Goal: Task Accomplishment & Management: Manage account settings

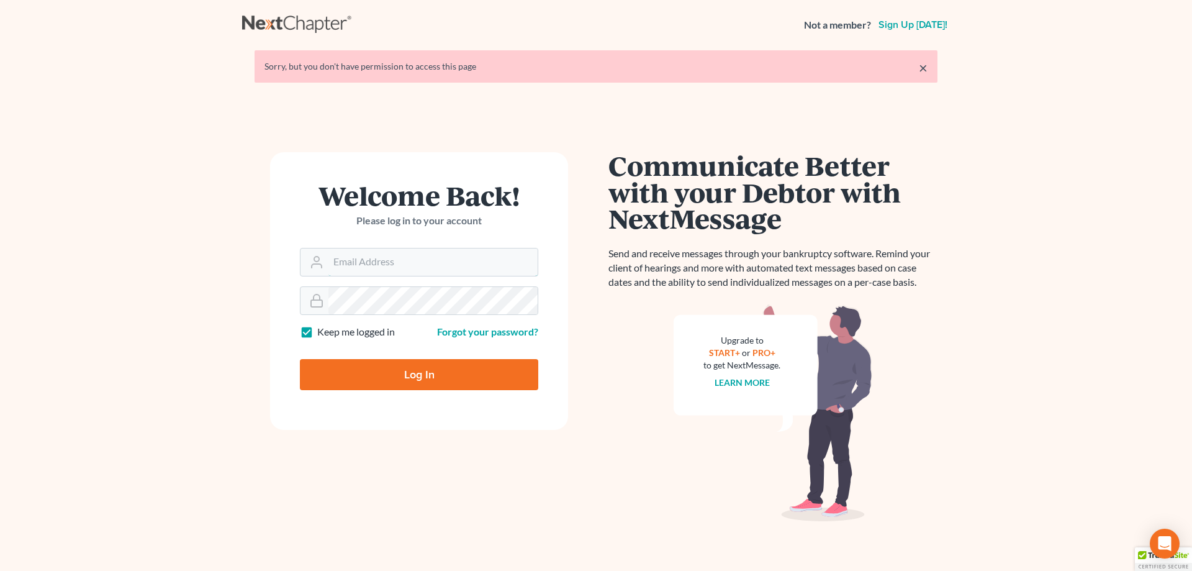
type input "[PERSON_NAME][EMAIL_ADDRESS][DOMAIN_NAME]"
click at [423, 372] on input "Log In" at bounding box center [419, 374] width 238 height 31
type input "Thinking..."
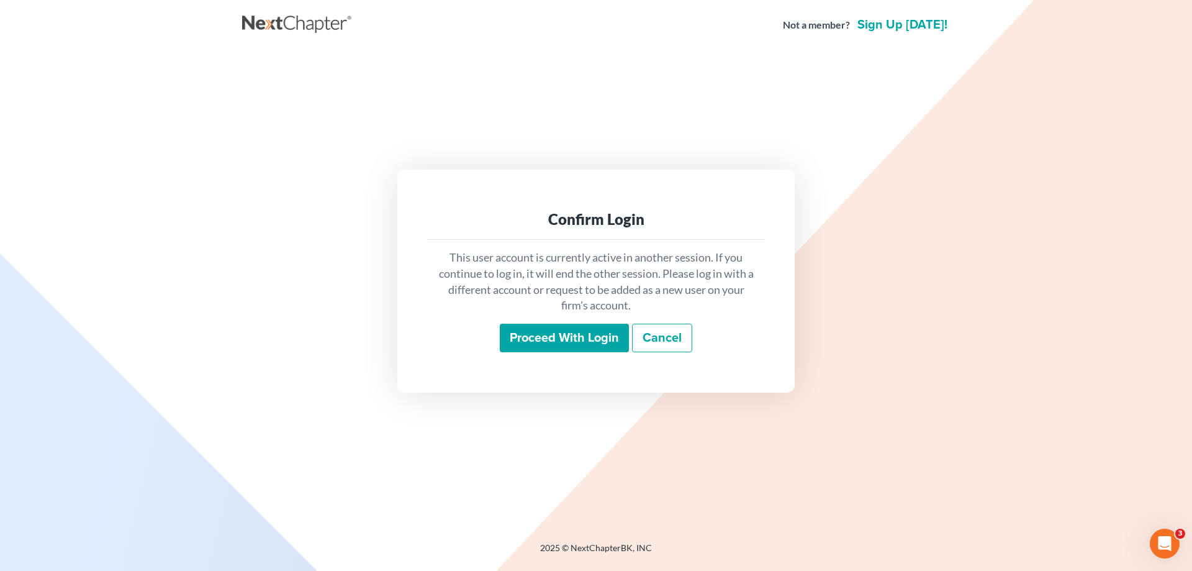
click at [562, 335] on input "Proceed with login" at bounding box center [564, 338] width 129 height 29
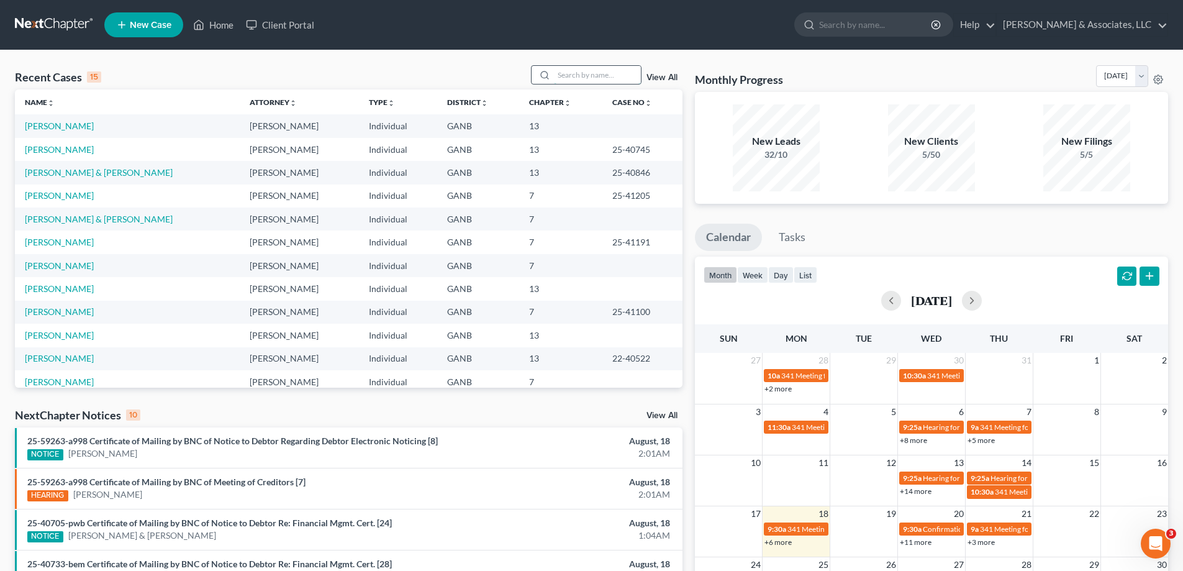
click at [595, 76] on input "search" at bounding box center [597, 75] width 87 height 18
type input "[PERSON_NAME]"
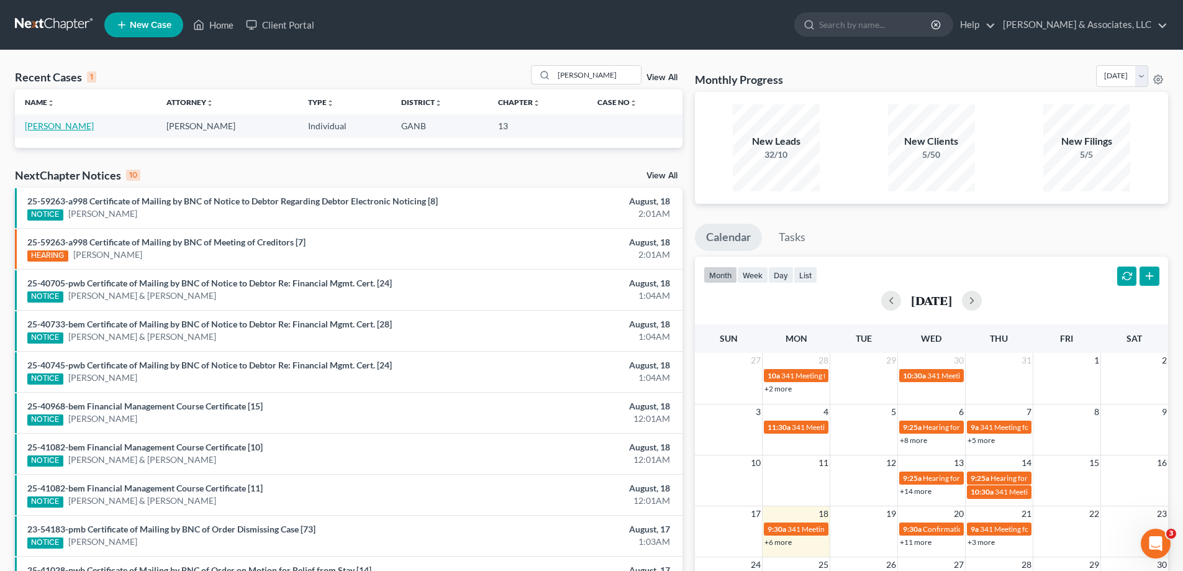
click at [28, 127] on link "[PERSON_NAME]" at bounding box center [59, 125] width 69 height 11
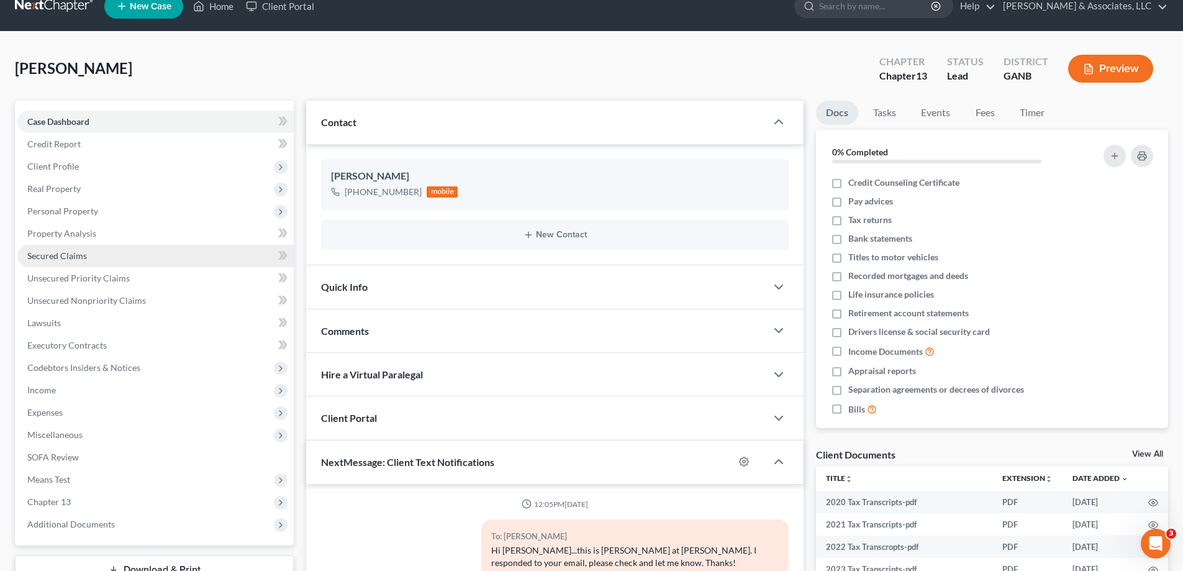
scroll to position [186, 0]
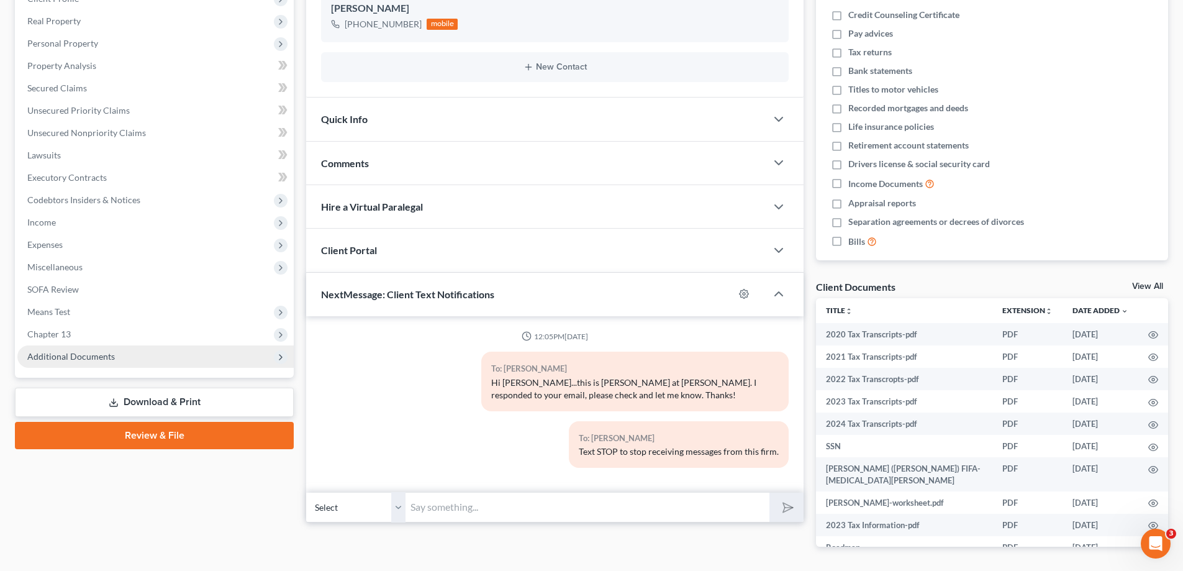
click at [39, 357] on span "Additional Documents" at bounding box center [71, 356] width 88 height 11
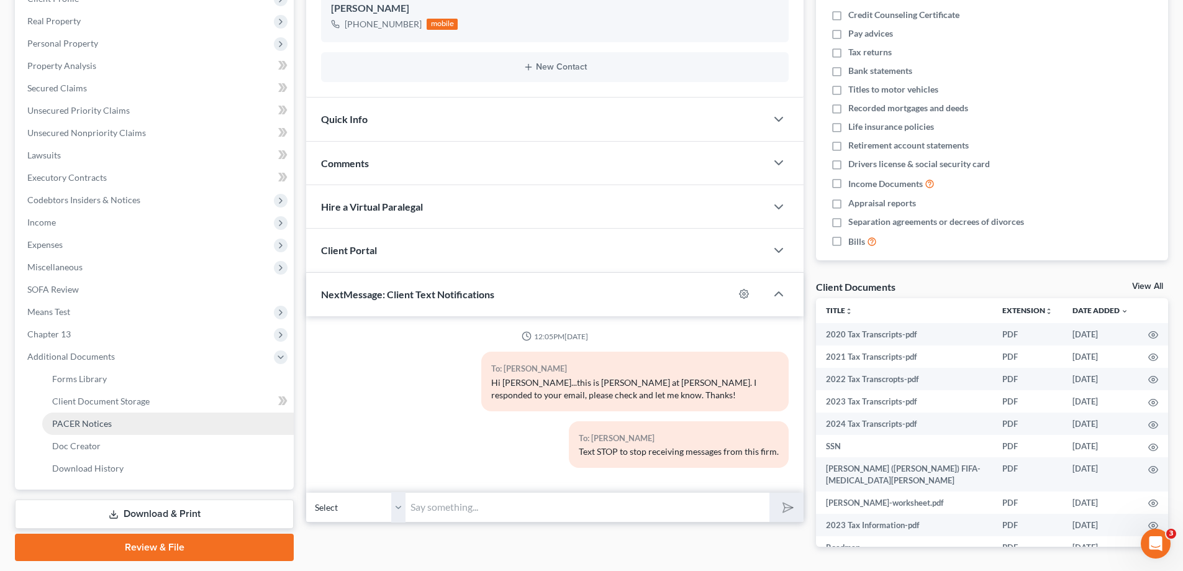
click at [55, 424] on span "PACER Notices" at bounding box center [82, 423] width 60 height 11
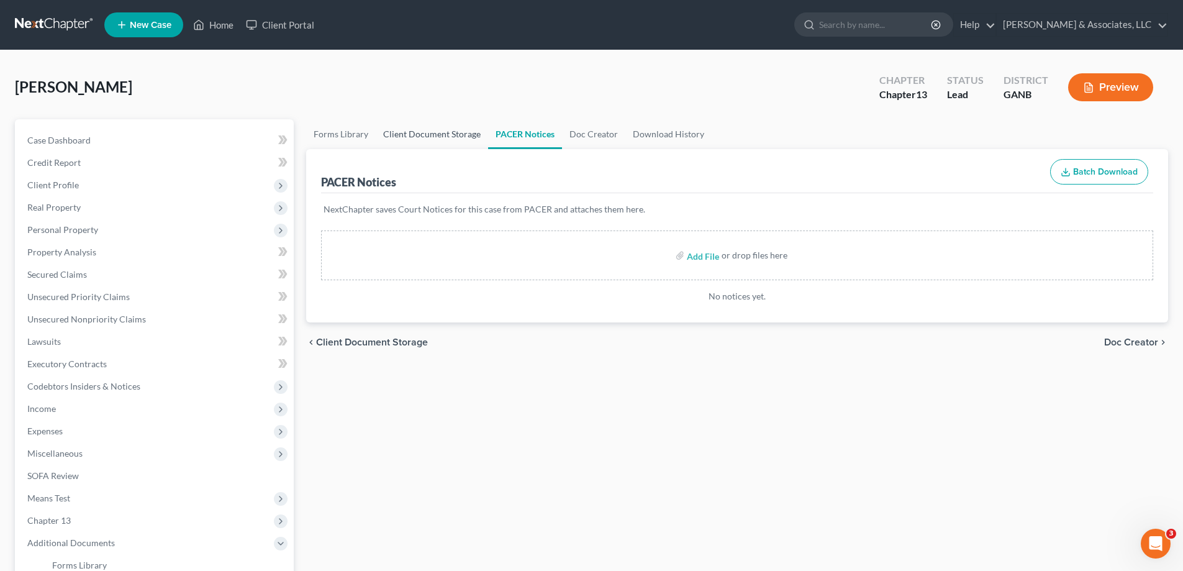
click at [427, 132] on link "Client Document Storage" at bounding box center [432, 134] width 112 height 30
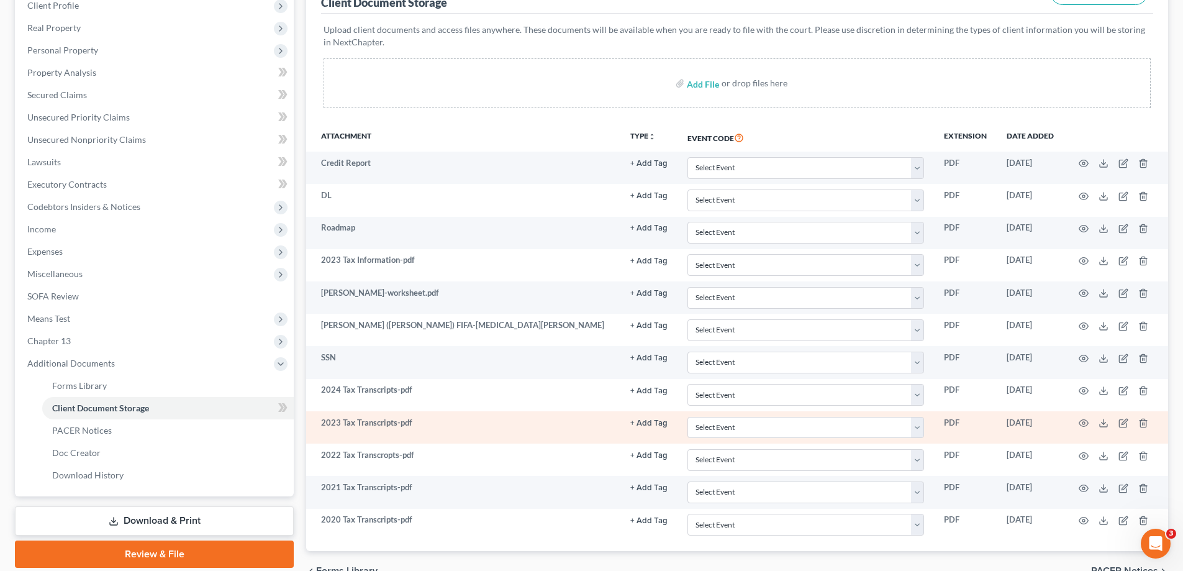
scroll to position [186, 0]
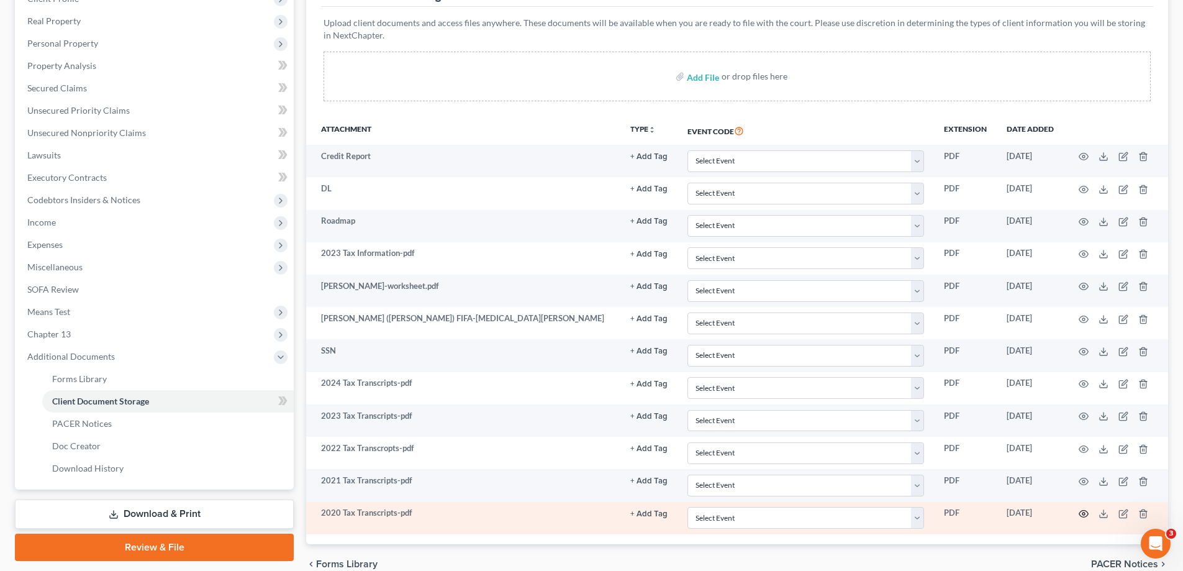
click at [1084, 512] on circle "button" at bounding box center [1083, 513] width 2 height 2
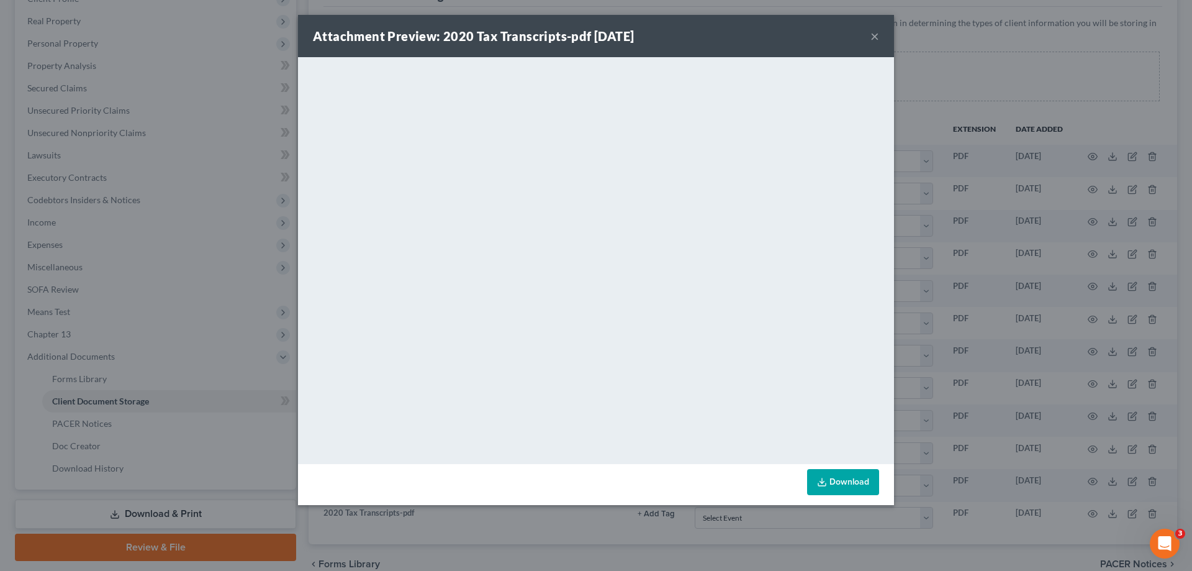
click at [875, 34] on button "×" at bounding box center [875, 36] width 9 height 15
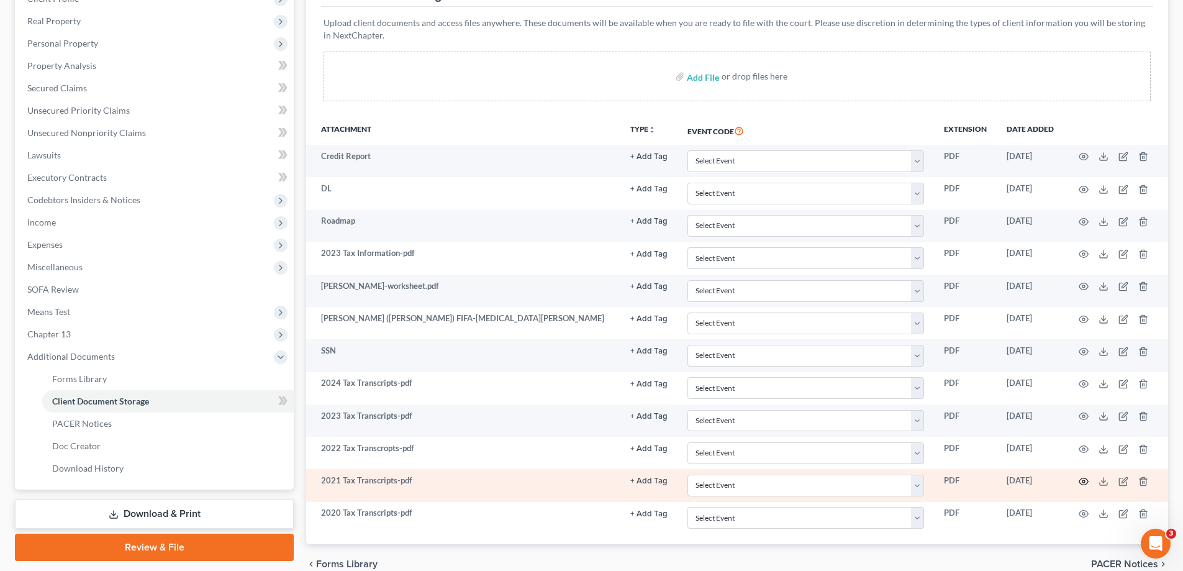
click at [1084, 482] on circle "button" at bounding box center [1083, 481] width 2 height 2
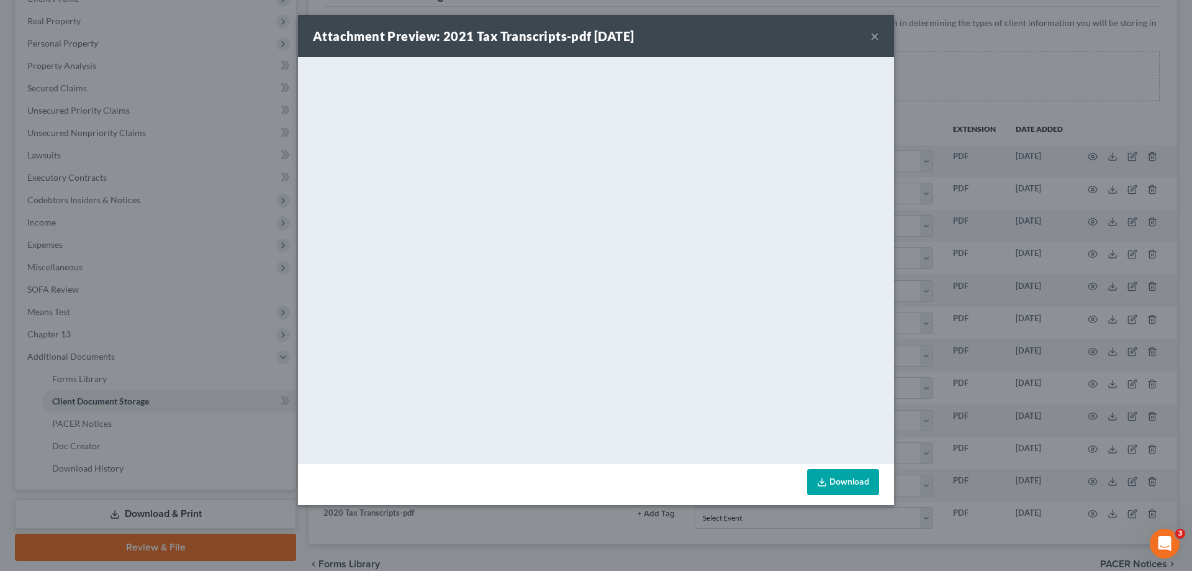
click at [871, 34] on button "×" at bounding box center [875, 36] width 9 height 15
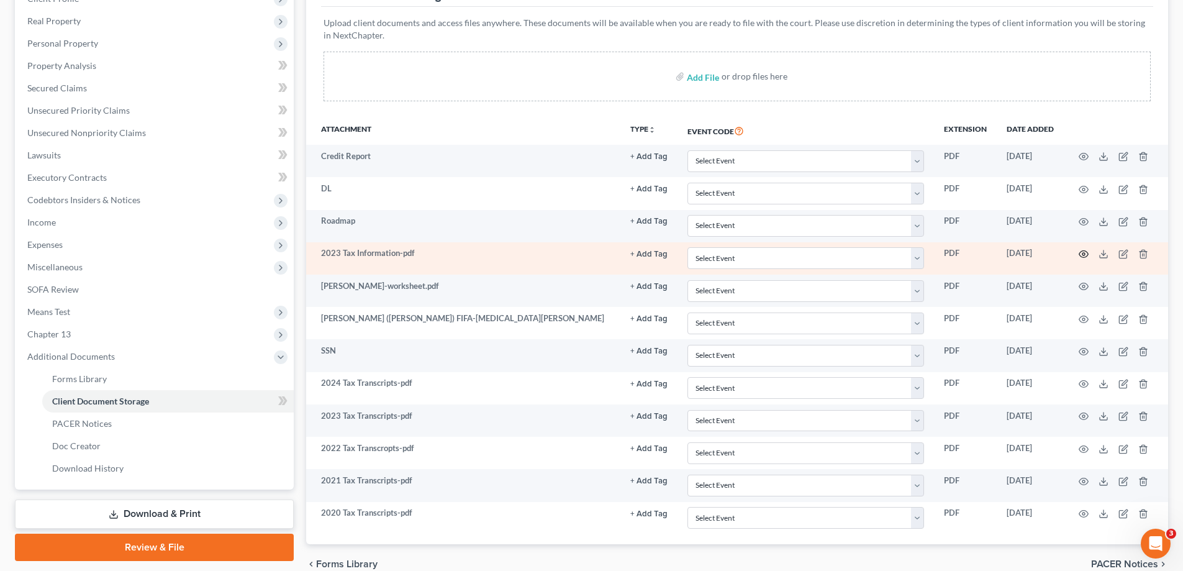
click at [1083, 252] on icon "button" at bounding box center [1084, 254] width 10 height 10
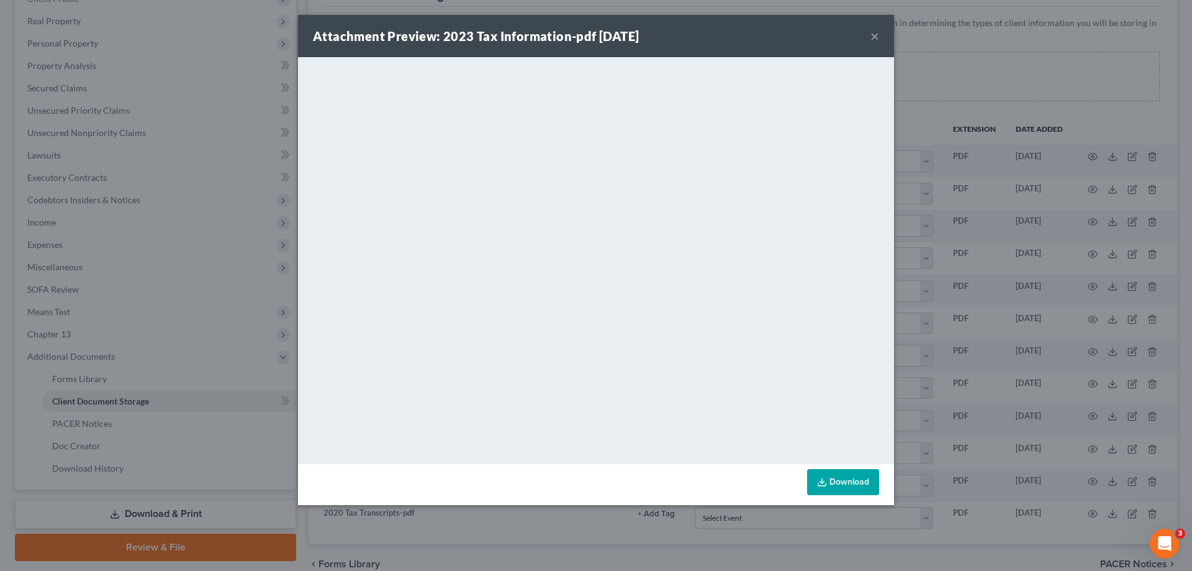
click at [874, 34] on button "×" at bounding box center [875, 36] width 9 height 15
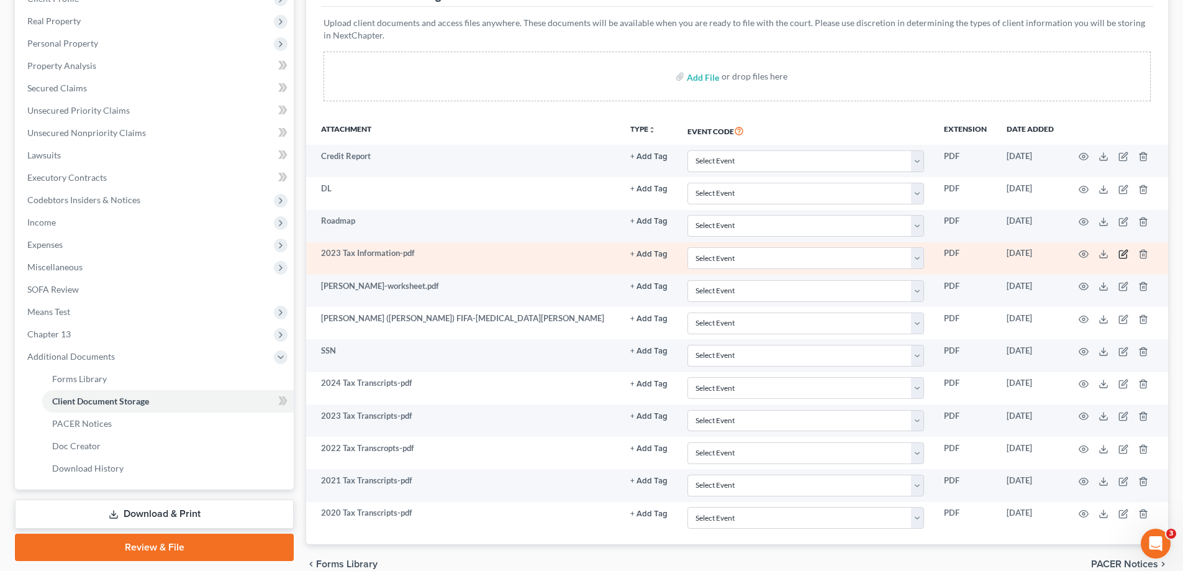
click at [1127, 253] on icon "button" at bounding box center [1125, 253] width 6 height 6
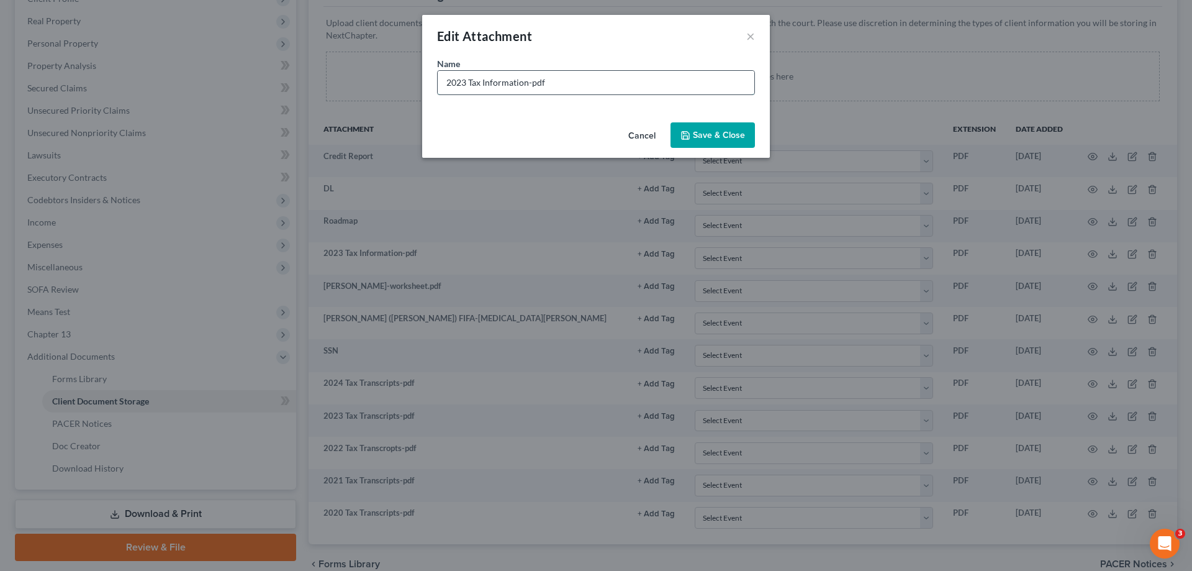
click at [604, 83] on input "2023 Tax Information-pdf" at bounding box center [596, 83] width 317 height 24
type input "2023 Tax Return"
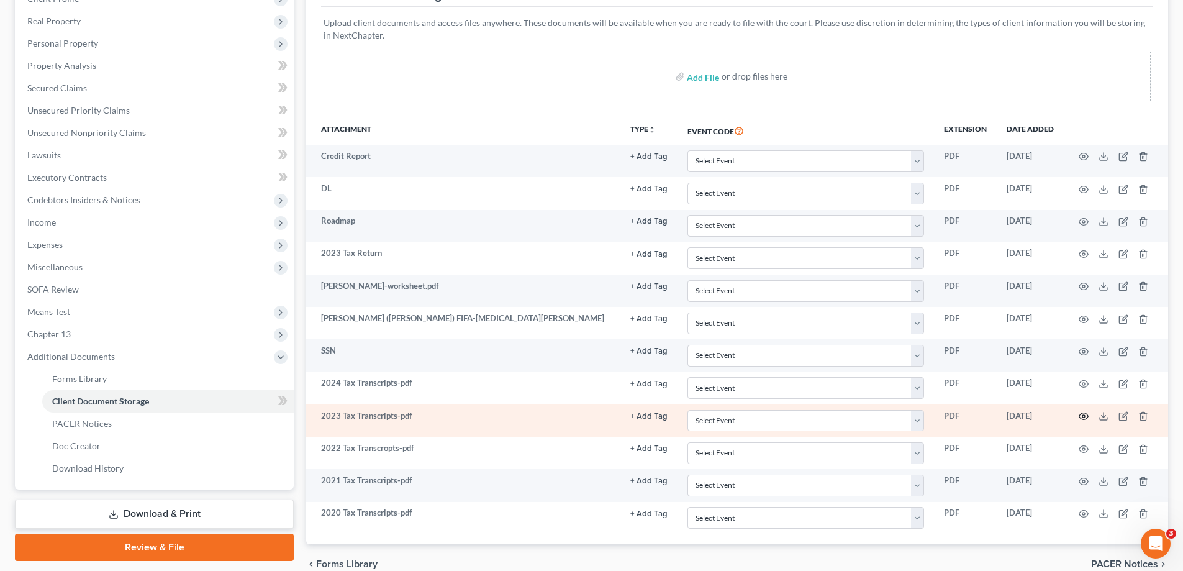
click at [1079, 412] on icon "button" at bounding box center [1084, 416] width 10 height 10
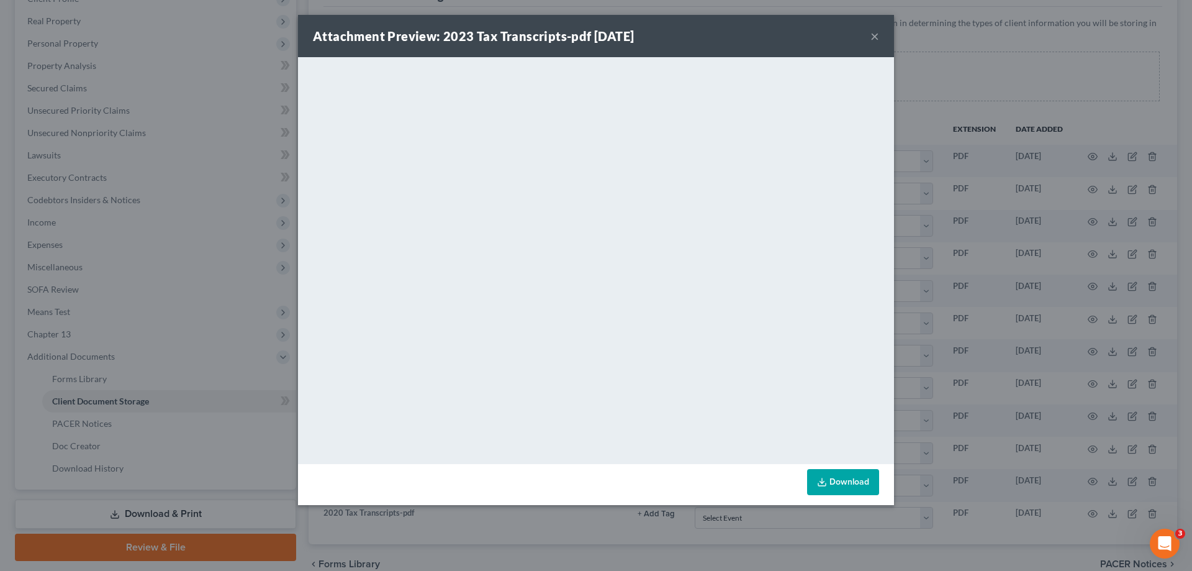
click at [866, 33] on div "Attachment Preview: 2023 Tax Transcripts-pdf 08/08/2025 ×" at bounding box center [596, 36] width 596 height 42
click at [876, 35] on button "×" at bounding box center [875, 36] width 9 height 15
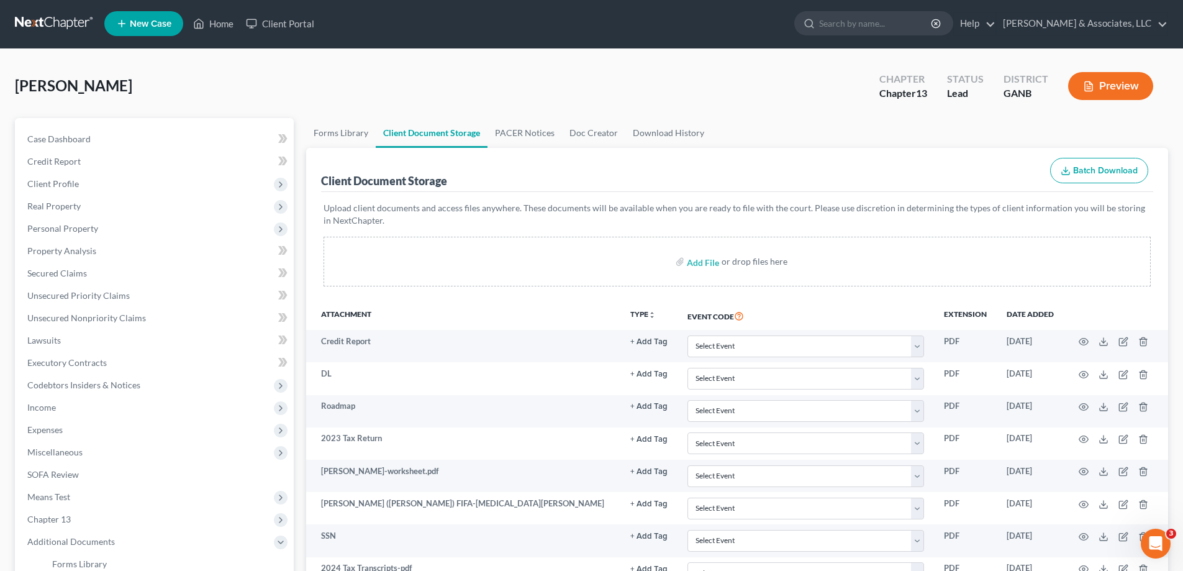
scroll to position [0, 0]
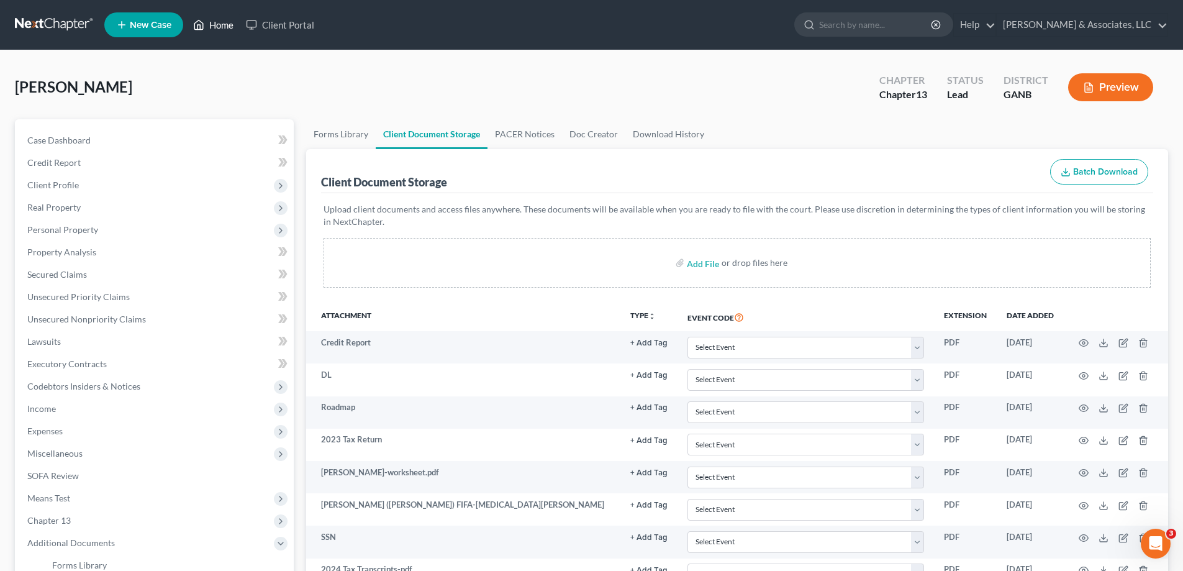
click at [207, 20] on link "Home" at bounding box center [213, 25] width 53 height 22
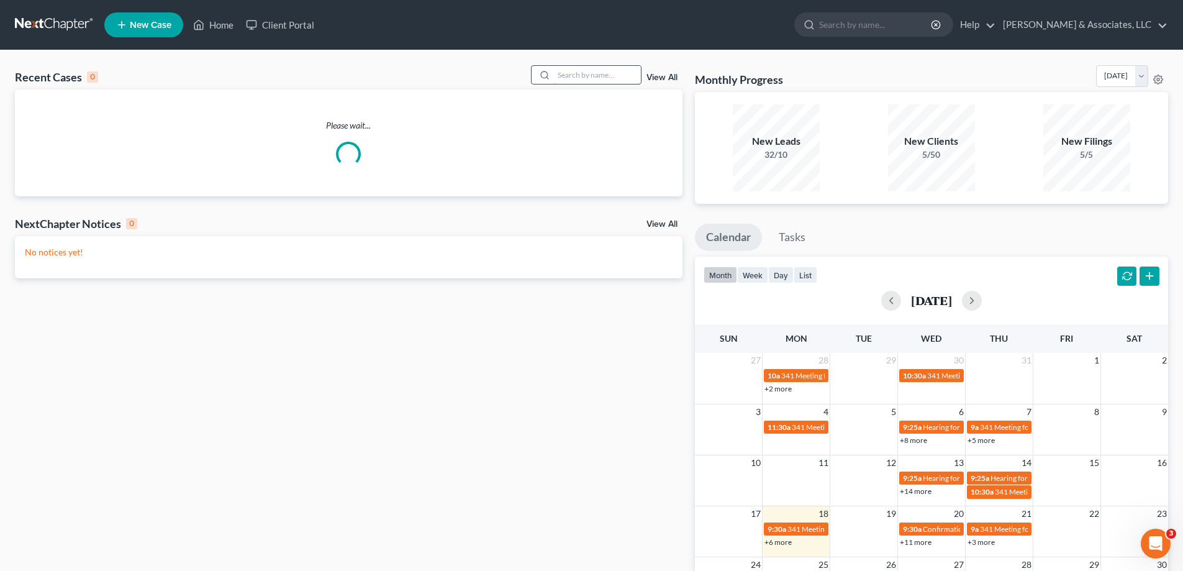
click at [573, 80] on input "search" at bounding box center [597, 75] width 87 height 18
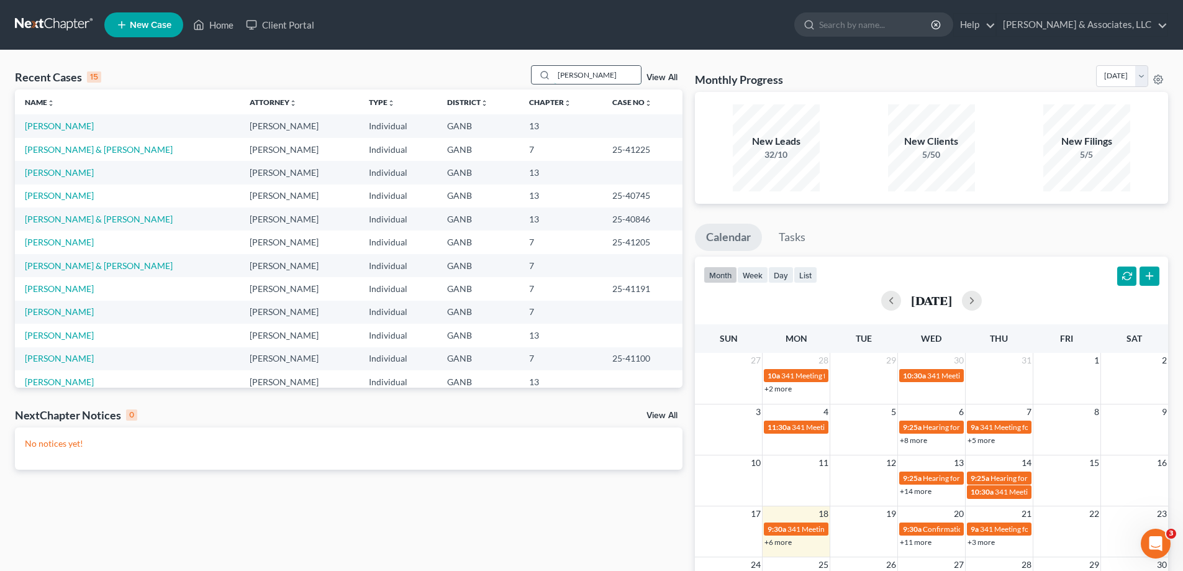
type input "parker"
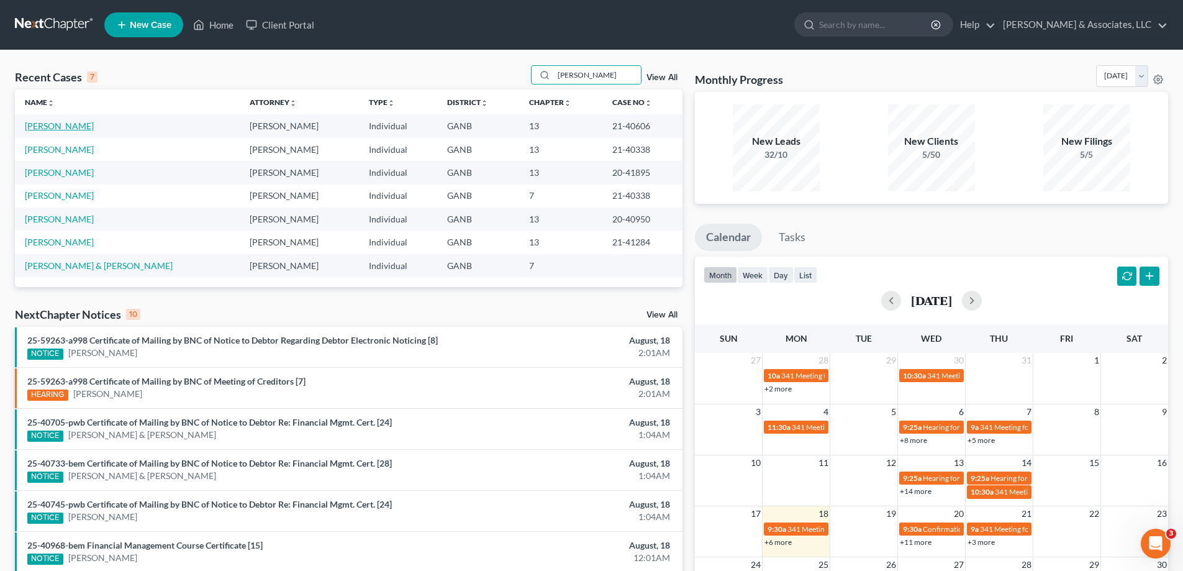
click at [38, 122] on link "Parker, Jason" at bounding box center [59, 125] width 69 height 11
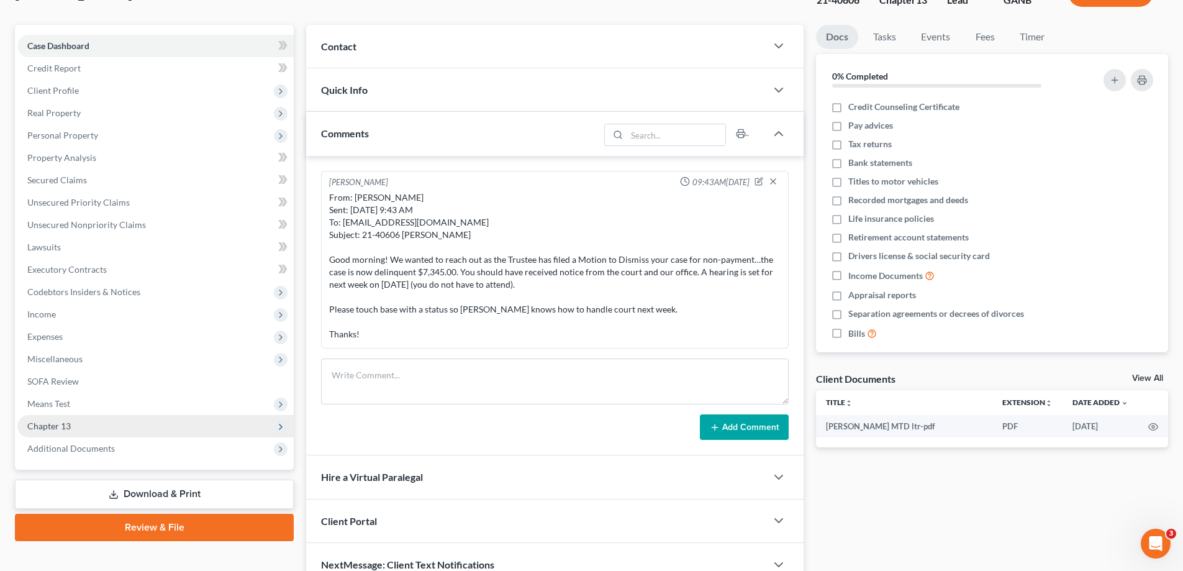
scroll to position [157, 0]
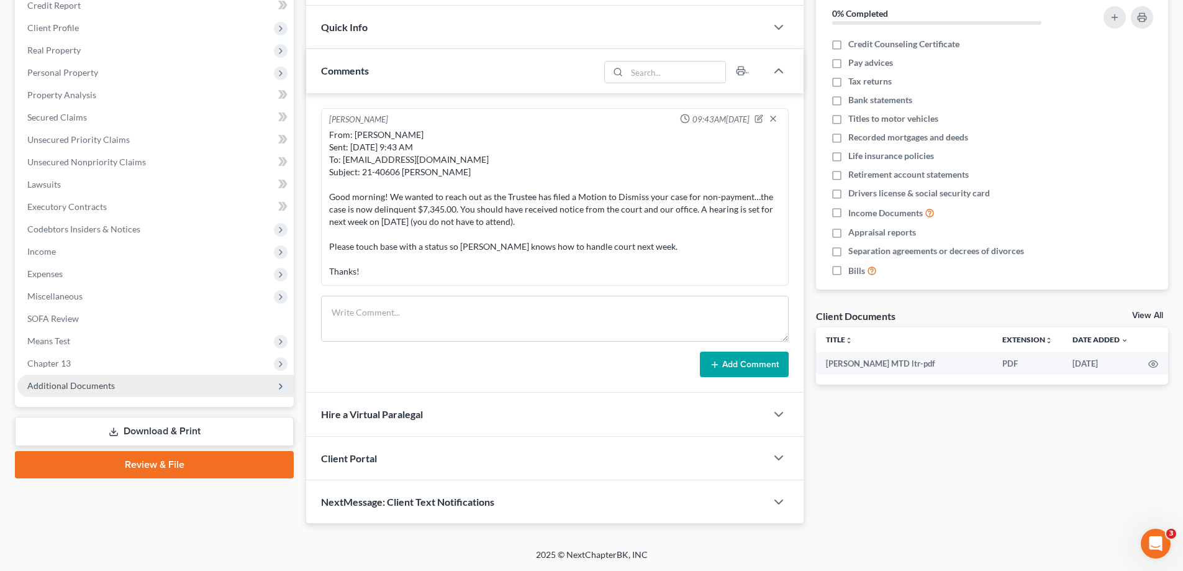
click at [54, 384] on span "Additional Documents" at bounding box center [71, 385] width 88 height 11
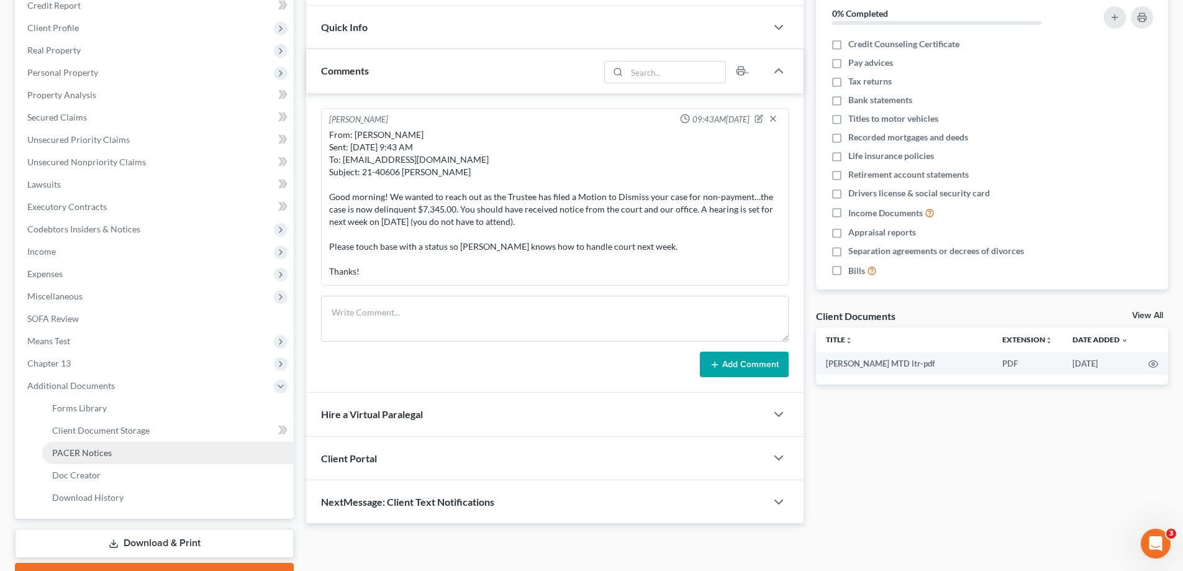
click at [56, 454] on span "PACER Notices" at bounding box center [82, 452] width 60 height 11
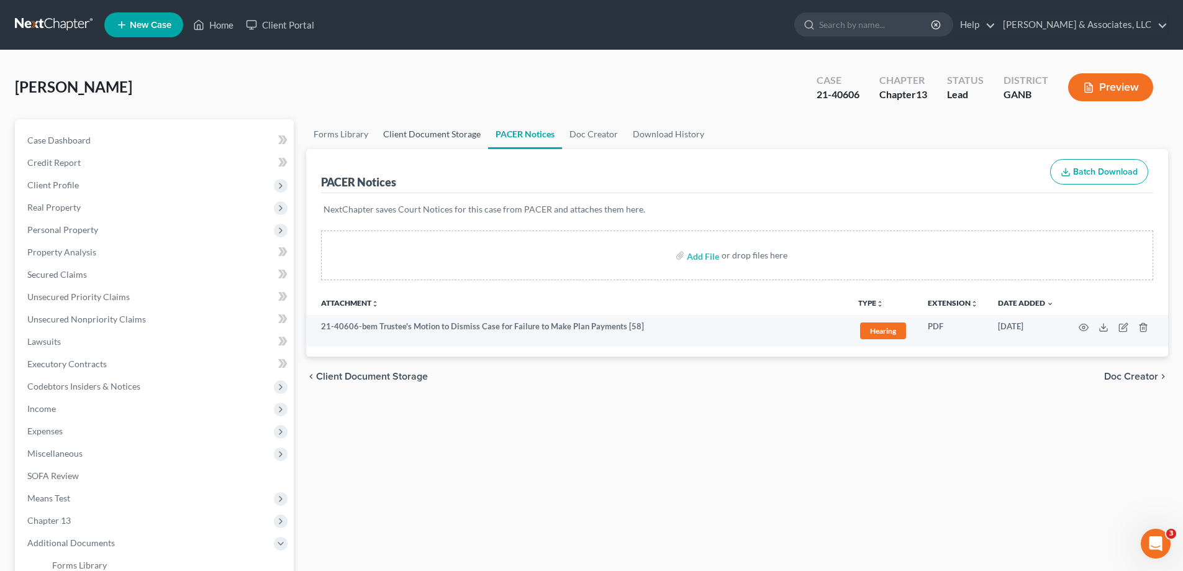
click at [431, 135] on link "Client Document Storage" at bounding box center [432, 134] width 112 height 30
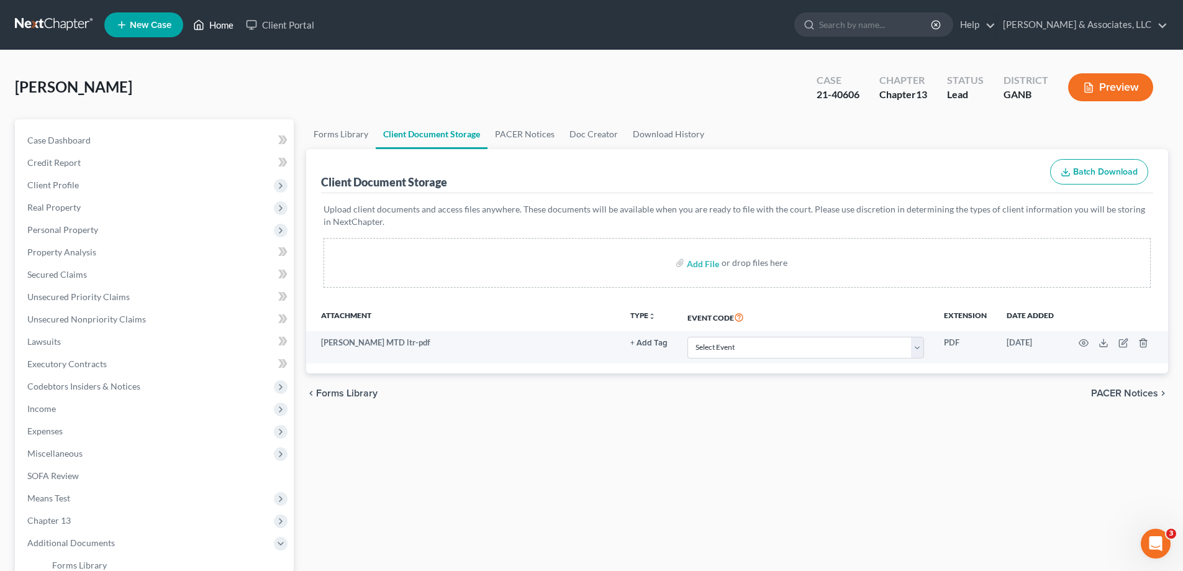
click at [217, 22] on link "Home" at bounding box center [213, 25] width 53 height 22
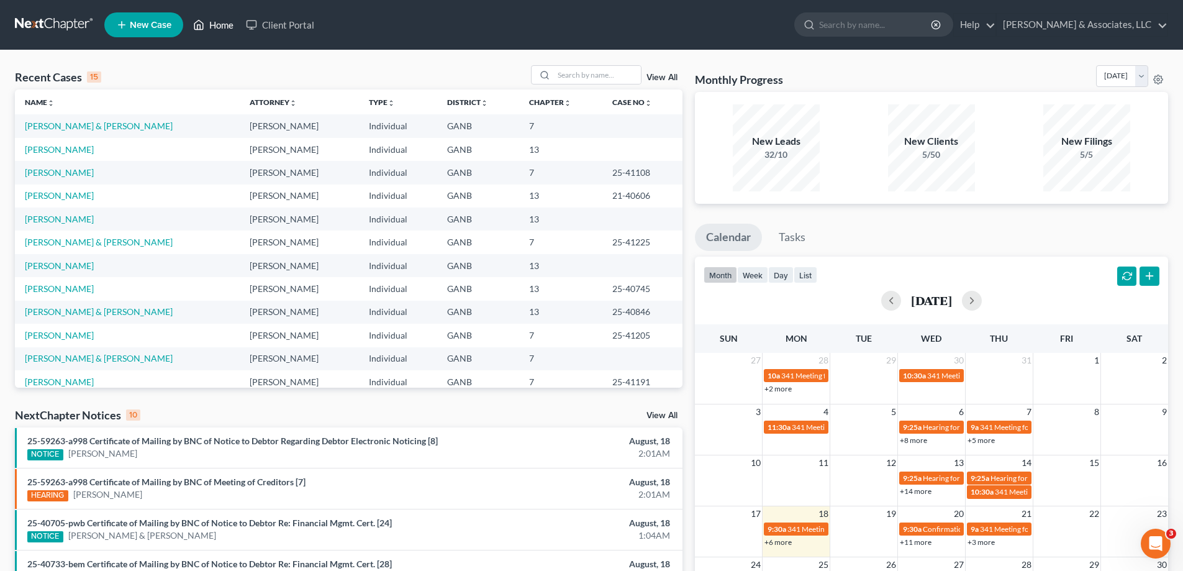
click at [219, 26] on link "Home" at bounding box center [213, 25] width 53 height 22
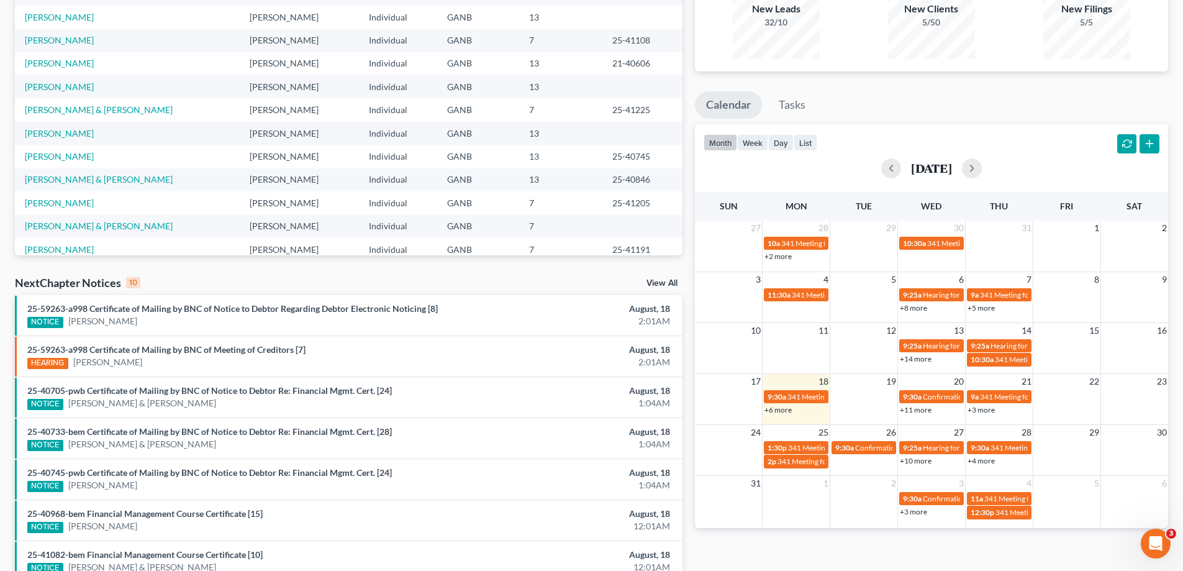
scroll to position [12, 0]
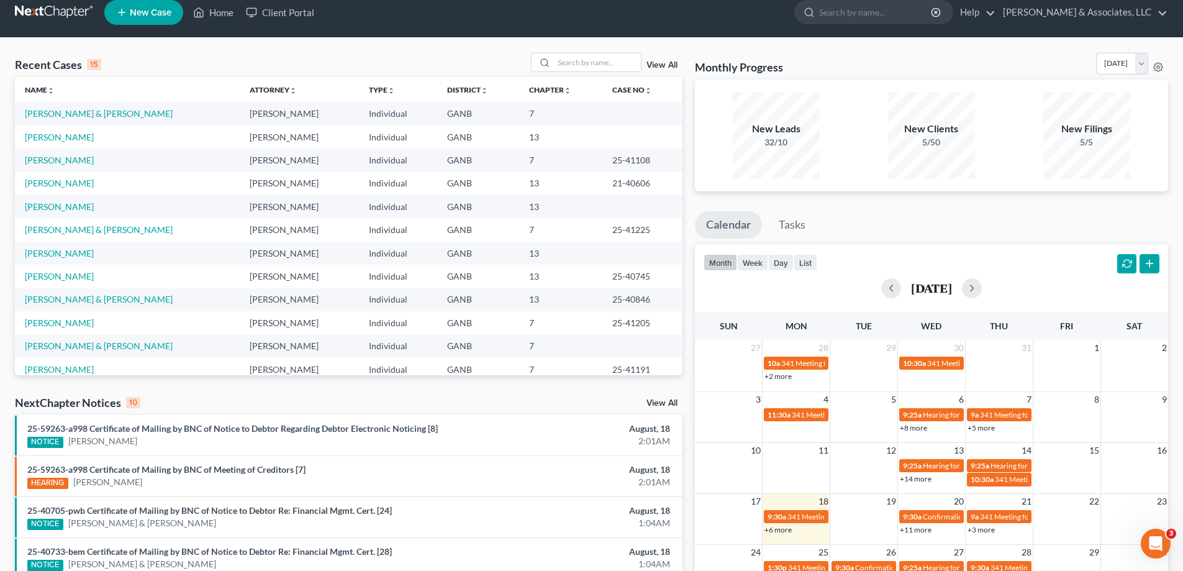
click at [579, 52] on div "Recent Cases 15 View All Name unfold_more expand_more expand_less Attorney unfo…" at bounding box center [591, 448] width 1183 height 821
click at [564, 62] on input "search" at bounding box center [597, 62] width 87 height 18
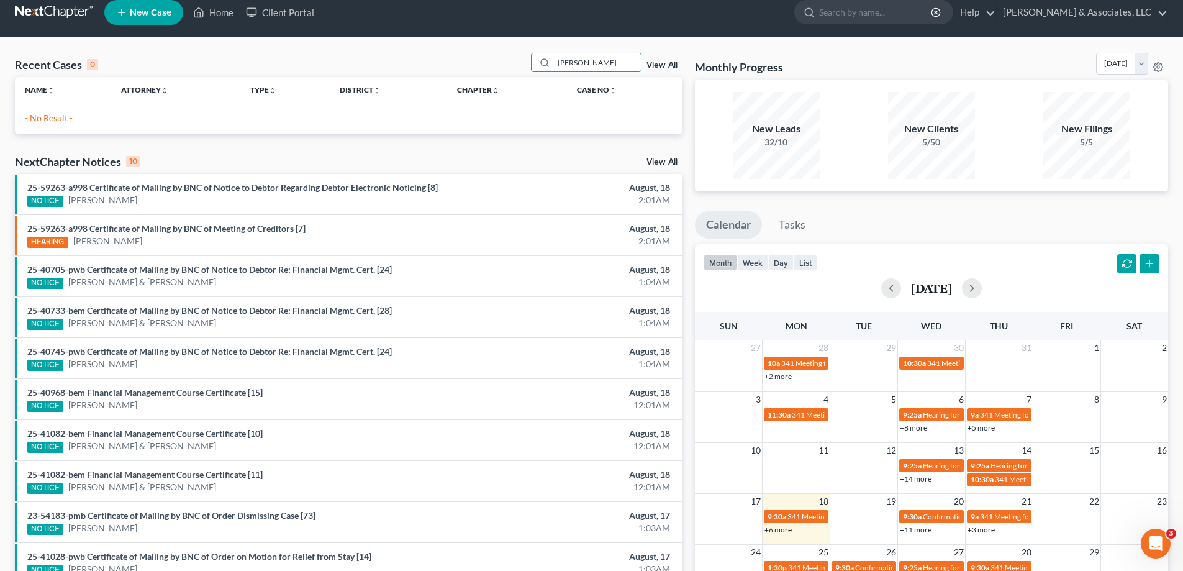
type input "hughes"
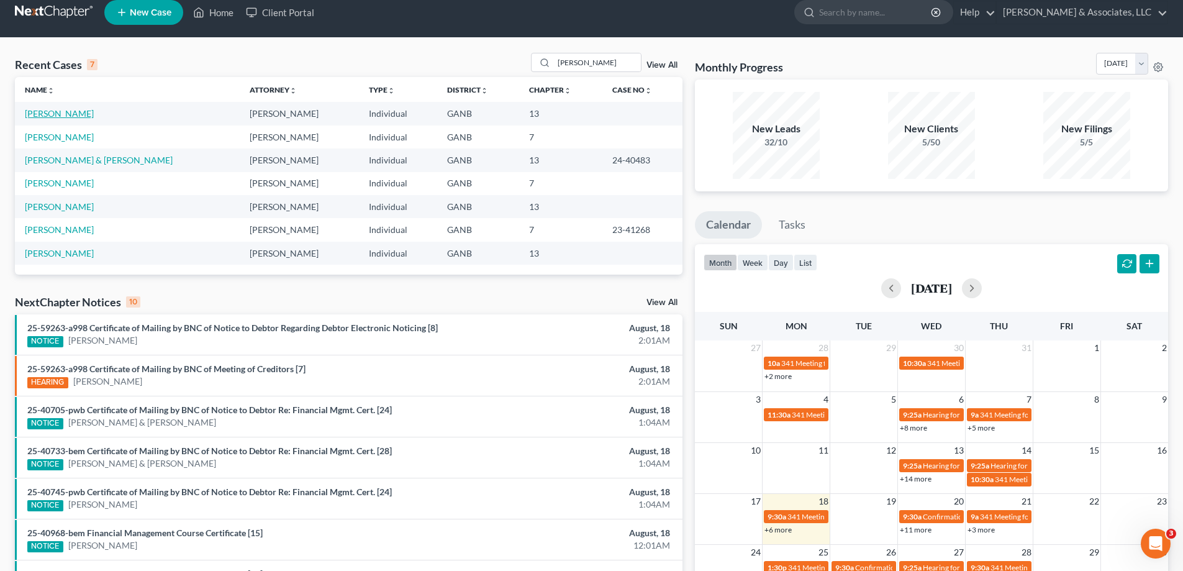
click at [66, 115] on link "Hughes, Cathy" at bounding box center [59, 113] width 69 height 11
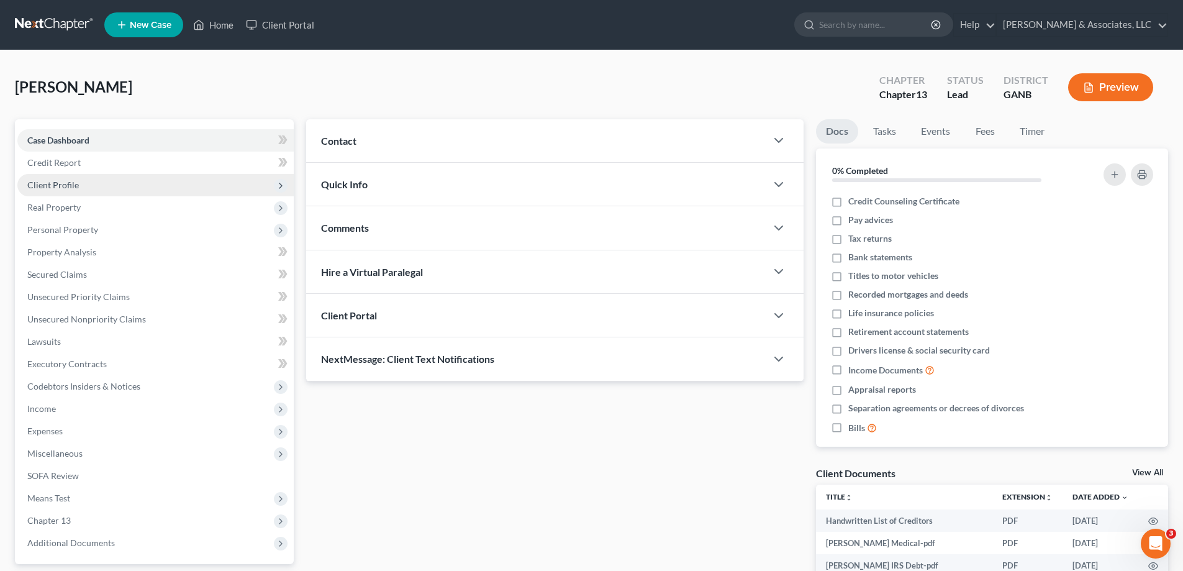
click at [50, 178] on span "Client Profile" at bounding box center [155, 185] width 276 height 22
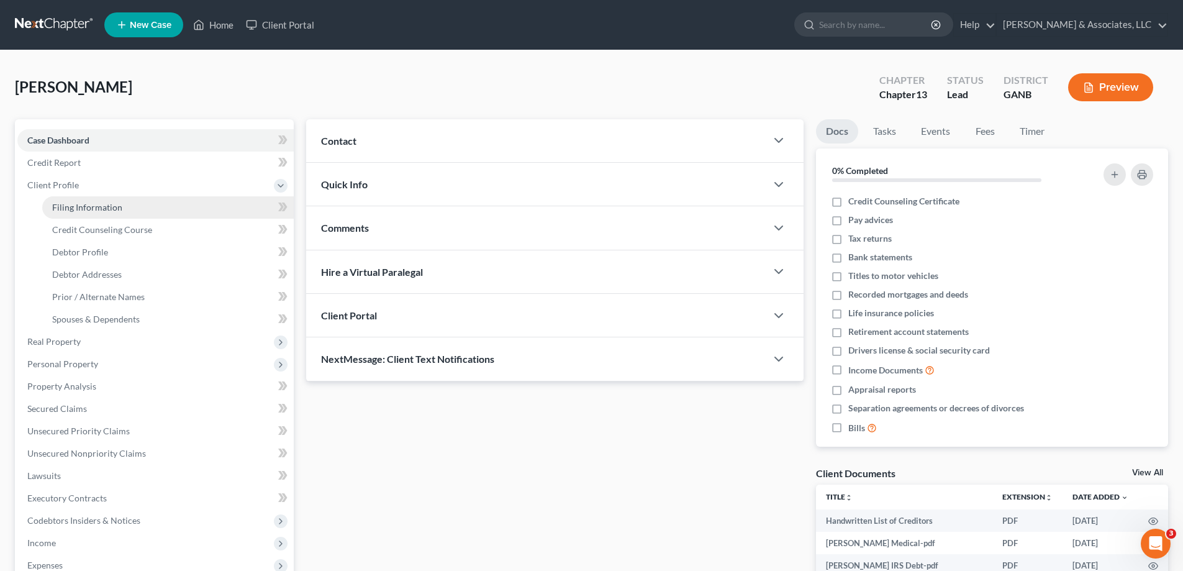
click at [65, 212] on span "Filing Information" at bounding box center [87, 207] width 70 height 11
select select "1"
select select "0"
select select "3"
select select "10"
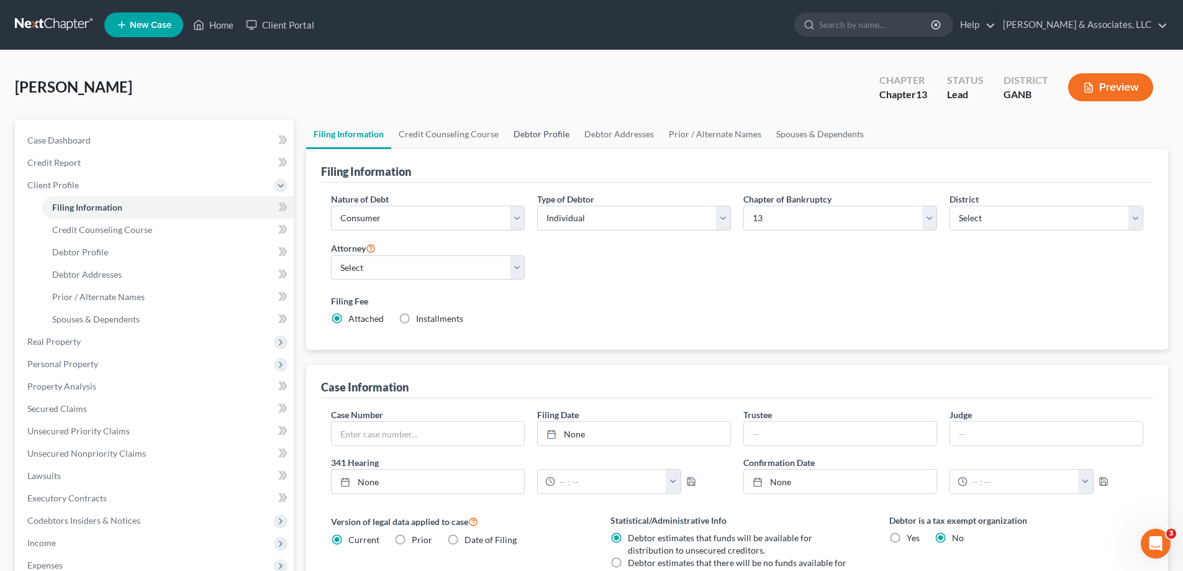
click at [535, 132] on link "Debtor Profile" at bounding box center [541, 134] width 71 height 30
select select "0"
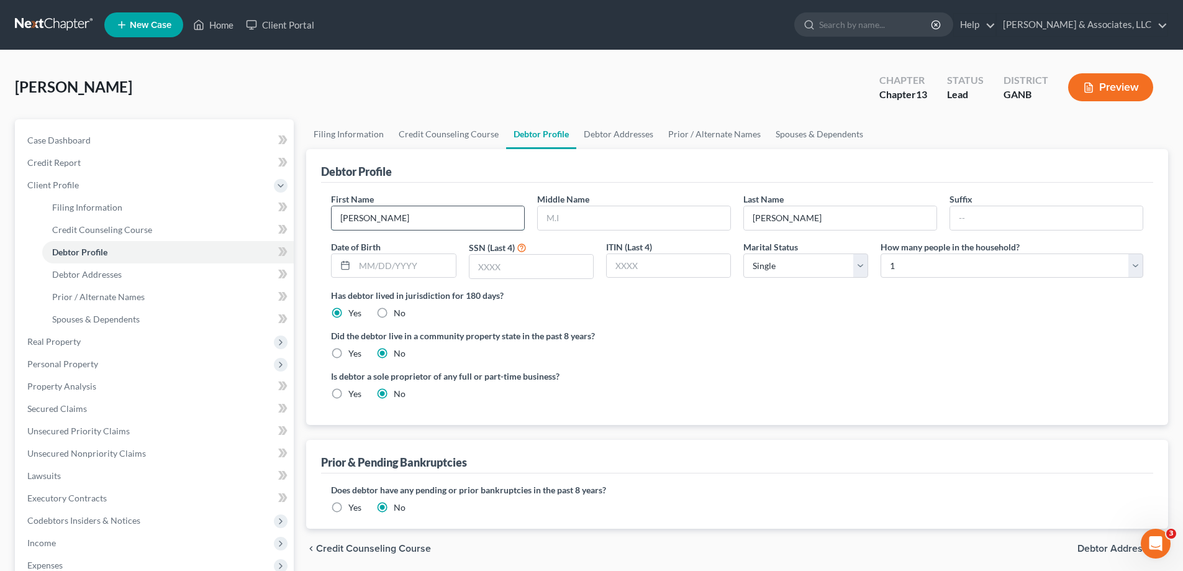
click at [386, 220] on input "Cathy" at bounding box center [428, 218] width 193 height 24
type input "C"
type input "Fred"
click at [338, 134] on link "Filing Information" at bounding box center [348, 134] width 85 height 30
select select "1"
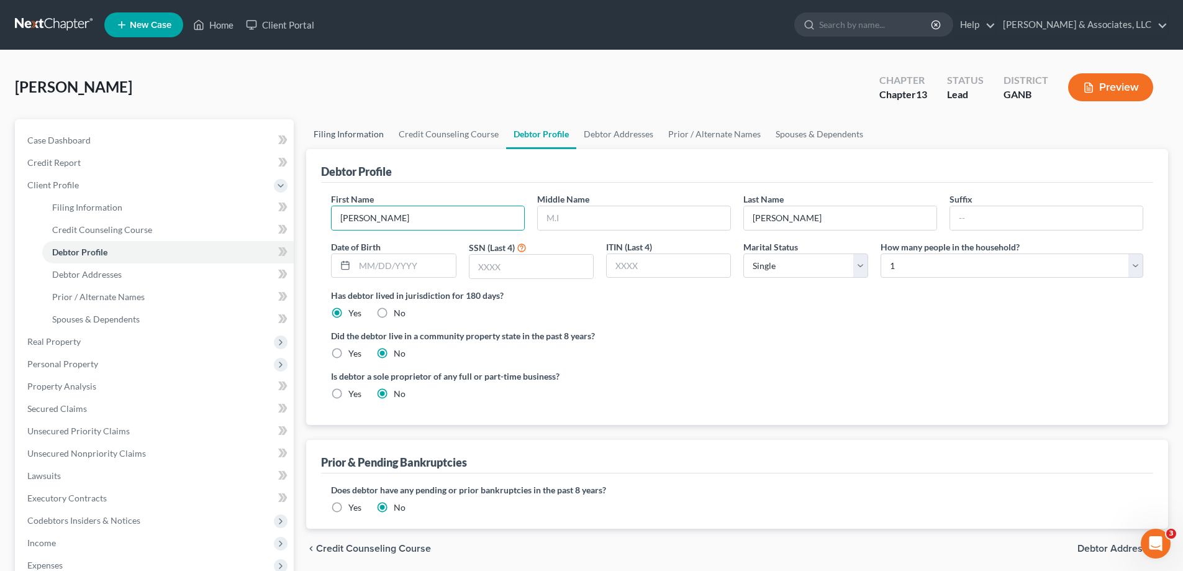
select select "0"
select select "3"
select select "19"
select select "0"
select select "10"
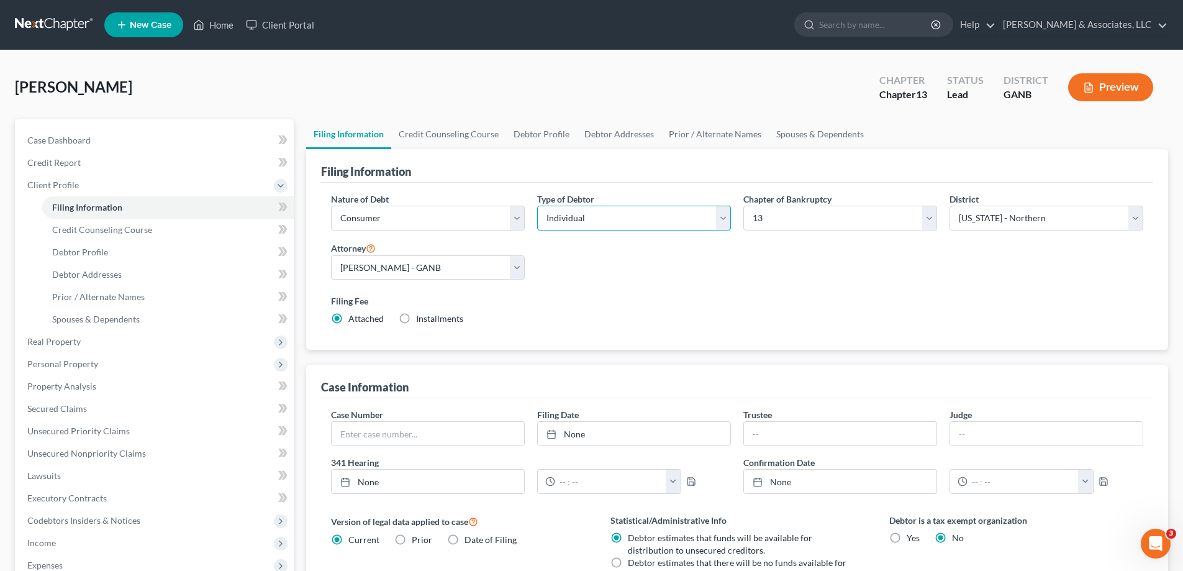
drag, startPoint x: 723, startPoint y: 218, endPoint x: 722, endPoint y: 228, distance: 10.1
click at [723, 218] on select "Select Individual Joint" at bounding box center [634, 218] width 194 height 25
select select "1"
click at [537, 206] on select "Select Individual Joint" at bounding box center [634, 218] width 194 height 25
click at [674, 134] on link "Joint Debtor Profile" at bounding box center [707, 134] width 92 height 30
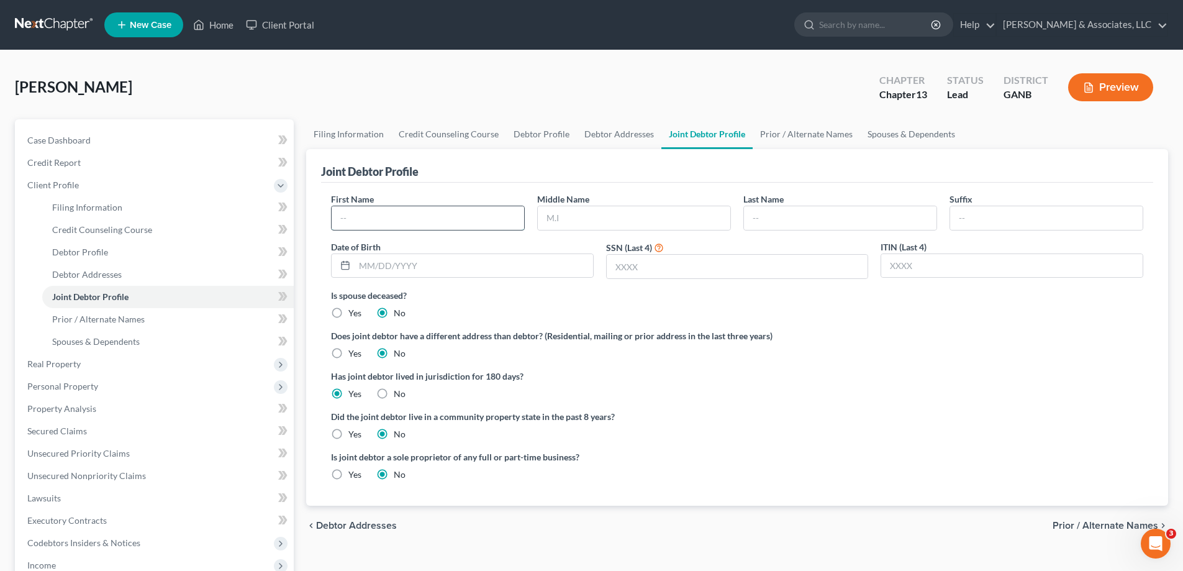
click at [402, 219] on input "text" at bounding box center [428, 218] width 193 height 24
type input "Cathy"
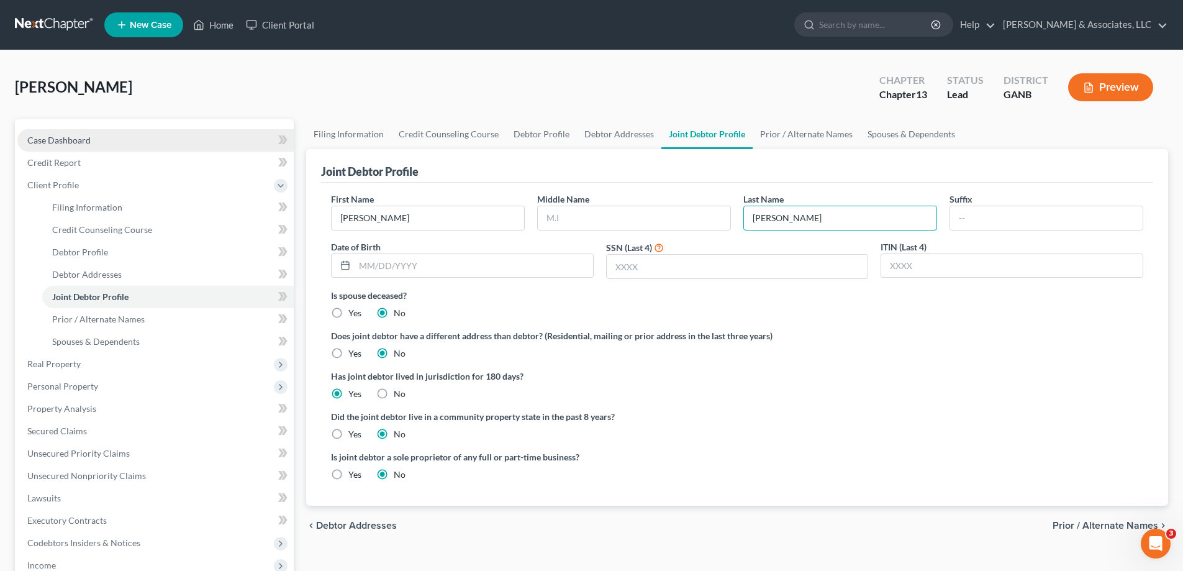
type input "Hughes"
click at [60, 138] on span "Case Dashboard" at bounding box center [58, 140] width 63 height 11
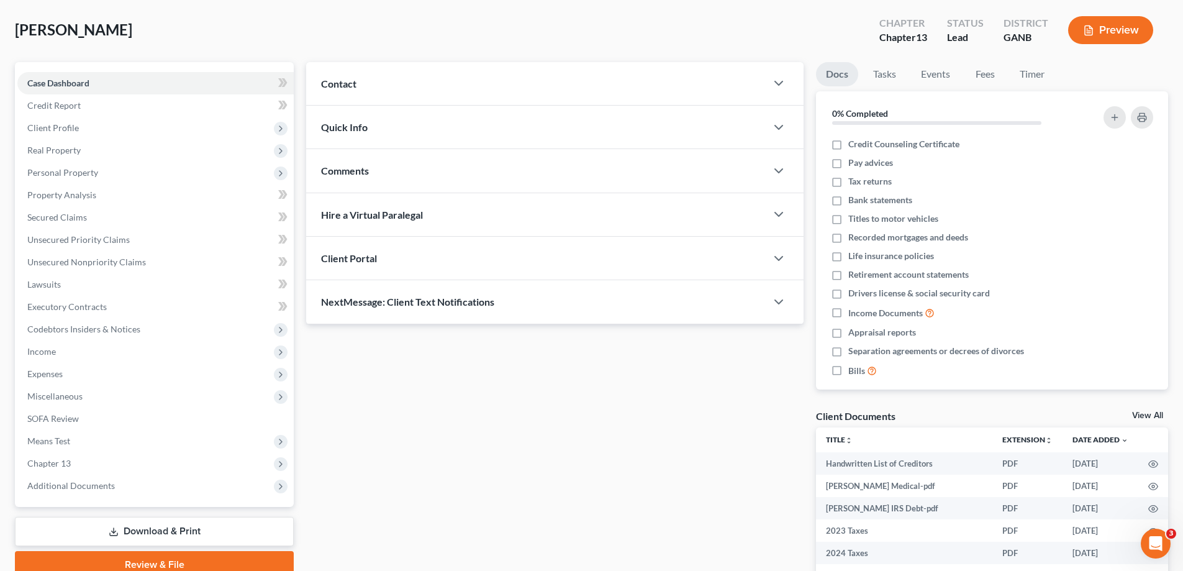
scroll to position [217, 0]
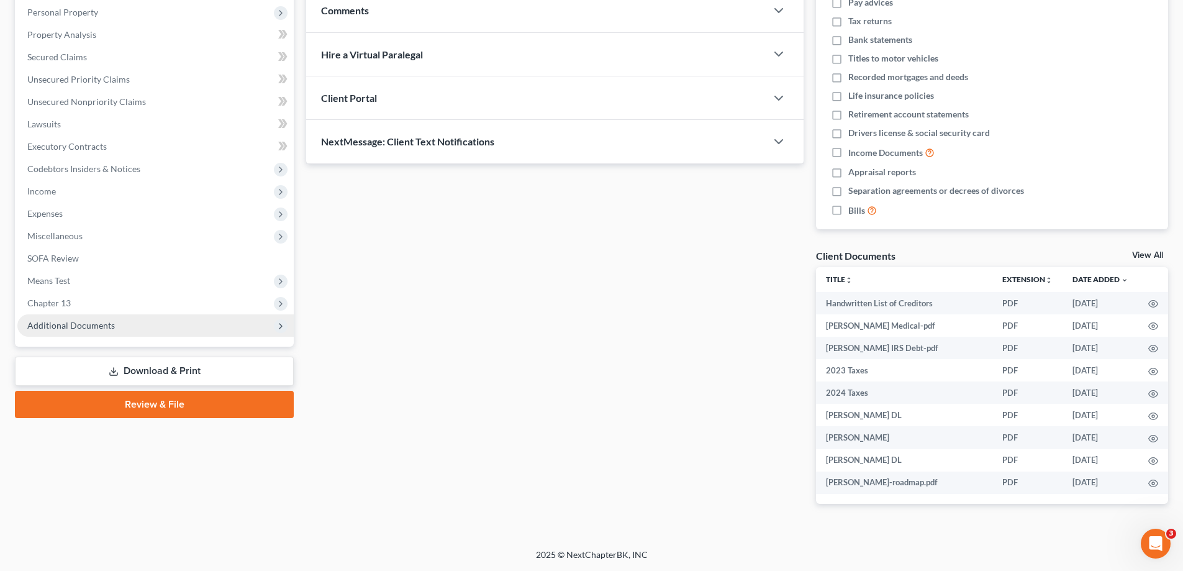
click at [81, 330] on span "Additional Documents" at bounding box center [71, 325] width 88 height 11
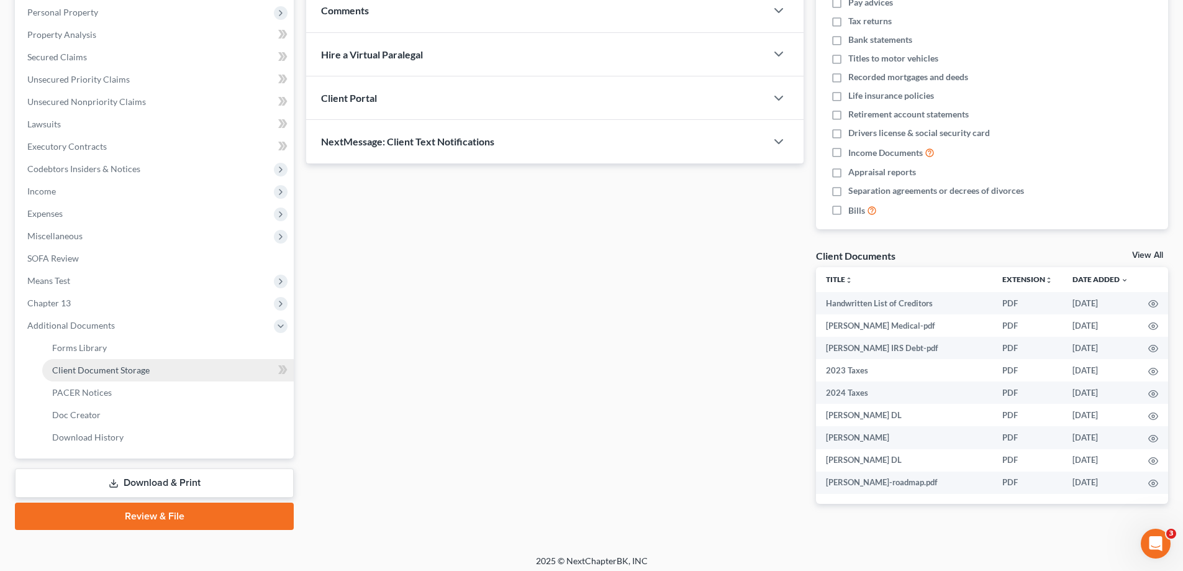
click at [91, 369] on span "Client Document Storage" at bounding box center [101, 370] width 98 height 11
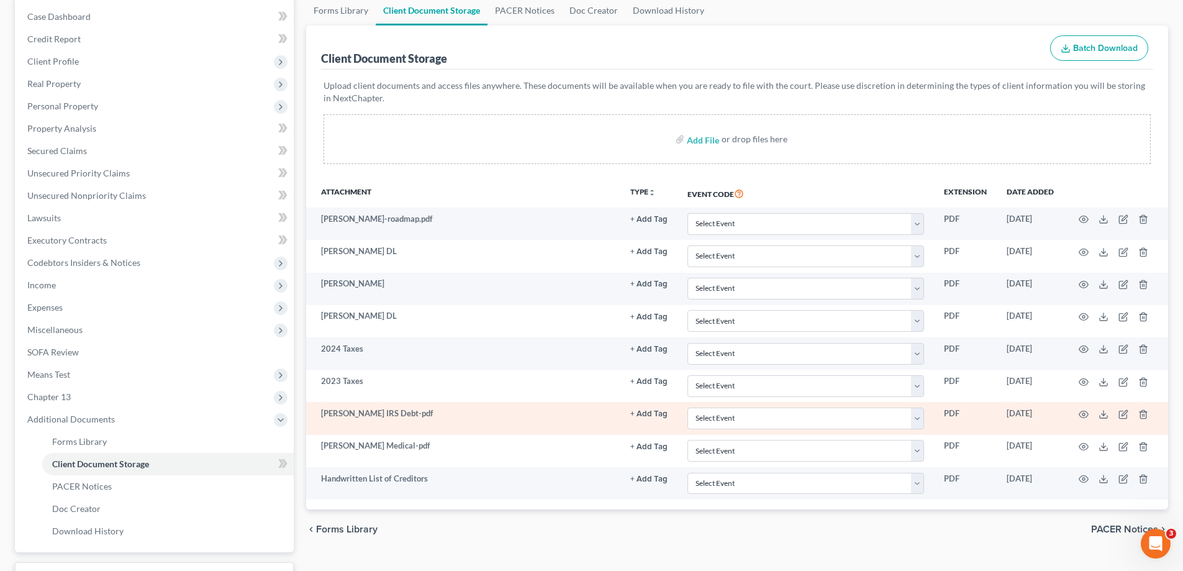
scroll to position [124, 0]
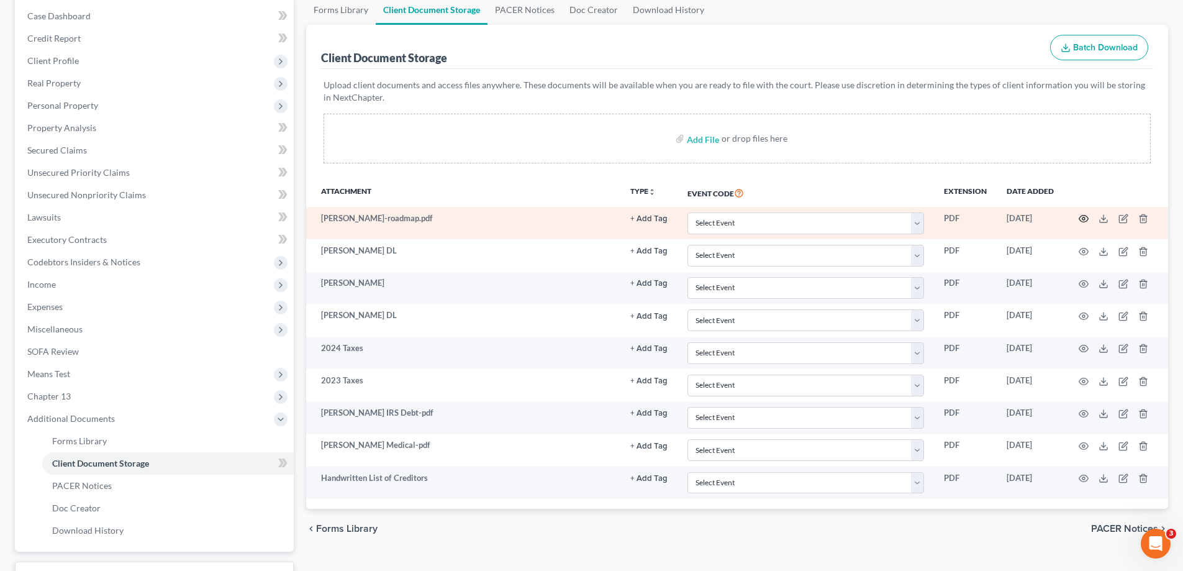
click at [1084, 219] on icon "button" at bounding box center [1084, 219] width 10 height 10
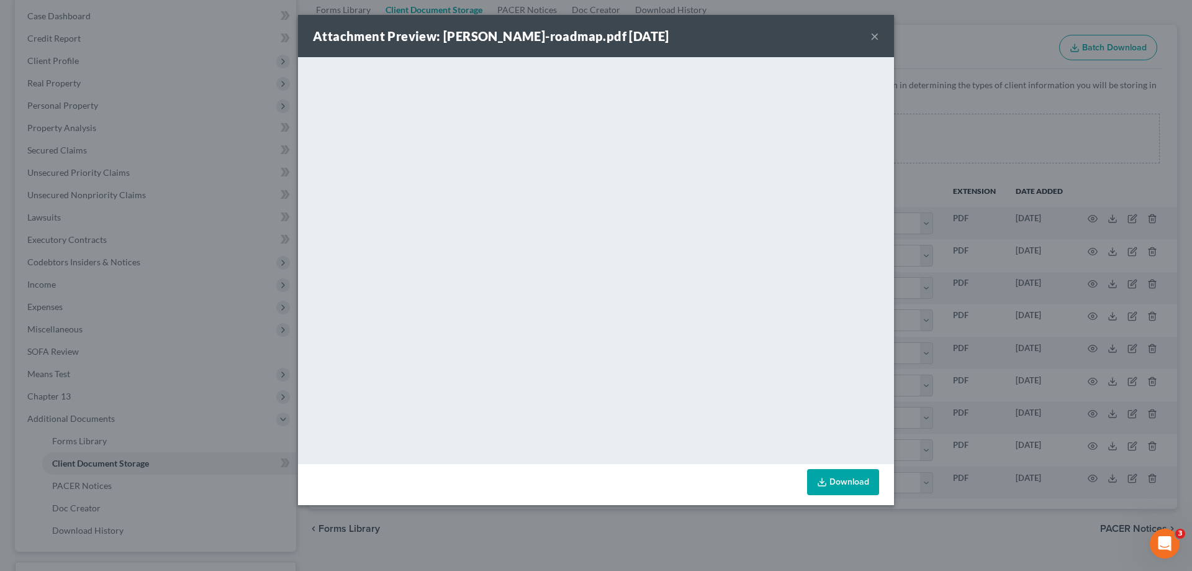
drag, startPoint x: 874, startPoint y: 36, endPoint x: 856, endPoint y: 57, distance: 28.2
click at [874, 36] on button "×" at bounding box center [875, 36] width 9 height 15
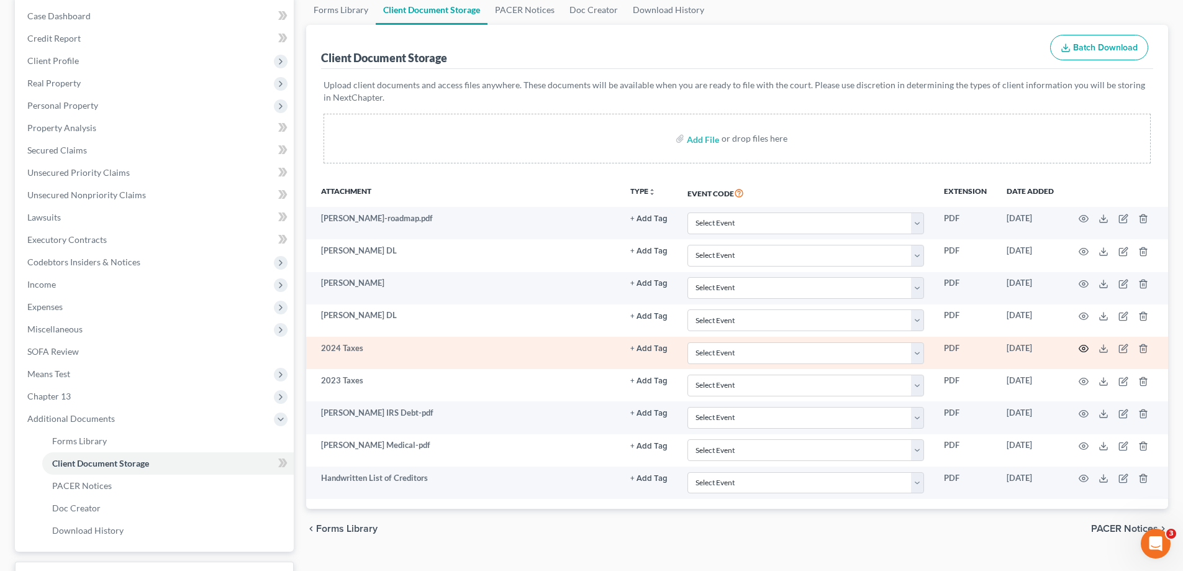
click at [1084, 347] on icon "button" at bounding box center [1084, 348] width 10 height 10
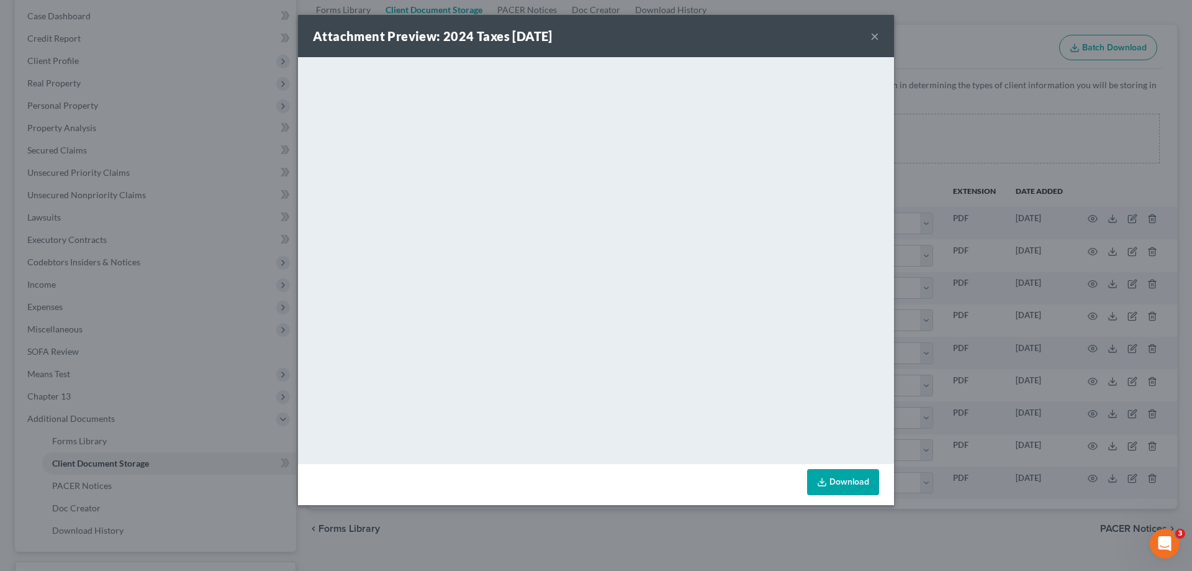
click at [872, 37] on button "×" at bounding box center [875, 36] width 9 height 15
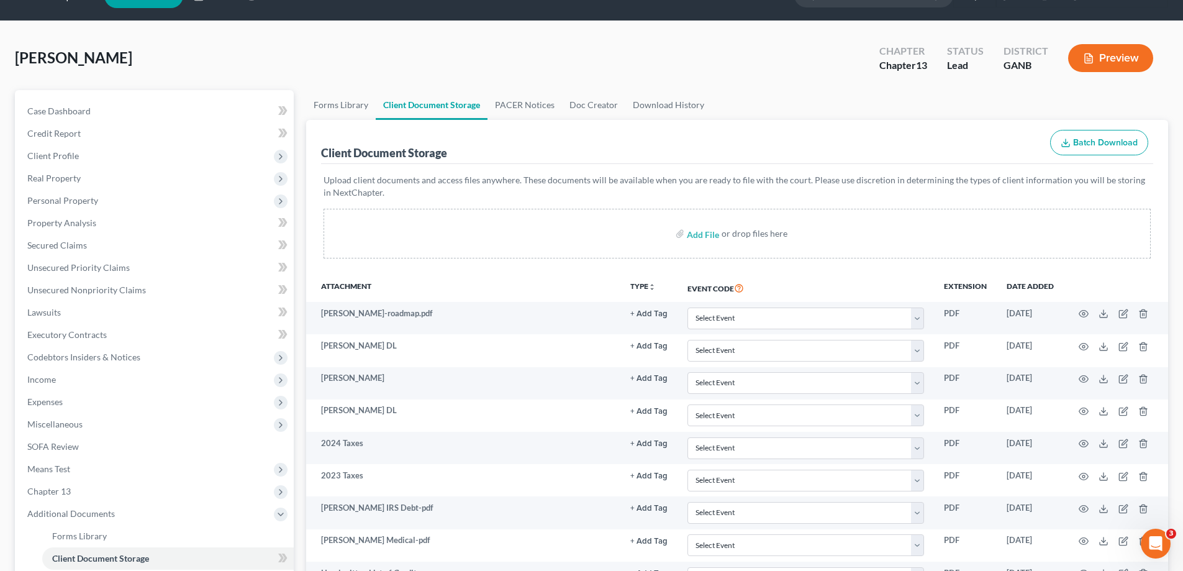
scroll to position [0, 0]
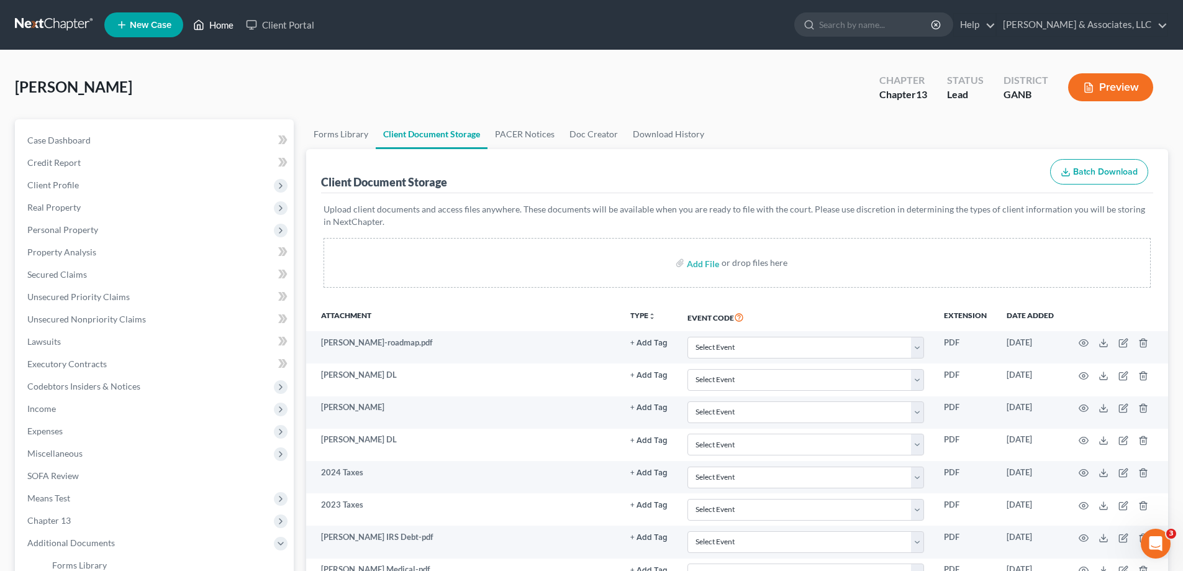
click at [210, 19] on link "Home" at bounding box center [213, 25] width 53 height 22
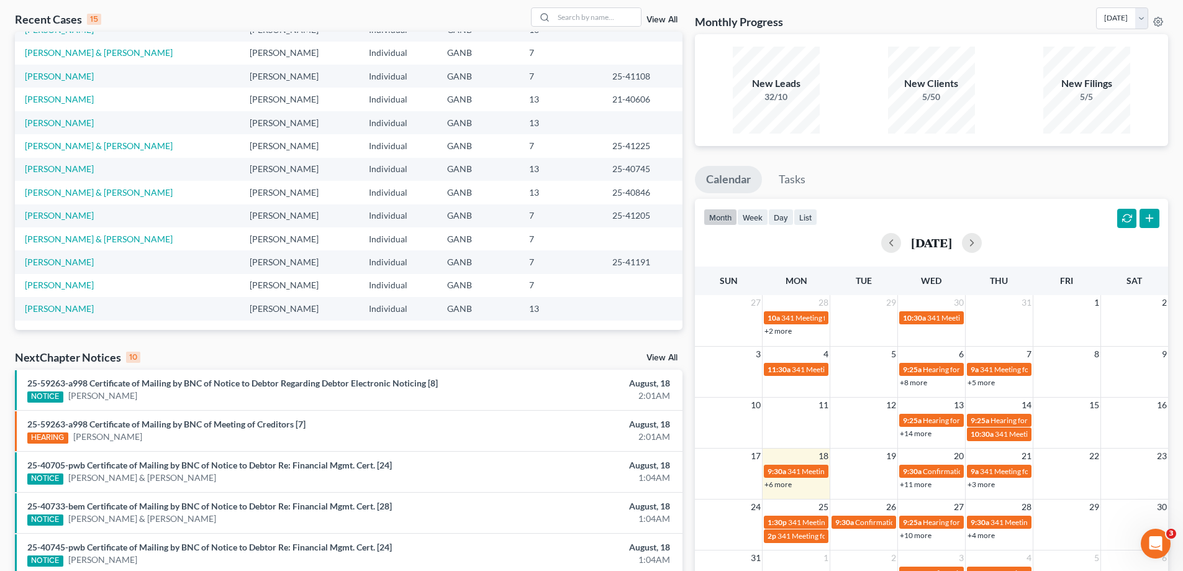
scroll to position [124, 0]
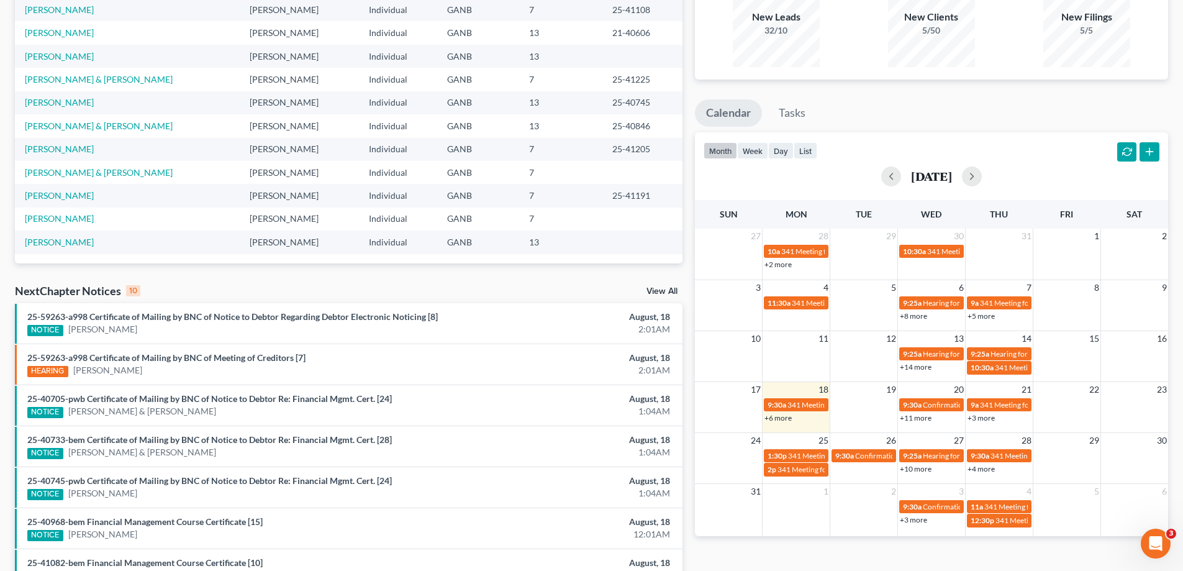
click at [673, 289] on link "View All" at bounding box center [661, 291] width 31 height 9
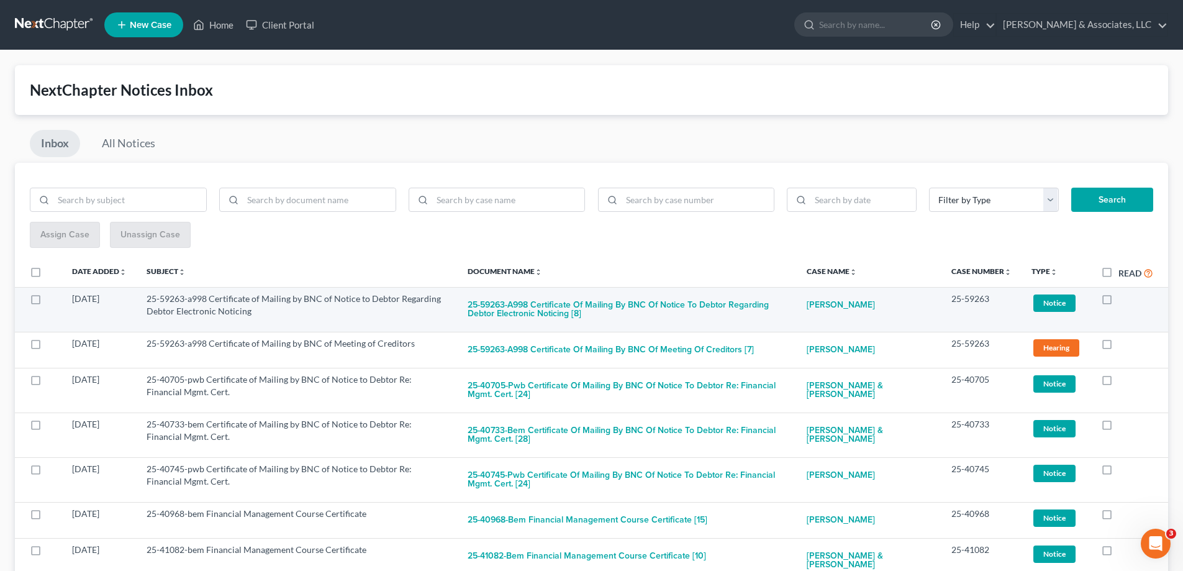
click at [1118, 302] on label at bounding box center [1118, 302] width 0 height 0
click at [1123, 301] on input "checkbox" at bounding box center [1127, 297] width 8 height 8
checkbox input "true"
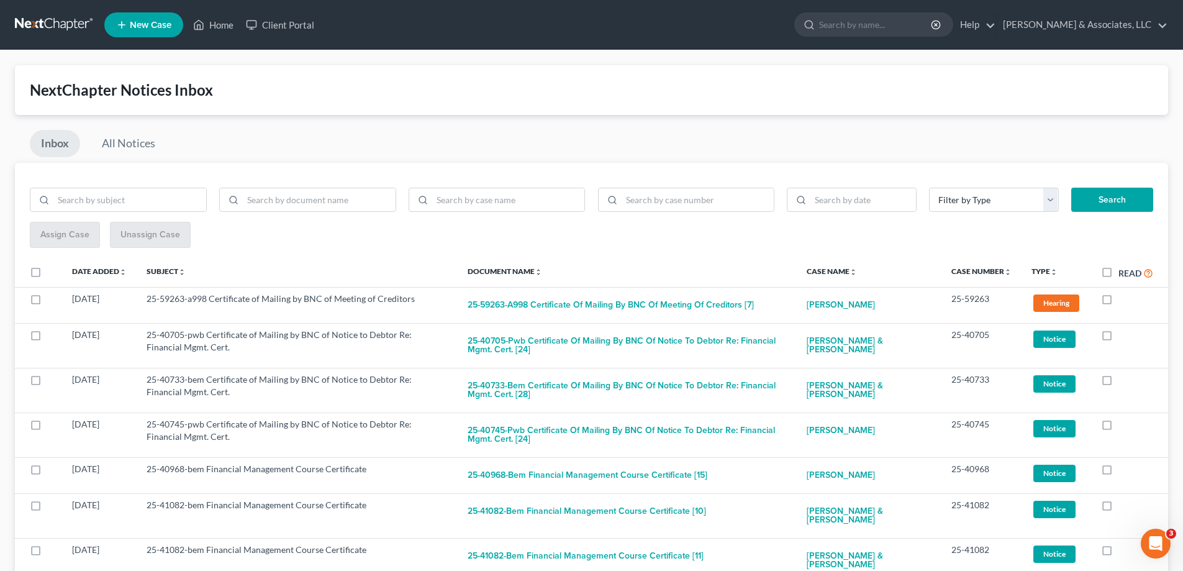
click at [1118, 302] on label at bounding box center [1118, 302] width 0 height 0
click at [1123, 301] on input "checkbox" at bounding box center [1127, 297] width 8 height 8
checkbox input "true"
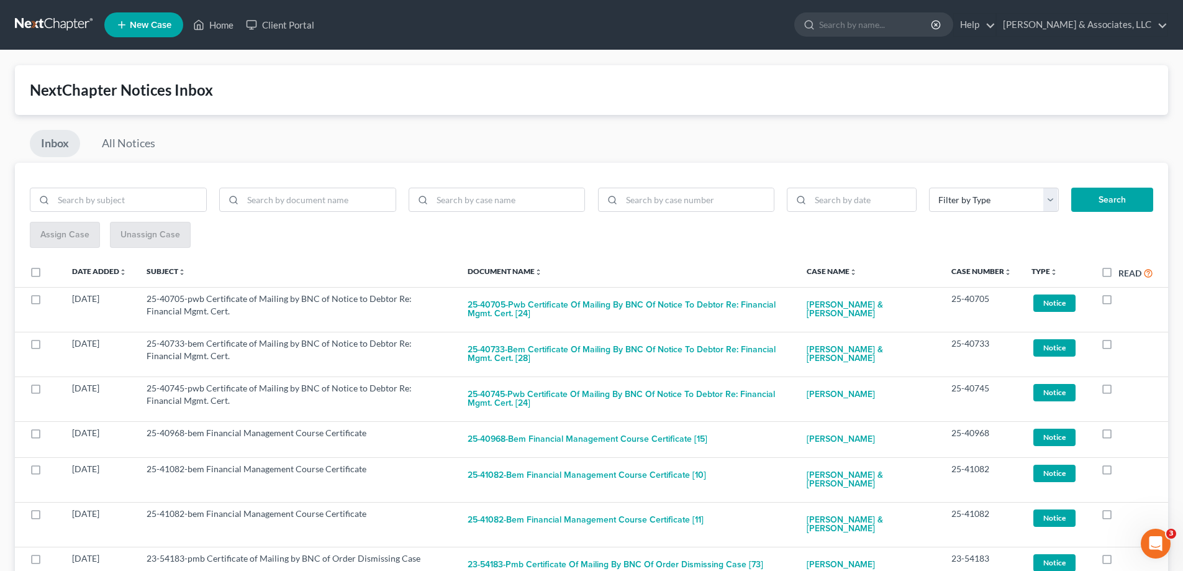
click at [1118, 302] on label at bounding box center [1118, 302] width 0 height 0
click at [1123, 301] on input "checkbox" at bounding box center [1127, 297] width 8 height 8
checkbox input "true"
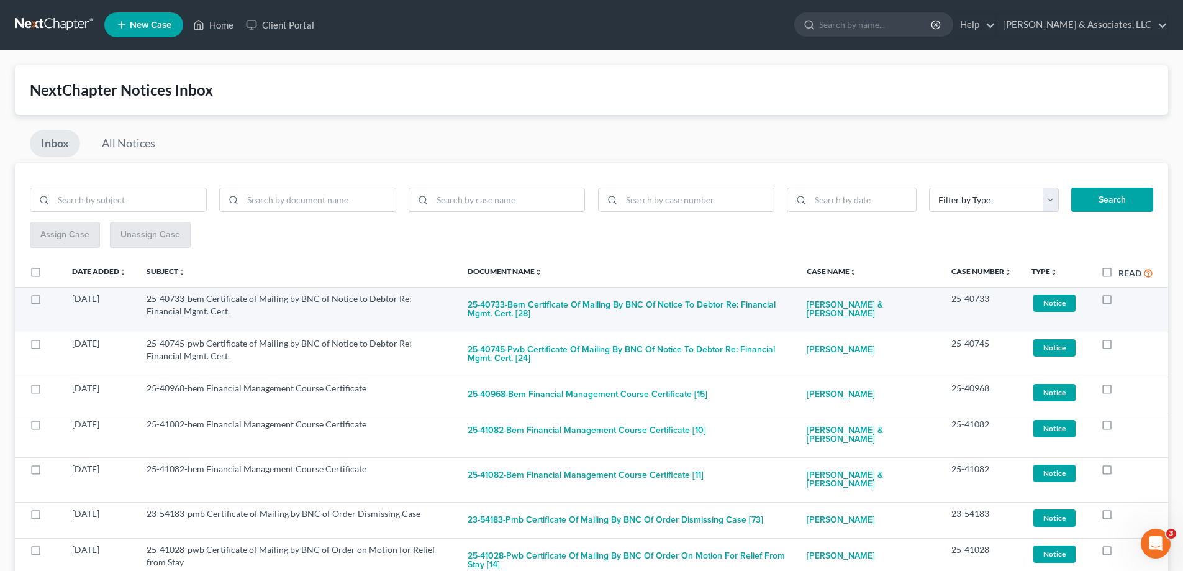
click at [1118, 302] on label at bounding box center [1118, 302] width 0 height 0
click at [1123, 301] on input "checkbox" at bounding box center [1127, 297] width 8 height 8
checkbox input "true"
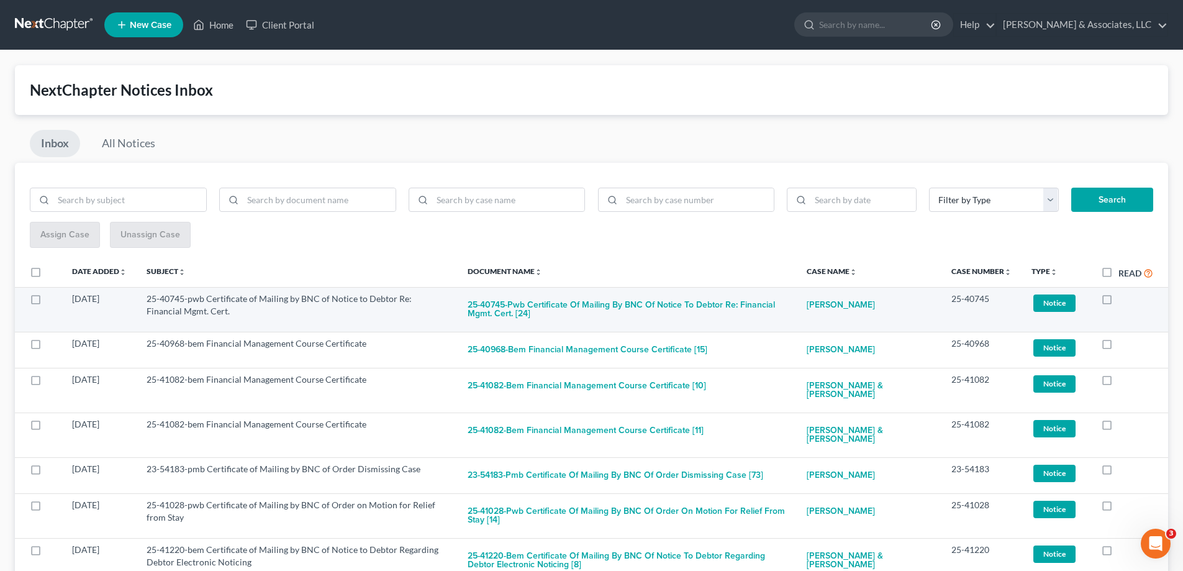
click at [1118, 302] on label at bounding box center [1118, 302] width 0 height 0
click at [1123, 299] on input "checkbox" at bounding box center [1127, 297] width 8 height 8
checkbox input "true"
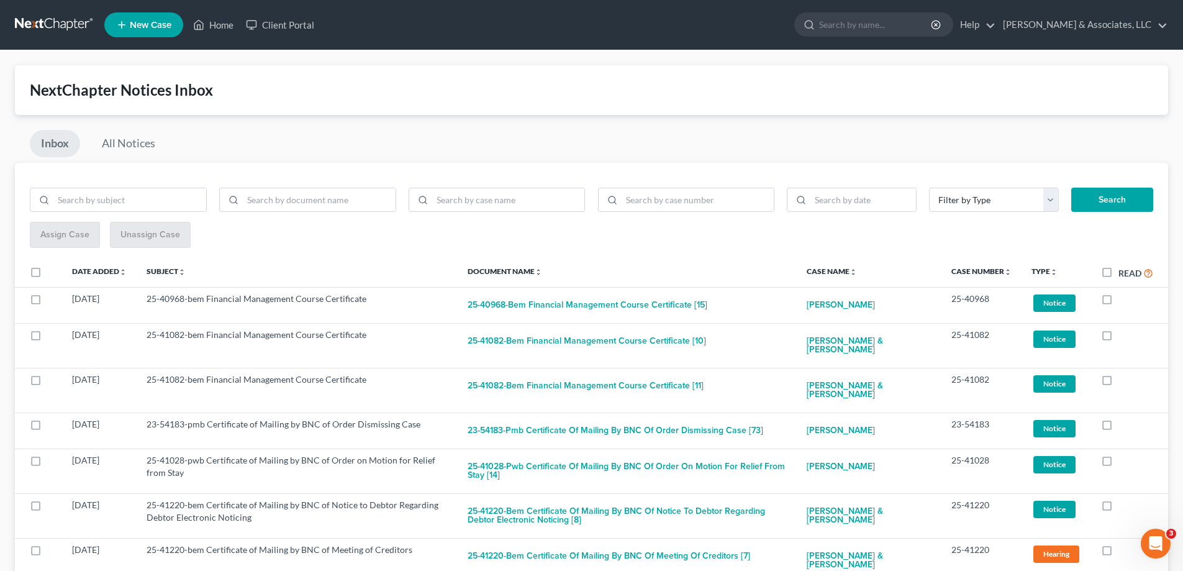
click at [1118, 302] on label at bounding box center [1118, 302] width 0 height 0
click at [1123, 299] on input "checkbox" at bounding box center [1127, 297] width 8 height 8
checkbox input "true"
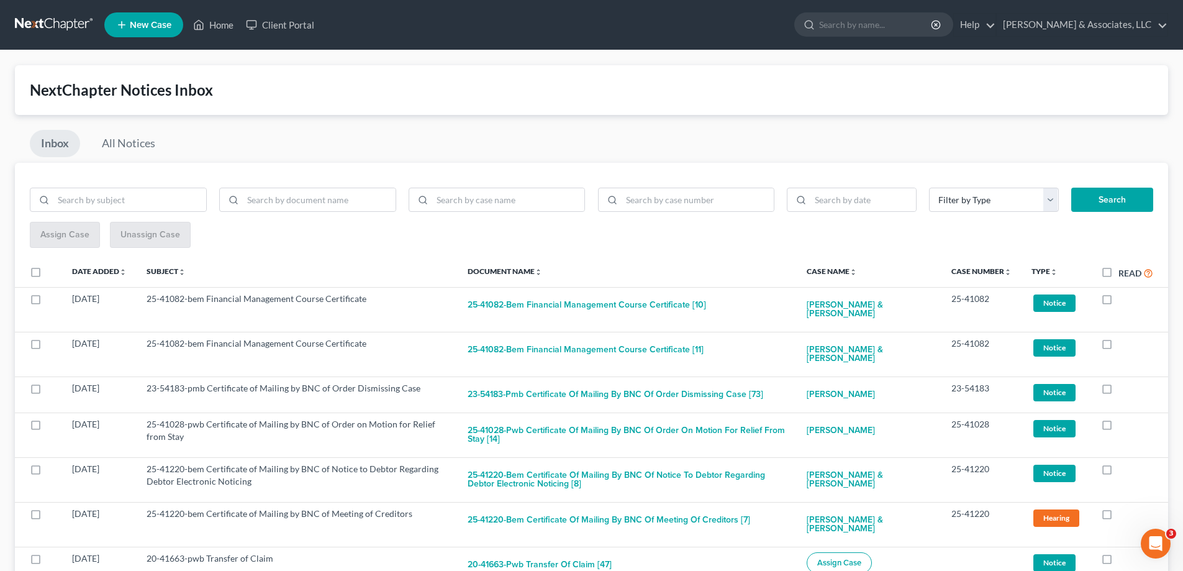
click at [1118, 302] on label at bounding box center [1118, 302] width 0 height 0
click at [1123, 299] on input "checkbox" at bounding box center [1127, 297] width 8 height 8
checkbox input "true"
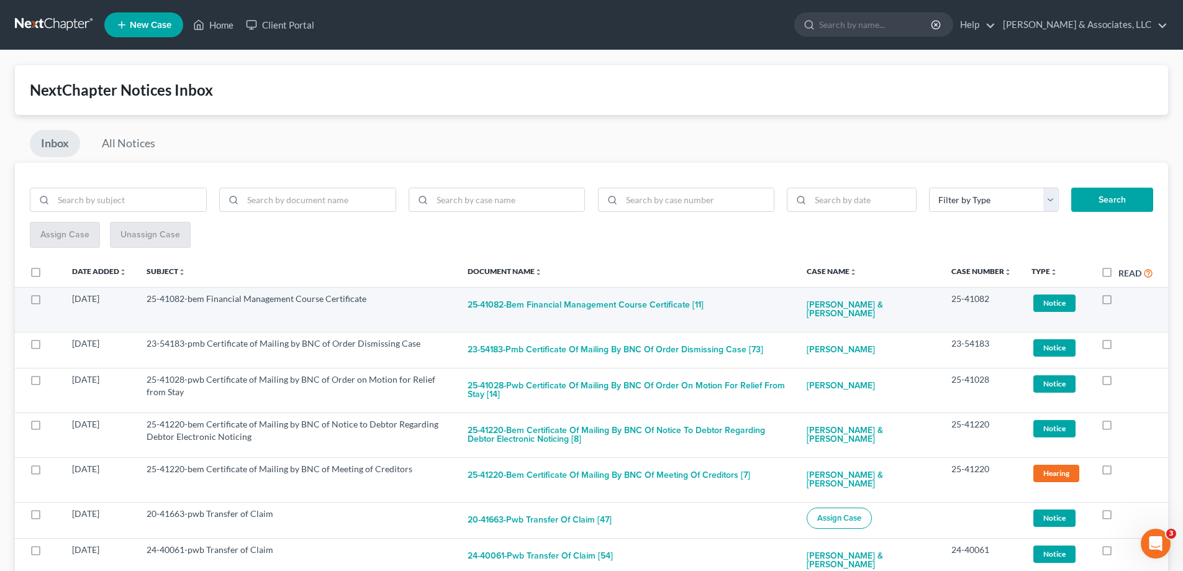
click at [1118, 302] on label at bounding box center [1118, 302] width 0 height 0
click at [1123, 301] on input "checkbox" at bounding box center [1127, 297] width 8 height 8
checkbox input "true"
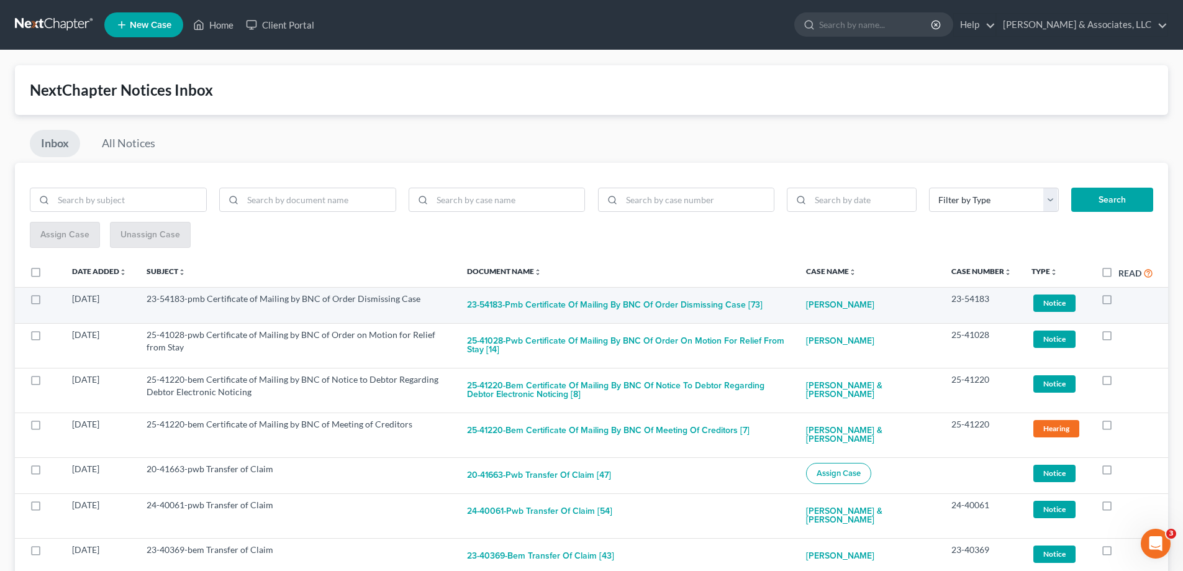
click at [1118, 302] on label at bounding box center [1118, 302] width 0 height 0
click at [1123, 300] on input "checkbox" at bounding box center [1127, 297] width 8 height 8
checkbox input "true"
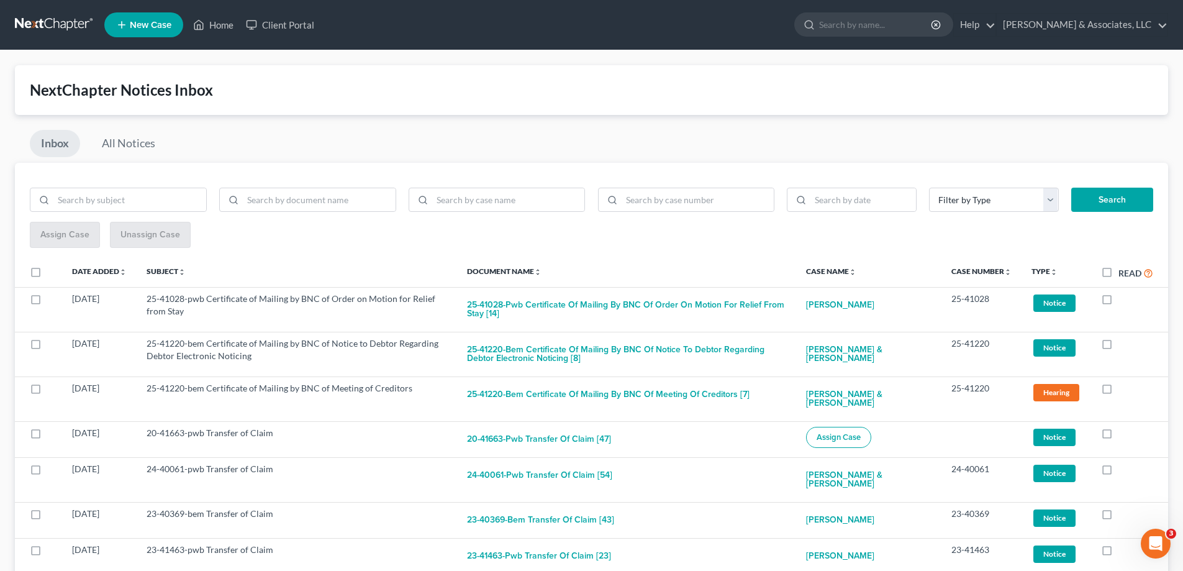
click at [1118, 302] on label at bounding box center [1118, 302] width 0 height 0
click at [1123, 300] on input "checkbox" at bounding box center [1127, 297] width 8 height 8
checkbox input "true"
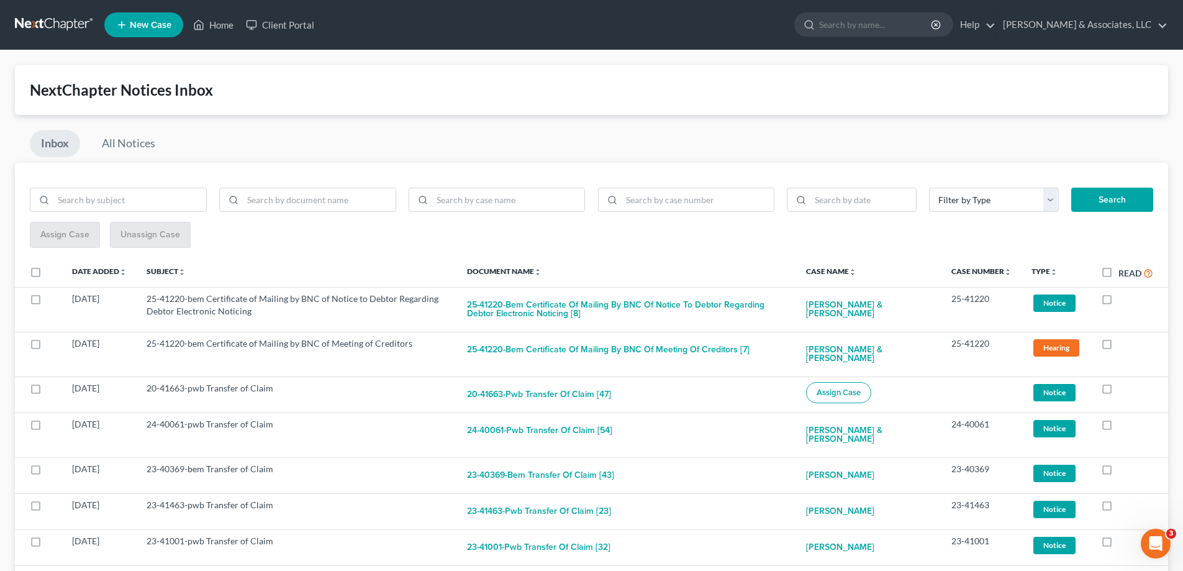
click at [1118, 302] on label at bounding box center [1118, 302] width 0 height 0
click at [1123, 300] on input "checkbox" at bounding box center [1127, 297] width 8 height 8
checkbox input "true"
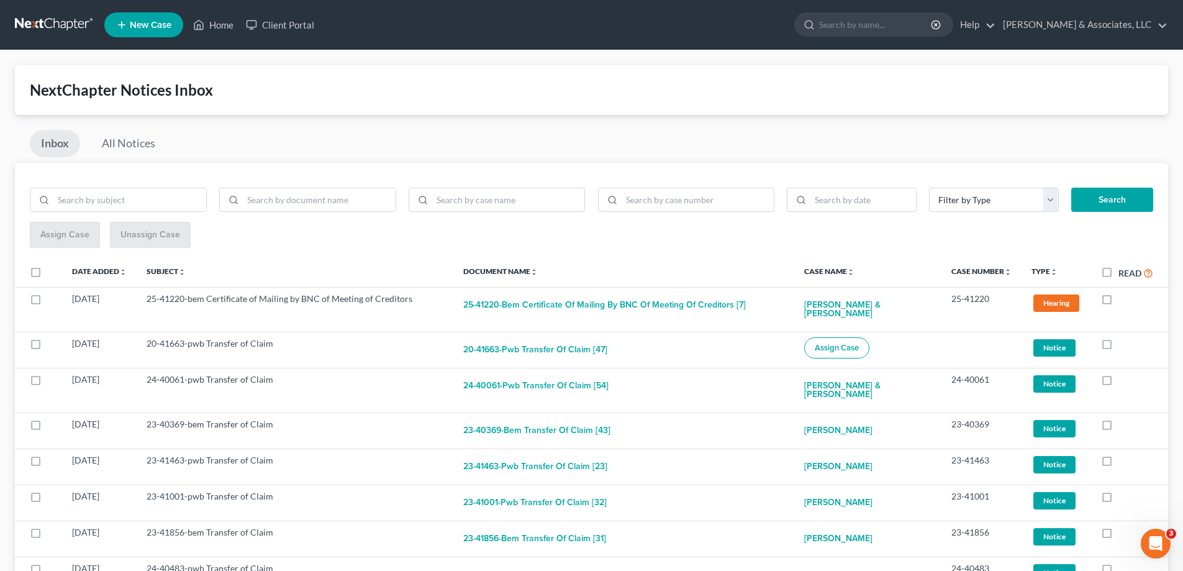
click at [1118, 302] on label at bounding box center [1118, 302] width 0 height 0
click at [1123, 300] on input "checkbox" at bounding box center [1127, 297] width 8 height 8
checkbox input "true"
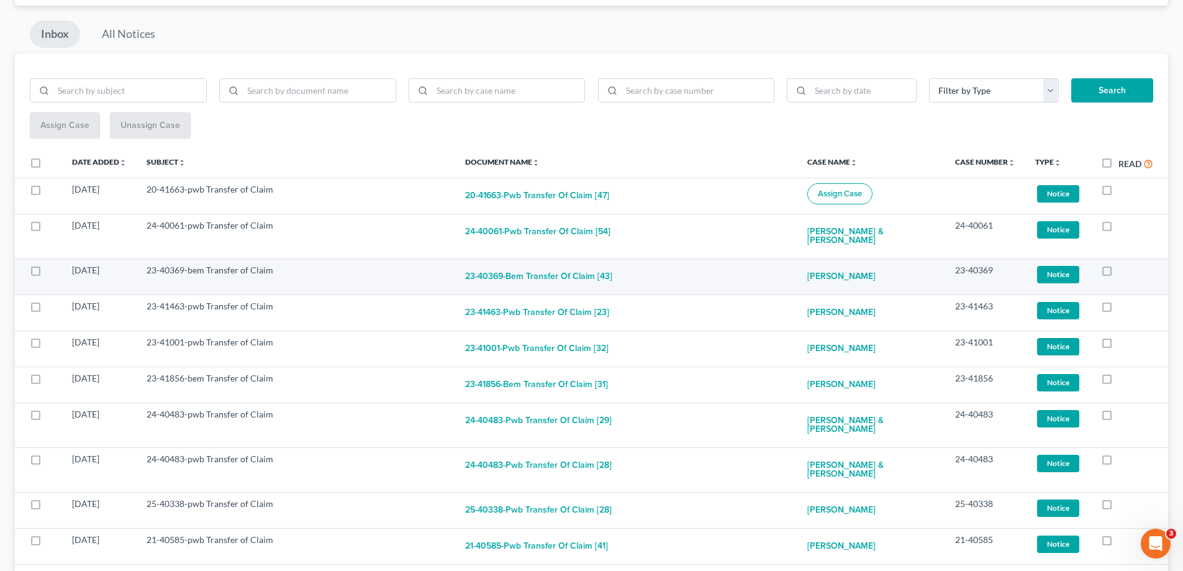
scroll to position [124, 0]
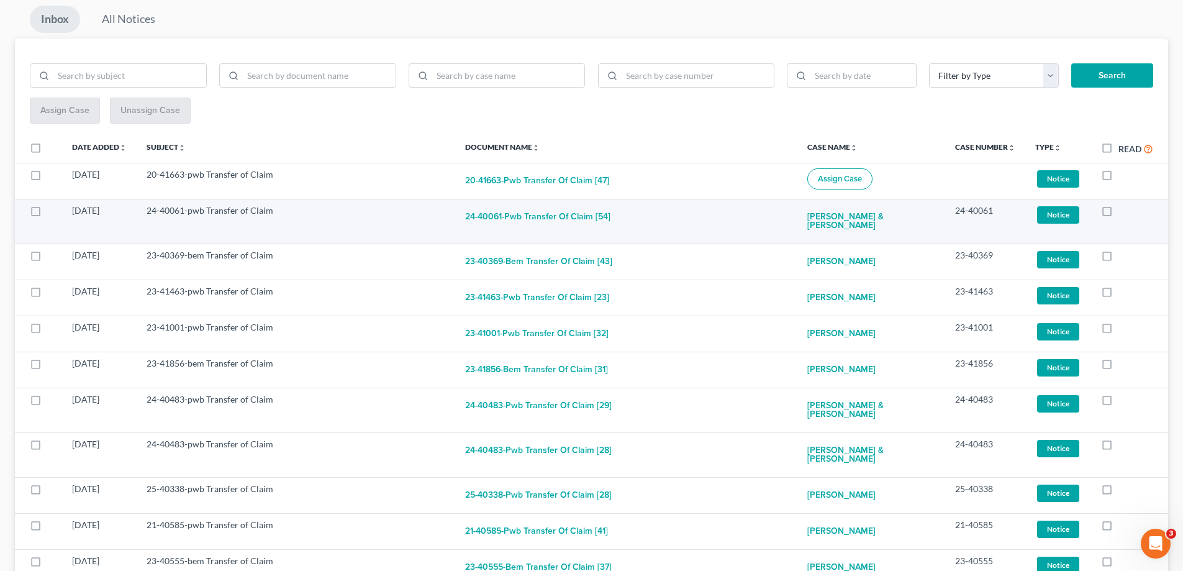
click at [1118, 214] on label at bounding box center [1118, 214] width 0 height 0
click at [1123, 211] on input "checkbox" at bounding box center [1127, 208] width 8 height 8
checkbox input "true"
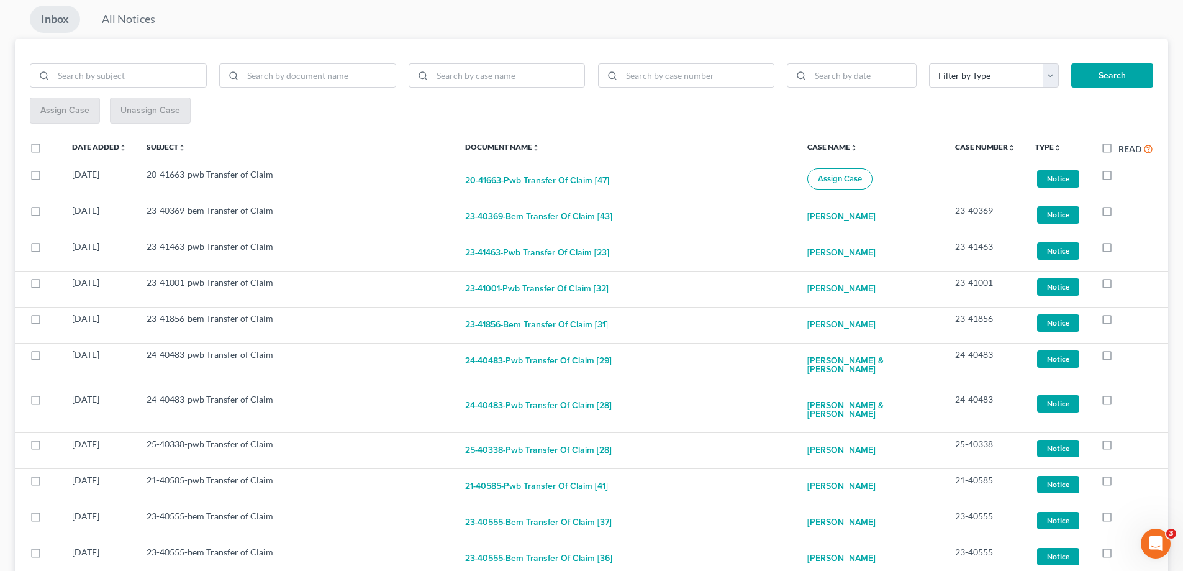
click at [1118, 214] on label at bounding box center [1118, 214] width 0 height 0
click at [1123, 211] on input "checkbox" at bounding box center [1127, 208] width 8 height 8
checkbox input "true"
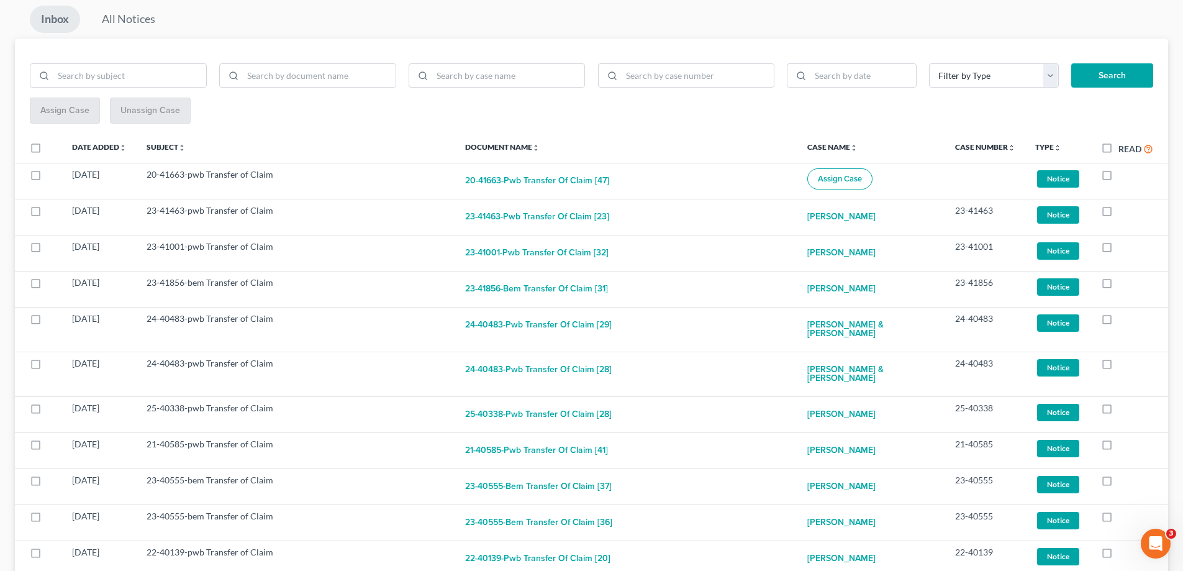
click at [1118, 214] on label at bounding box center [1118, 214] width 0 height 0
click at [1123, 211] on input "checkbox" at bounding box center [1127, 208] width 8 height 8
checkbox input "true"
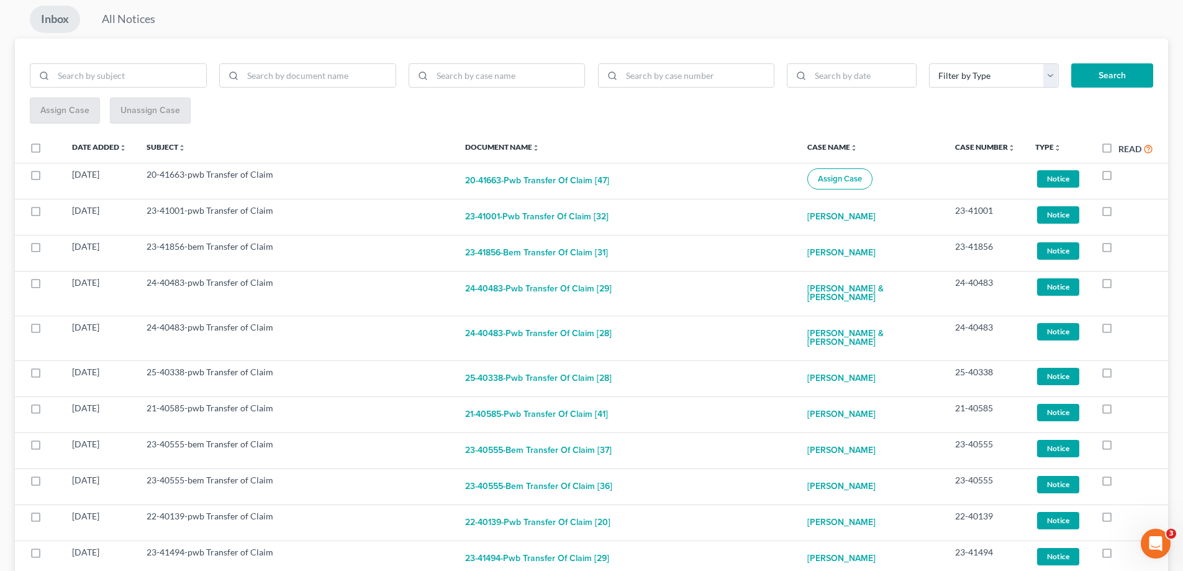
click at [1118, 214] on label at bounding box center [1118, 214] width 0 height 0
click at [1123, 211] on input "checkbox" at bounding box center [1127, 208] width 8 height 8
checkbox input "true"
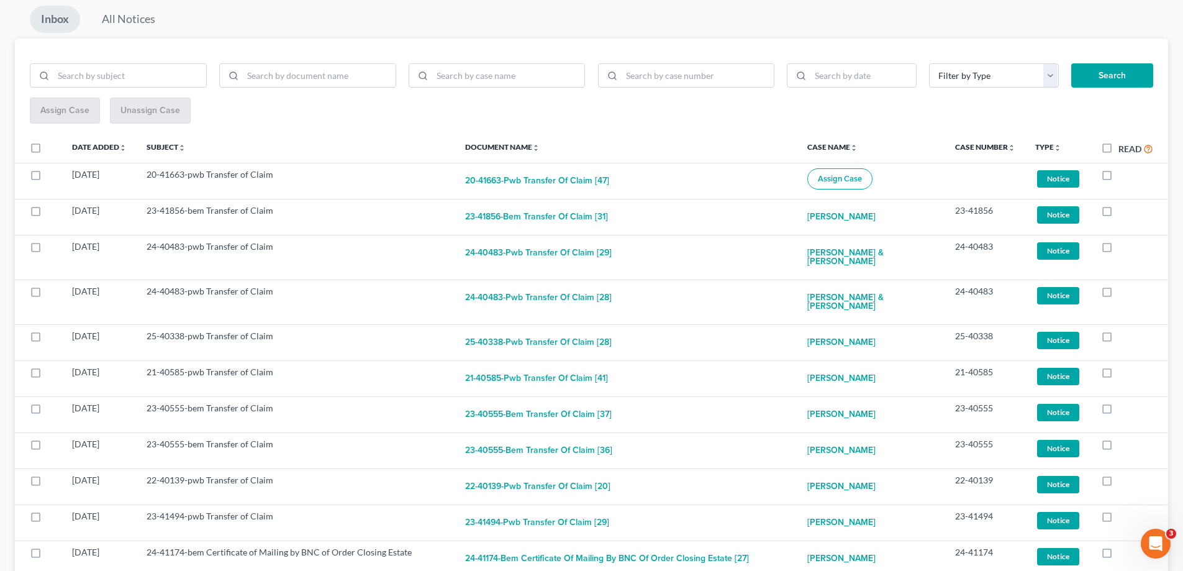
click at [1118, 214] on label at bounding box center [1118, 214] width 0 height 0
click at [1123, 211] on input "checkbox" at bounding box center [1127, 208] width 8 height 8
checkbox input "true"
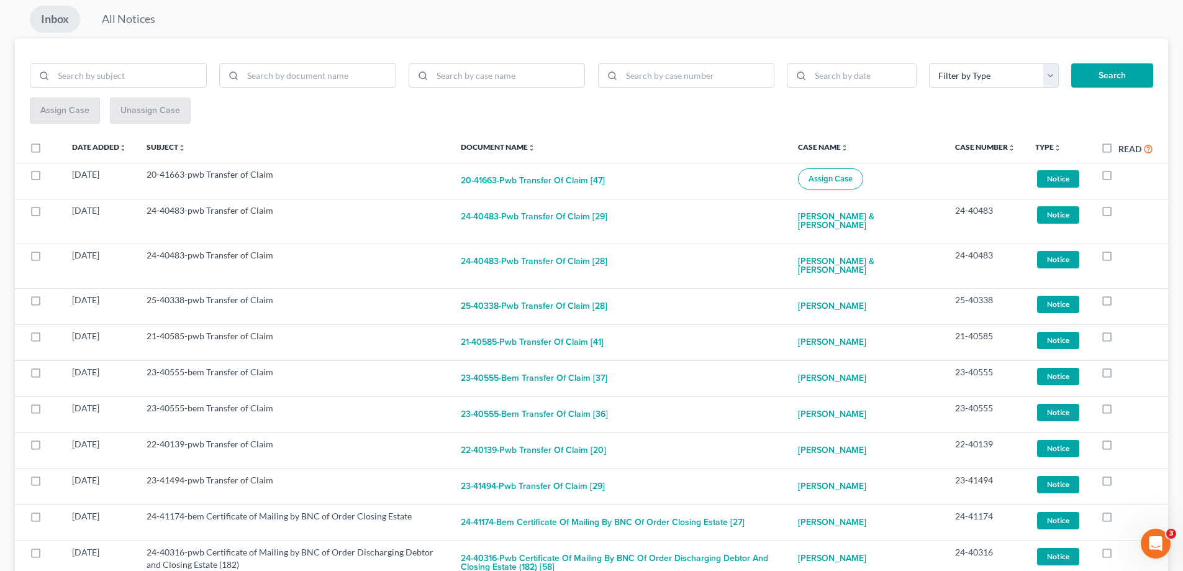
click at [1118, 214] on label at bounding box center [1118, 214] width 0 height 0
click at [1123, 211] on input "checkbox" at bounding box center [1127, 208] width 8 height 8
checkbox input "true"
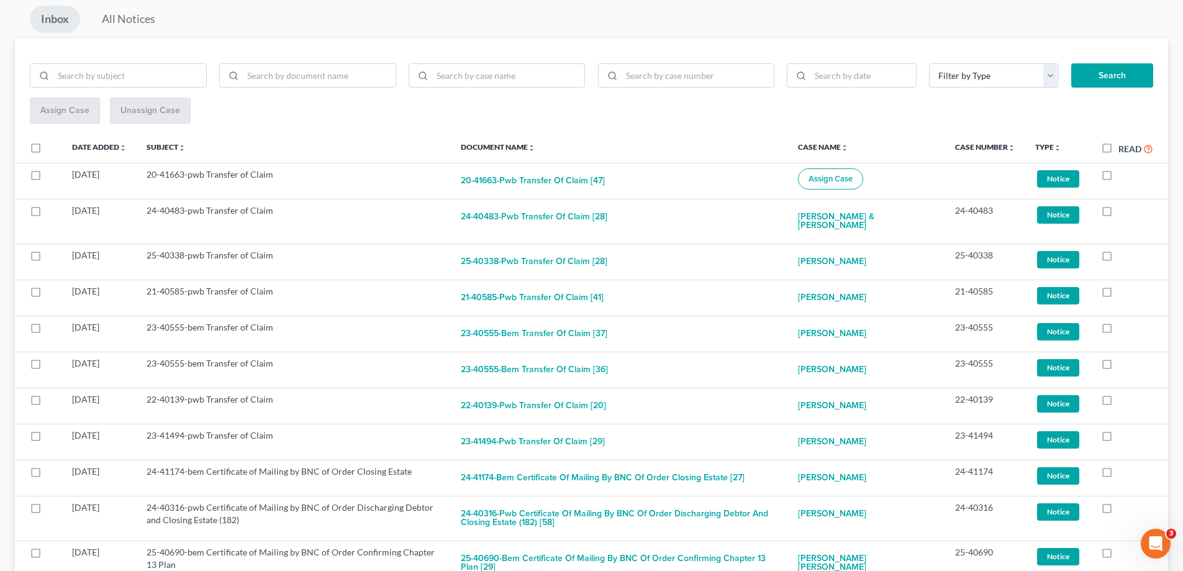
click at [1118, 214] on label at bounding box center [1118, 214] width 0 height 0
click at [1123, 211] on input "checkbox" at bounding box center [1127, 208] width 8 height 8
checkbox input "true"
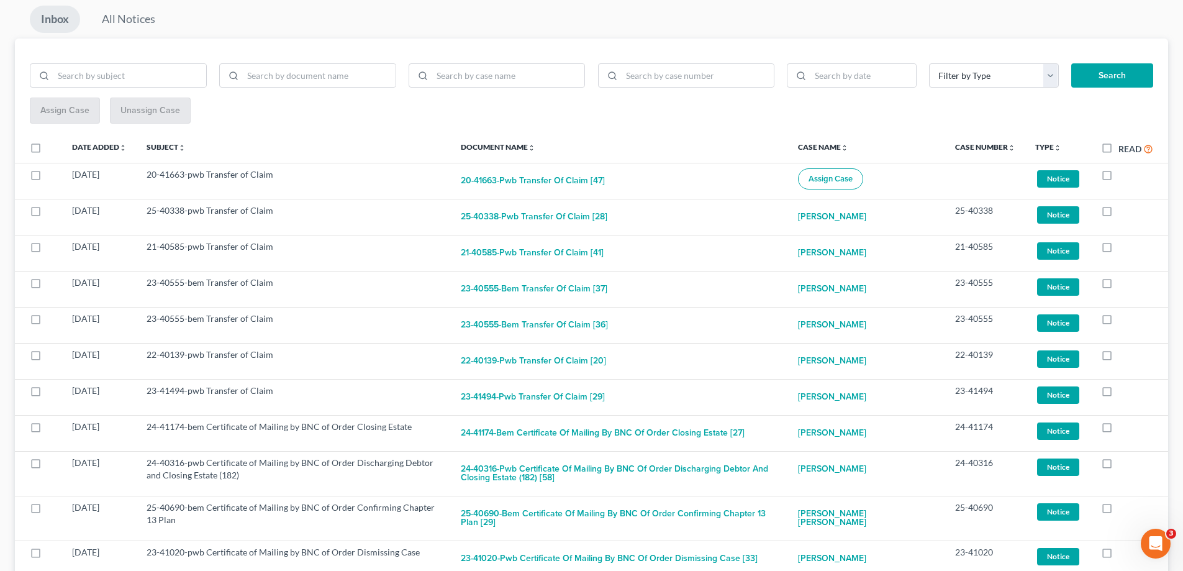
click at [1118, 214] on label at bounding box center [1118, 214] width 0 height 0
click at [1123, 211] on input "checkbox" at bounding box center [1127, 208] width 8 height 8
checkbox input "true"
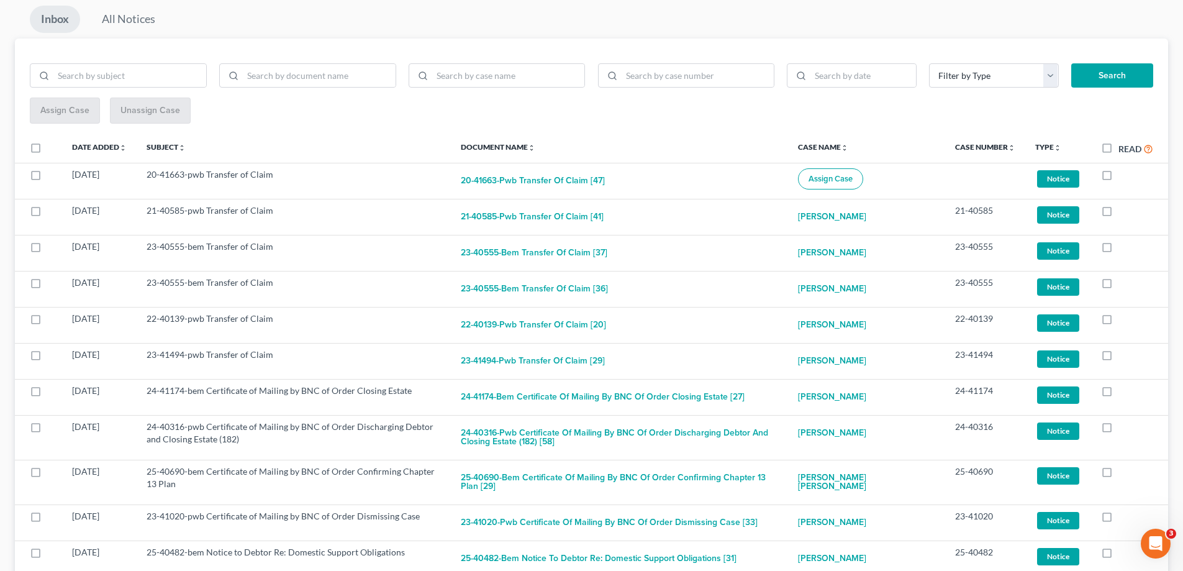
click at [1118, 214] on label at bounding box center [1118, 214] width 0 height 0
click at [1123, 211] on input "checkbox" at bounding box center [1127, 208] width 8 height 8
checkbox input "true"
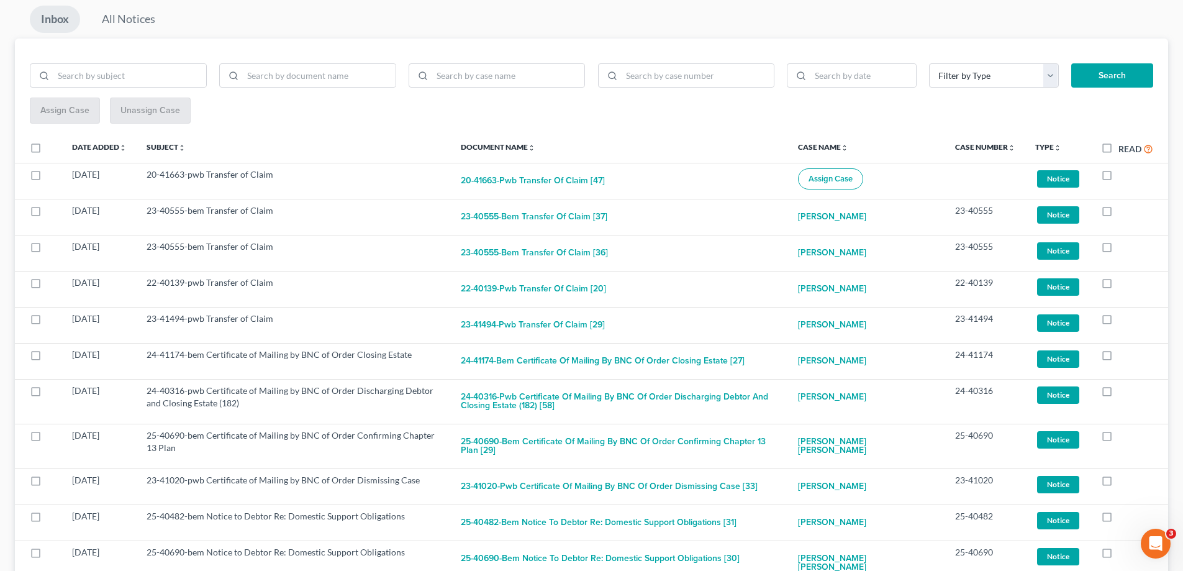
click at [1118, 214] on label at bounding box center [1118, 214] width 0 height 0
click at [1123, 211] on input "checkbox" at bounding box center [1127, 208] width 8 height 8
checkbox input "true"
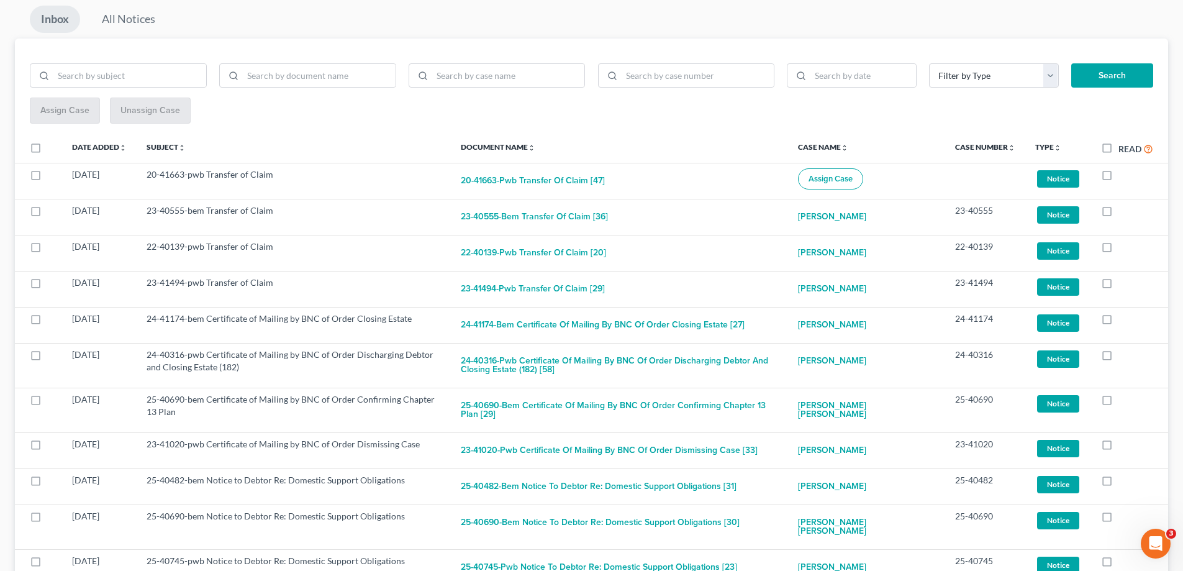
click at [1118, 214] on label at bounding box center [1118, 214] width 0 height 0
click at [1123, 211] on input "checkbox" at bounding box center [1127, 208] width 8 height 8
checkbox input "true"
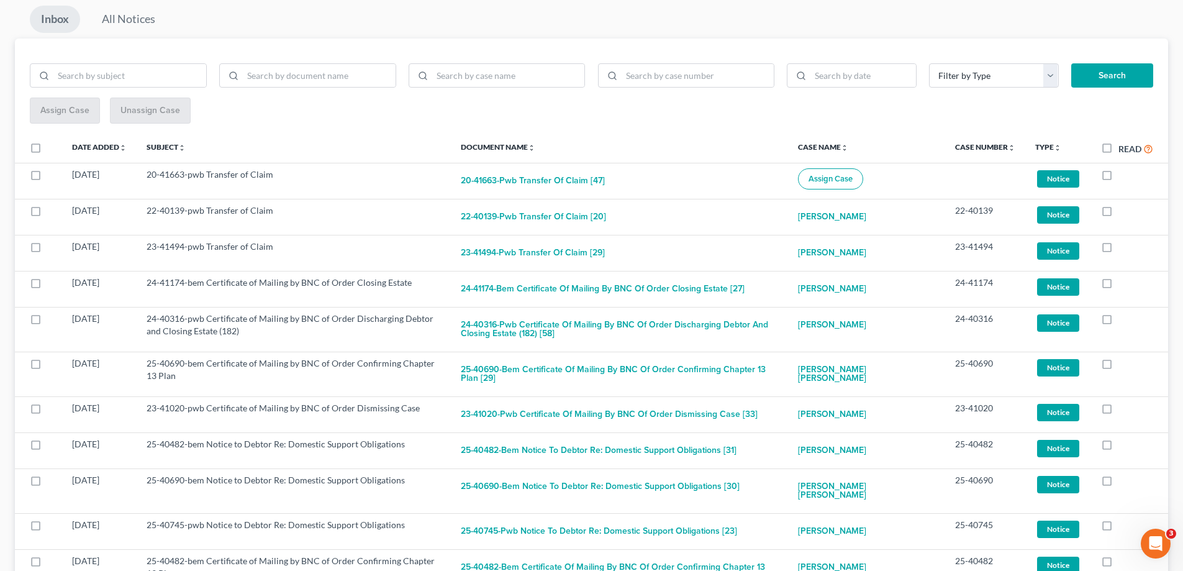
click at [1118, 214] on label at bounding box center [1118, 214] width 0 height 0
click at [1123, 211] on input "checkbox" at bounding box center [1127, 208] width 8 height 8
checkbox input "true"
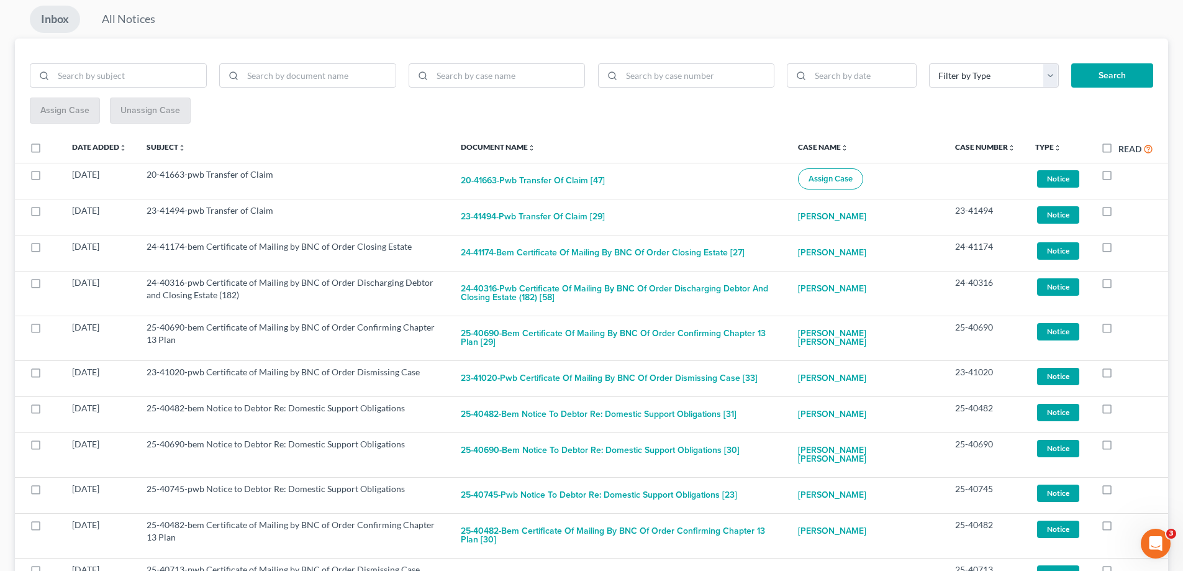
click at [1118, 214] on label at bounding box center [1118, 214] width 0 height 0
click at [1123, 211] on input "checkbox" at bounding box center [1127, 208] width 8 height 8
checkbox input "true"
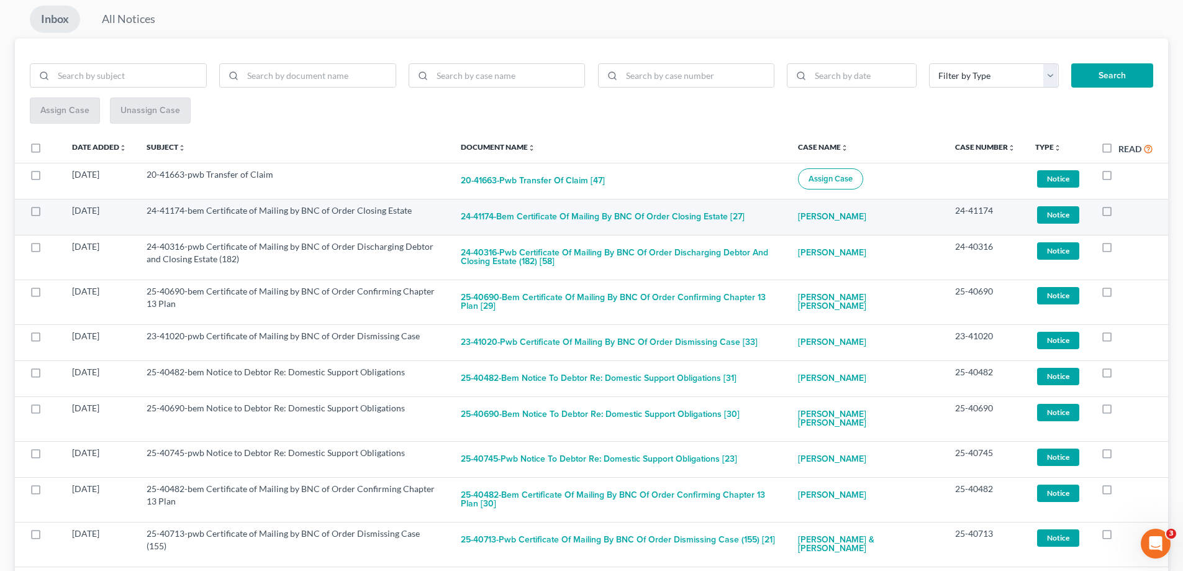
click at [1118, 214] on label at bounding box center [1118, 214] width 0 height 0
click at [1123, 210] on input "checkbox" at bounding box center [1127, 208] width 8 height 8
checkbox input "true"
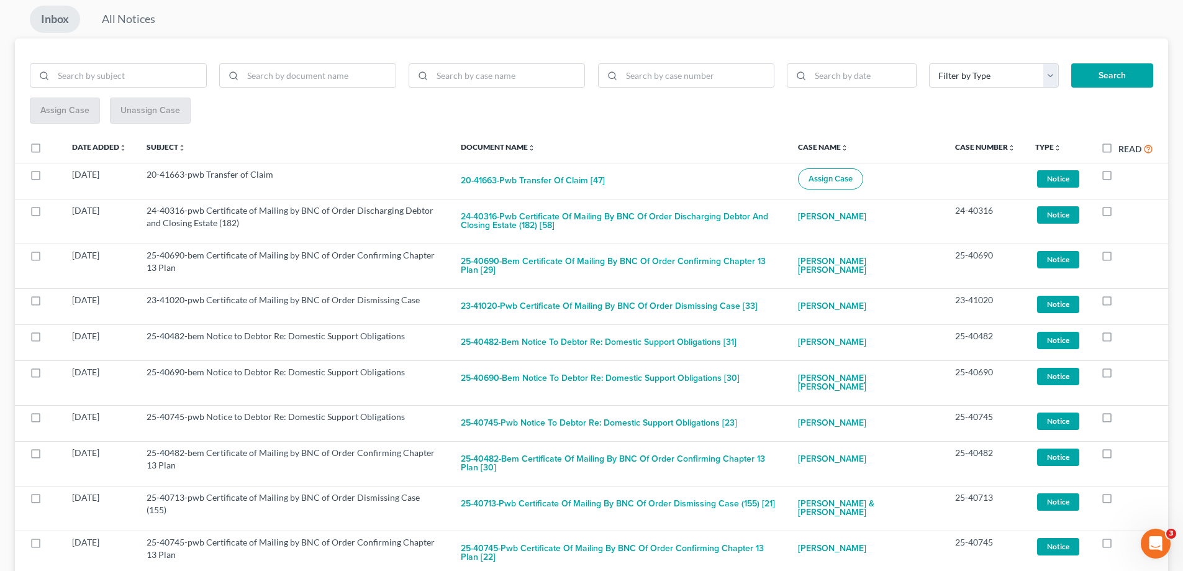
click at [1118, 214] on label at bounding box center [1118, 214] width 0 height 0
click at [1123, 210] on input "checkbox" at bounding box center [1127, 208] width 8 height 8
checkbox input "true"
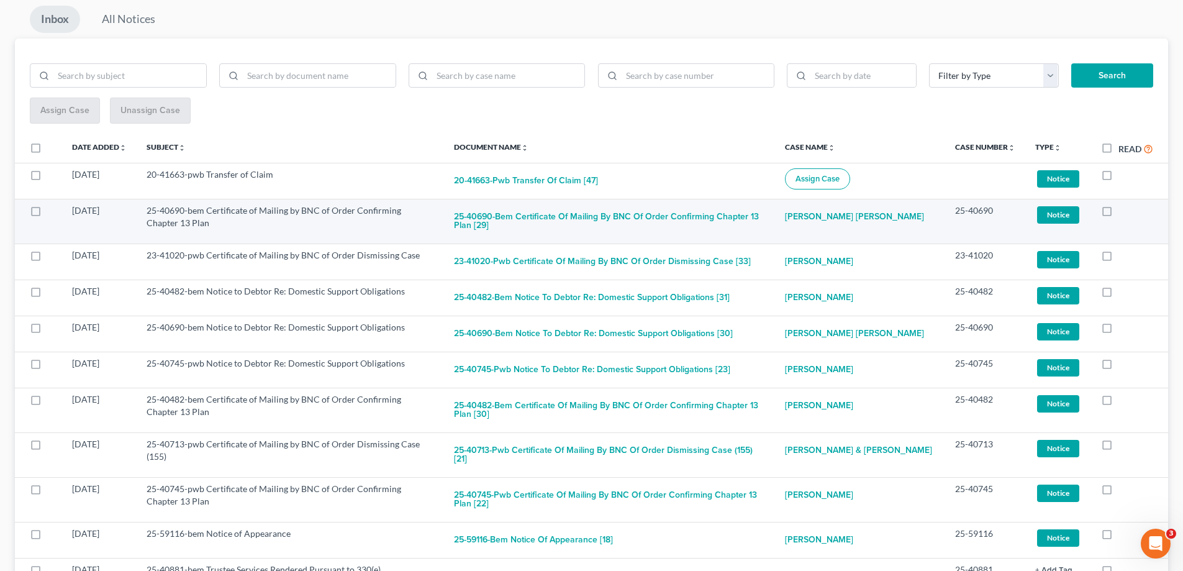
click at [1118, 214] on label at bounding box center [1118, 214] width 0 height 0
click at [1123, 211] on input "checkbox" at bounding box center [1127, 208] width 8 height 8
checkbox input "true"
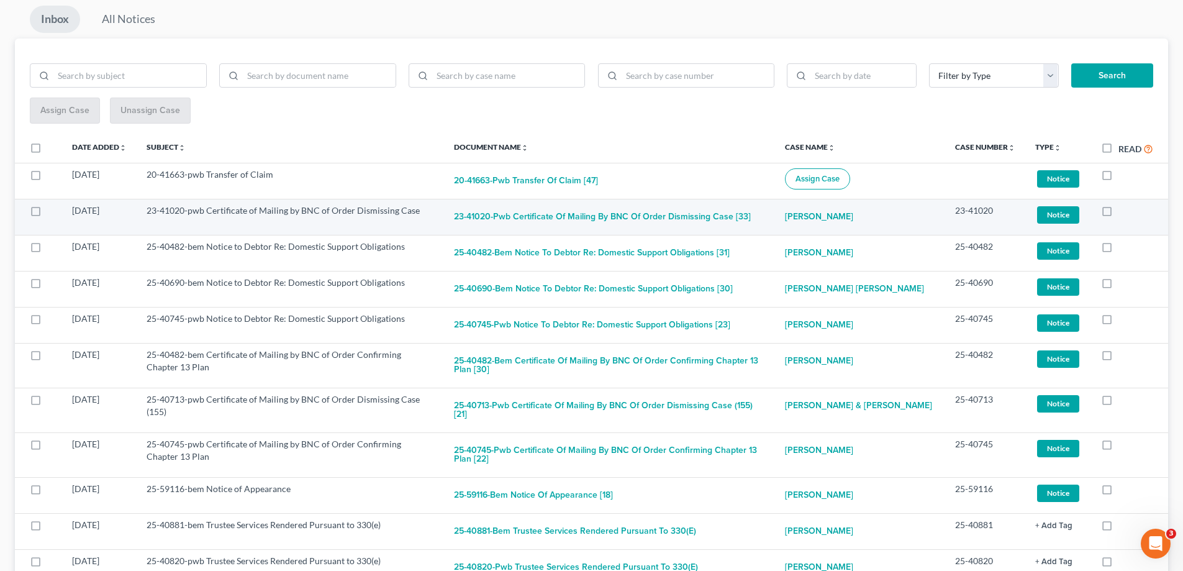
click at [1118, 214] on label at bounding box center [1118, 214] width 0 height 0
click at [1123, 209] on input "checkbox" at bounding box center [1127, 208] width 8 height 8
checkbox input "true"
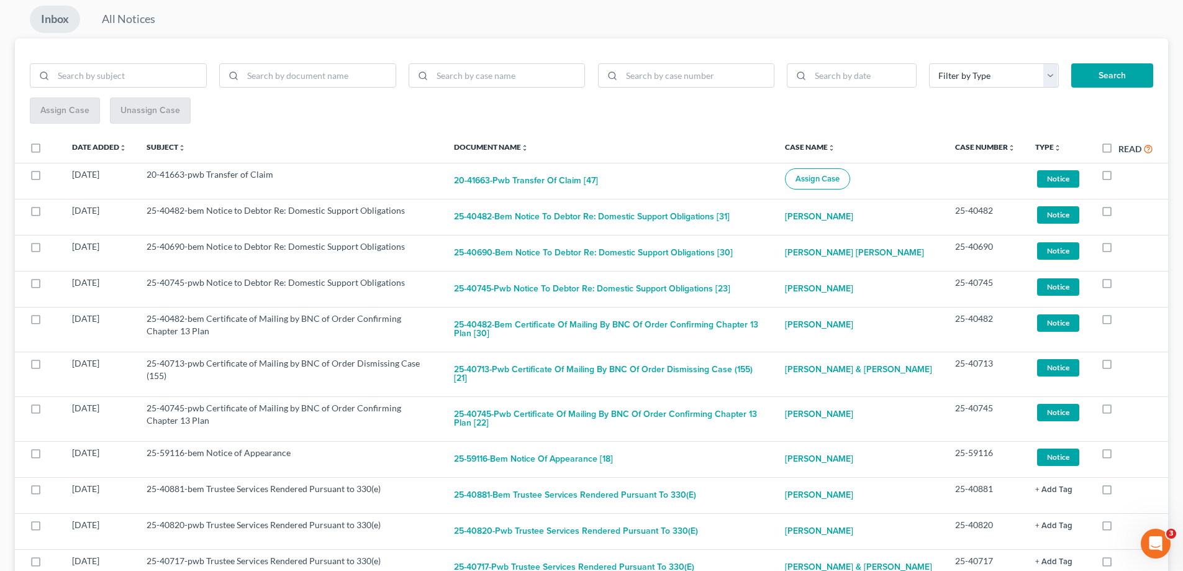
scroll to position [0, 0]
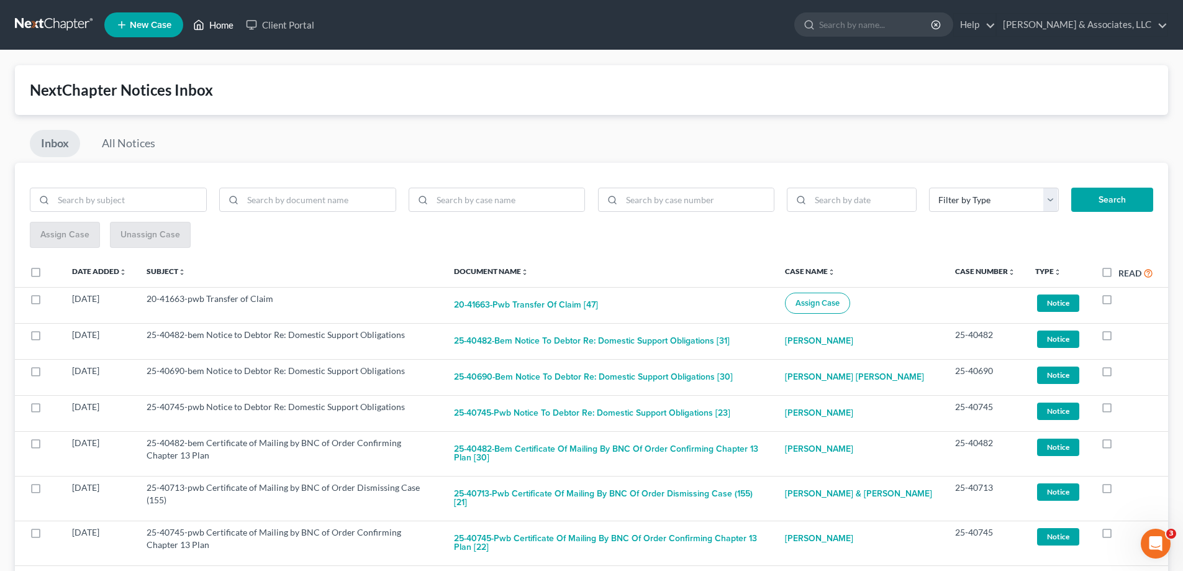
click at [223, 23] on link "Home" at bounding box center [213, 25] width 53 height 22
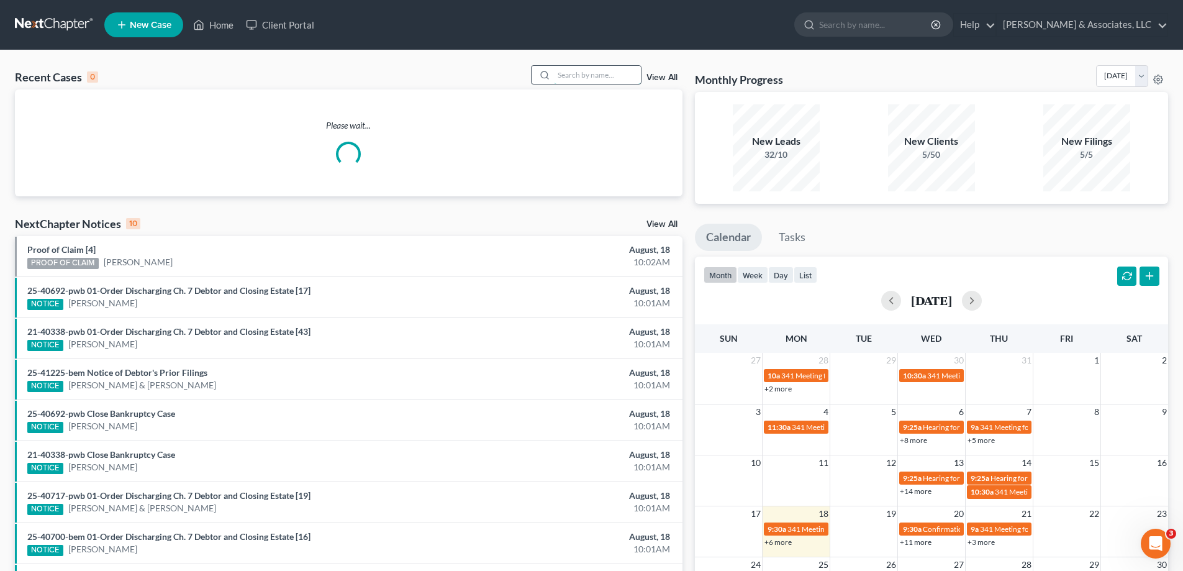
click at [571, 78] on input "search" at bounding box center [597, 75] width 87 height 18
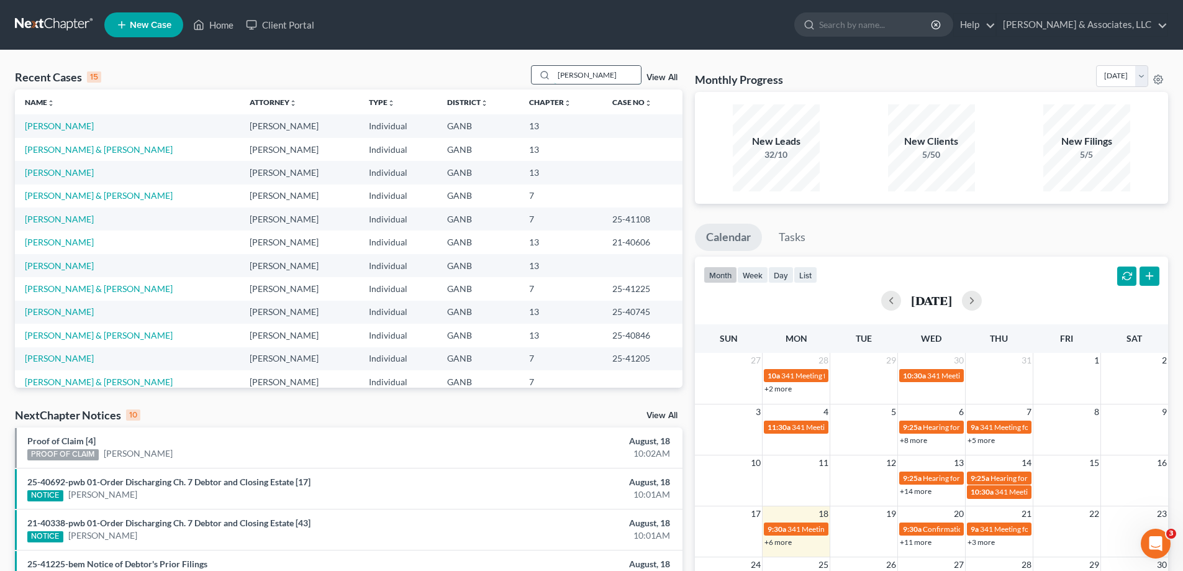
type input "winston"
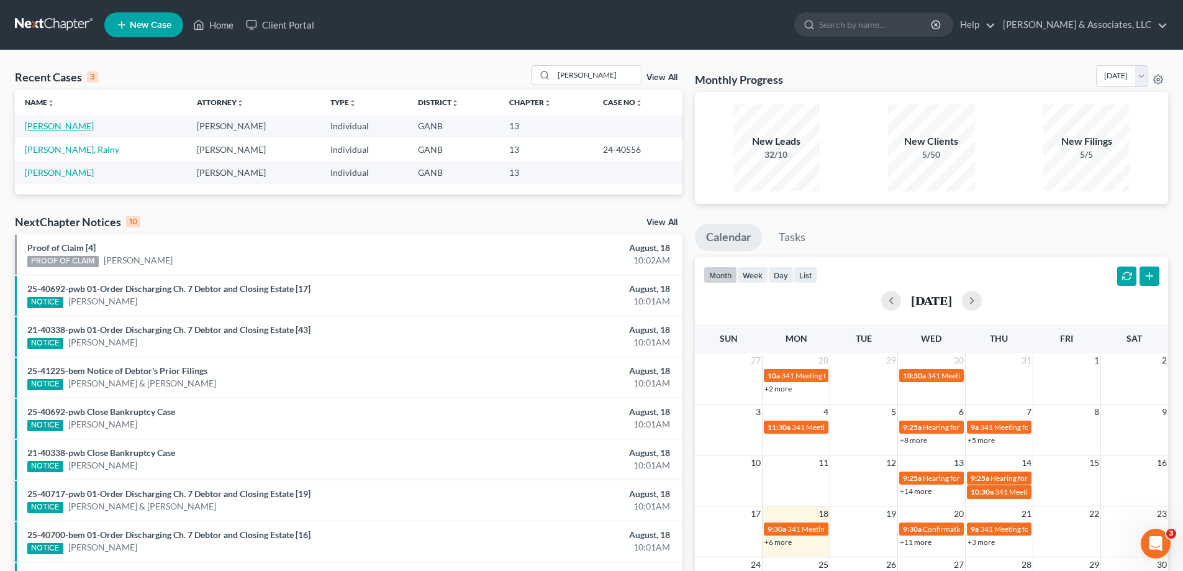
click at [70, 126] on link "Winston, Mary" at bounding box center [59, 125] width 69 height 11
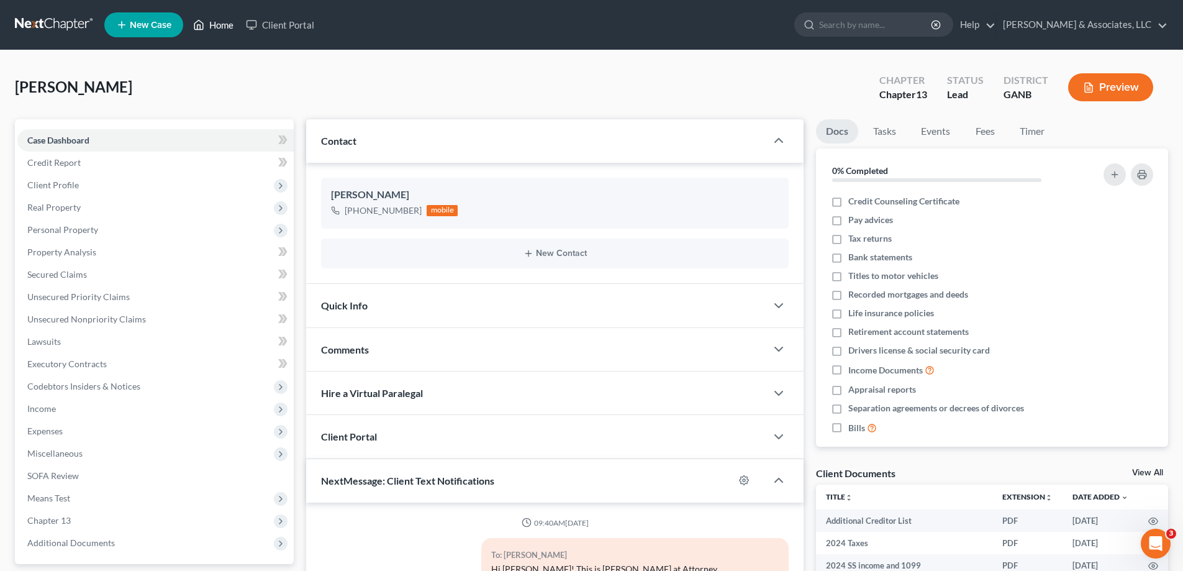
click at [209, 25] on link "Home" at bounding box center [213, 25] width 53 height 22
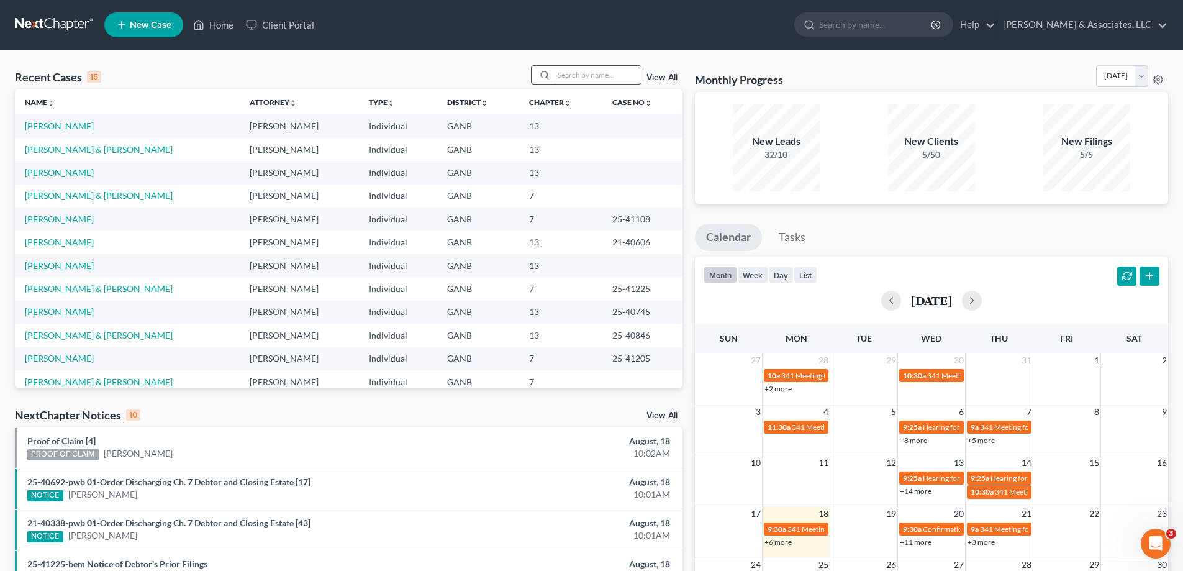
click at [627, 79] on input "search" at bounding box center [597, 75] width 87 height 18
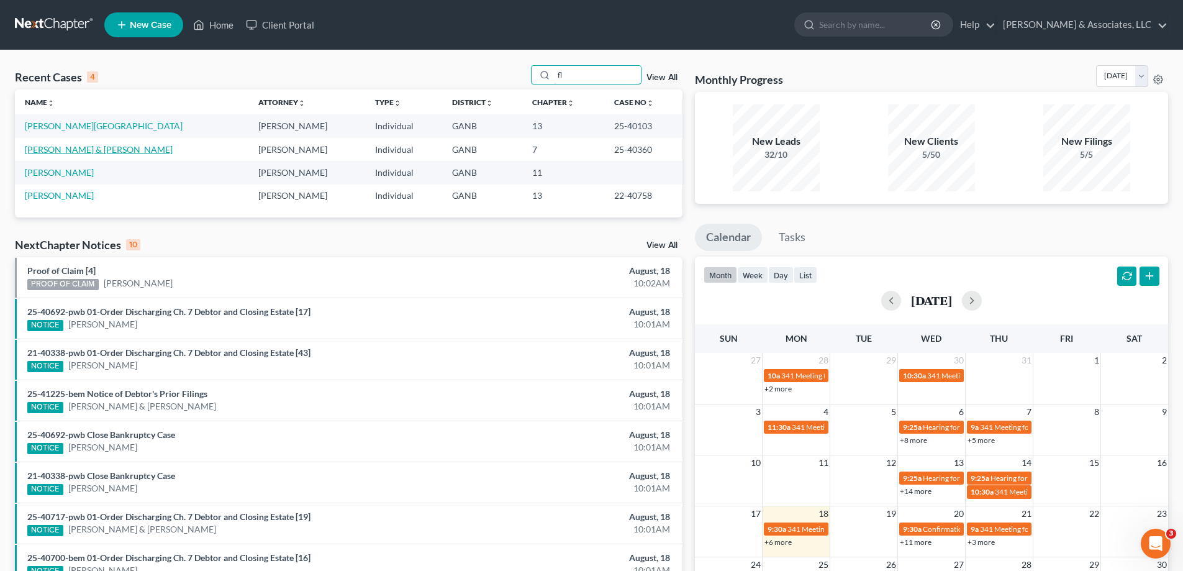
type input "fl"
click at [75, 152] on link "Fleenor, Justin & Makala" at bounding box center [99, 149] width 148 height 11
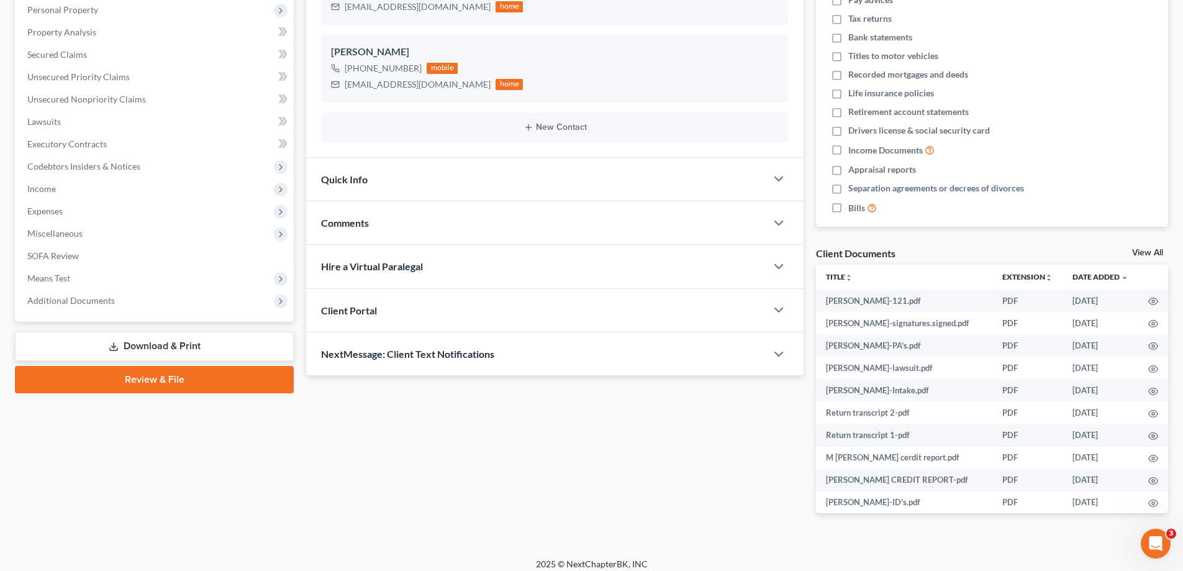
scroll to position [229, 0]
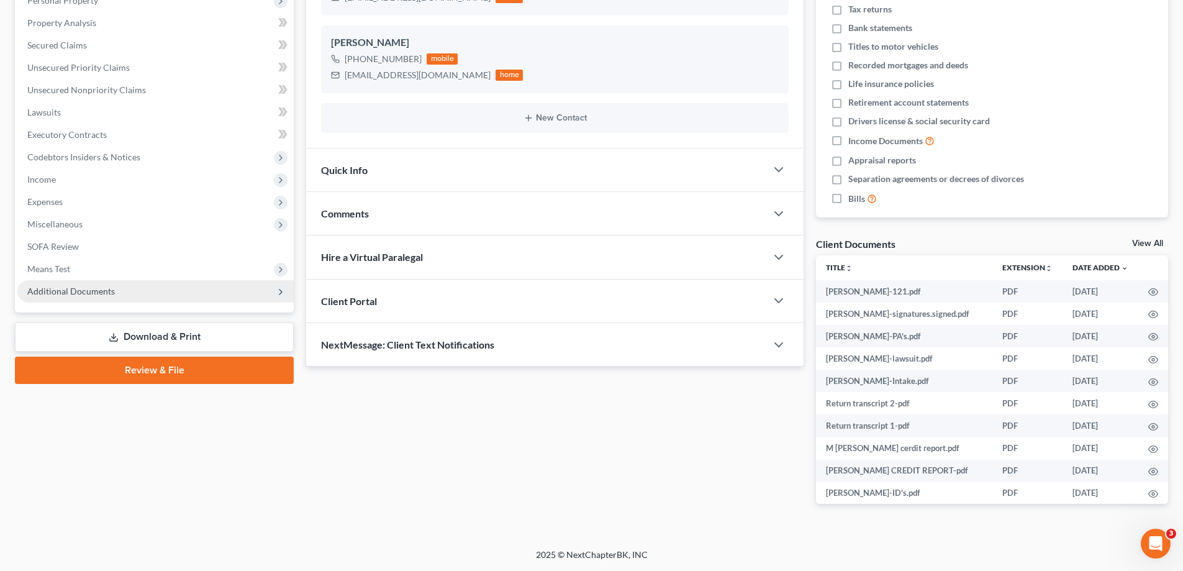
click at [95, 294] on span "Additional Documents" at bounding box center [71, 291] width 88 height 11
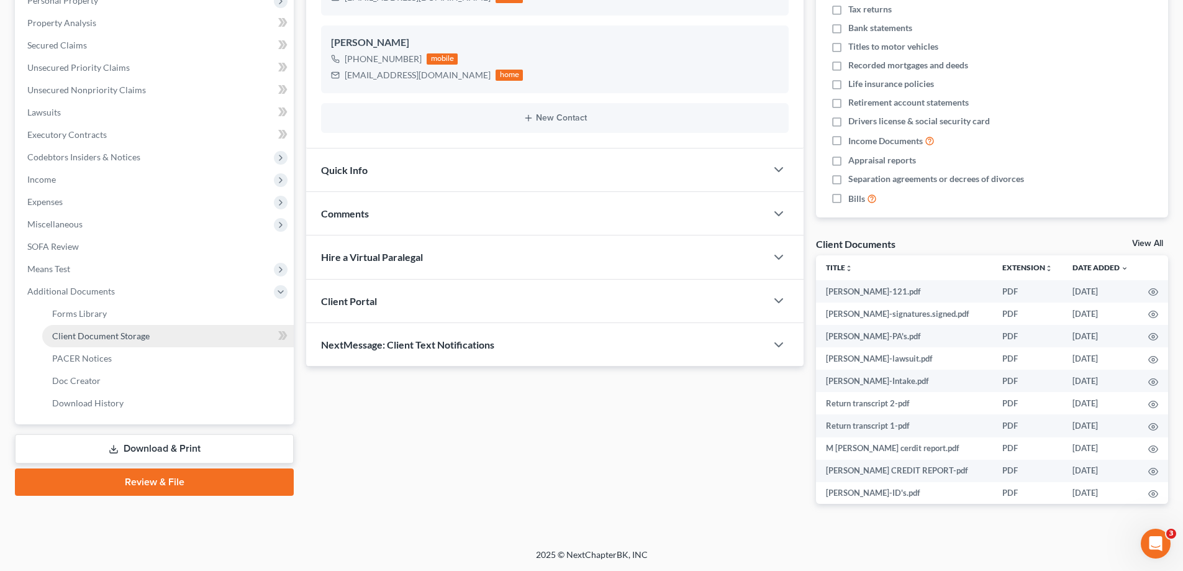
click at [84, 337] on span "Client Document Storage" at bounding box center [101, 335] width 98 height 11
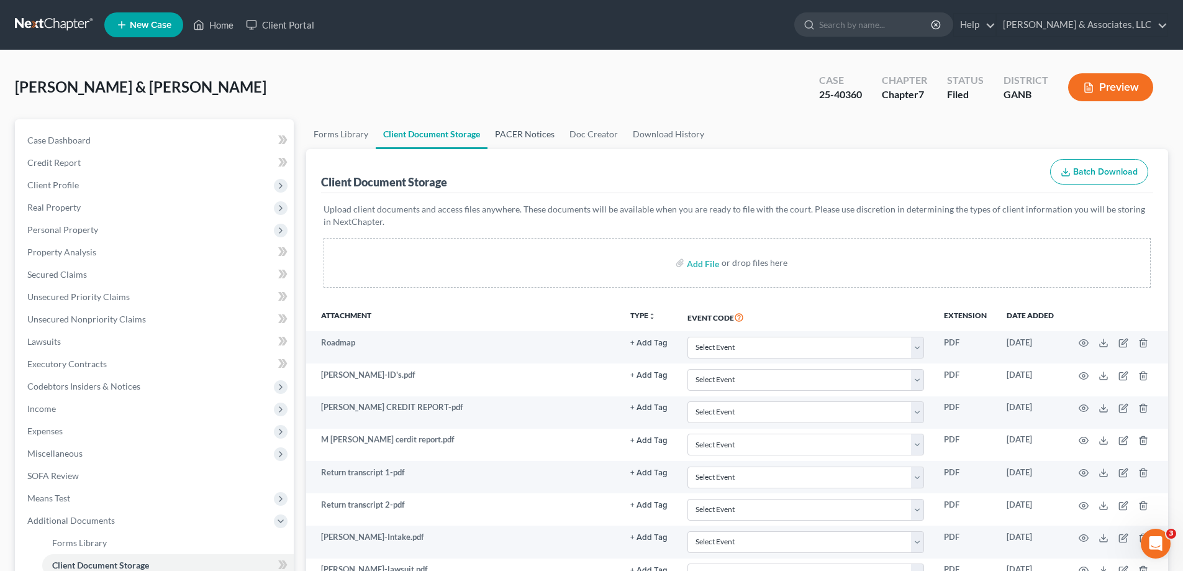
click at [515, 130] on link "PACER Notices" at bounding box center [525, 134] width 75 height 30
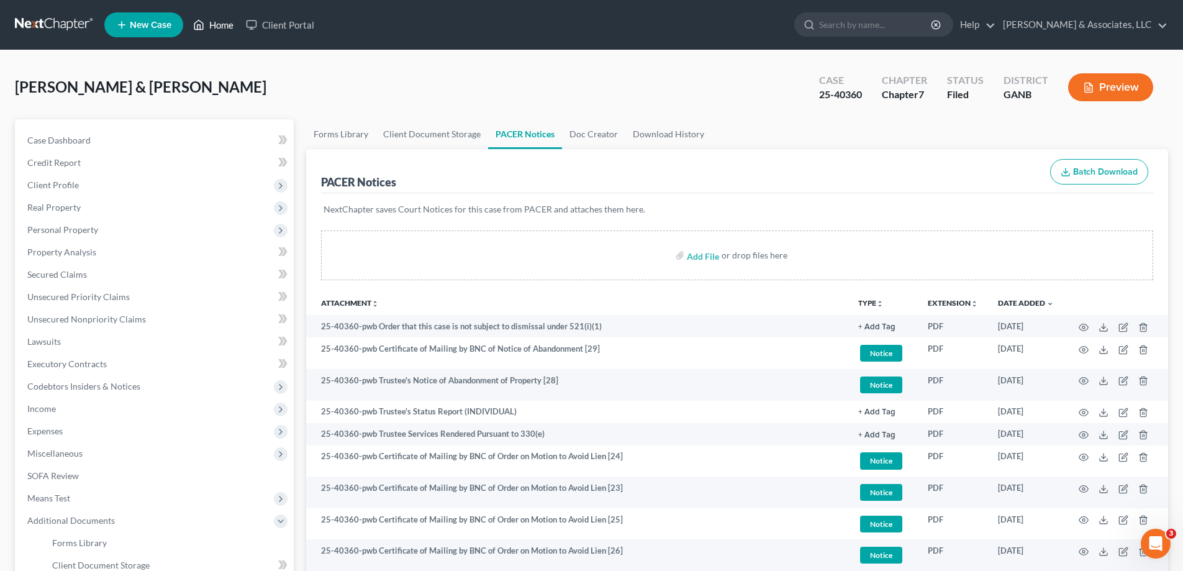
click at [224, 25] on link "Home" at bounding box center [213, 25] width 53 height 22
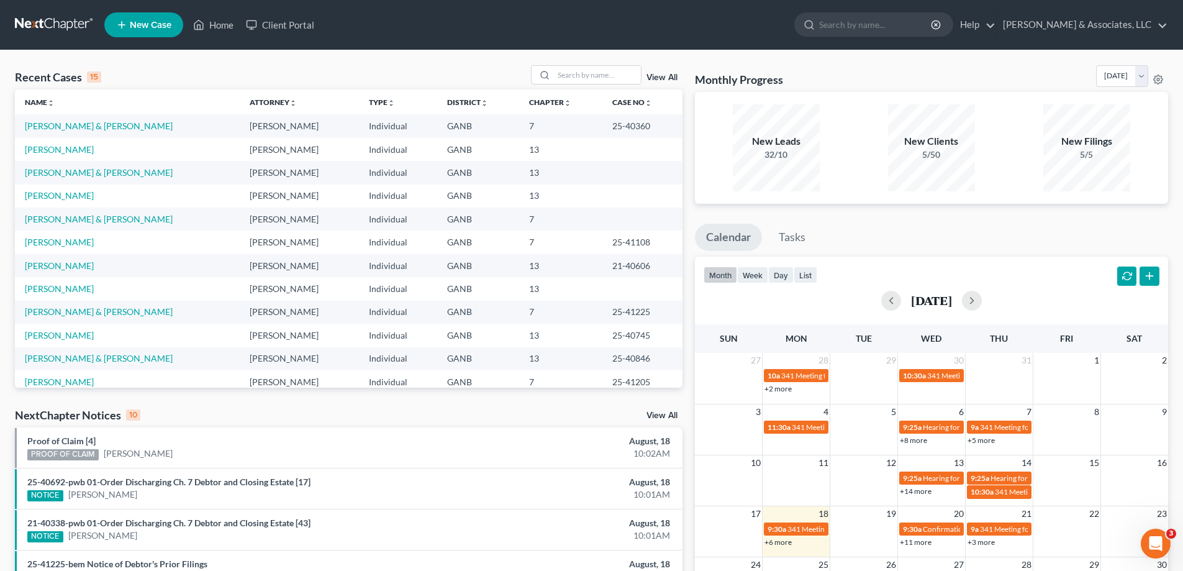
drag, startPoint x: 1179, startPoint y: 63, endPoint x: 1166, endPoint y: 67, distance: 13.0
click at [1179, 63] on div "Recent Cases 15 View All Name unfold_more expand_more expand_less Attorney unfo…" at bounding box center [591, 460] width 1183 height 821
click at [615, 77] on input "search" at bounding box center [597, 75] width 87 height 18
type input "scott"
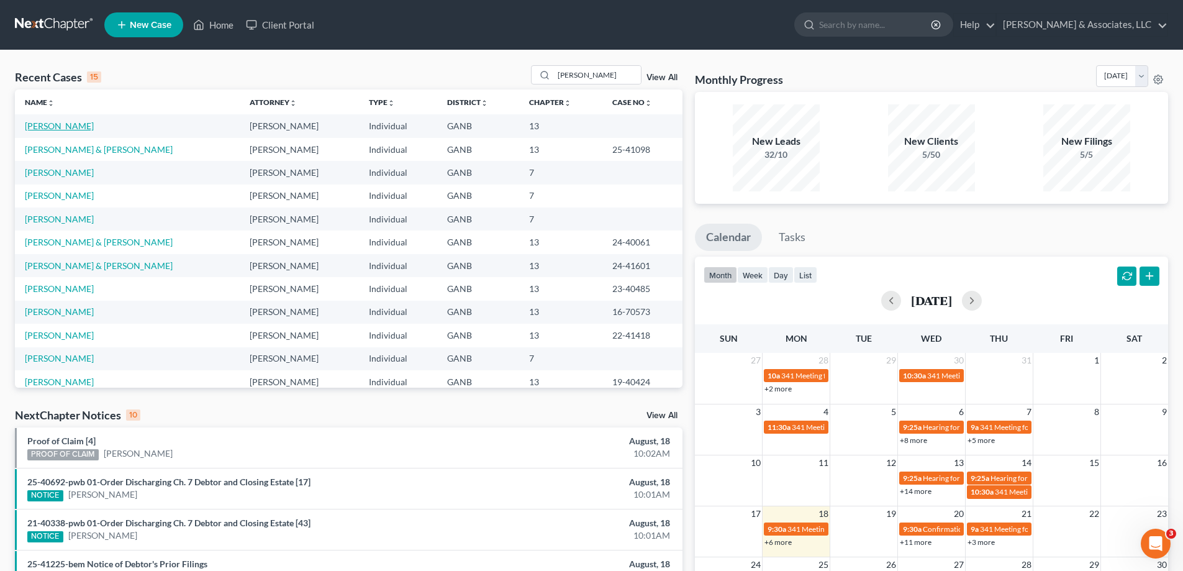
click at [44, 127] on link "Scott, Christopher" at bounding box center [59, 125] width 69 height 11
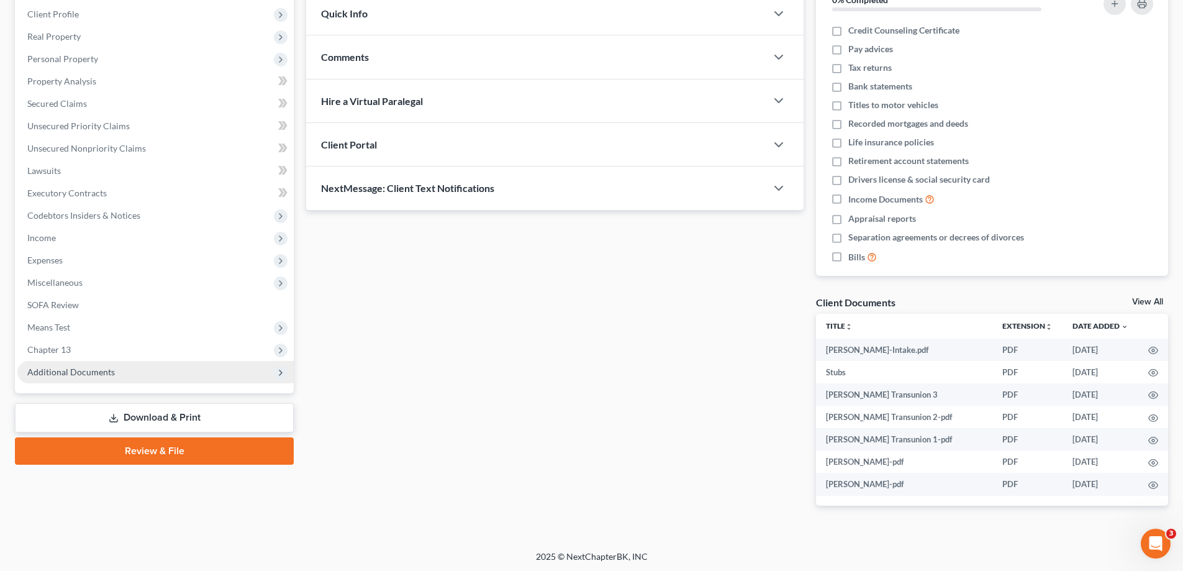
scroll to position [173, 0]
click at [80, 359] on span "Additional Documents" at bounding box center [155, 370] width 276 height 22
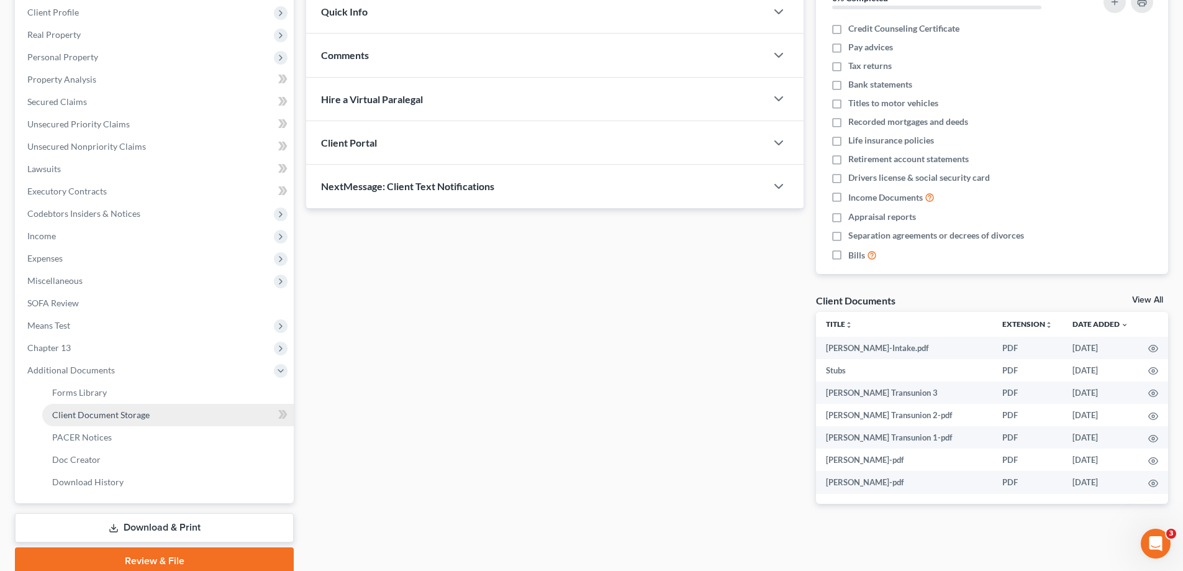
click at [82, 411] on span "Client Document Storage" at bounding box center [101, 414] width 98 height 11
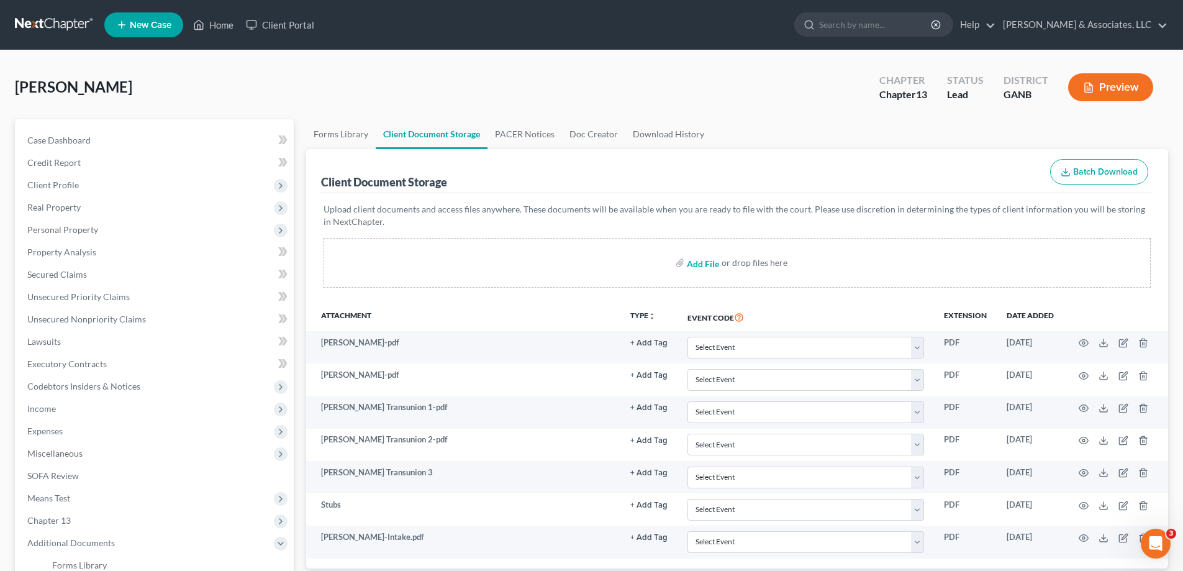
click at [709, 266] on input "file" at bounding box center [702, 263] width 30 height 22
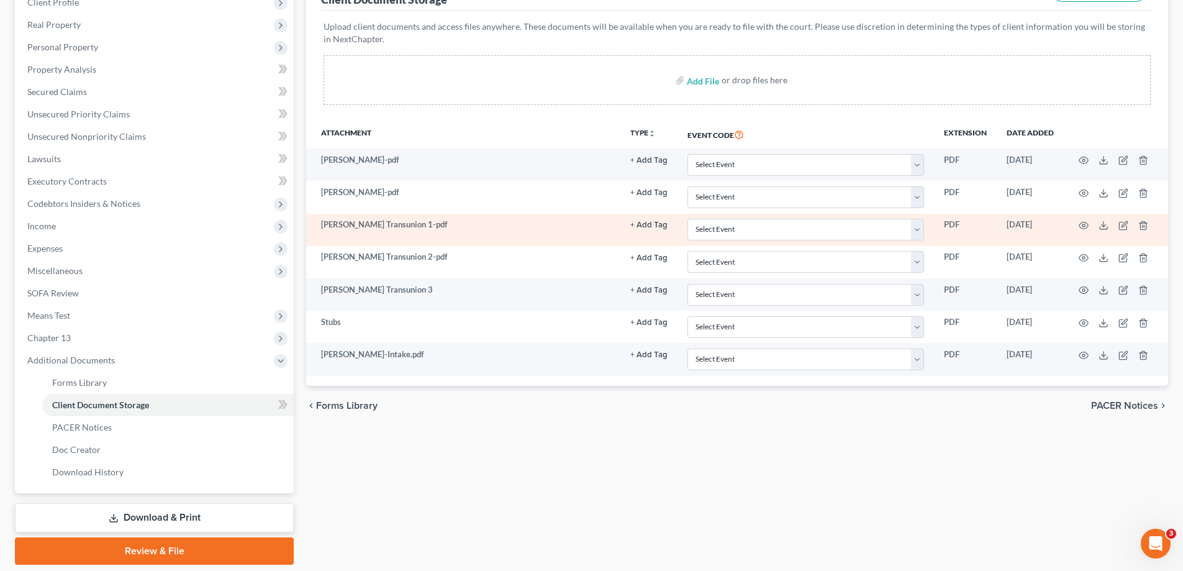
scroll to position [224, 0]
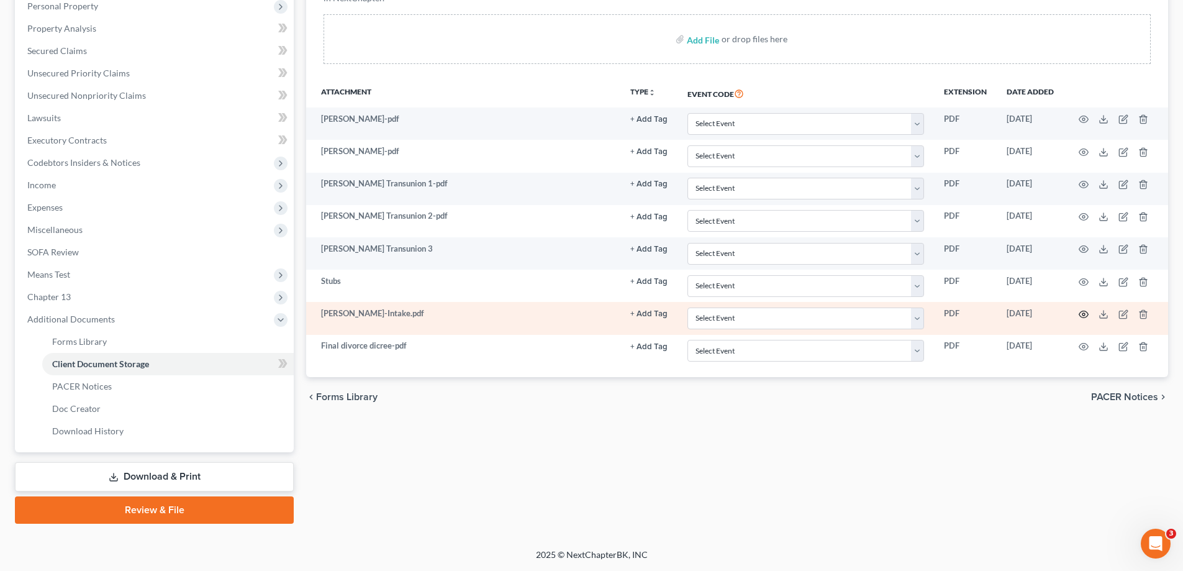
click at [1082, 315] on icon "button" at bounding box center [1084, 314] width 10 height 10
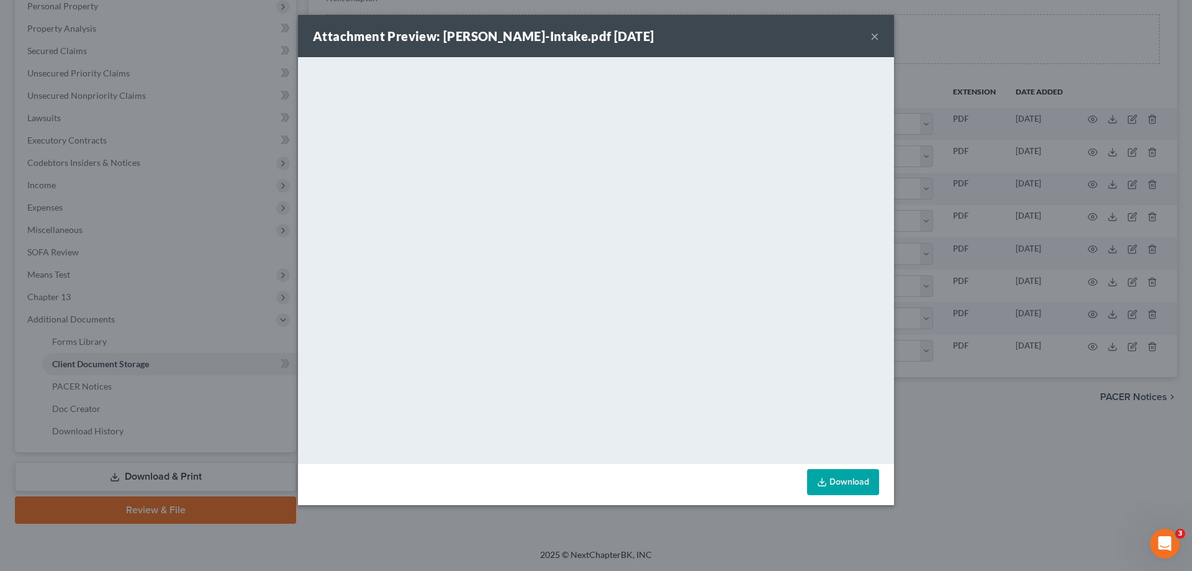
click at [878, 34] on button "×" at bounding box center [875, 36] width 9 height 15
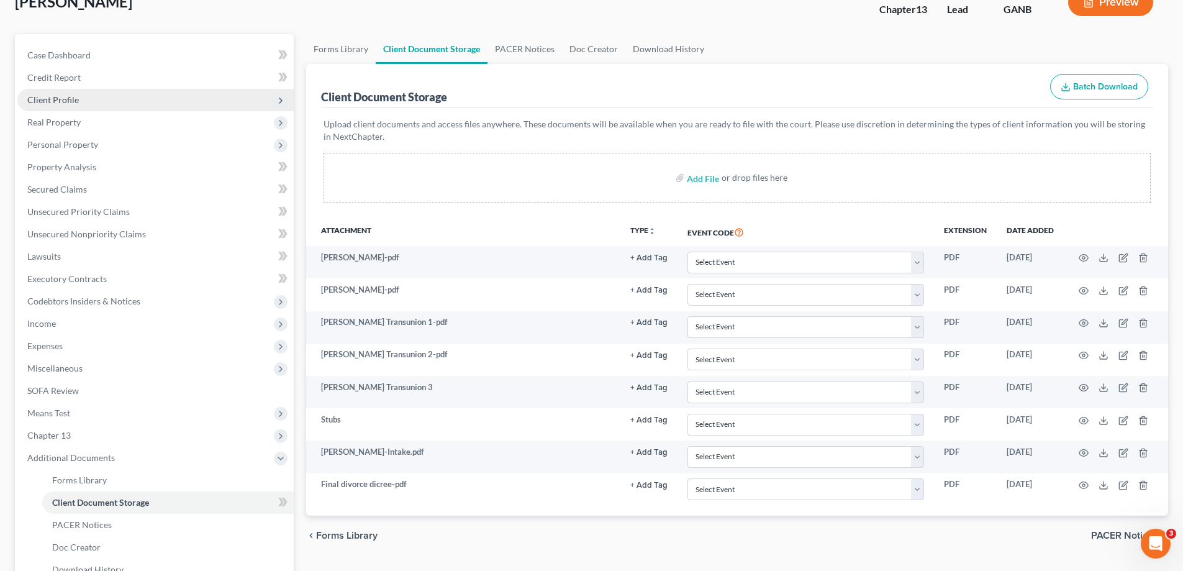
scroll to position [0, 0]
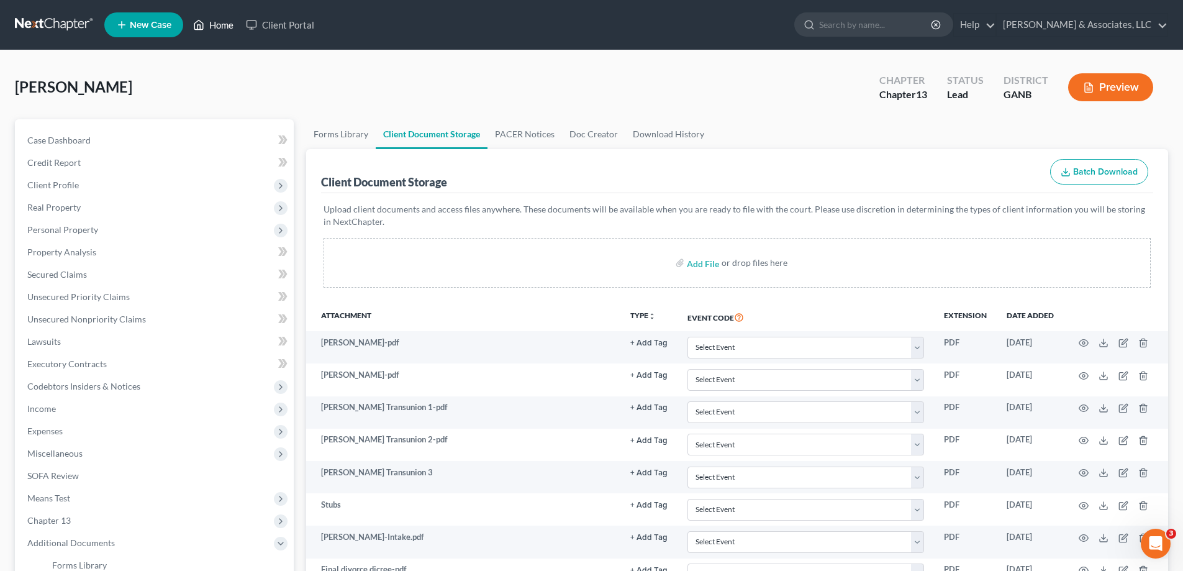
click at [224, 19] on link "Home" at bounding box center [213, 25] width 53 height 22
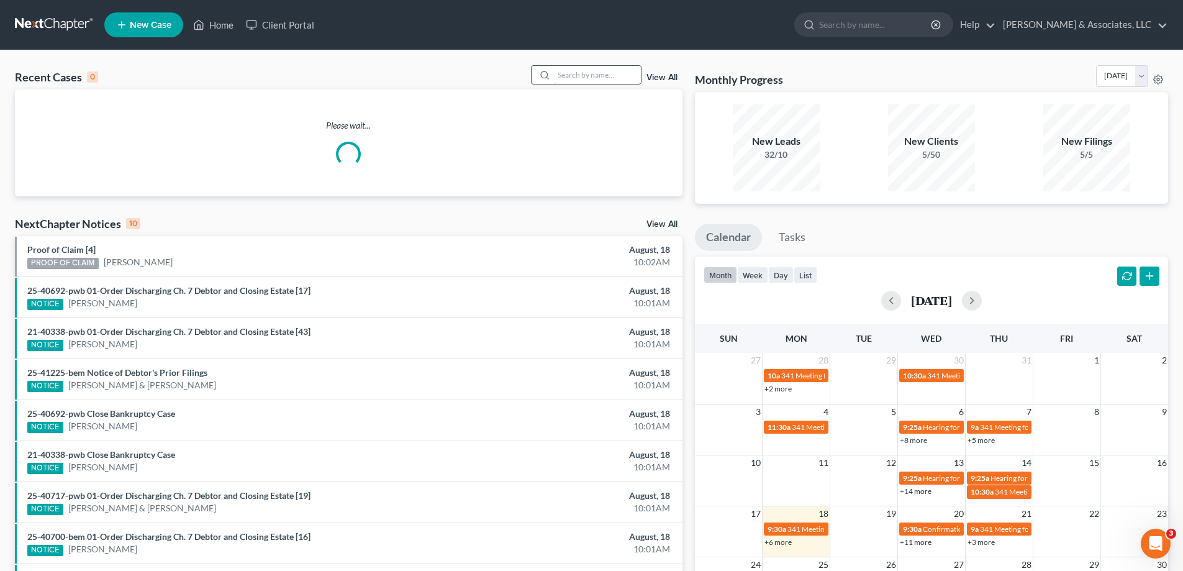
click at [614, 81] on input "search" at bounding box center [597, 75] width 87 height 18
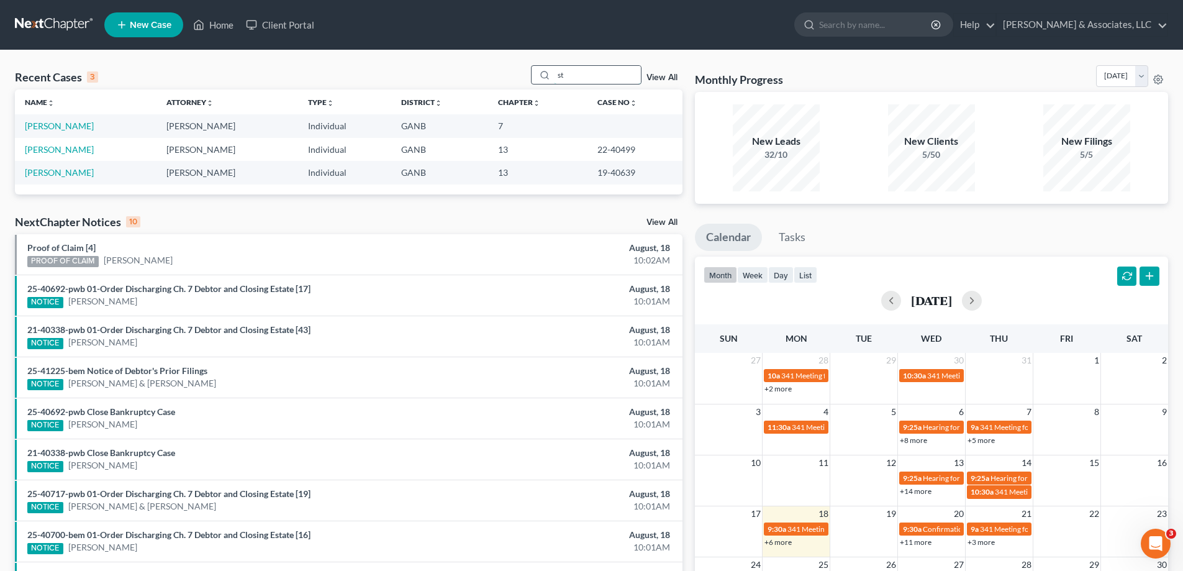
type input "s"
type input "albert"
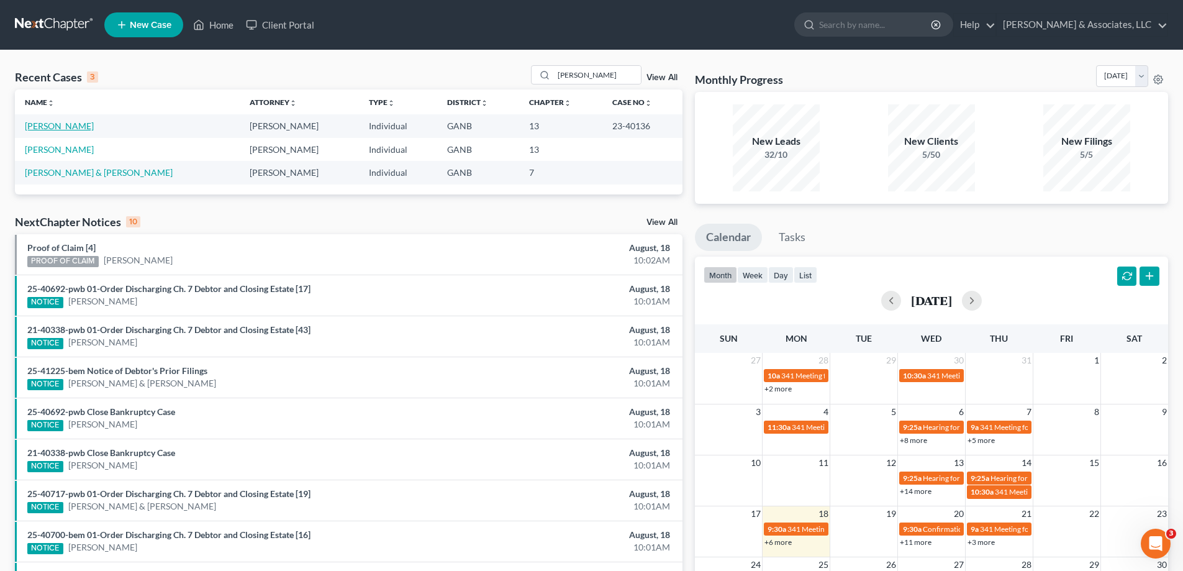
click at [53, 120] on link "Standley, Albert" at bounding box center [59, 125] width 69 height 11
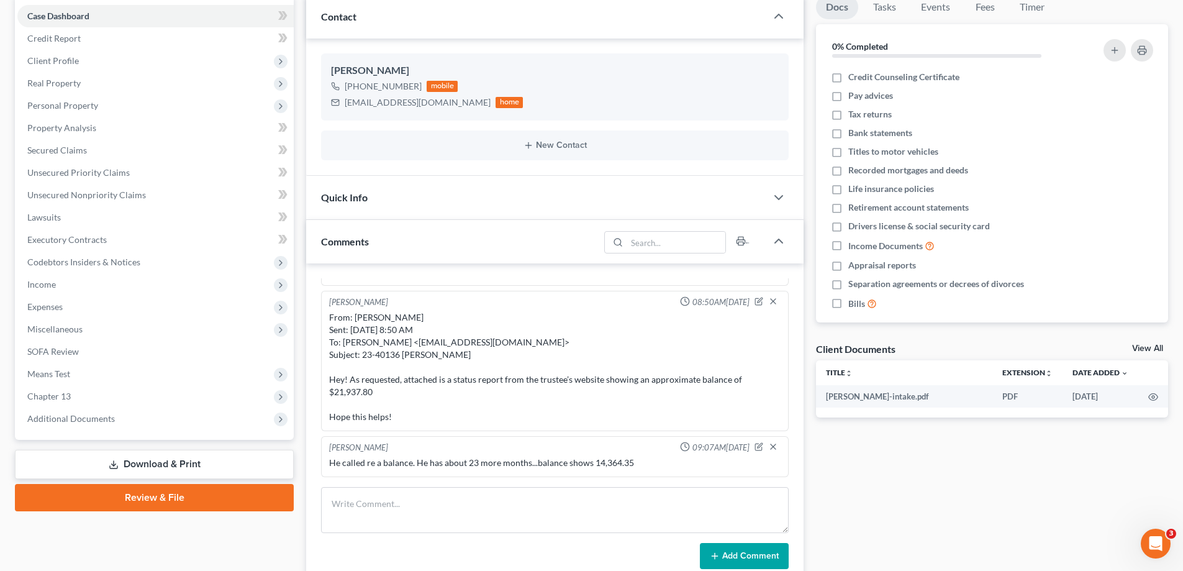
scroll to position [42, 0]
click at [53, 420] on span "Additional Documents" at bounding box center [71, 418] width 88 height 11
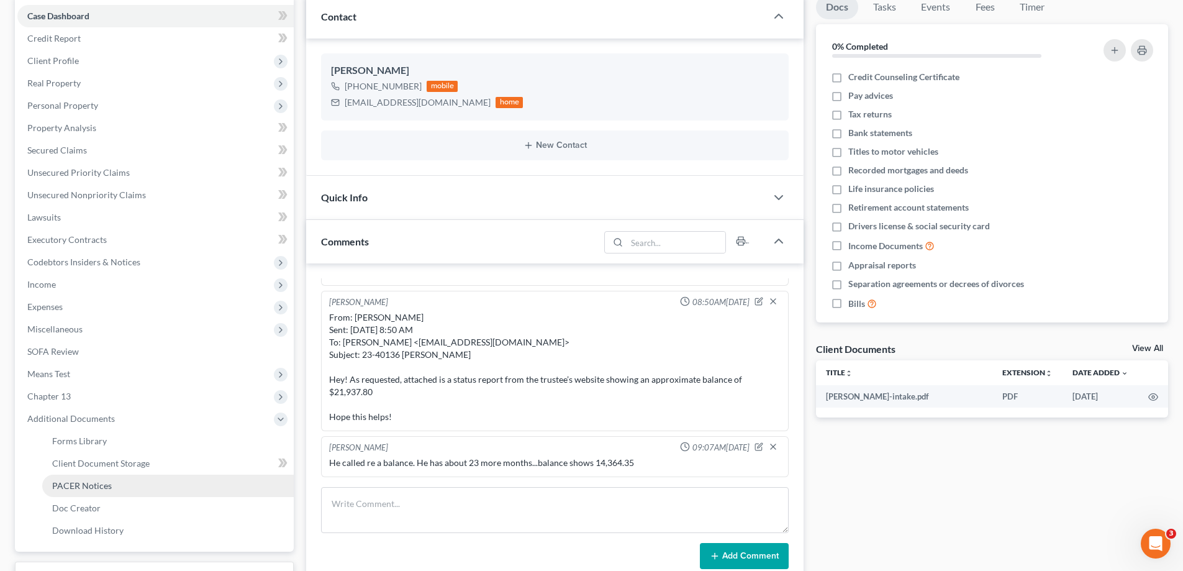
click at [63, 481] on span "PACER Notices" at bounding box center [82, 485] width 60 height 11
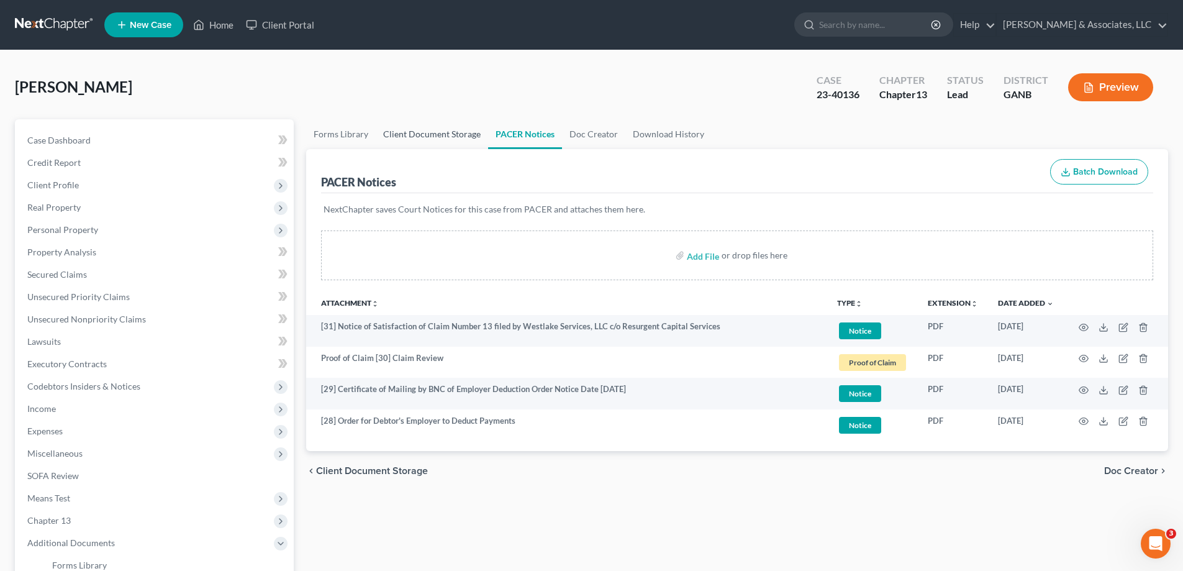
click at [436, 132] on link "Client Document Storage" at bounding box center [432, 134] width 112 height 30
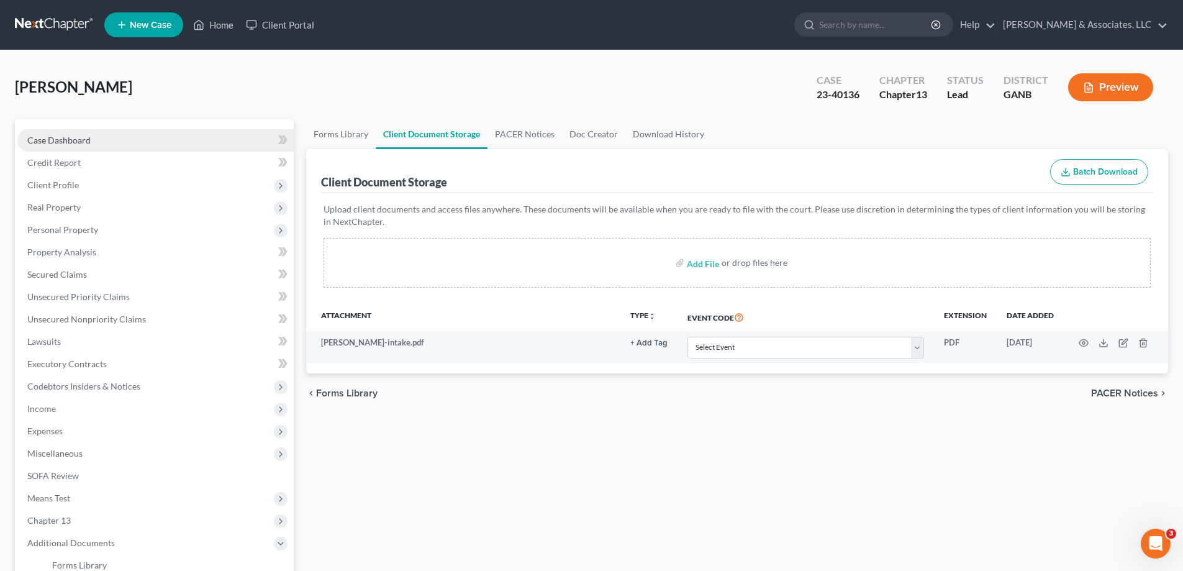
click at [60, 142] on span "Case Dashboard" at bounding box center [58, 140] width 63 height 11
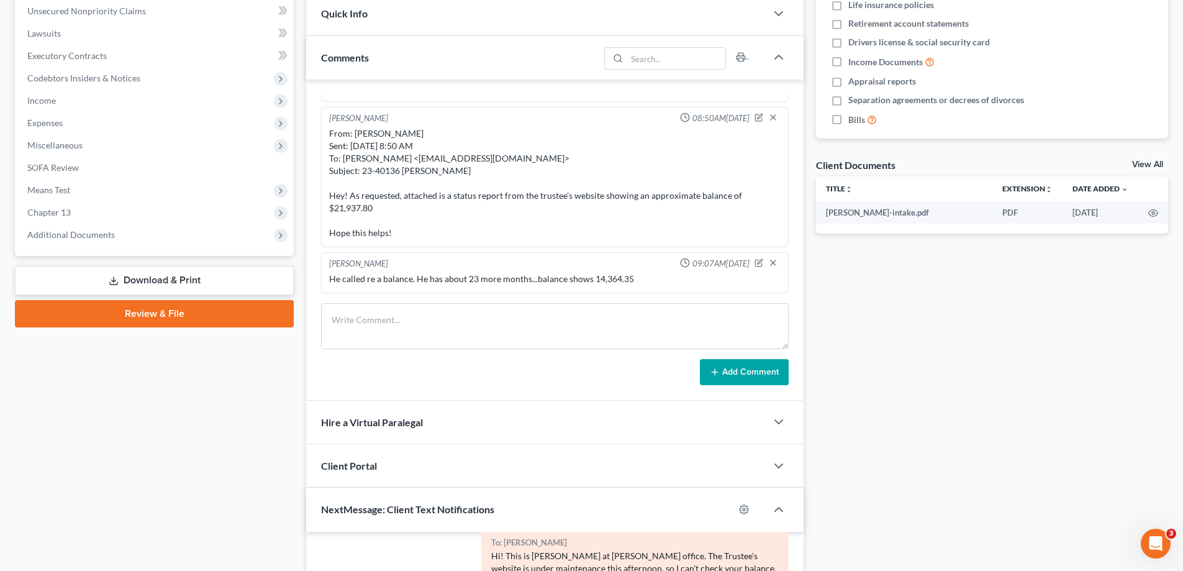
scroll to position [311, 0]
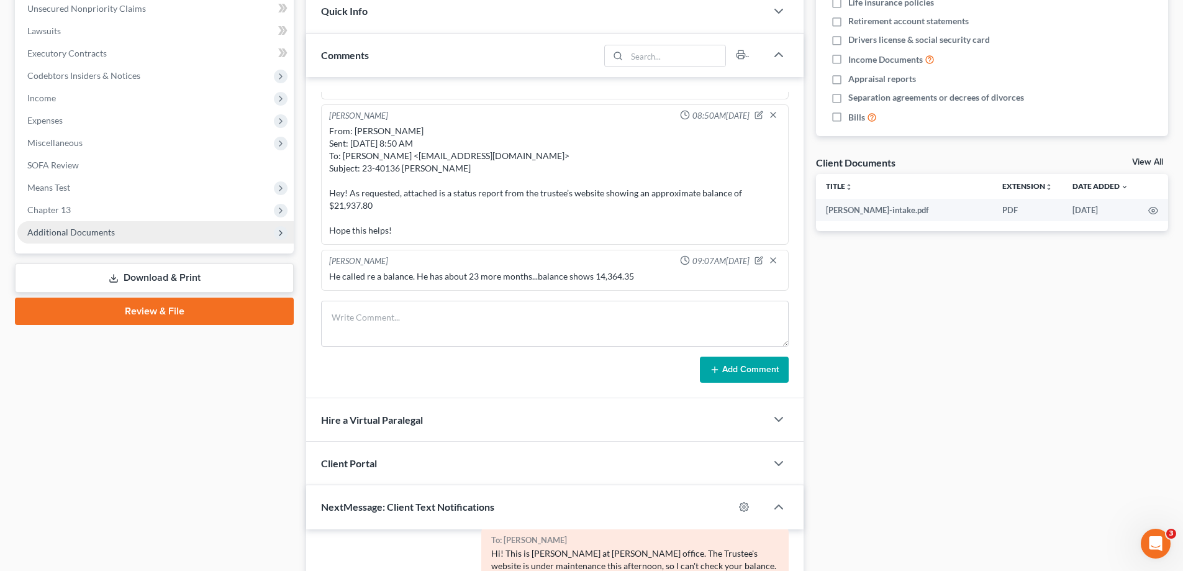
drag, startPoint x: 69, startPoint y: 219, endPoint x: 64, endPoint y: 236, distance: 18.1
click at [69, 219] on span "Chapter 13" at bounding box center [155, 210] width 276 height 22
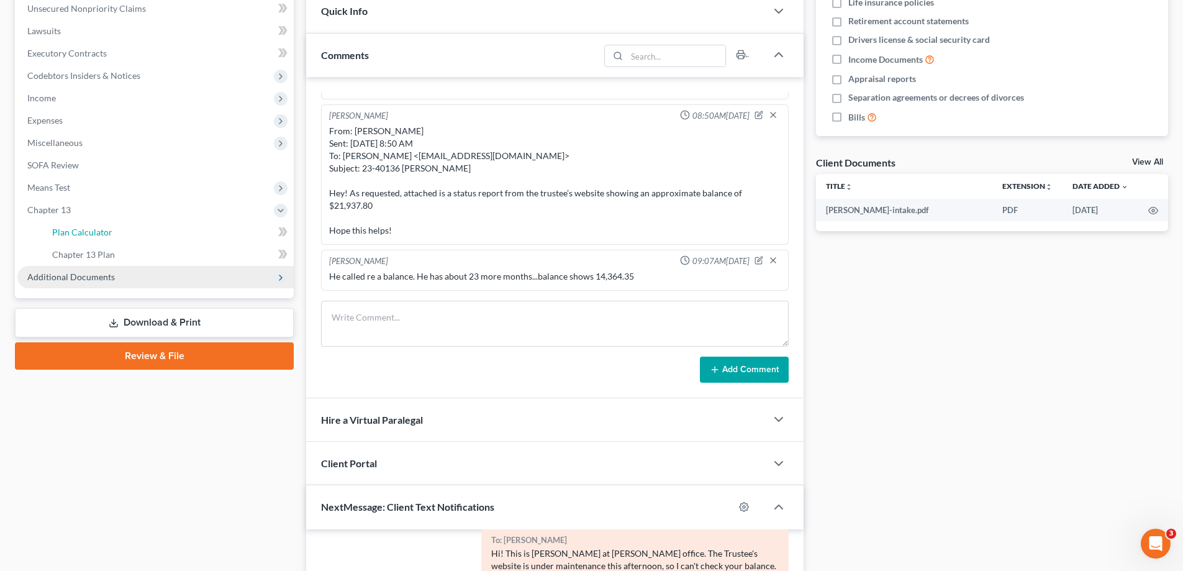
click at [64, 236] on span "Plan Calculator" at bounding box center [82, 232] width 60 height 11
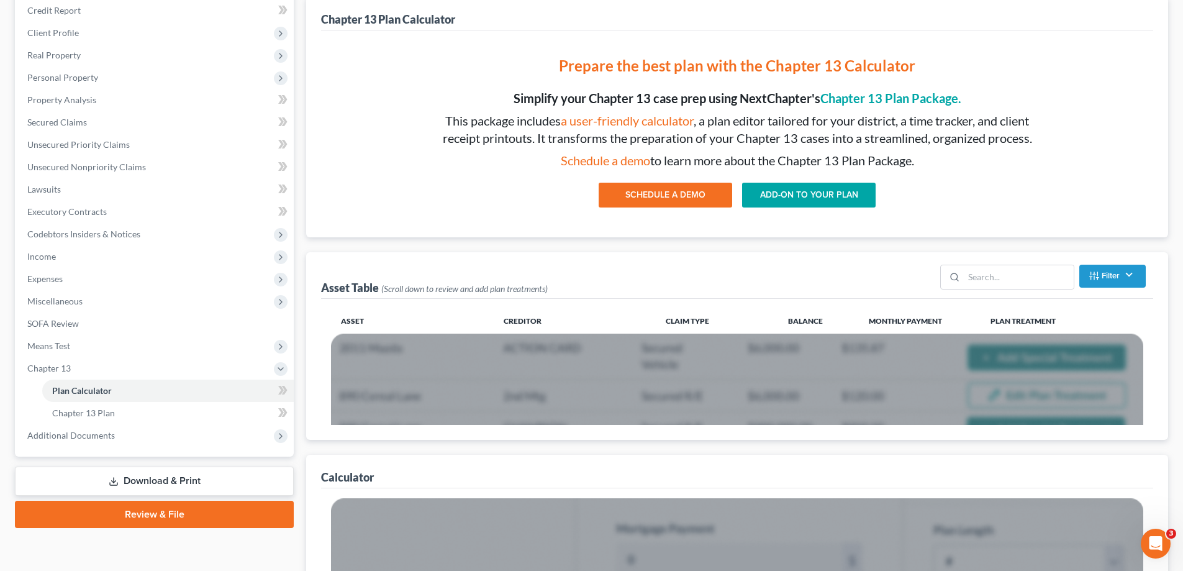
scroll to position [311, 0]
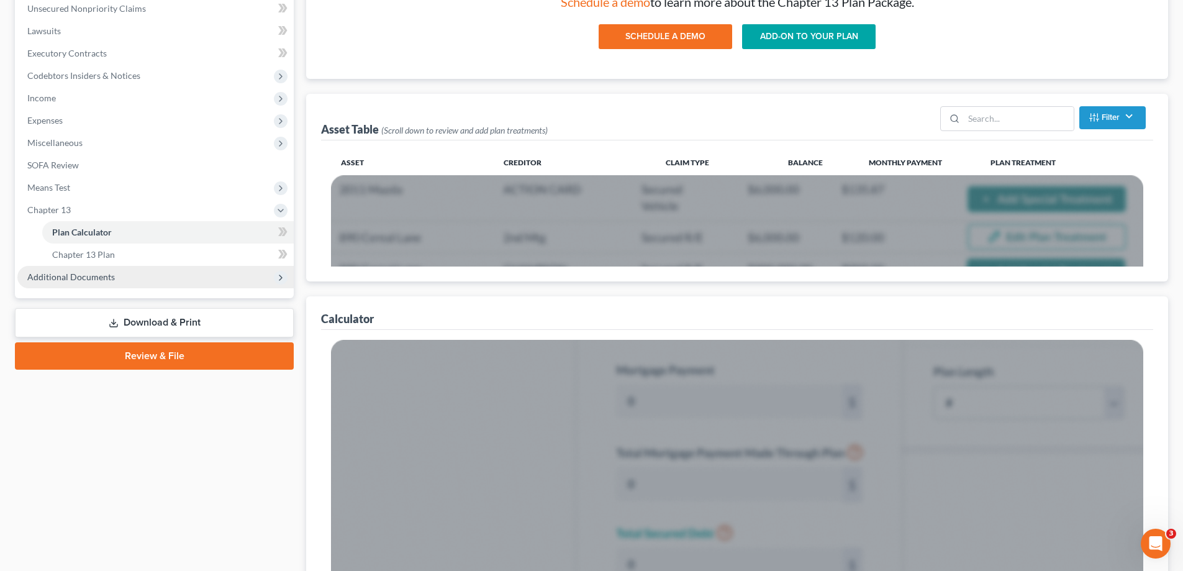
click at [87, 275] on span "Additional Documents" at bounding box center [71, 276] width 88 height 11
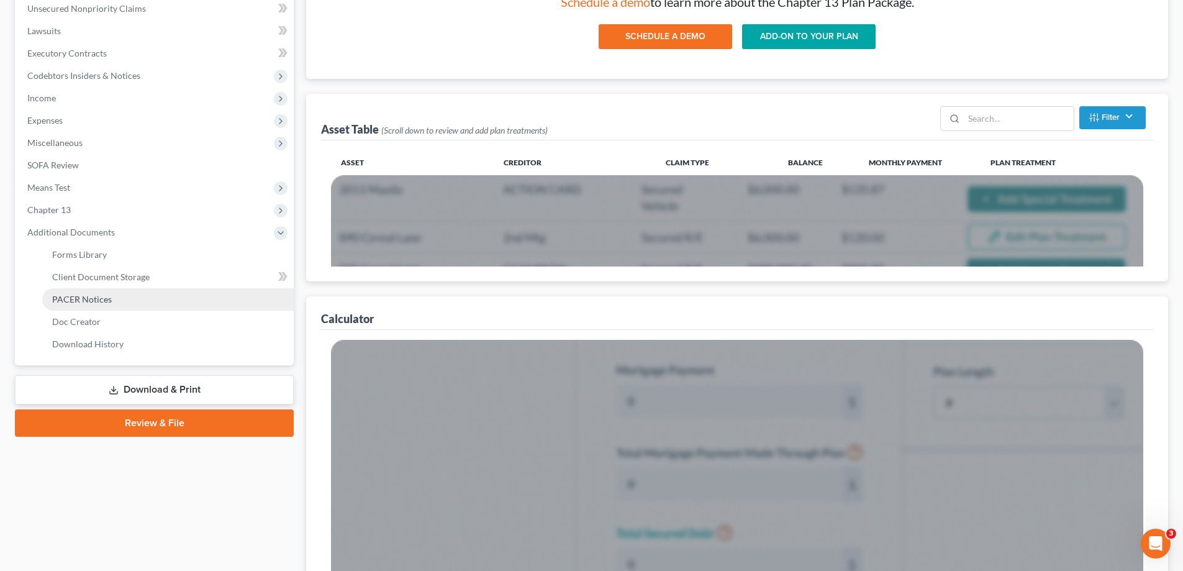
click at [82, 301] on span "PACER Notices" at bounding box center [82, 299] width 60 height 11
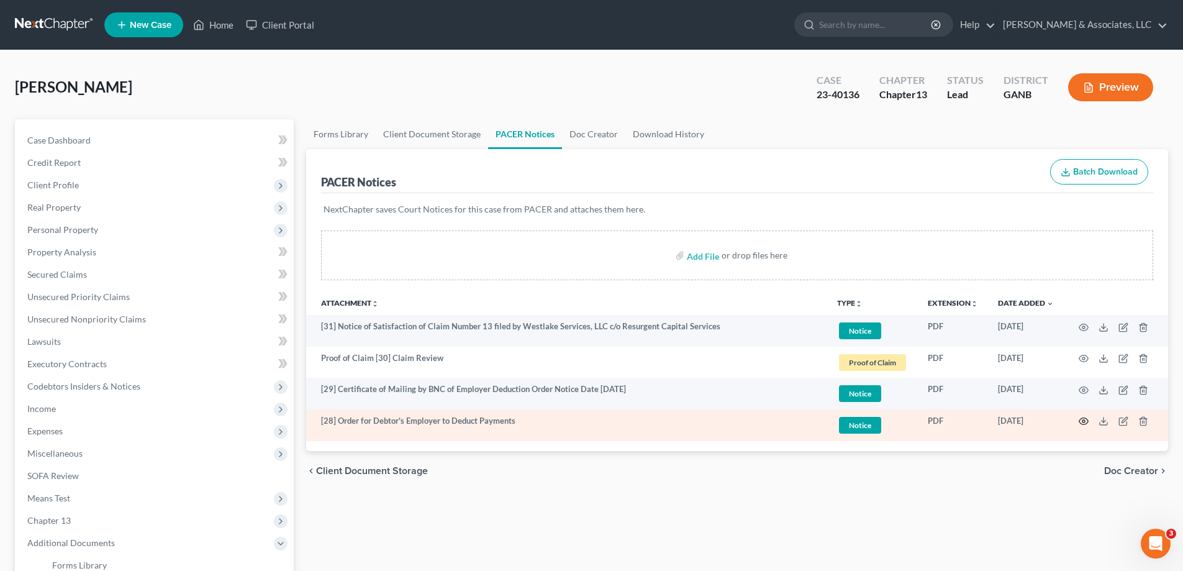
click at [1084, 418] on icon "button" at bounding box center [1083, 421] width 9 height 7
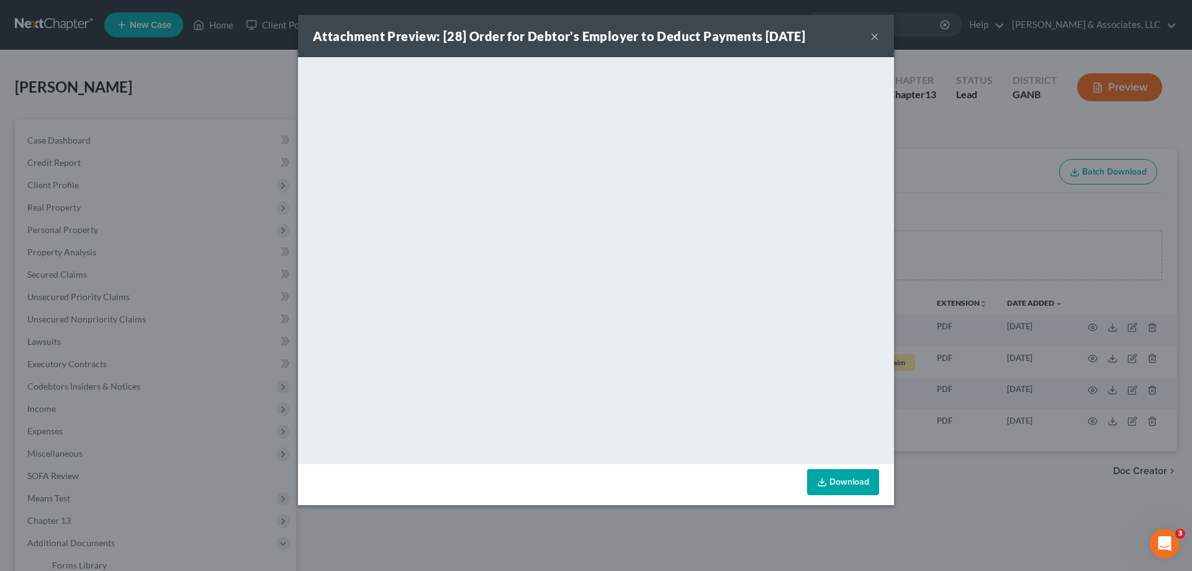
drag, startPoint x: 874, startPoint y: 37, endPoint x: 177, endPoint y: 112, distance: 700.9
click at [874, 37] on button "×" at bounding box center [875, 36] width 9 height 15
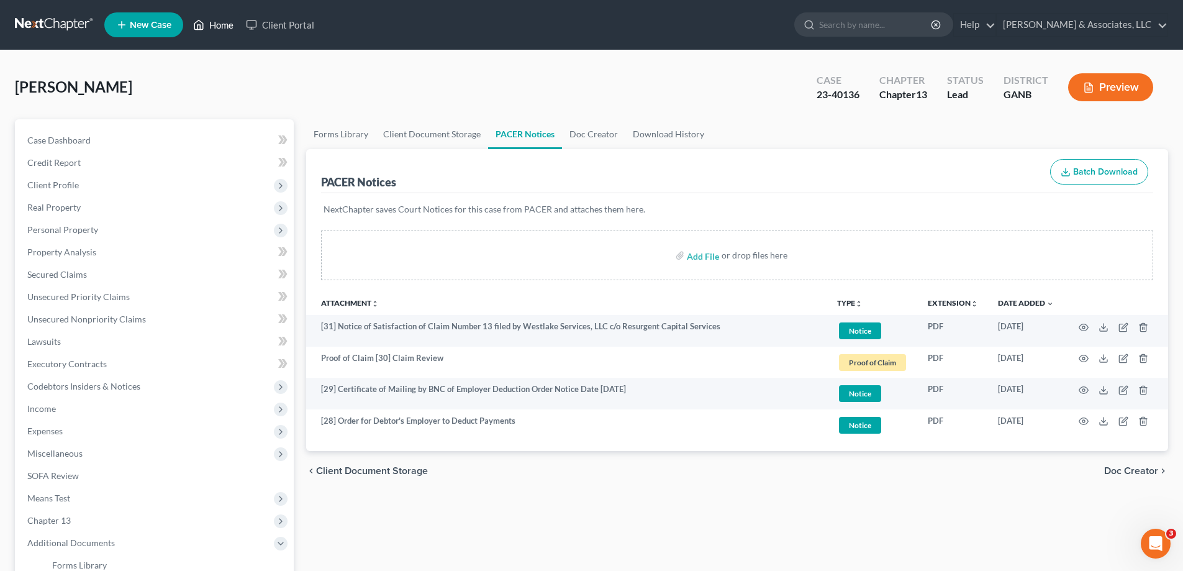
click at [223, 24] on link "Home" at bounding box center [213, 25] width 53 height 22
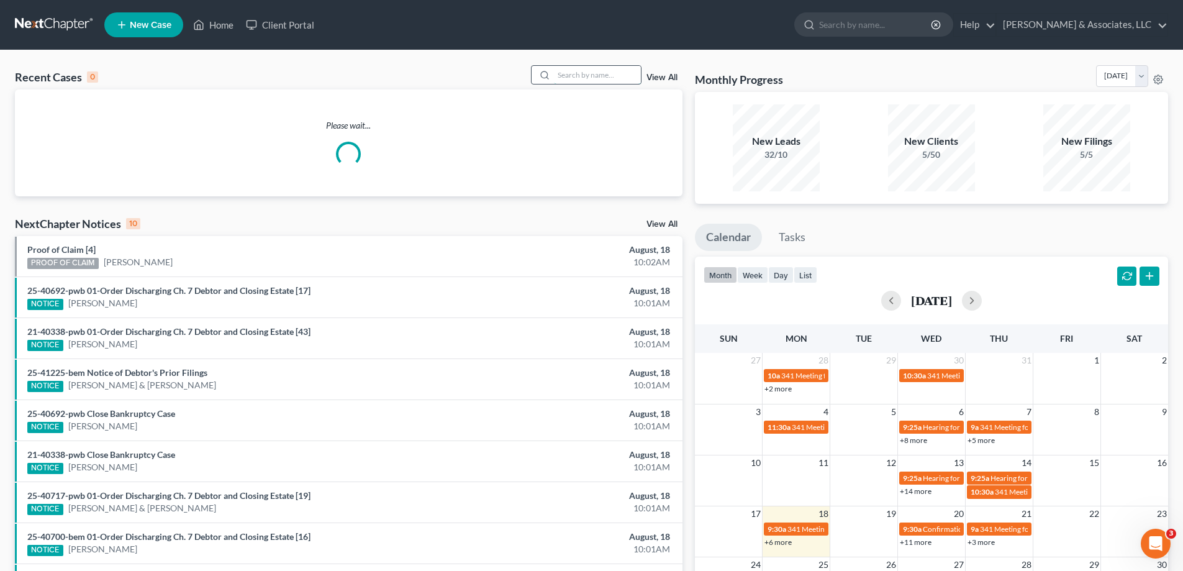
click at [581, 69] on input "search" at bounding box center [597, 75] width 87 height 18
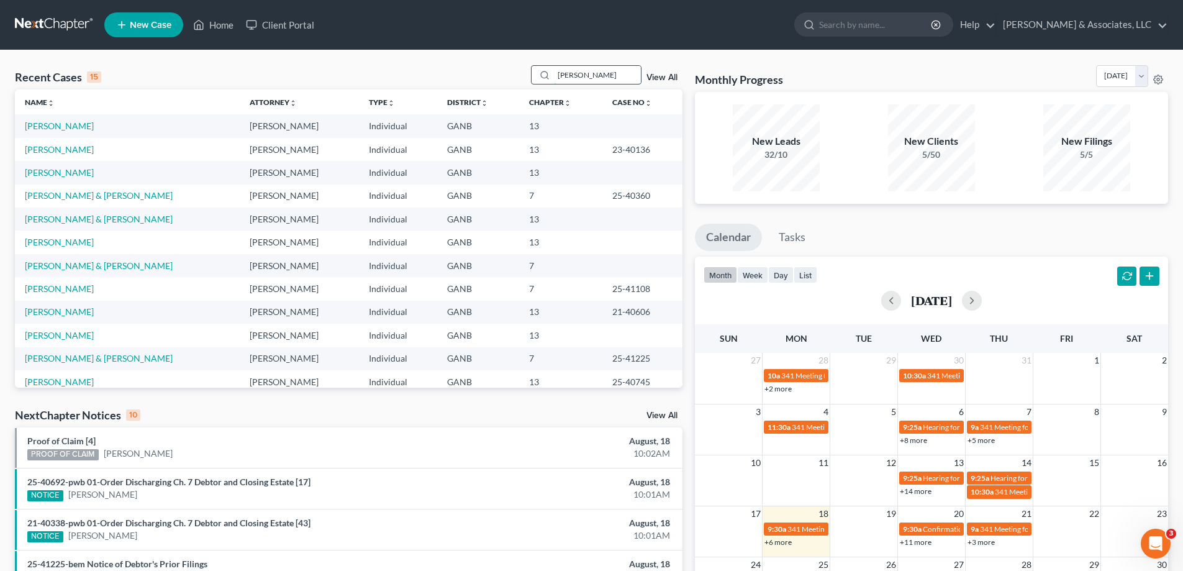
type input "lewis"
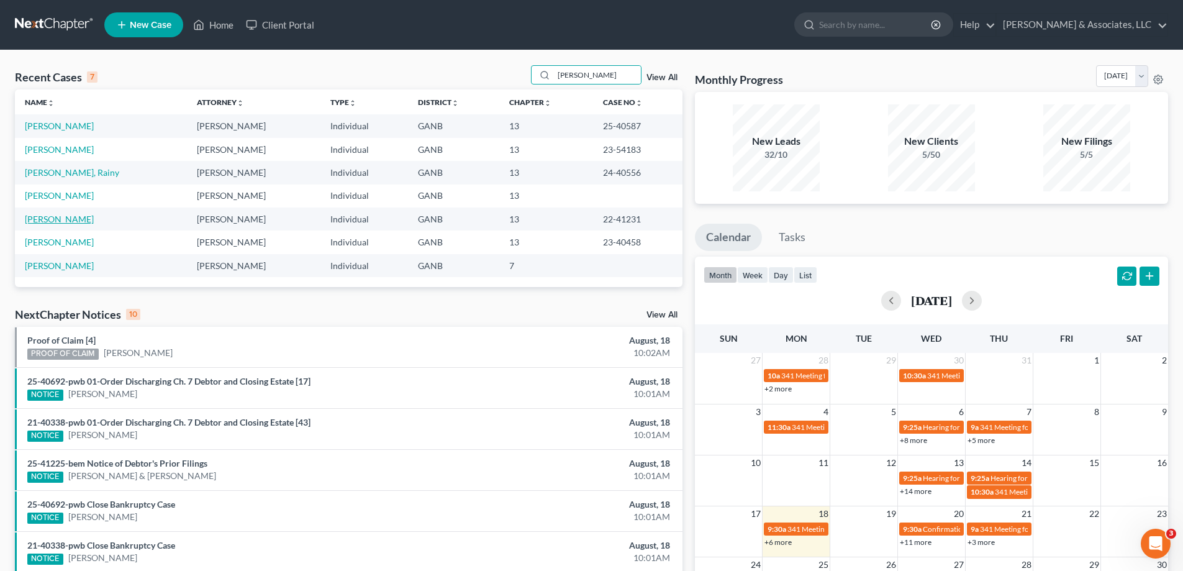
click at [39, 219] on link "Deams, Lewis" at bounding box center [59, 219] width 69 height 11
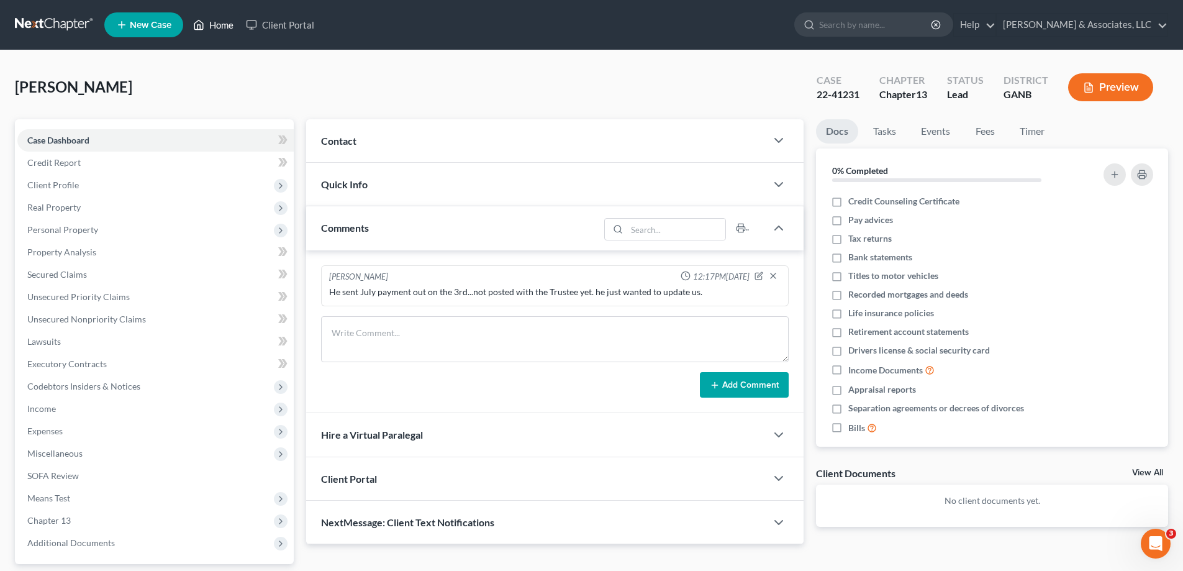
click at [204, 18] on icon at bounding box center [198, 24] width 11 height 15
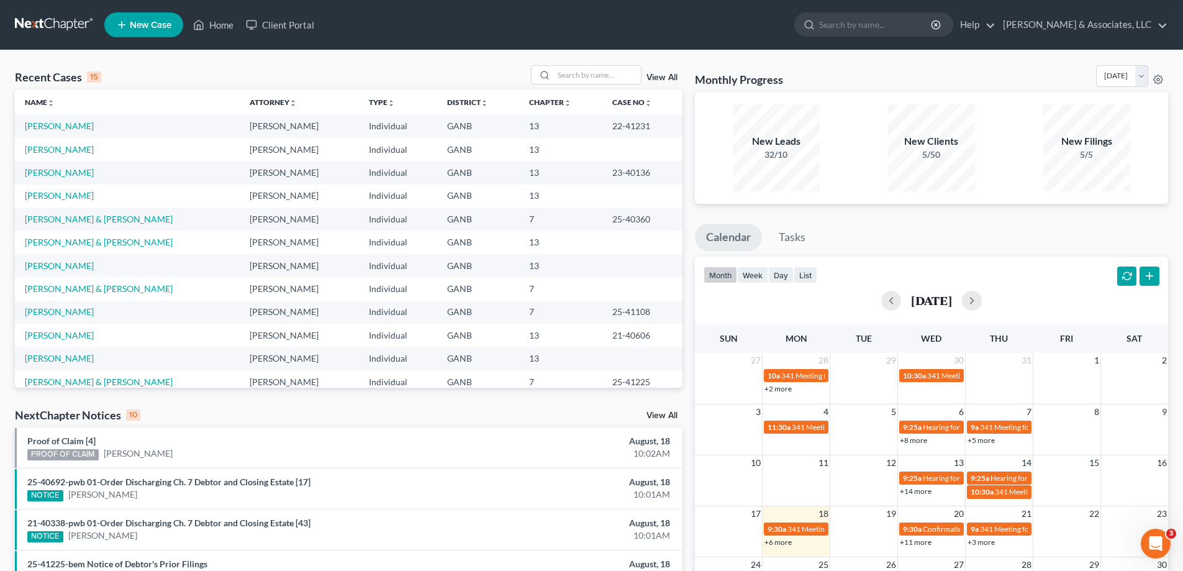
click at [64, 178] on td "Standley, Albert" at bounding box center [127, 172] width 225 height 23
click at [64, 173] on link "Standley, Albert" at bounding box center [59, 172] width 69 height 11
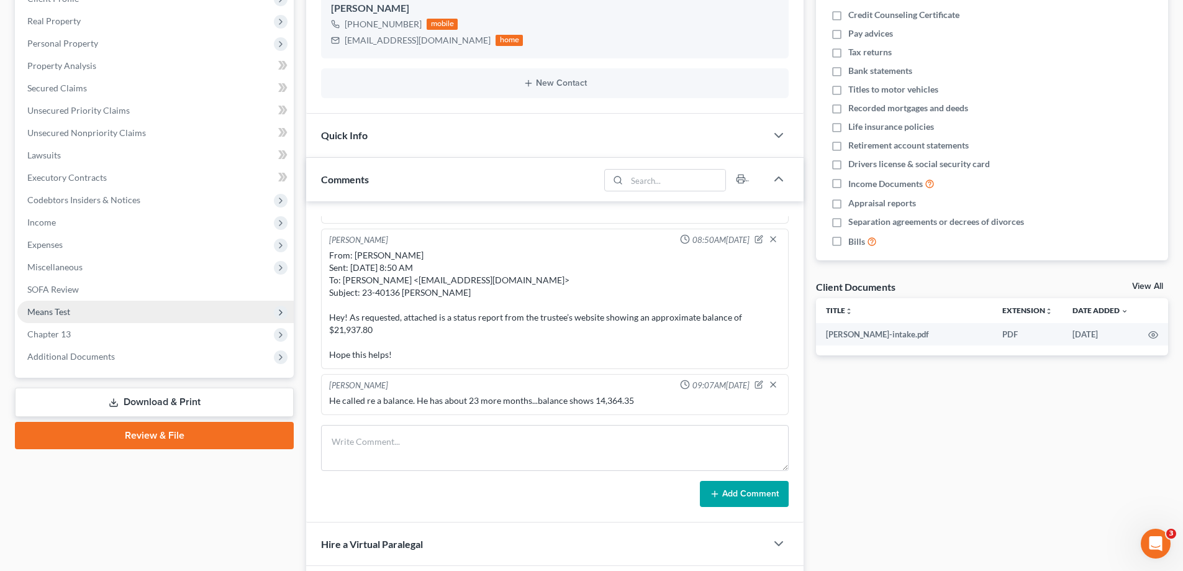
scroll to position [42, 0]
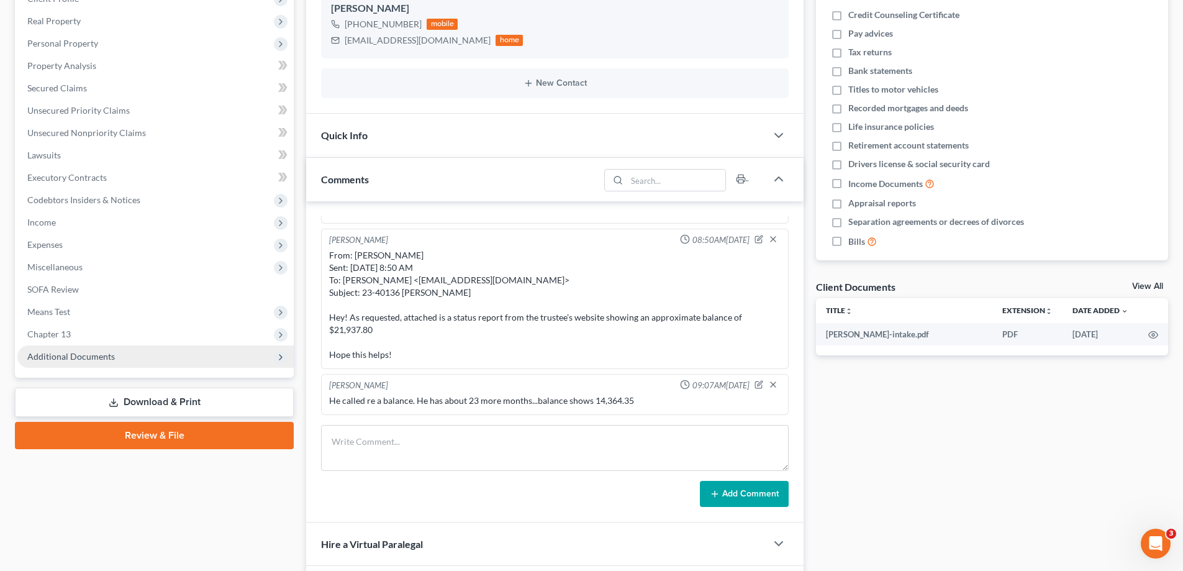
click at [83, 358] on span "Additional Documents" at bounding box center [71, 356] width 88 height 11
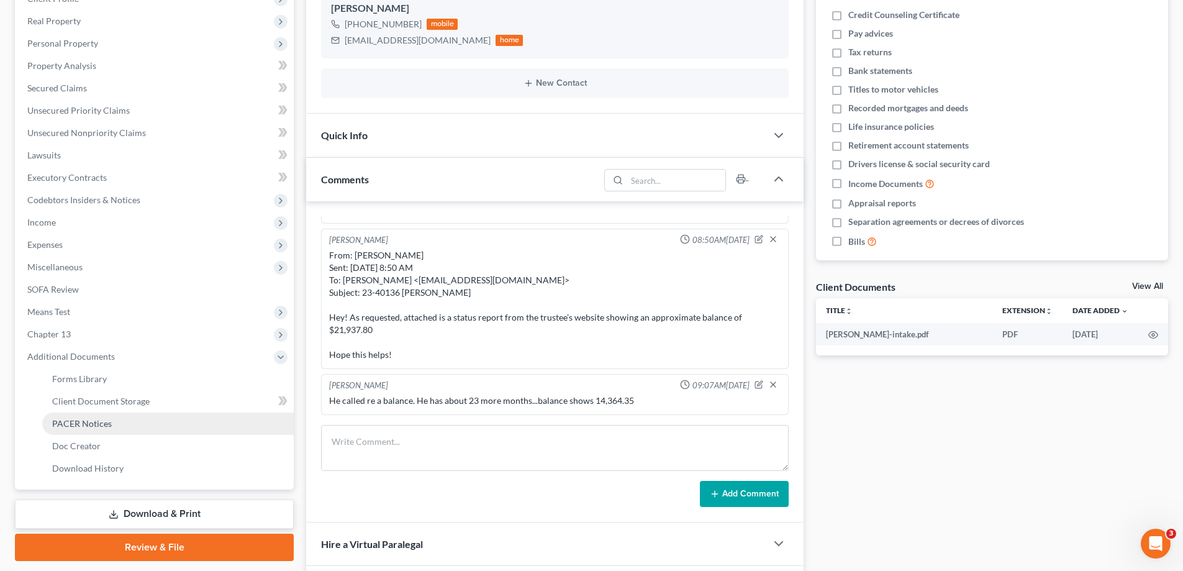
click at [56, 421] on span "PACER Notices" at bounding box center [82, 423] width 60 height 11
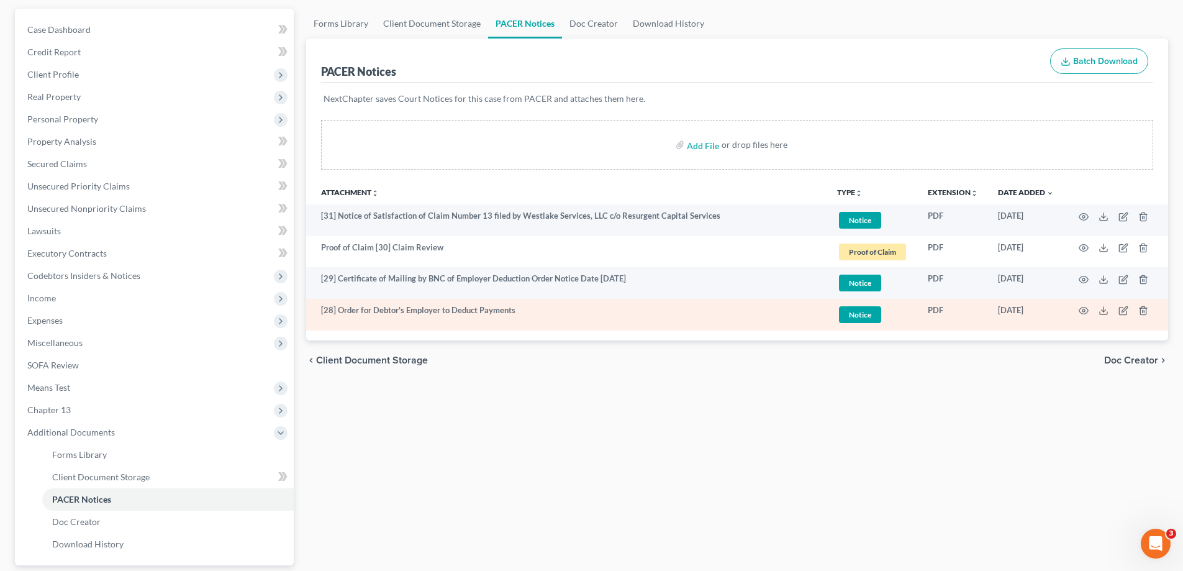
scroll to position [124, 0]
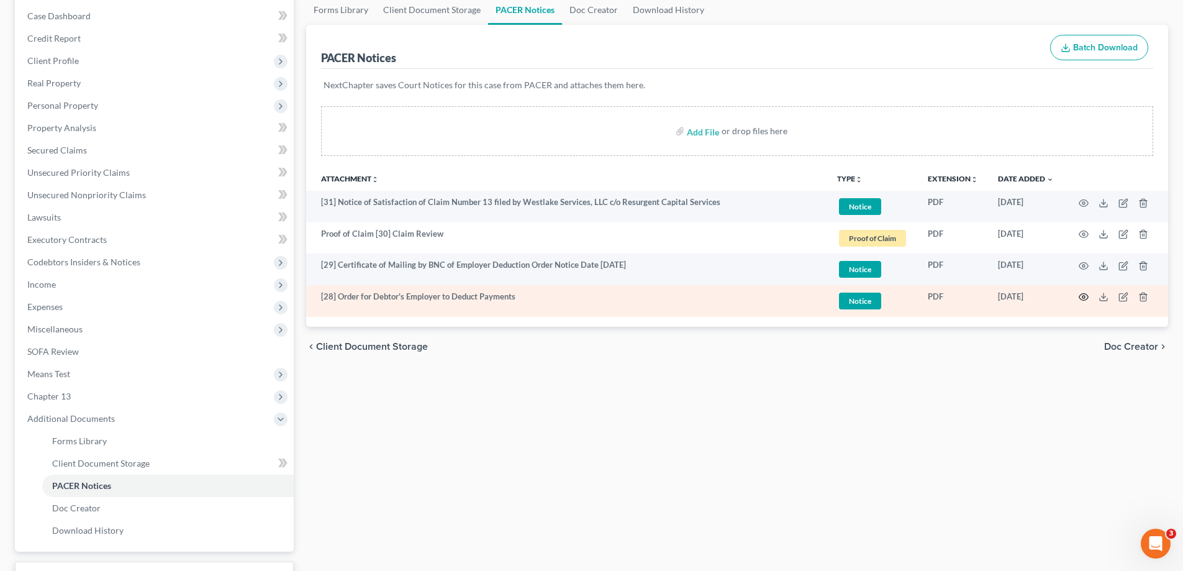
click at [1084, 294] on icon "button" at bounding box center [1083, 297] width 9 height 7
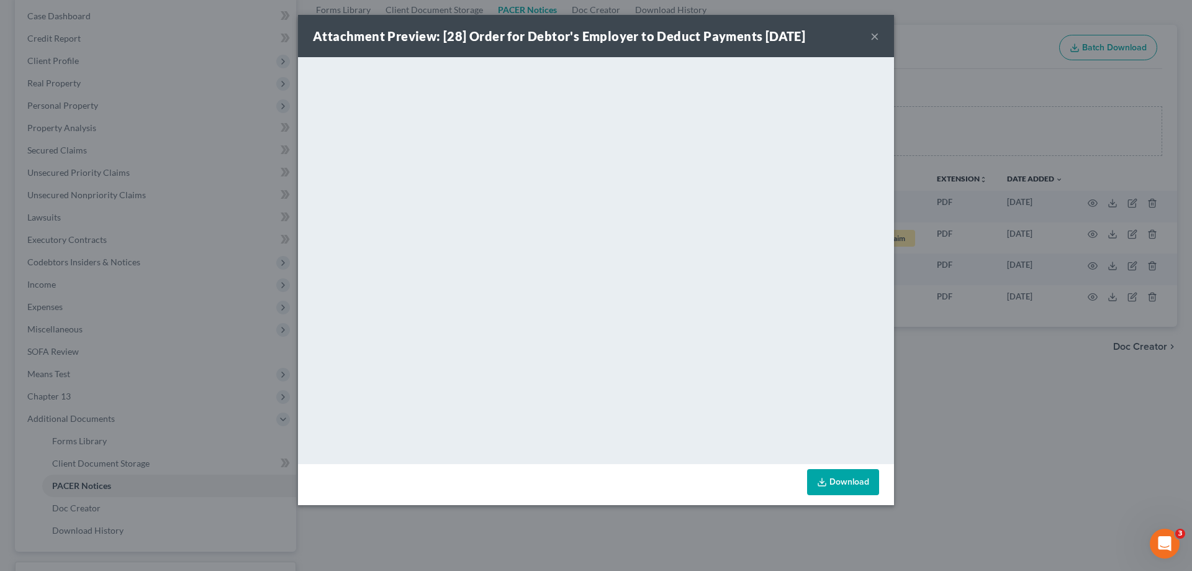
drag, startPoint x: 871, startPoint y: 37, endPoint x: 841, endPoint y: 57, distance: 36.2
click at [871, 37] on button "×" at bounding box center [875, 36] width 9 height 15
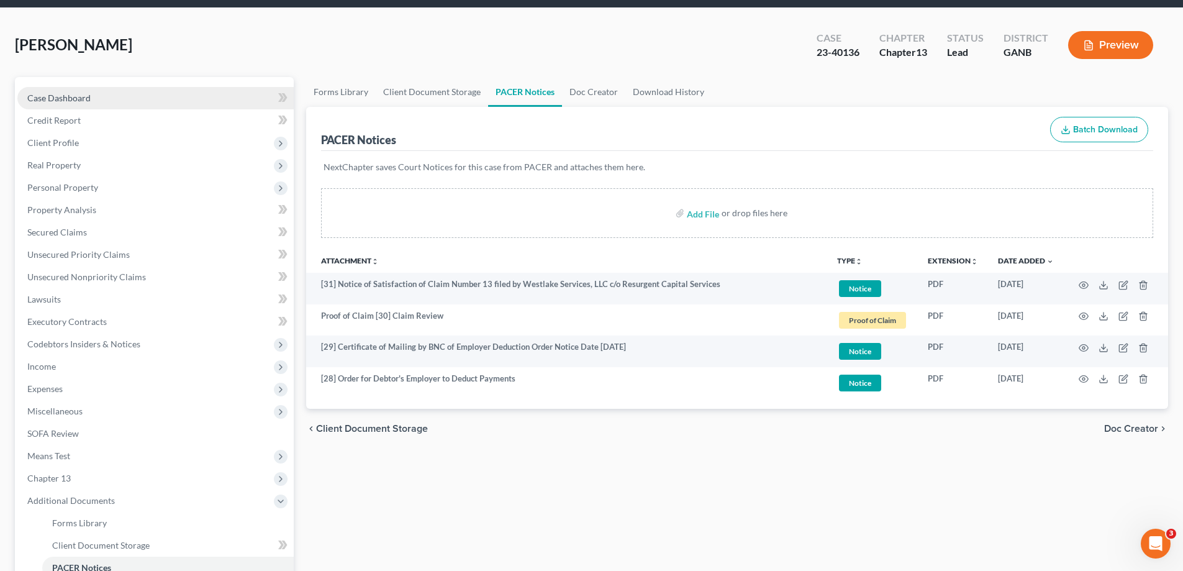
scroll to position [0, 0]
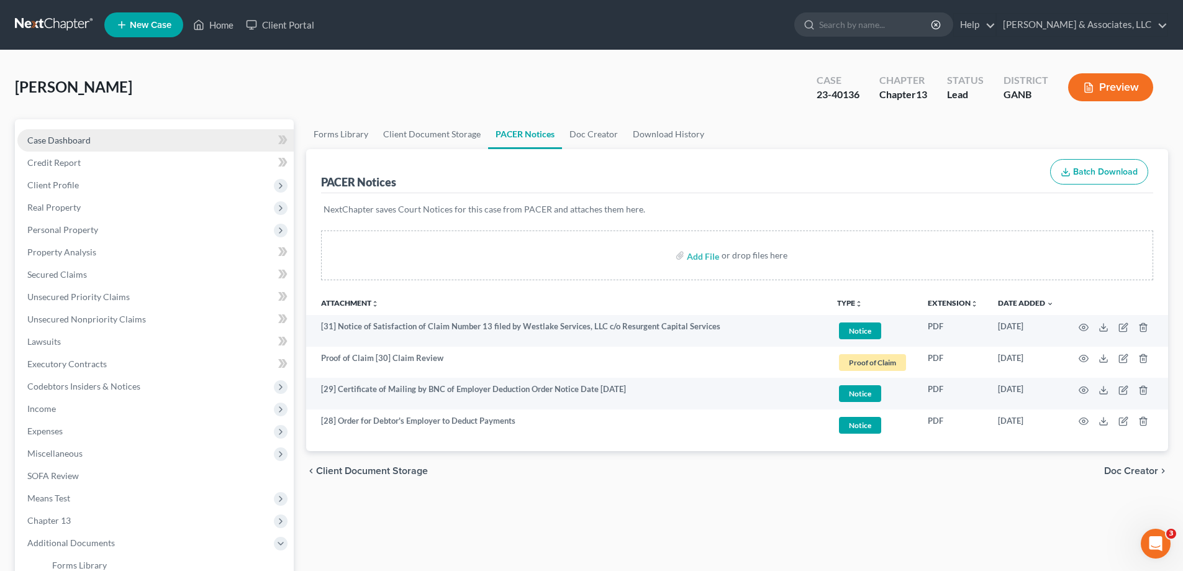
click at [80, 138] on span "Case Dashboard" at bounding box center [58, 140] width 63 height 11
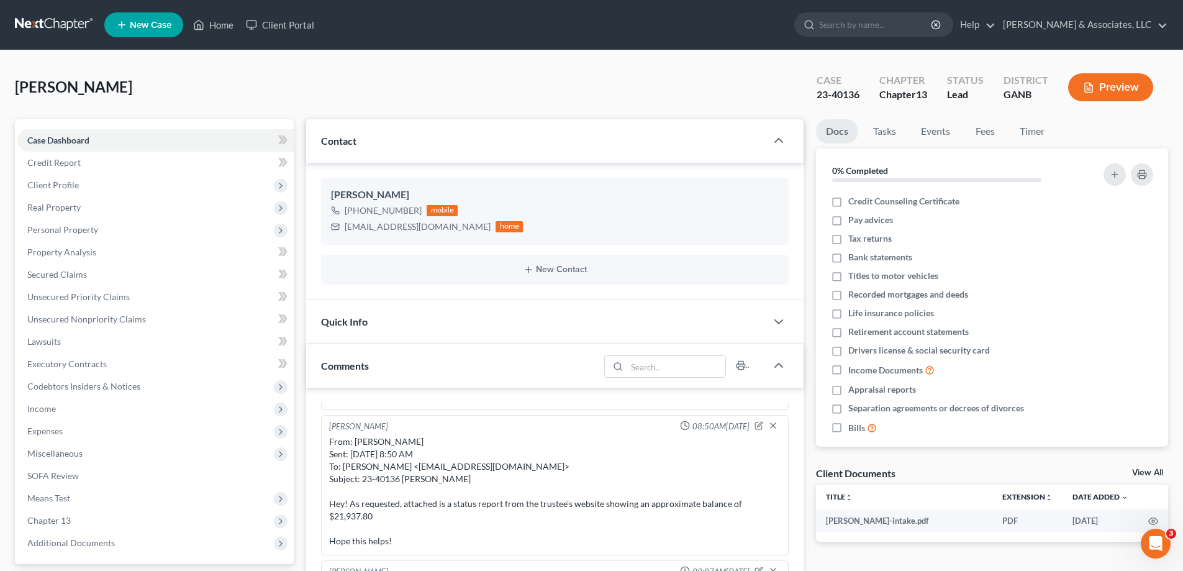
scroll to position [248, 0]
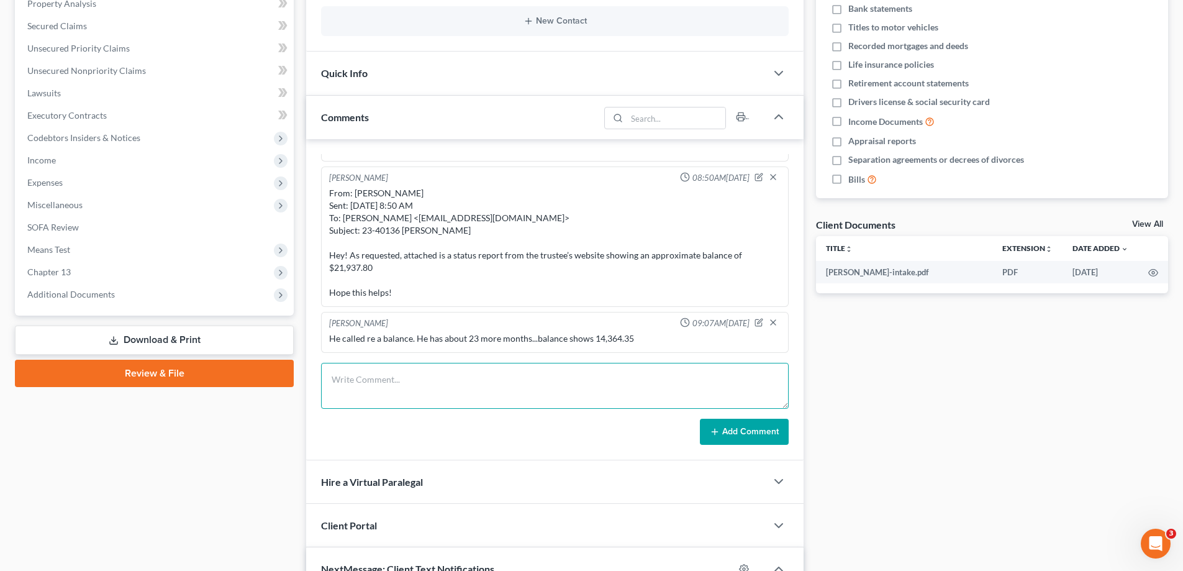
click at [441, 376] on textarea at bounding box center [555, 386] width 468 height 46
click at [533, 379] on textarea "He changed jobs and needed updated EDO,...." at bounding box center [555, 386] width 468 height 46
type textarea "He changed jobs and needed updated EDO....balance shows $9716.05"
click at [751, 435] on button "Add Comment" at bounding box center [744, 432] width 89 height 26
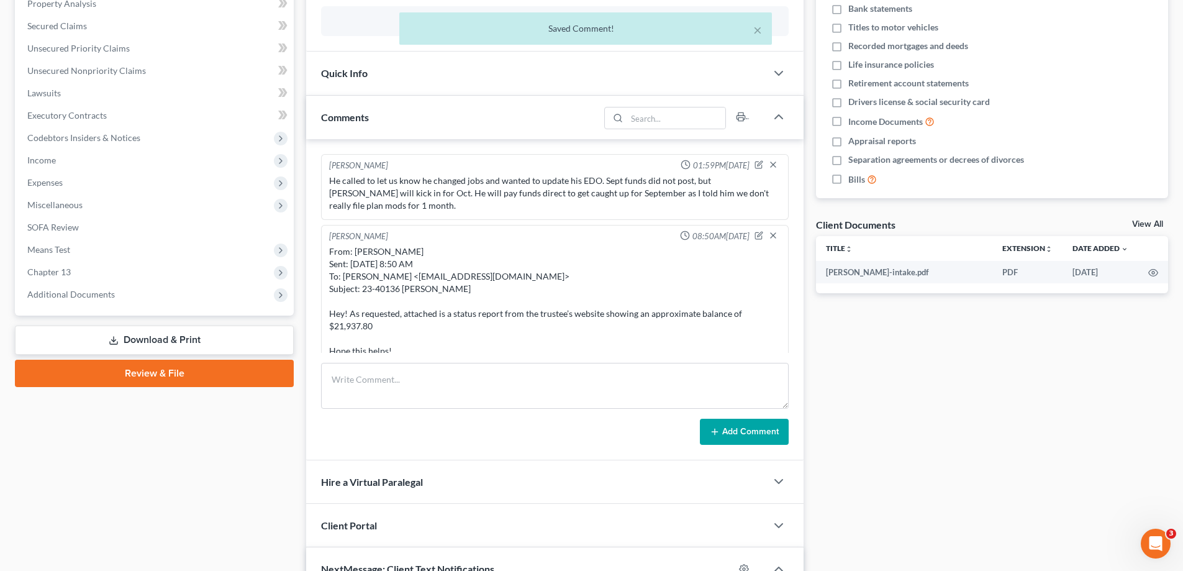
scroll to position [0, 0]
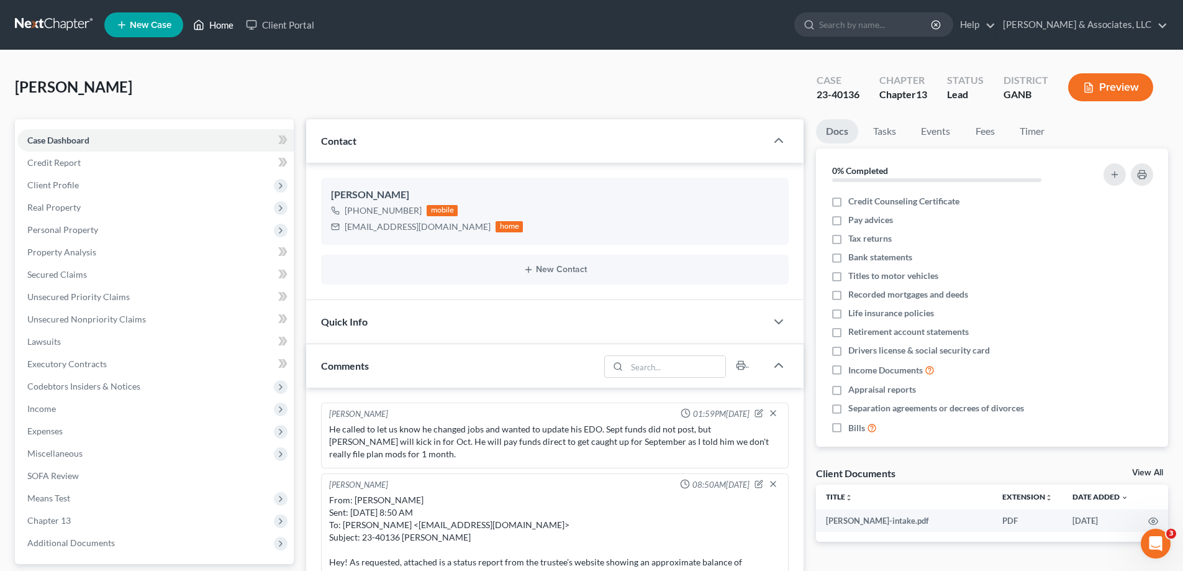
click at [223, 26] on link "Home" at bounding box center [213, 25] width 53 height 22
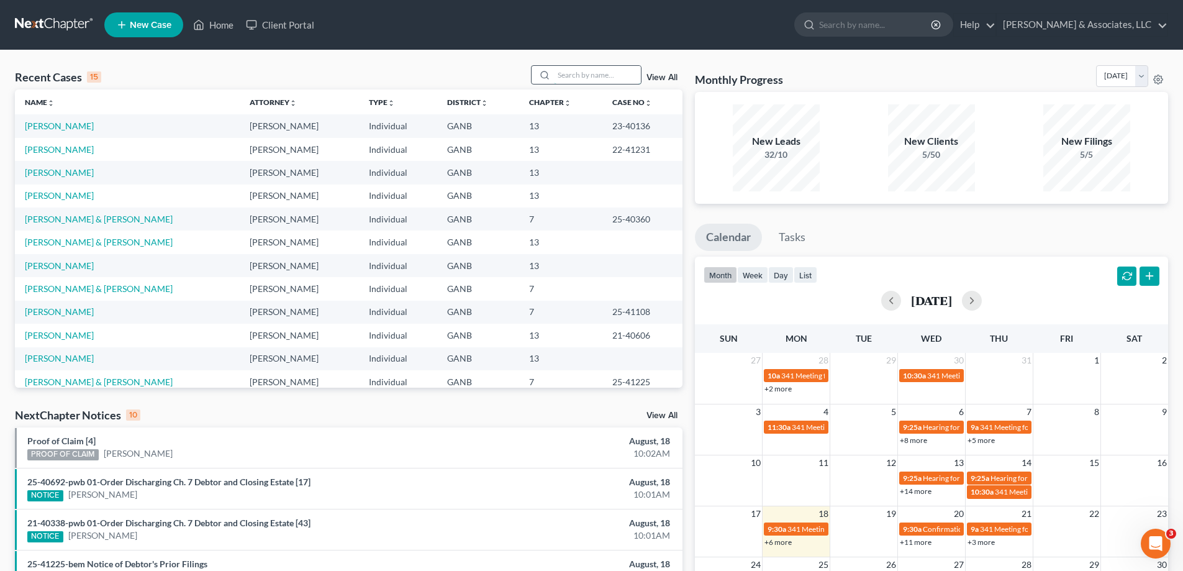
click at [581, 73] on input "search" at bounding box center [597, 75] width 87 height 18
type input "dillard"
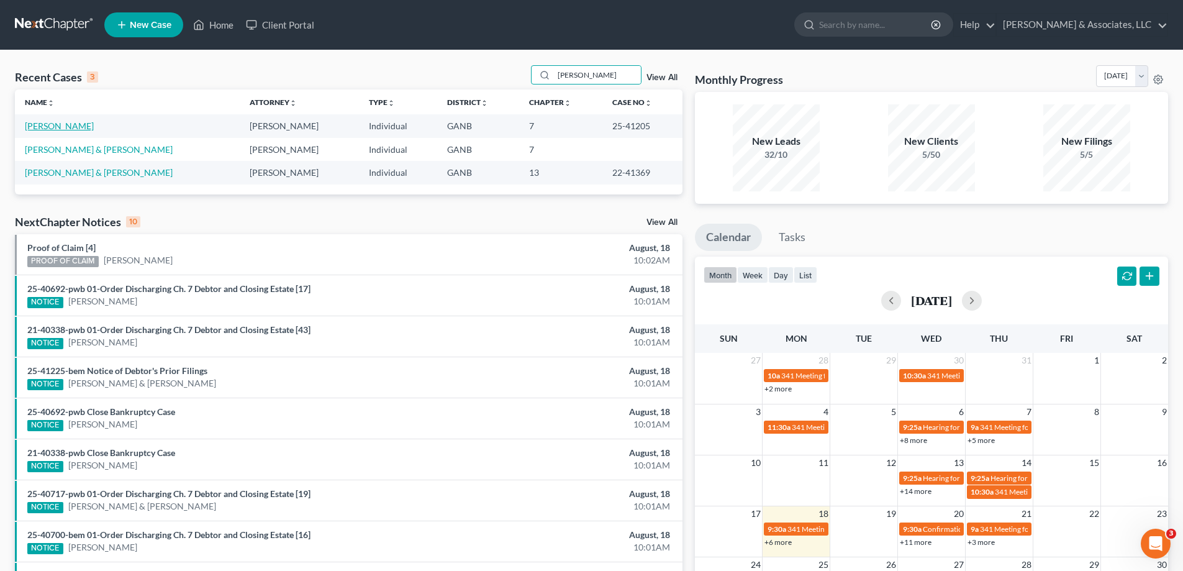
click at [53, 124] on link "Dillard, Jessica" at bounding box center [59, 125] width 69 height 11
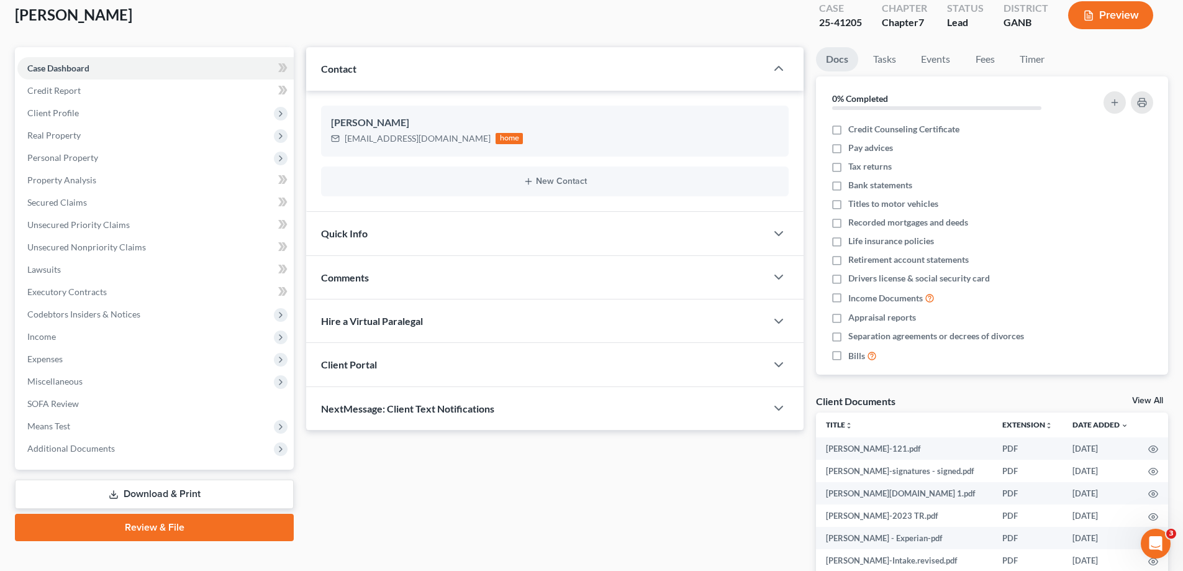
scroll to position [186, 0]
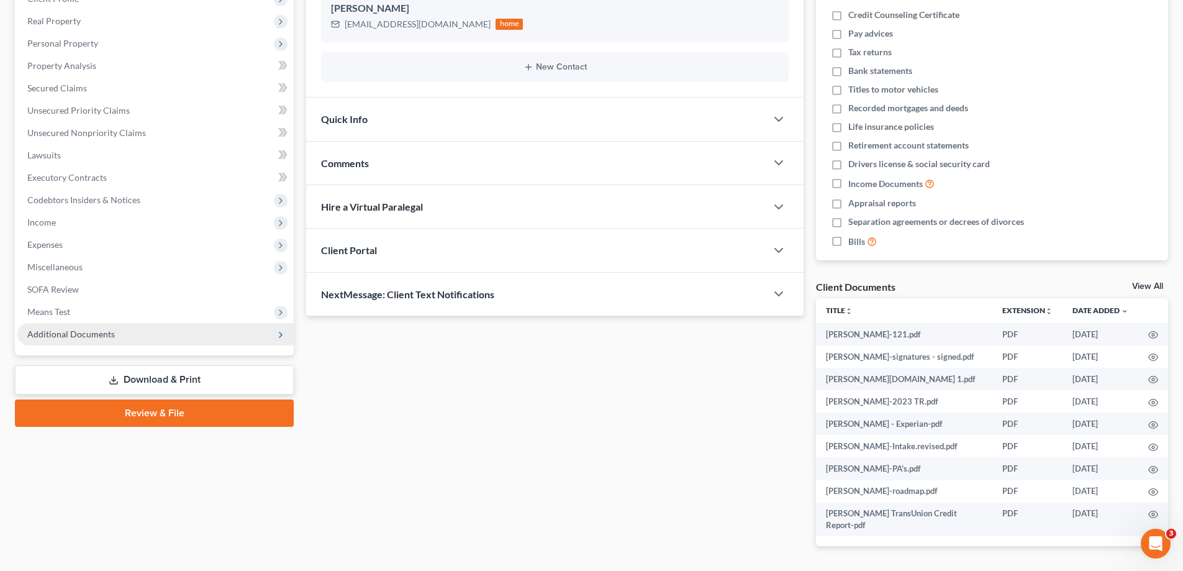
click at [84, 330] on span "Additional Documents" at bounding box center [71, 334] width 88 height 11
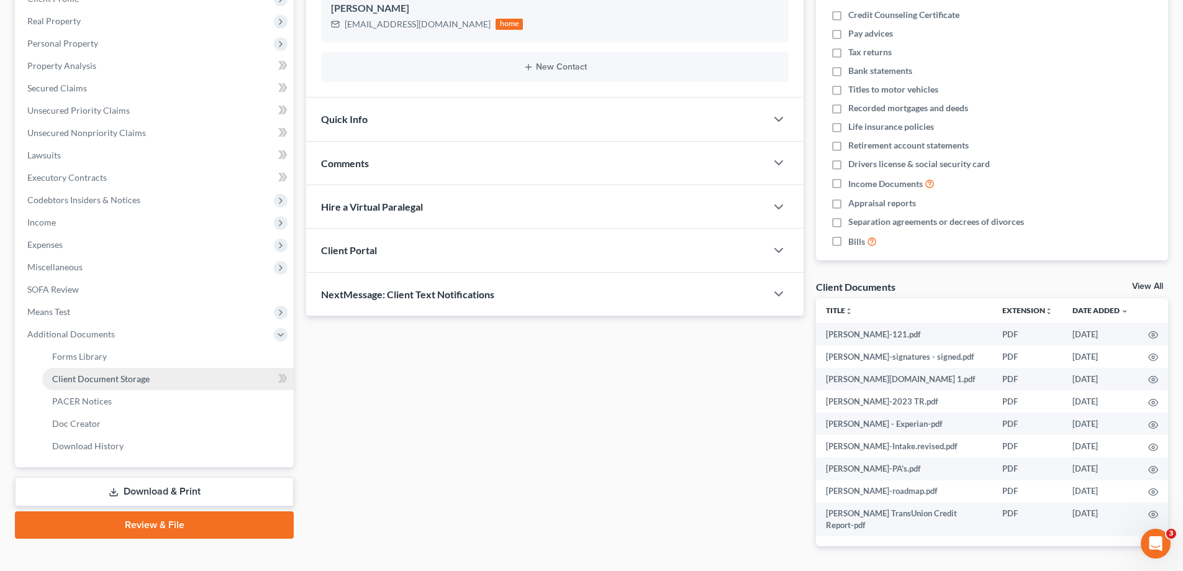
click at [90, 376] on span "Client Document Storage" at bounding box center [101, 378] width 98 height 11
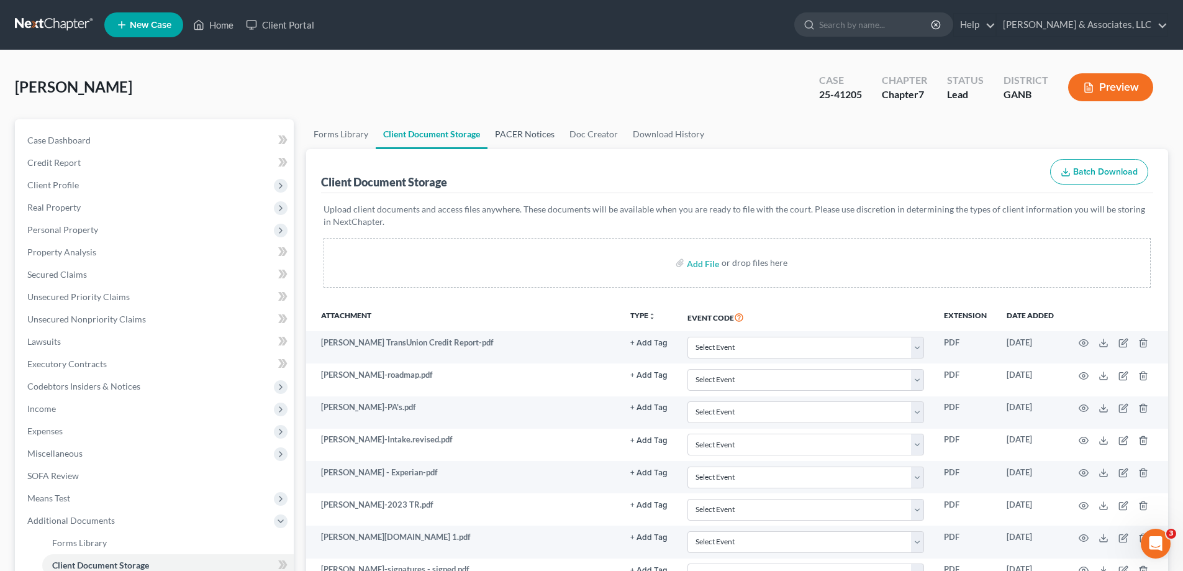
click at [503, 127] on link "PACER Notices" at bounding box center [525, 134] width 75 height 30
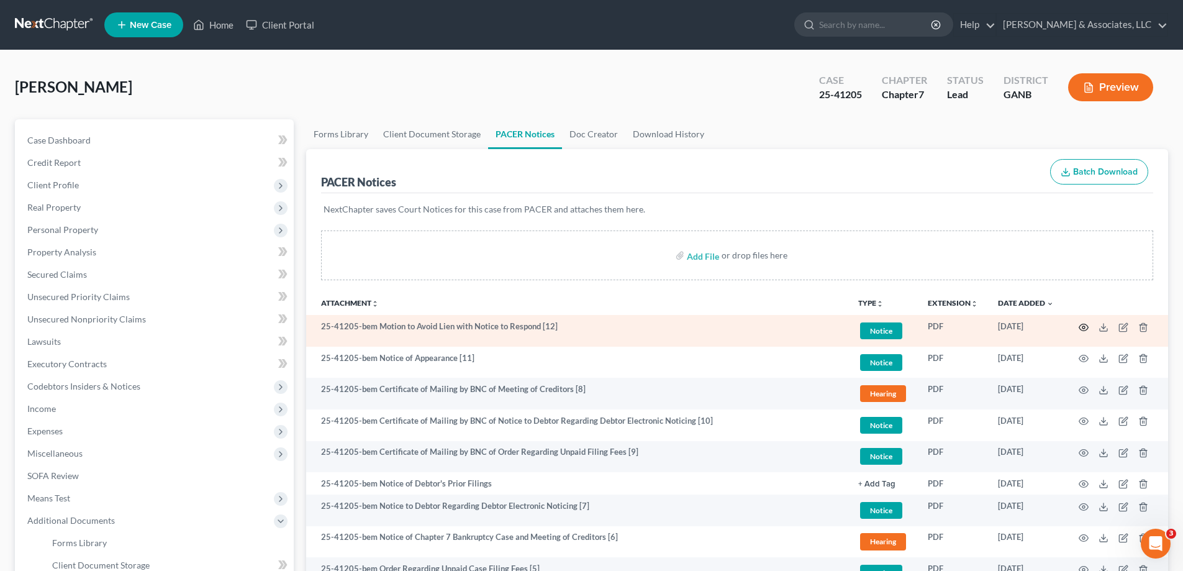
click at [1084, 326] on circle "button" at bounding box center [1083, 327] width 2 height 2
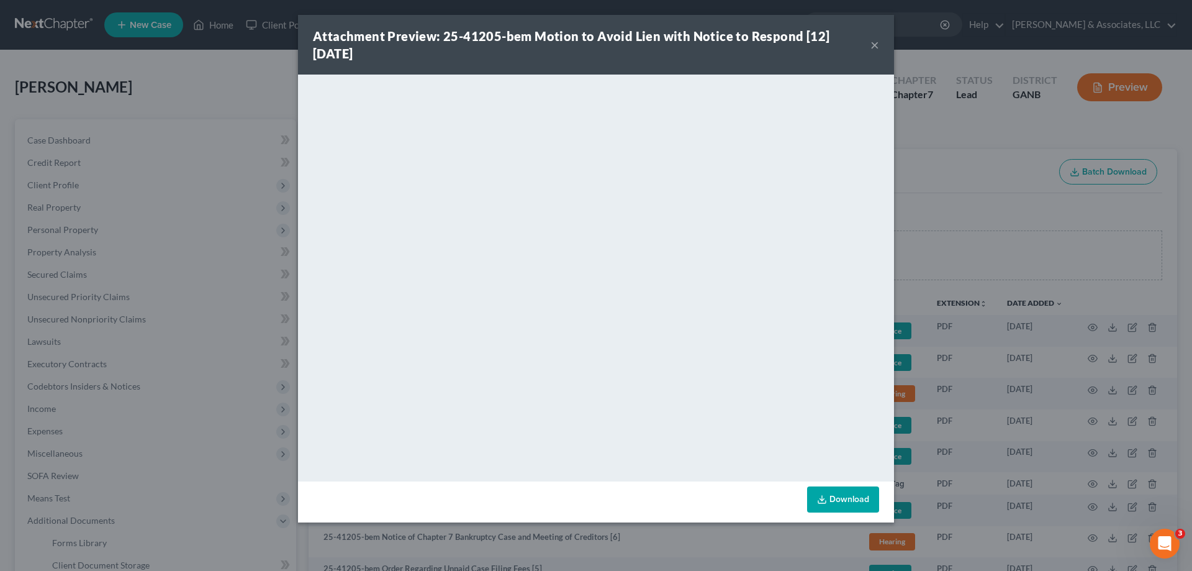
click at [872, 43] on button "×" at bounding box center [875, 44] width 9 height 15
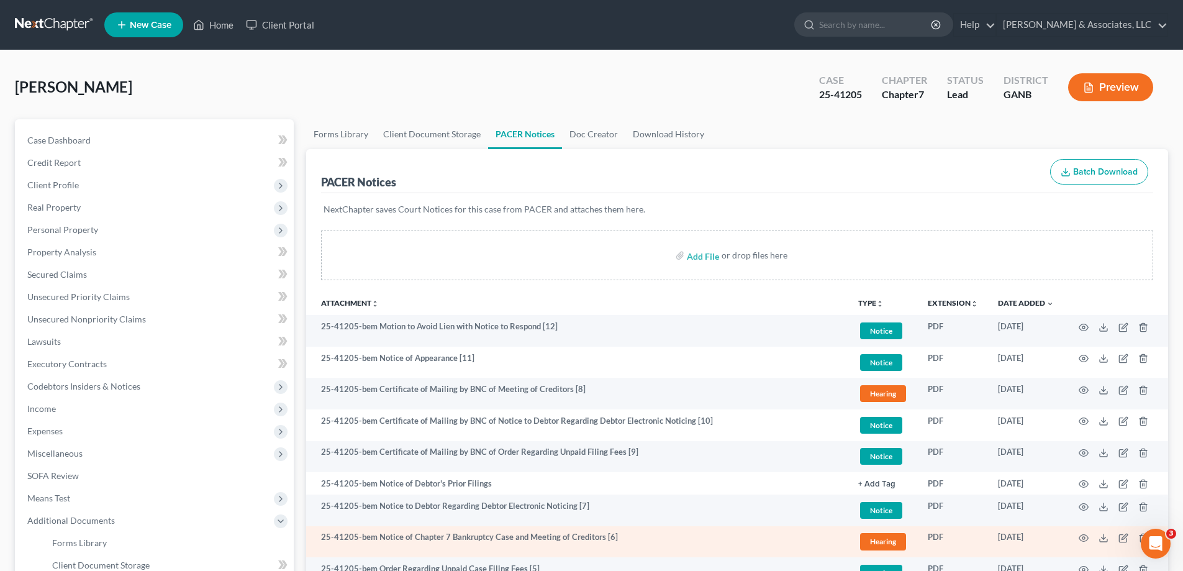
scroll to position [232, 0]
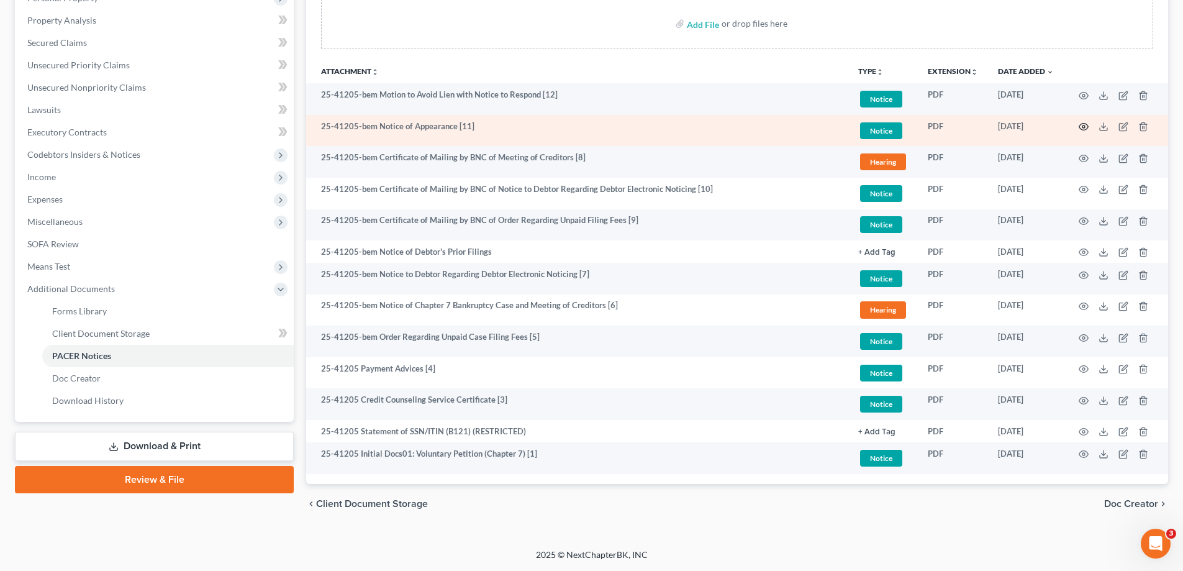
click at [1086, 125] on icon "button" at bounding box center [1084, 127] width 10 height 10
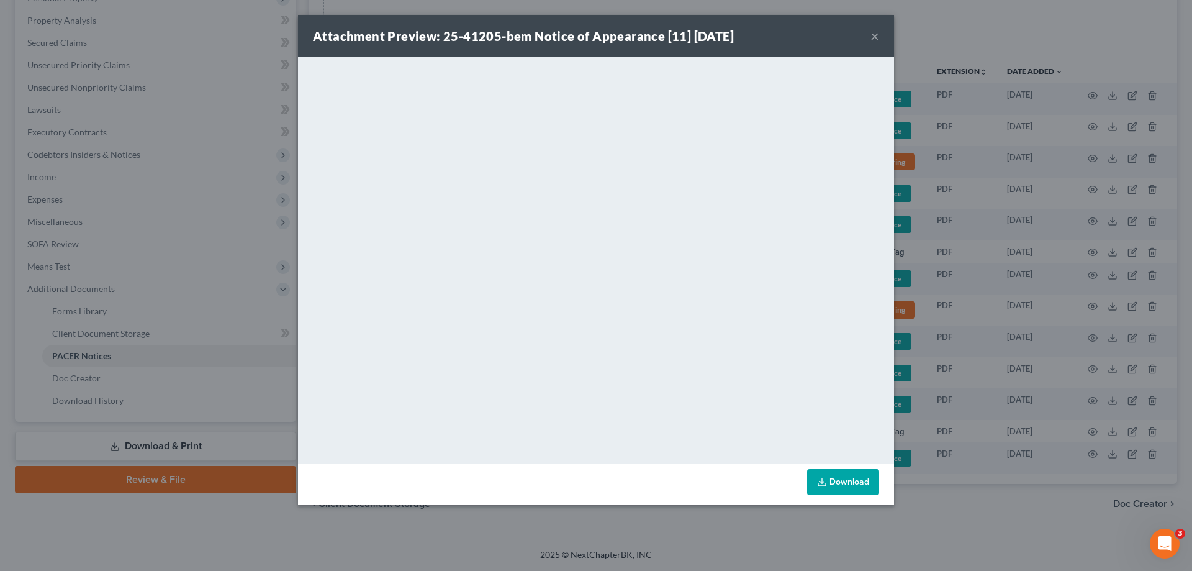
click at [871, 35] on button "×" at bounding box center [875, 36] width 9 height 15
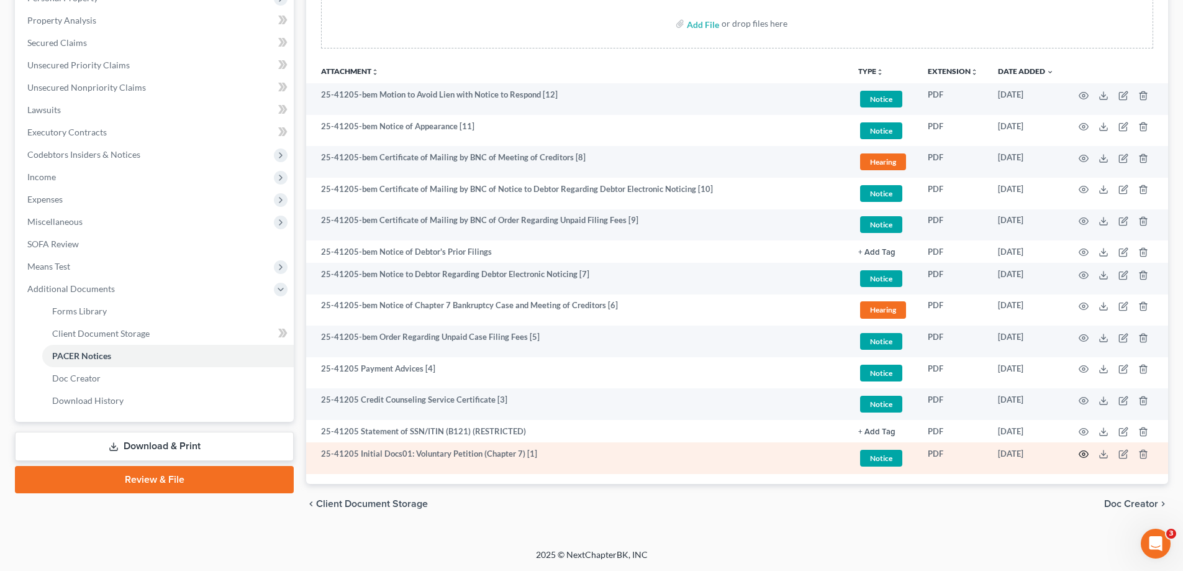
click at [1086, 451] on icon "button" at bounding box center [1083, 454] width 9 height 7
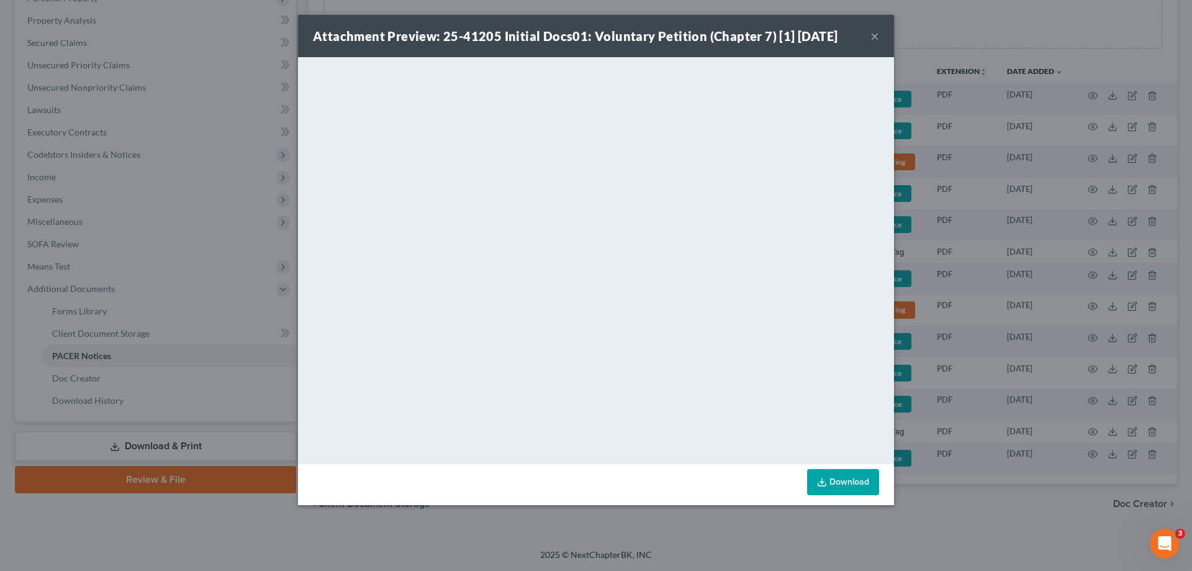
drag, startPoint x: 875, startPoint y: 35, endPoint x: 864, endPoint y: 59, distance: 26.4
click at [875, 36] on button "×" at bounding box center [875, 36] width 9 height 15
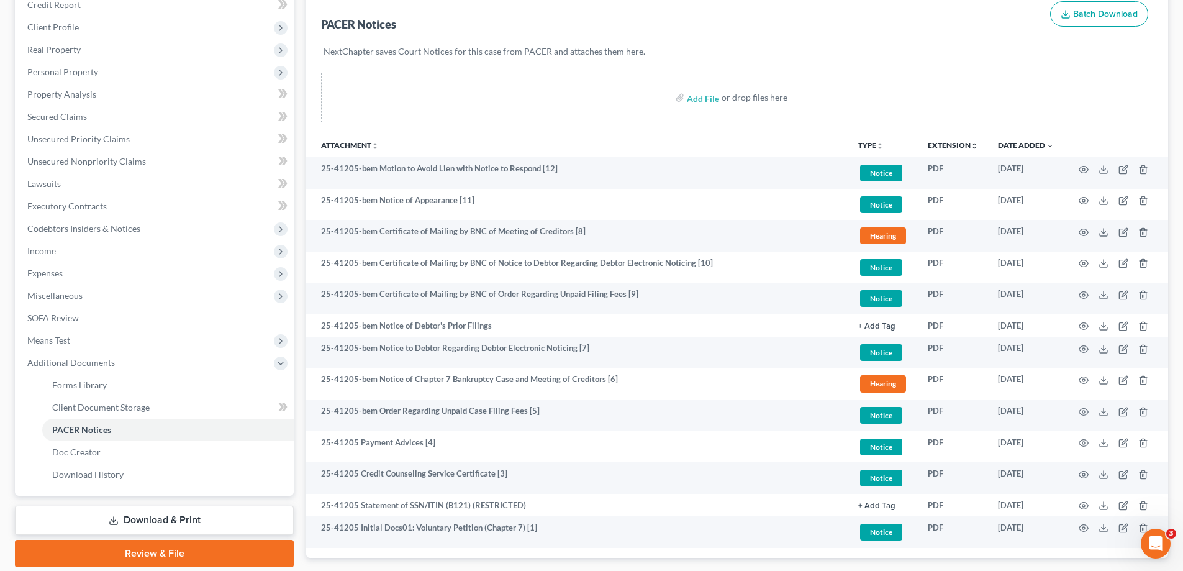
scroll to position [0, 0]
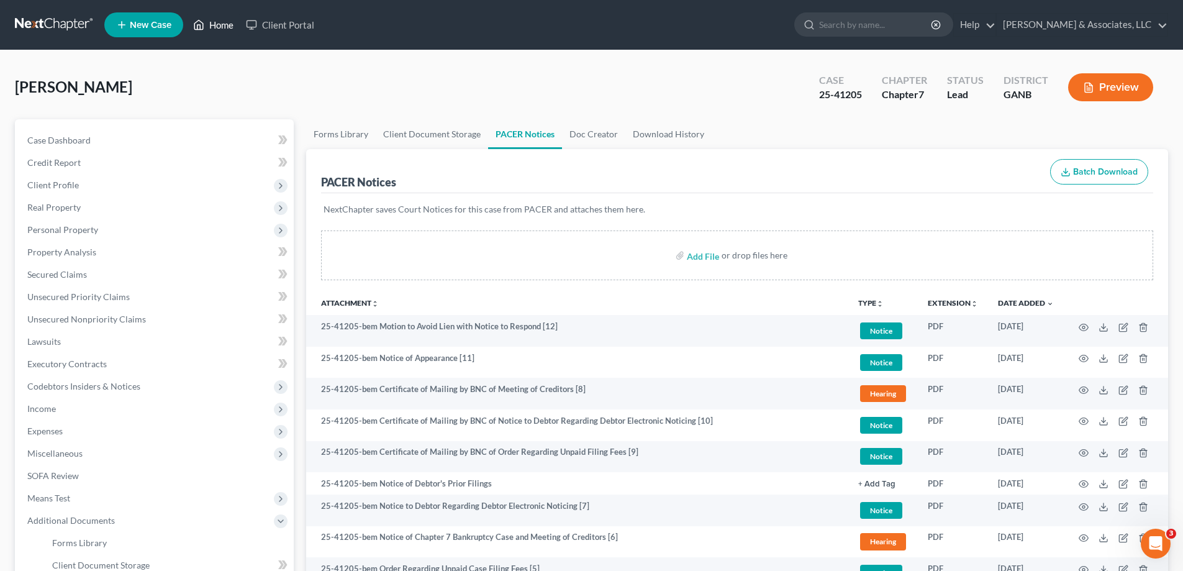
drag, startPoint x: 218, startPoint y: 21, endPoint x: 366, endPoint y: 45, distance: 150.4
click at [218, 21] on link "Home" at bounding box center [213, 25] width 53 height 22
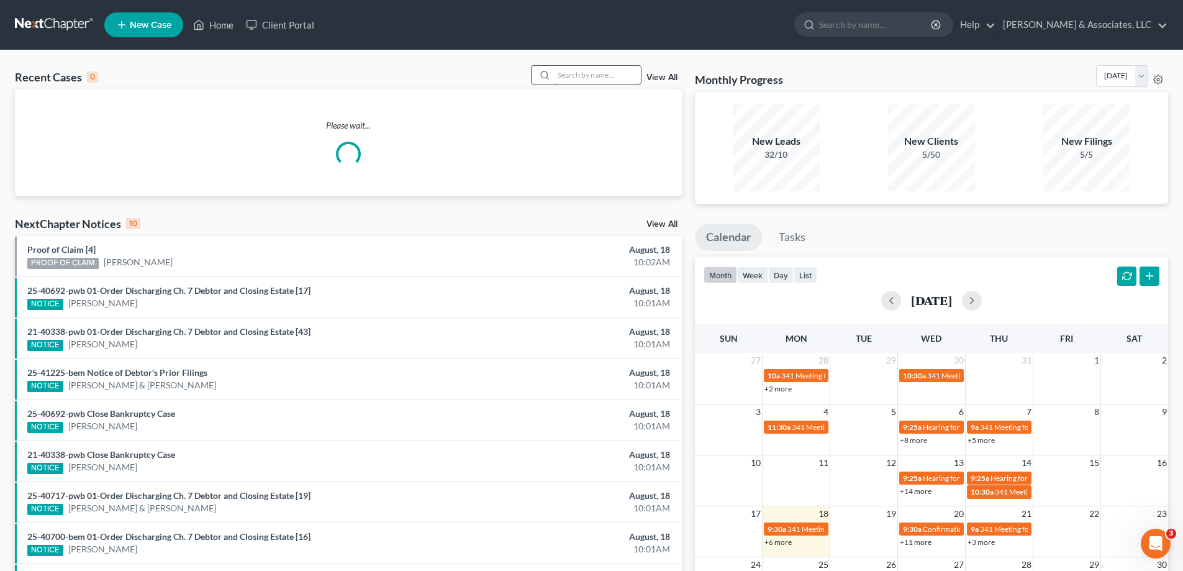
click at [590, 68] on input "search" at bounding box center [597, 75] width 87 height 18
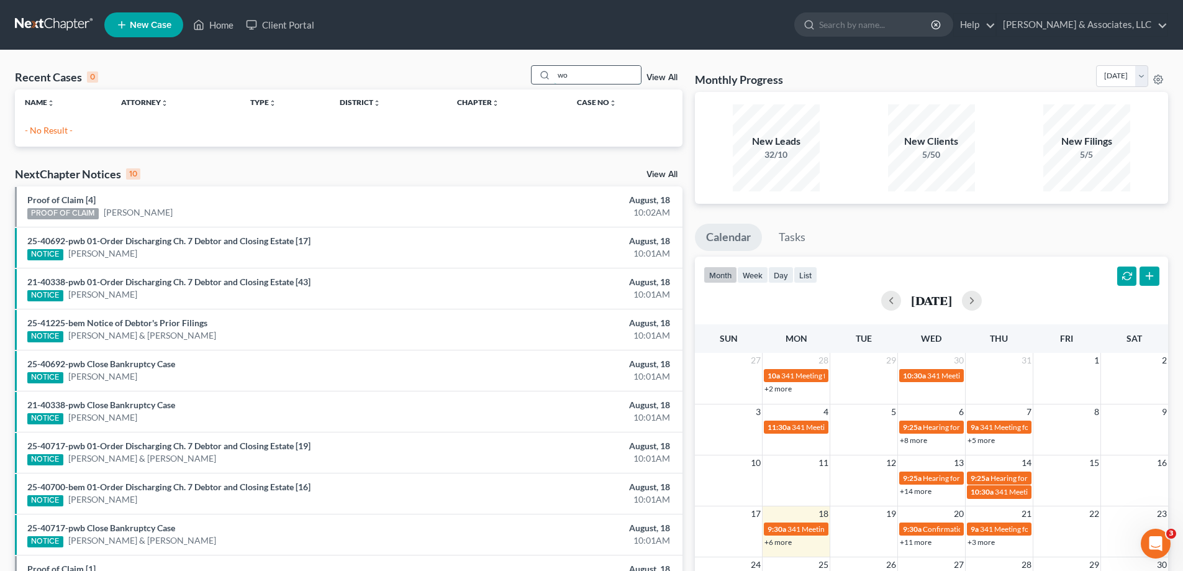
type input "w"
type input "dillard"
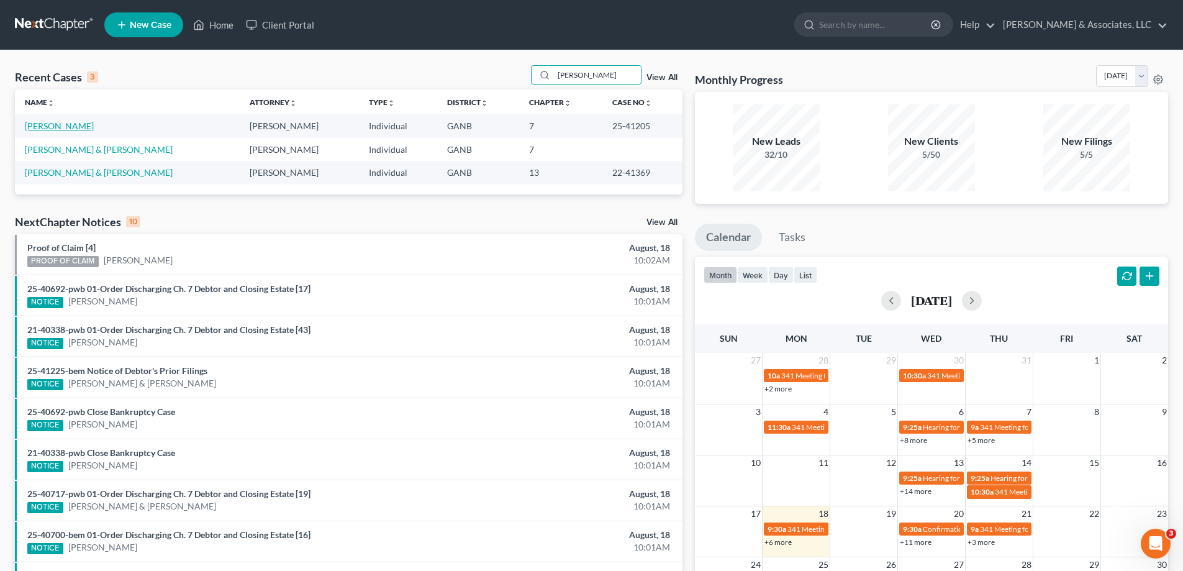
click at [58, 129] on link "Dillard, Jessica" at bounding box center [59, 125] width 69 height 11
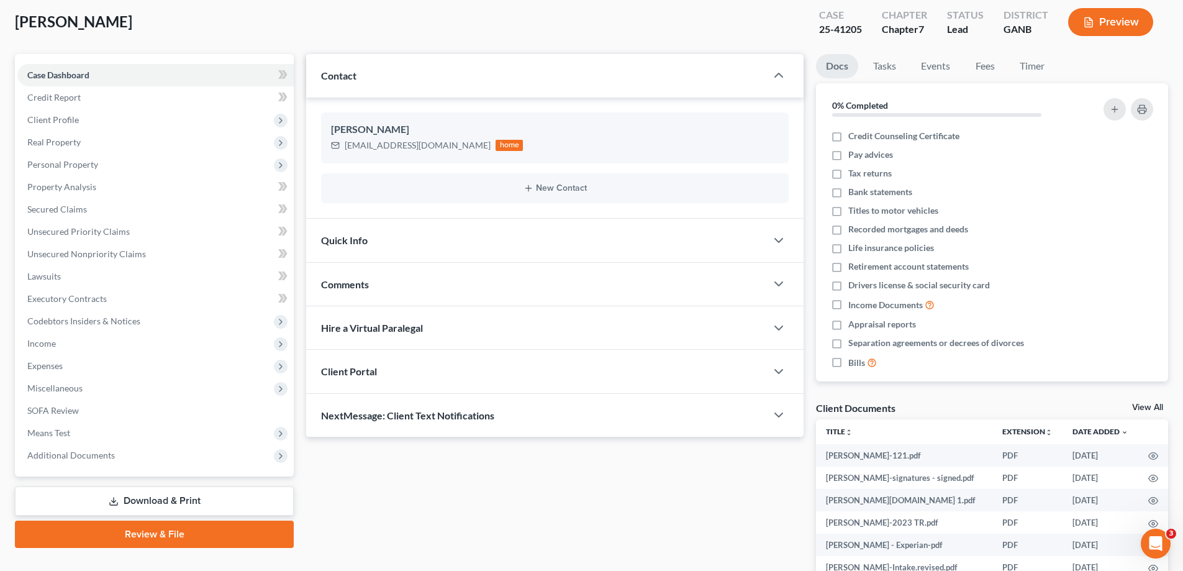
scroll to position [217, 0]
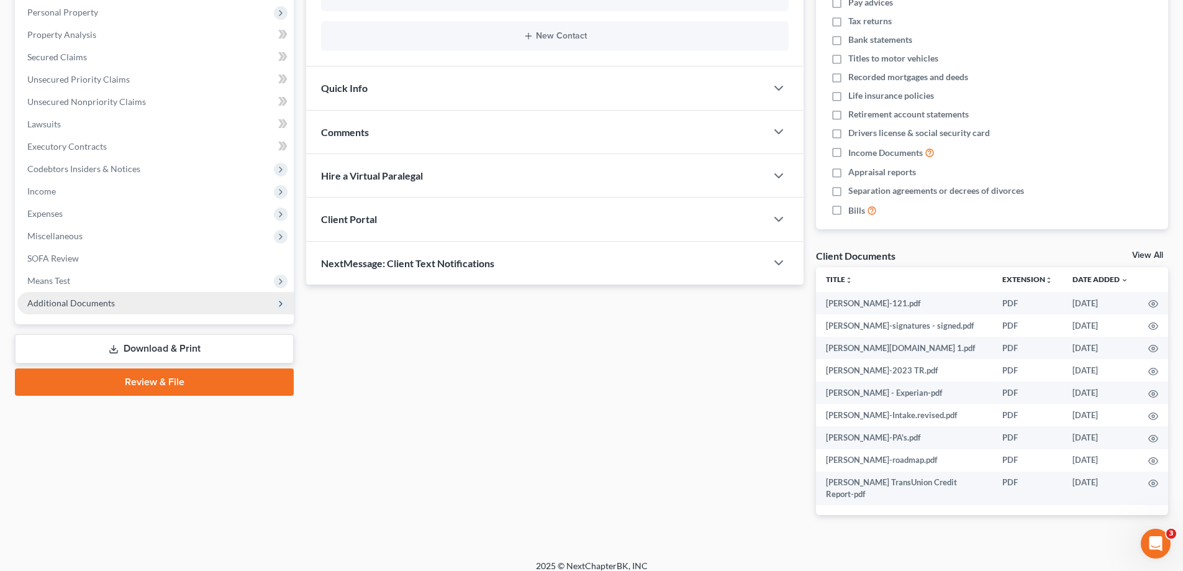
drag, startPoint x: 72, startPoint y: 304, endPoint x: 86, endPoint y: 311, distance: 15.0
click at [71, 303] on span "Additional Documents" at bounding box center [71, 302] width 88 height 11
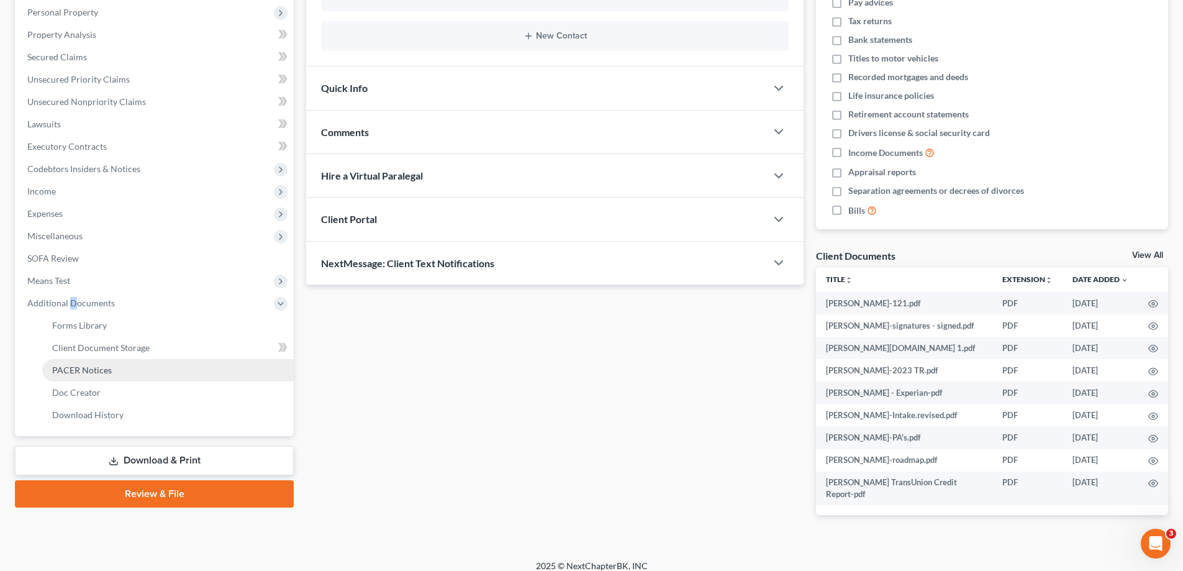
click at [83, 375] on link "PACER Notices" at bounding box center [168, 370] width 252 height 22
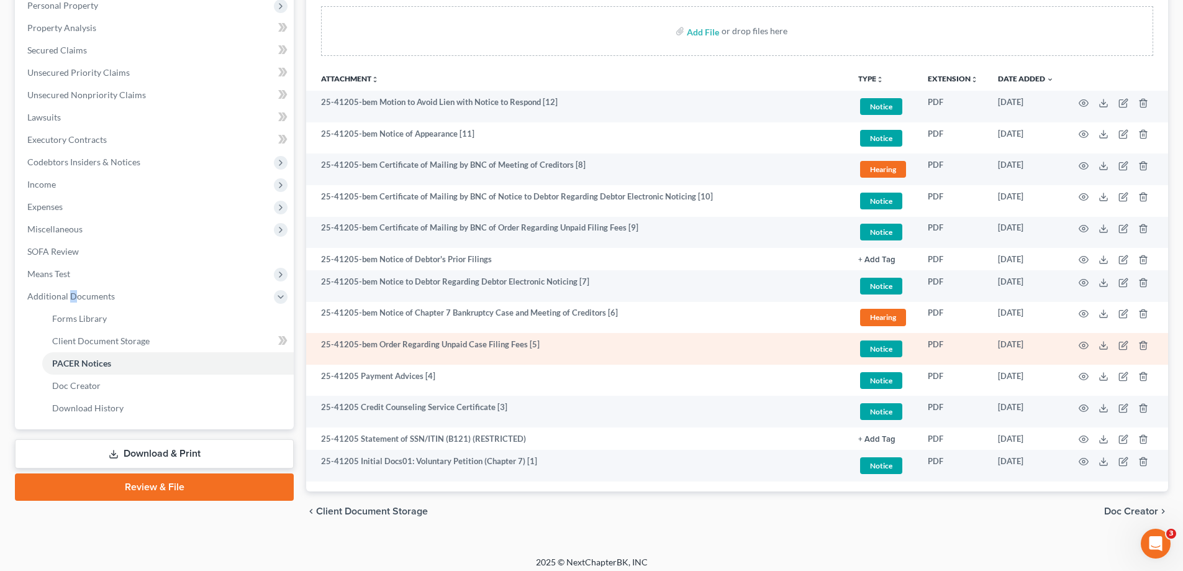
scroll to position [232, 0]
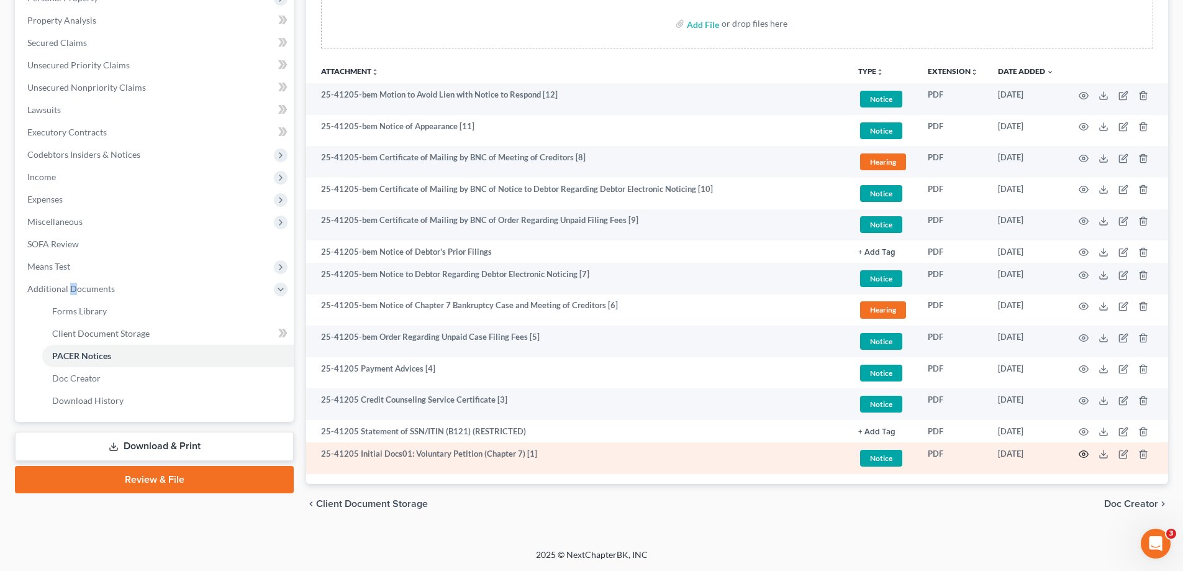
click at [1083, 454] on icon "button" at bounding box center [1084, 454] width 10 height 10
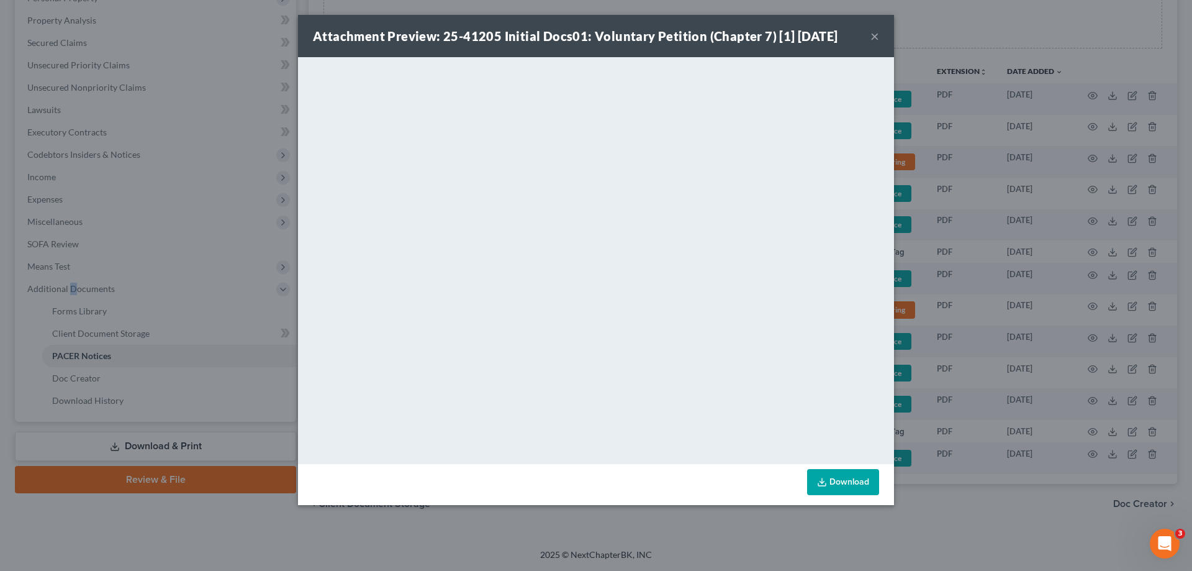
drag, startPoint x: 875, startPoint y: 35, endPoint x: 856, endPoint y: 65, distance: 35.5
click at [875, 35] on button "×" at bounding box center [875, 36] width 9 height 15
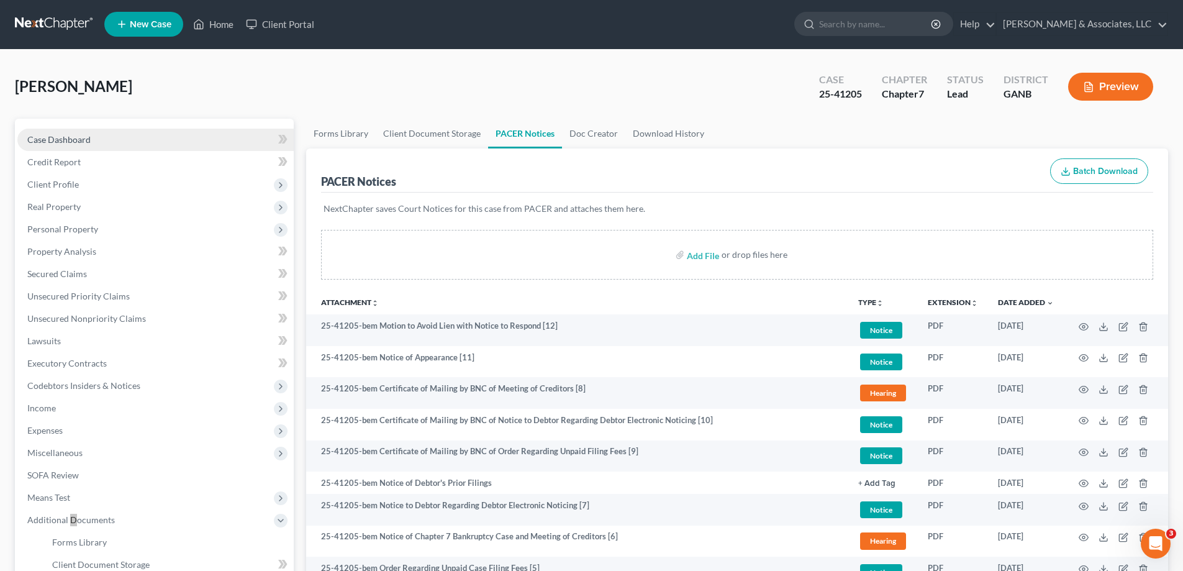
scroll to position [0, 0]
drag, startPoint x: 220, startPoint y: 22, endPoint x: 471, endPoint y: 42, distance: 251.7
click at [220, 22] on link "Home" at bounding box center [213, 25] width 53 height 22
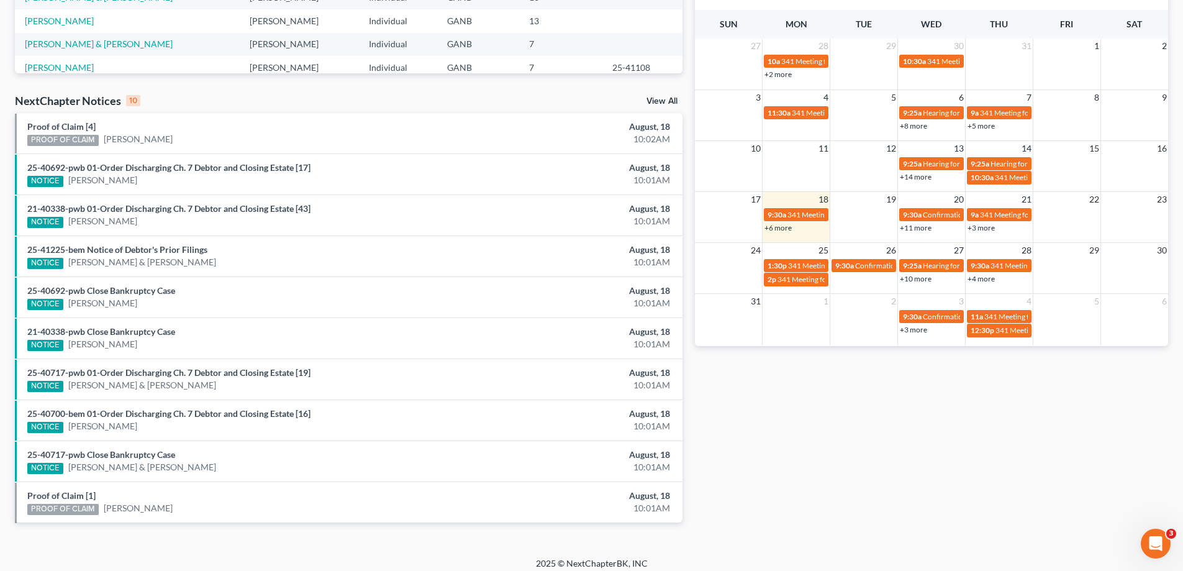
scroll to position [323, 0]
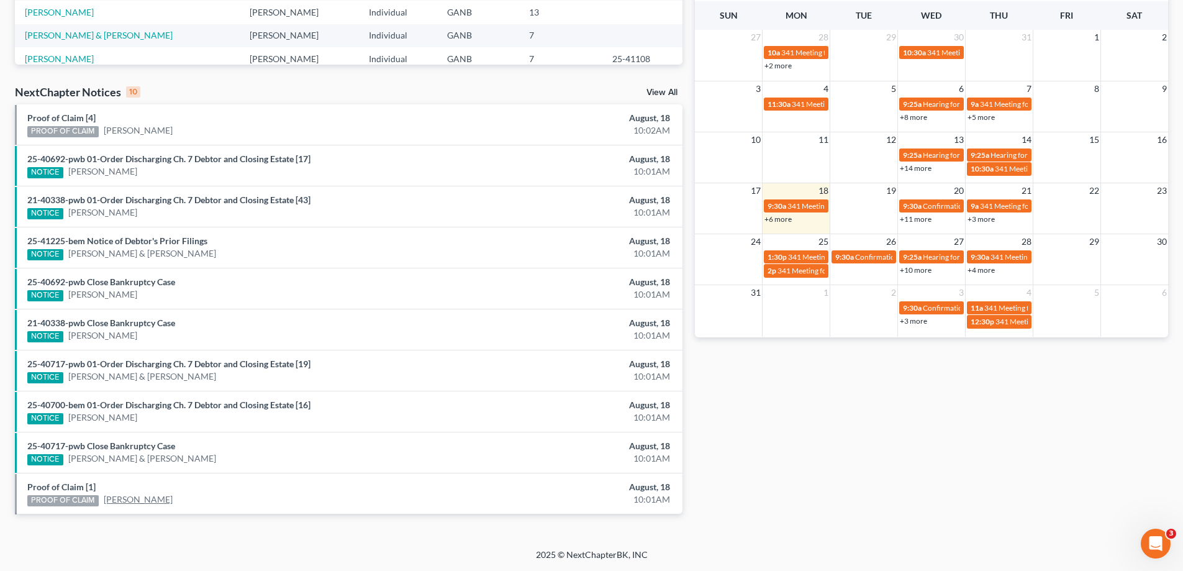
click at [150, 500] on link "Angela Mashburn" at bounding box center [138, 499] width 69 height 12
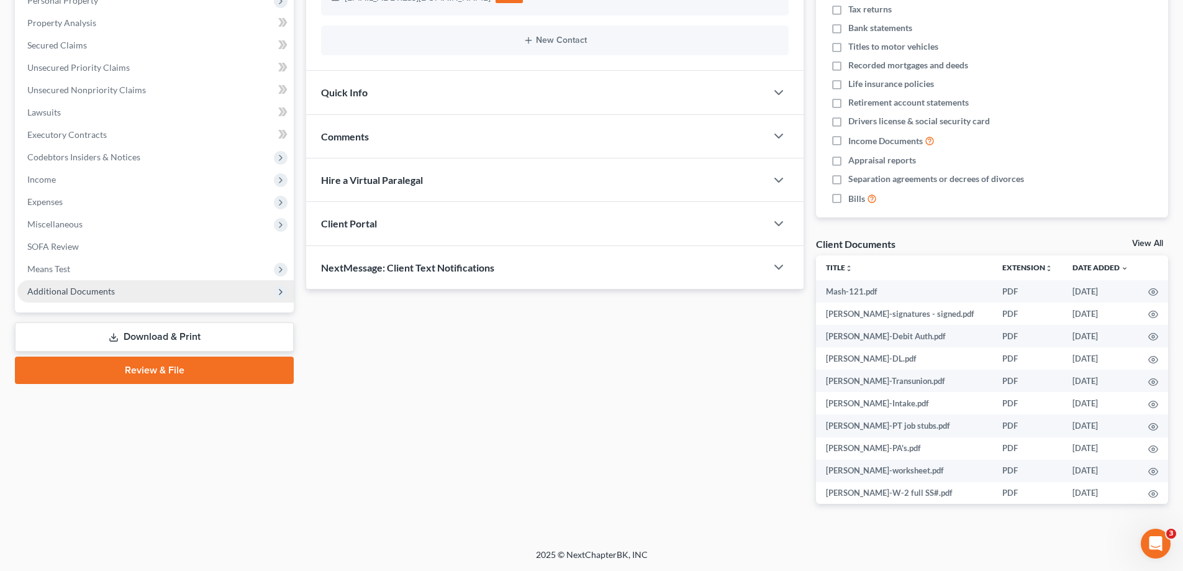
scroll to position [140, 0]
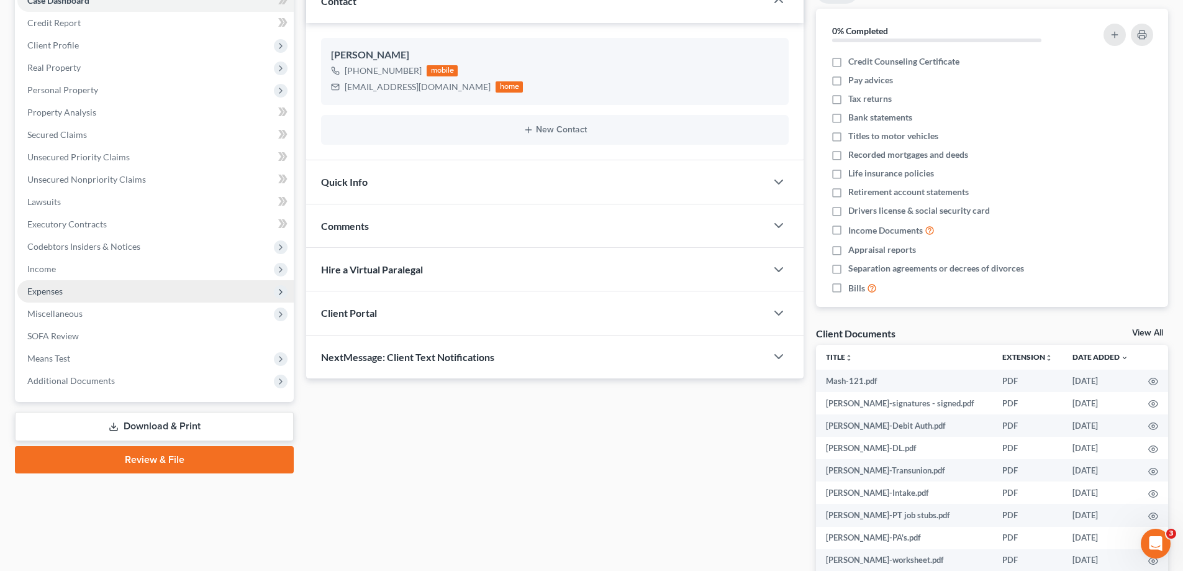
drag, startPoint x: 81, startPoint y: 386, endPoint x: 194, endPoint y: 294, distance: 146.6
click at [81, 386] on span "Additional Documents" at bounding box center [155, 381] width 276 height 22
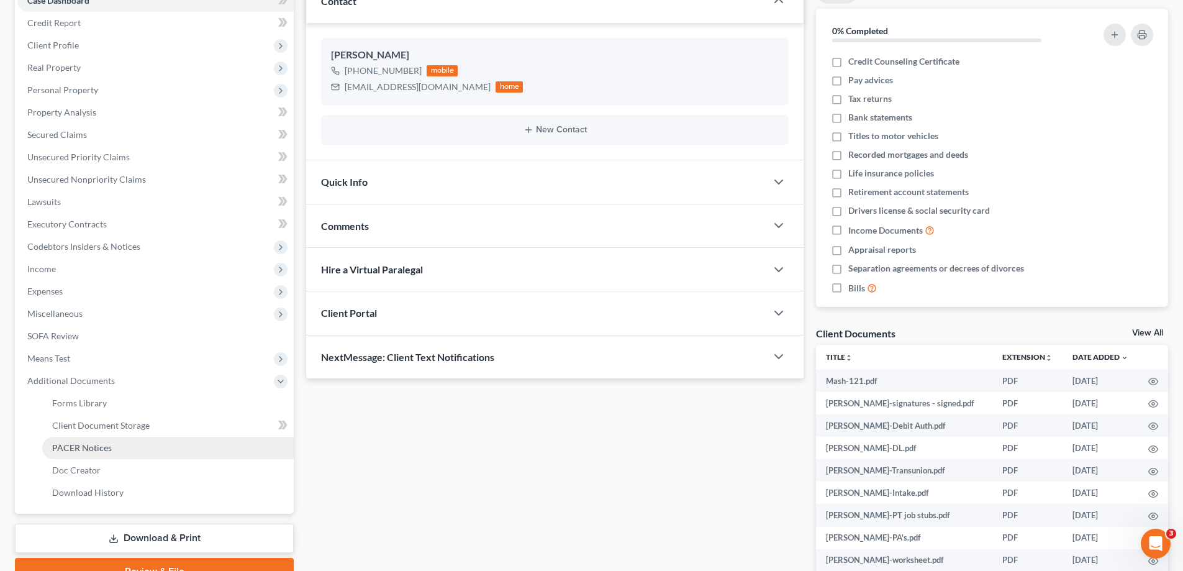
click at [69, 445] on span "PACER Notices" at bounding box center [82, 447] width 60 height 11
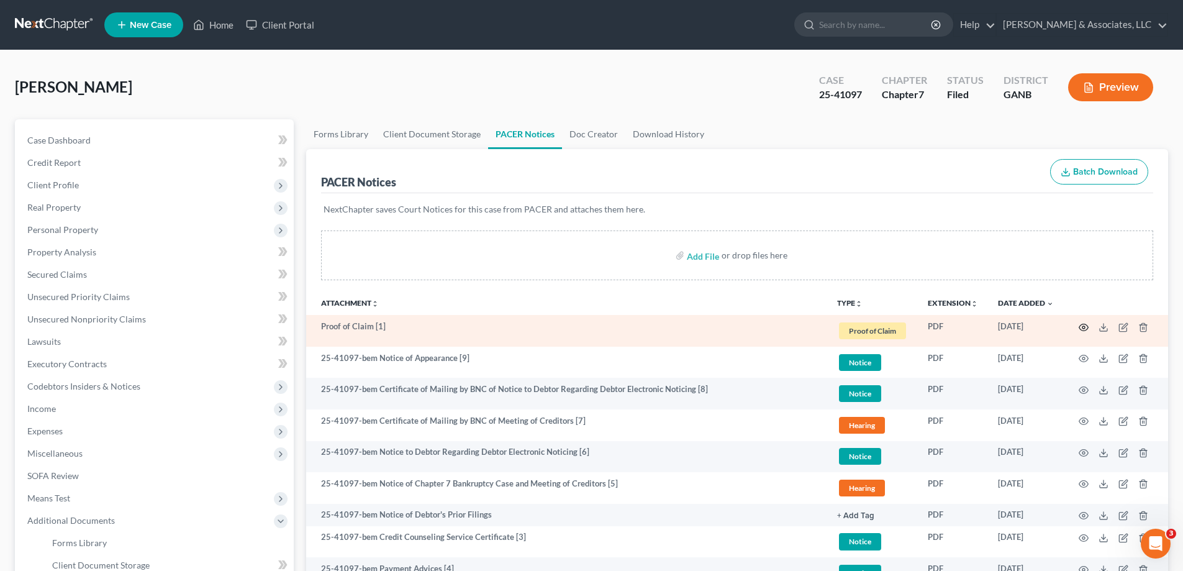
click at [1082, 325] on icon "button" at bounding box center [1084, 327] width 10 height 10
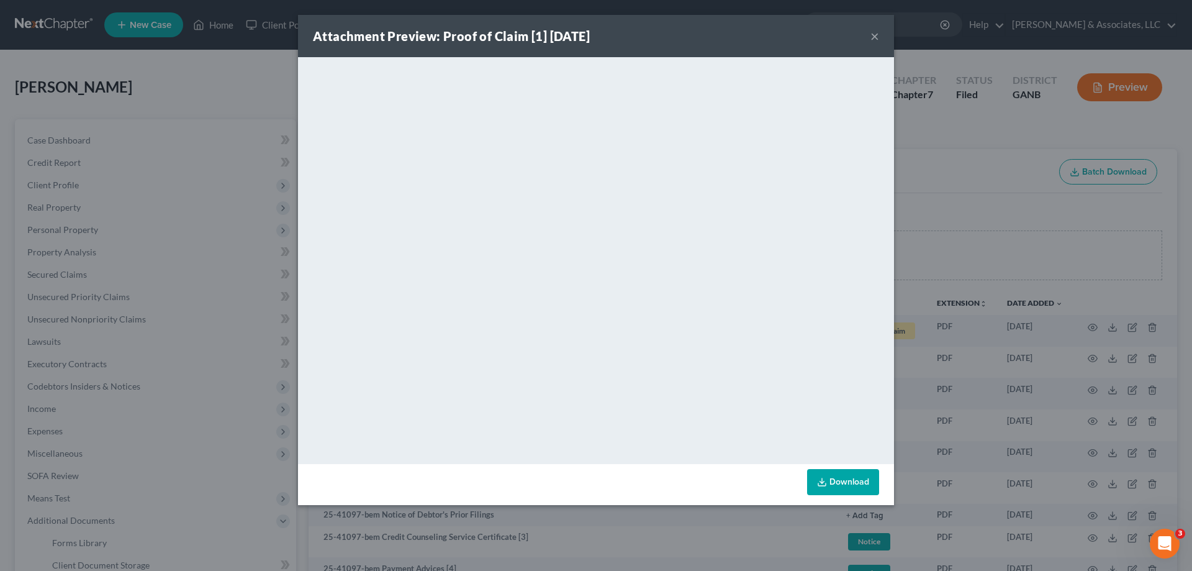
drag, startPoint x: 873, startPoint y: 35, endPoint x: 1079, endPoint y: 262, distance: 306.9
click at [873, 37] on button "×" at bounding box center [875, 36] width 9 height 15
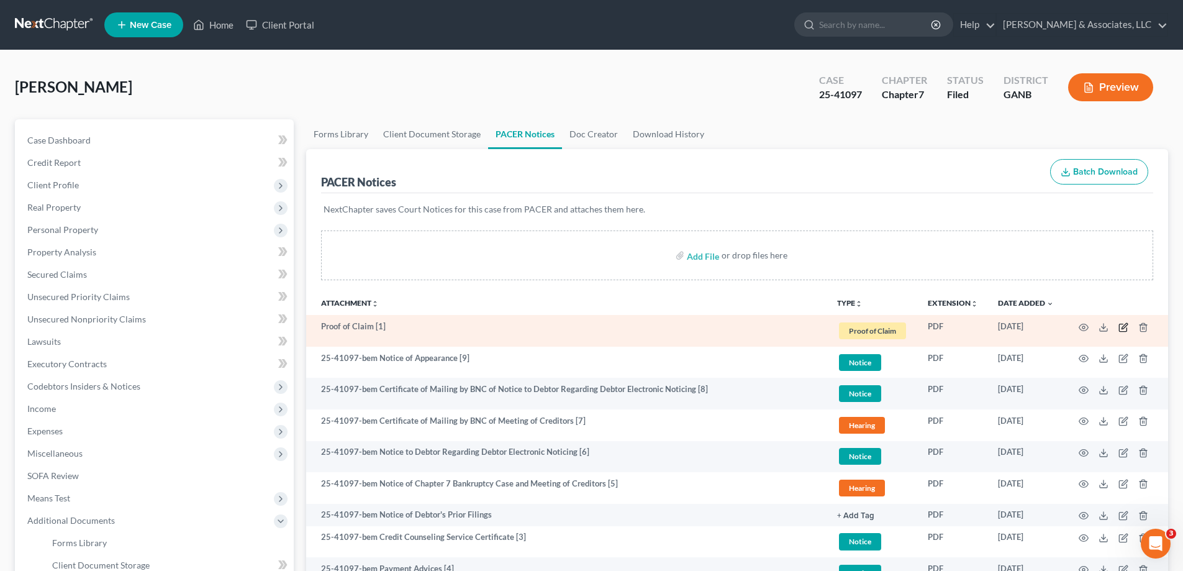
click at [1120, 325] on icon "button" at bounding box center [1122, 327] width 7 height 7
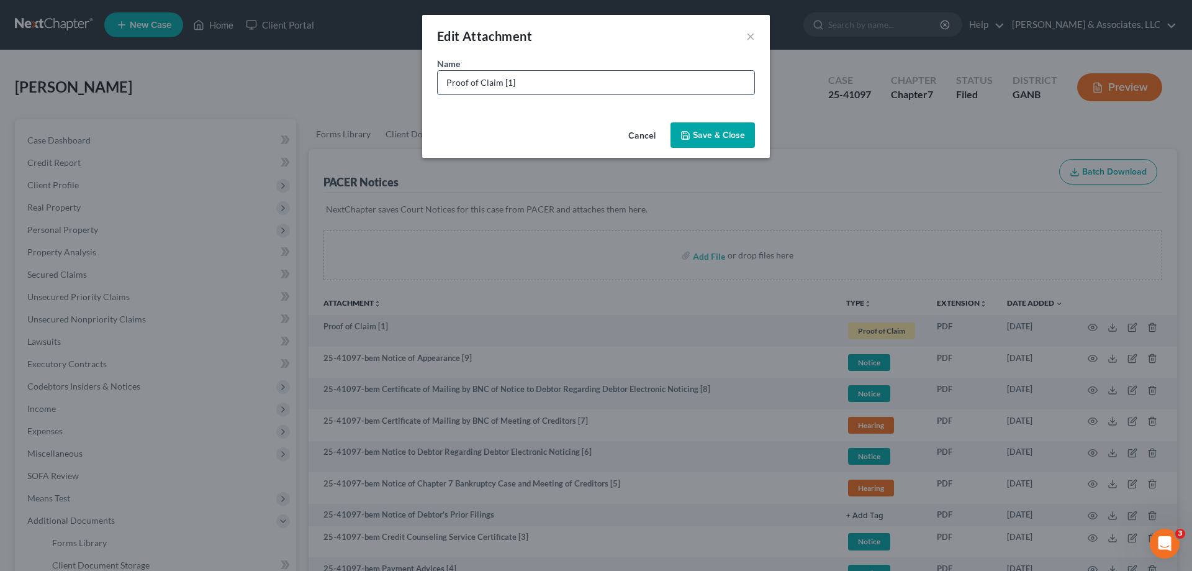
click at [538, 79] on input "Proof of Claim [1]" at bounding box center [596, 83] width 317 height 24
type input "Proof of Claim [1] TN valley Fed CU"
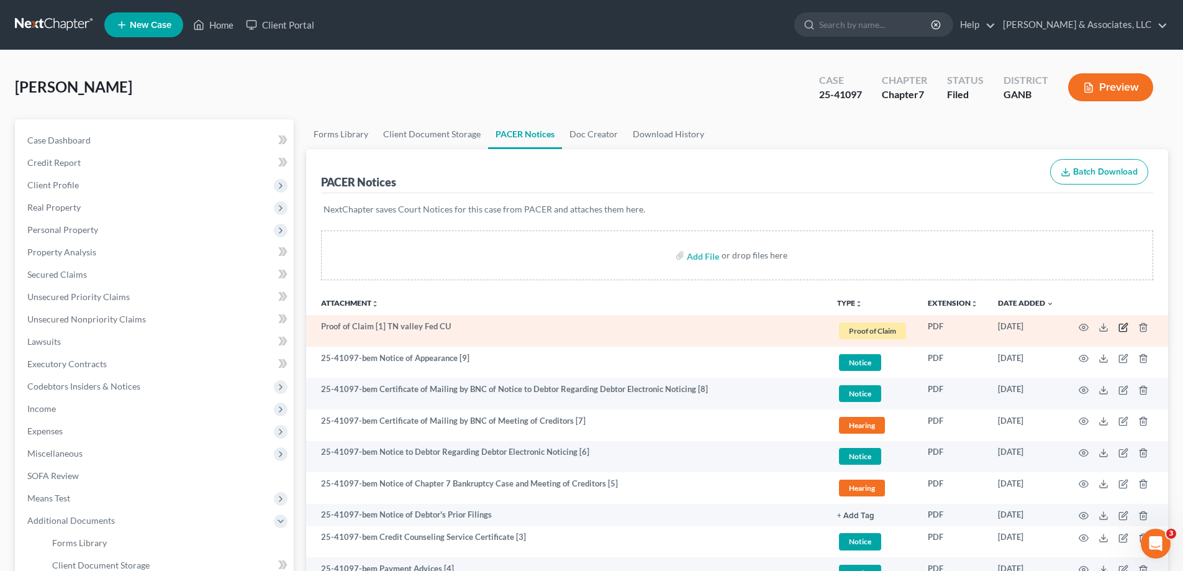
click at [1122, 325] on icon "button" at bounding box center [1123, 327] width 10 height 10
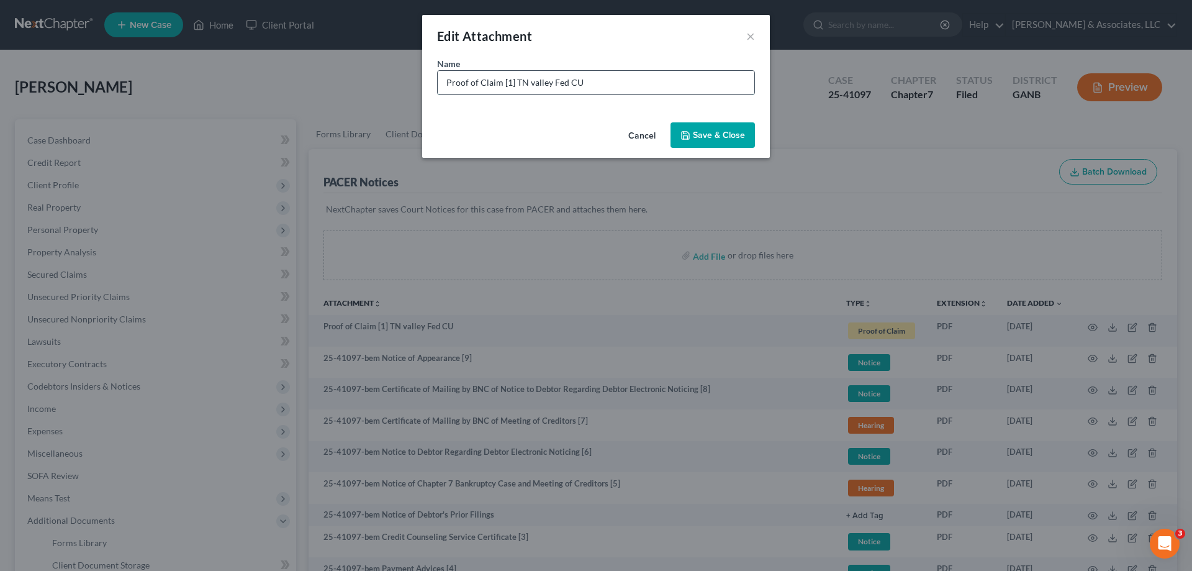
click at [537, 82] on input "Proof of Claim [1] TN valley Fed CU" at bounding box center [596, 83] width 317 height 24
type input "Proof of Claim [1] TN Valley Fed CU"
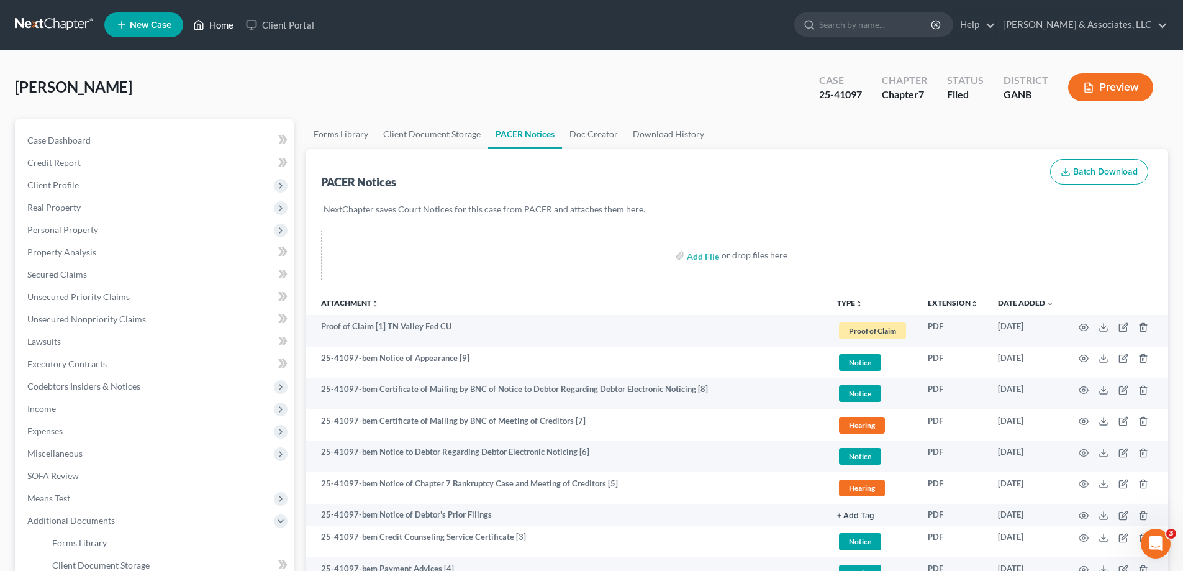
click at [220, 22] on link "Home" at bounding box center [213, 25] width 53 height 22
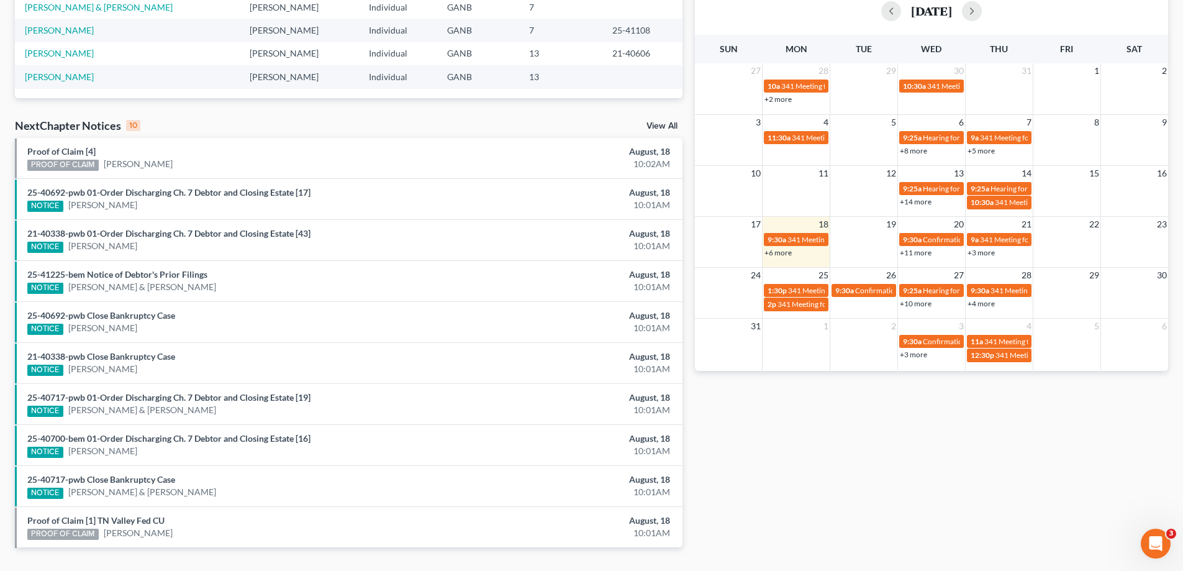
scroll to position [323, 0]
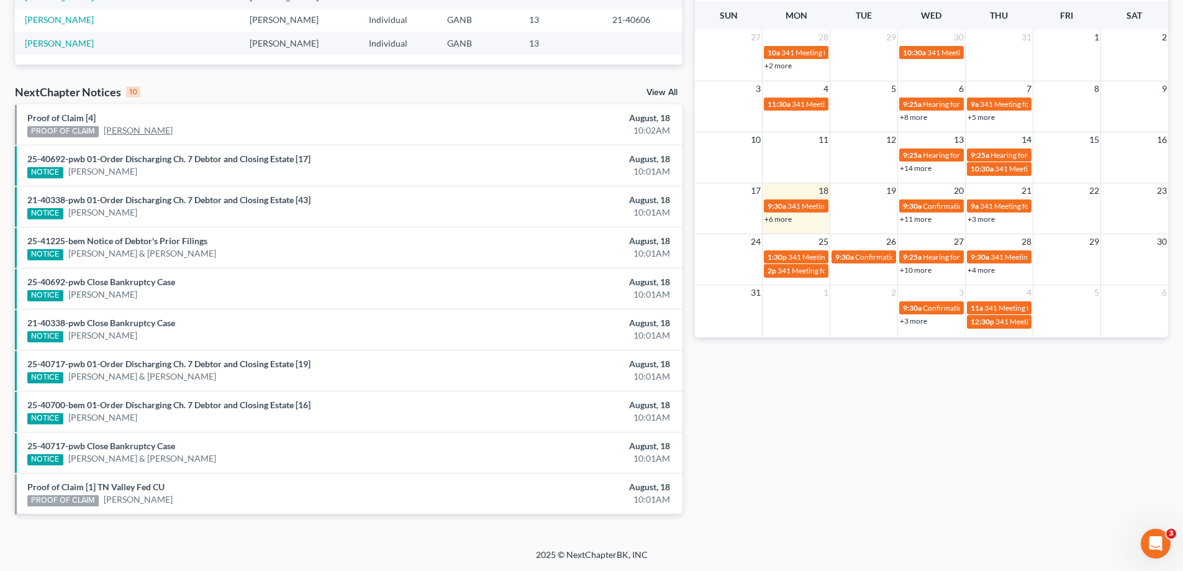
click at [130, 128] on link "Vester Moore" at bounding box center [138, 130] width 69 height 12
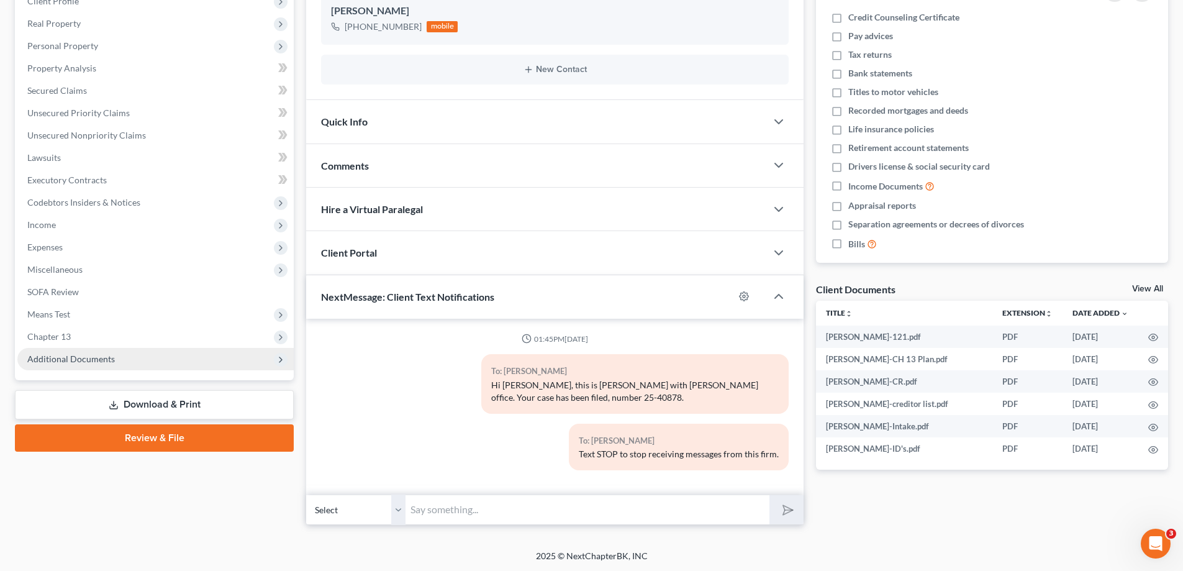
scroll to position [185, 0]
drag, startPoint x: 90, startPoint y: 361, endPoint x: 111, endPoint y: 358, distance: 20.6
click at [90, 361] on span "Additional Documents" at bounding box center [71, 357] width 88 height 11
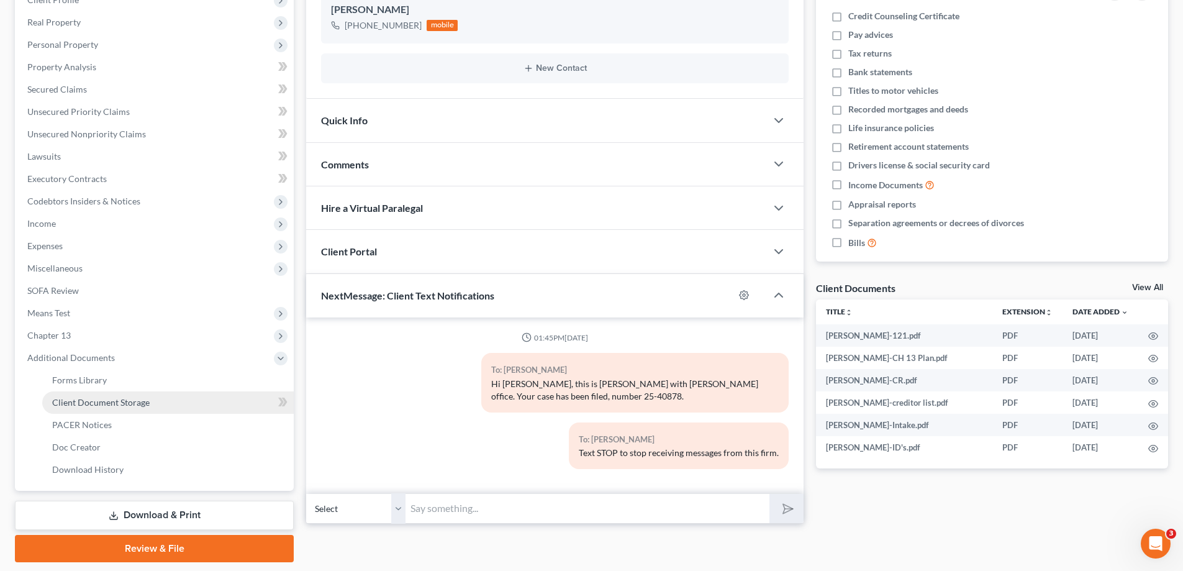
click at [92, 401] on span "Client Document Storage" at bounding box center [101, 402] width 98 height 11
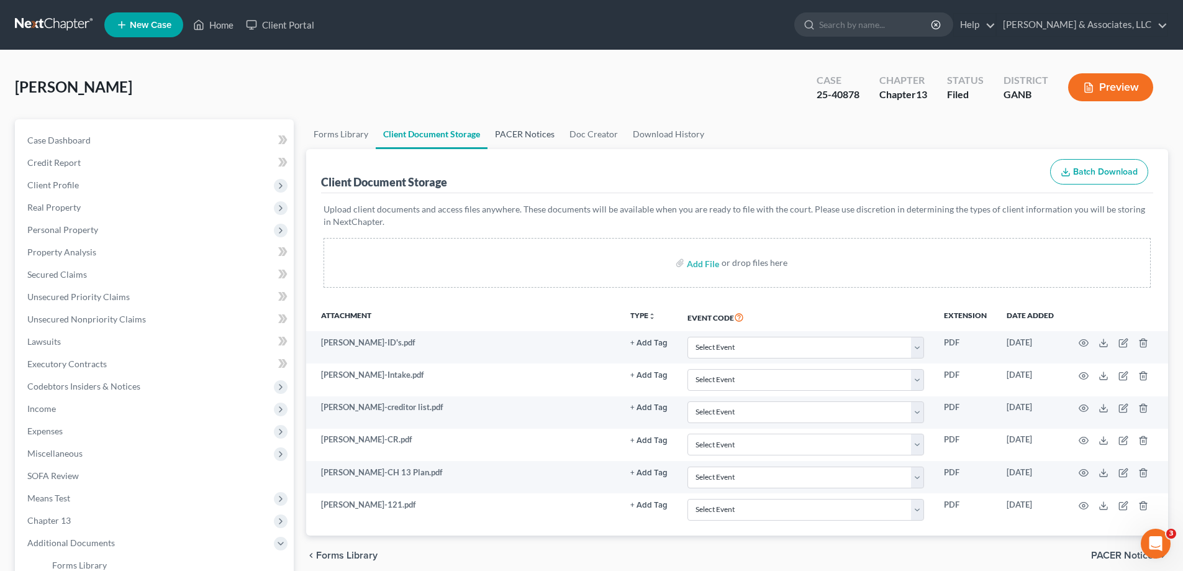
click at [524, 128] on link "PACER Notices" at bounding box center [525, 134] width 75 height 30
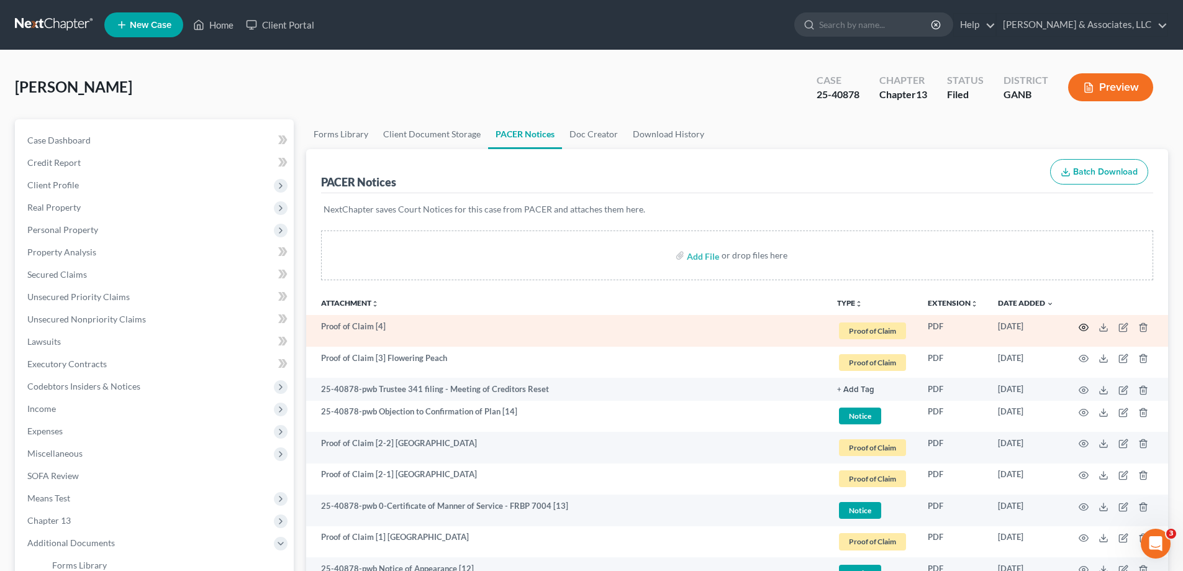
click at [1081, 328] on icon "button" at bounding box center [1084, 327] width 10 height 10
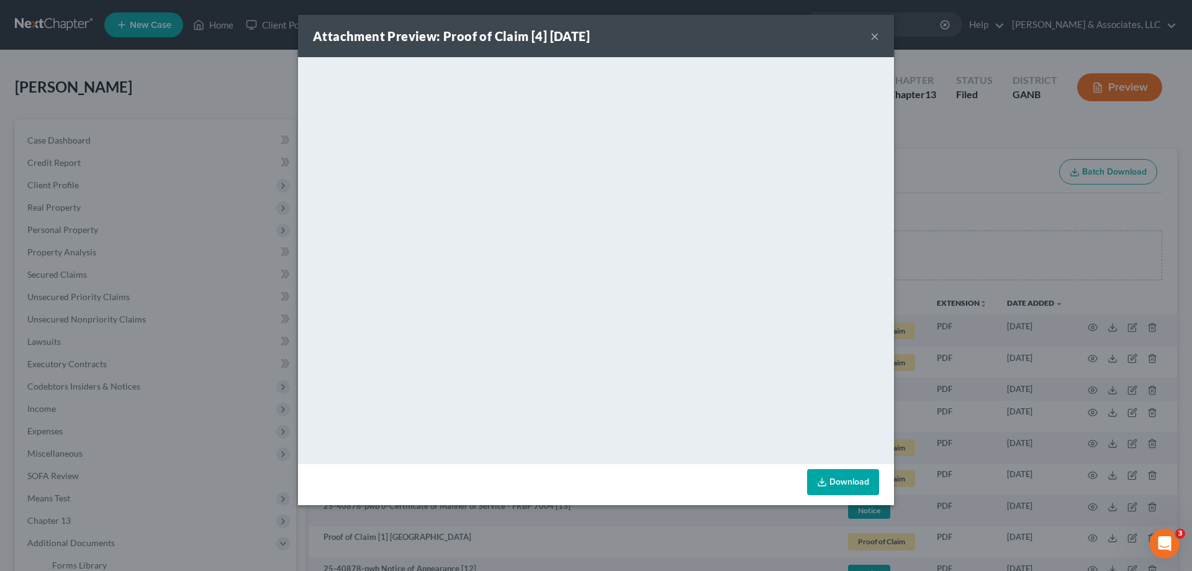
drag, startPoint x: 874, startPoint y: 32, endPoint x: 1050, endPoint y: 214, distance: 253.0
click at [874, 34] on button "×" at bounding box center [875, 36] width 9 height 15
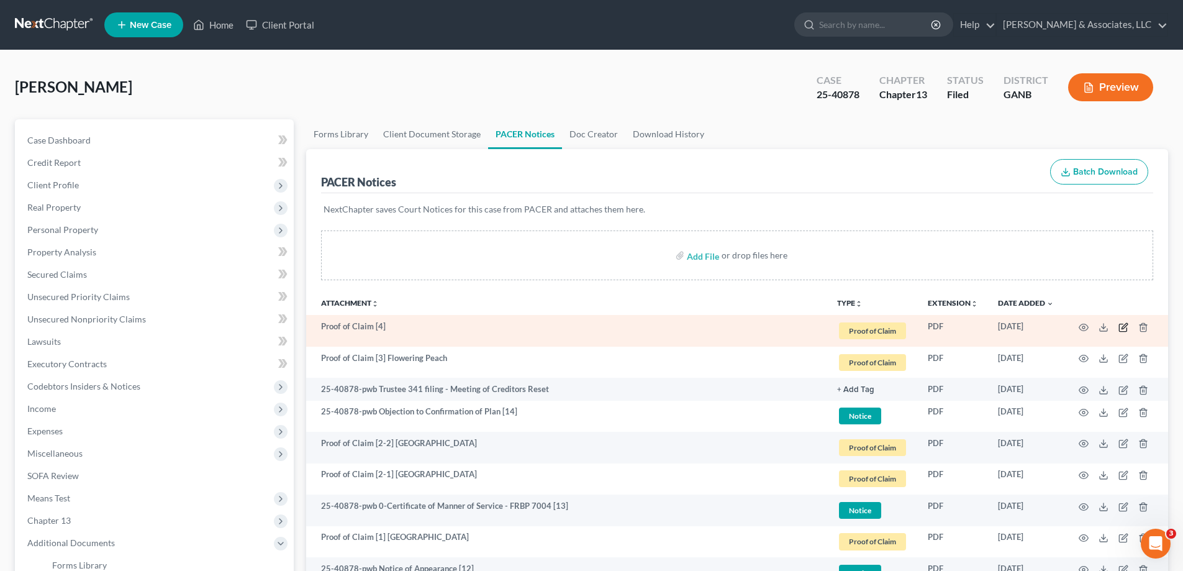
click at [1122, 327] on icon "button" at bounding box center [1123, 327] width 10 height 10
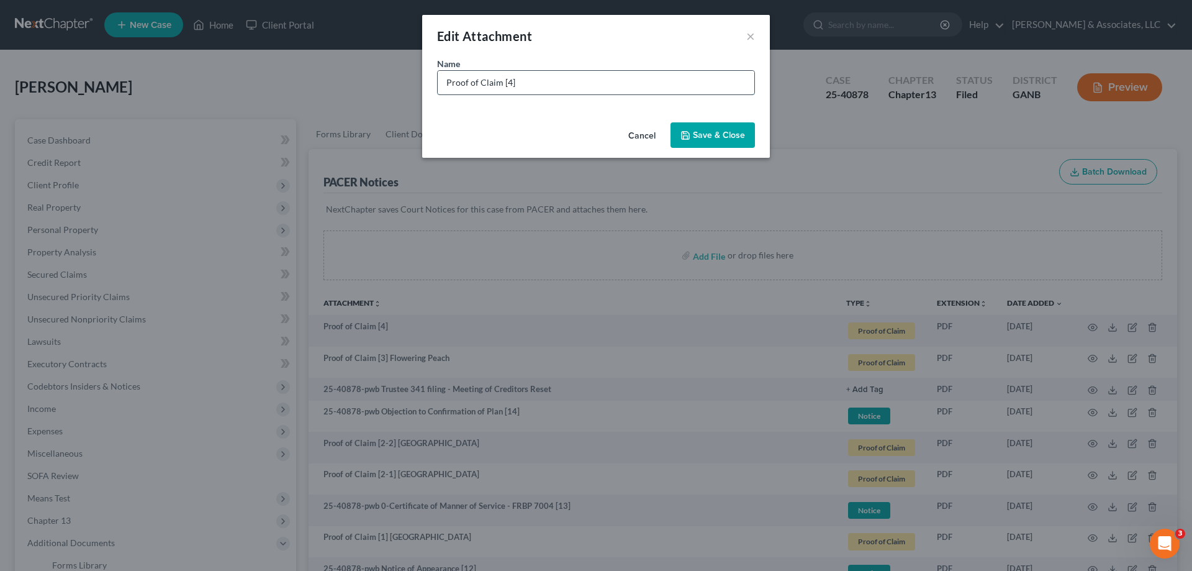
click at [576, 86] on input "Proof of Claim [4]" at bounding box center [596, 83] width 317 height 24
type input "Proof of Claim [4] Exeter Finance"
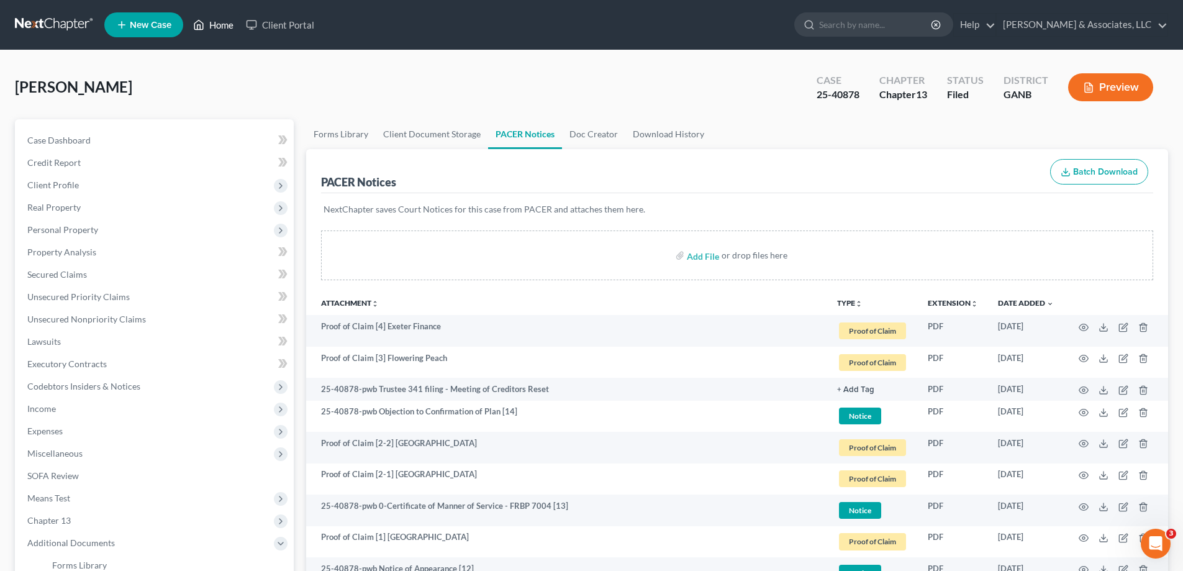
click at [210, 16] on link "Home" at bounding box center [213, 25] width 53 height 22
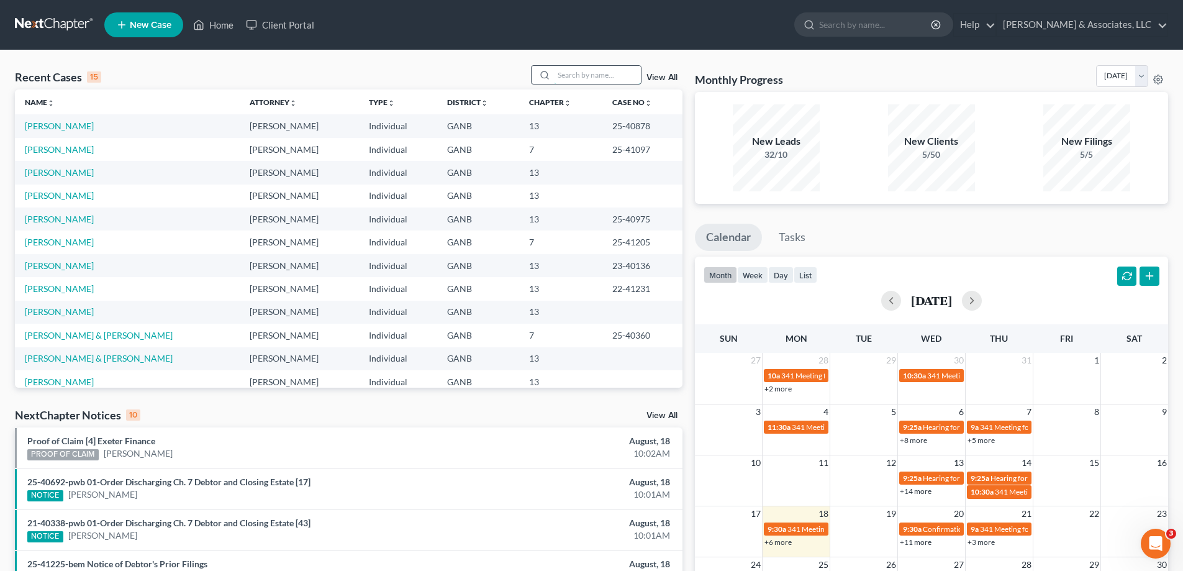
click at [565, 77] on input "search" at bounding box center [597, 75] width 87 height 18
type input "ryan"
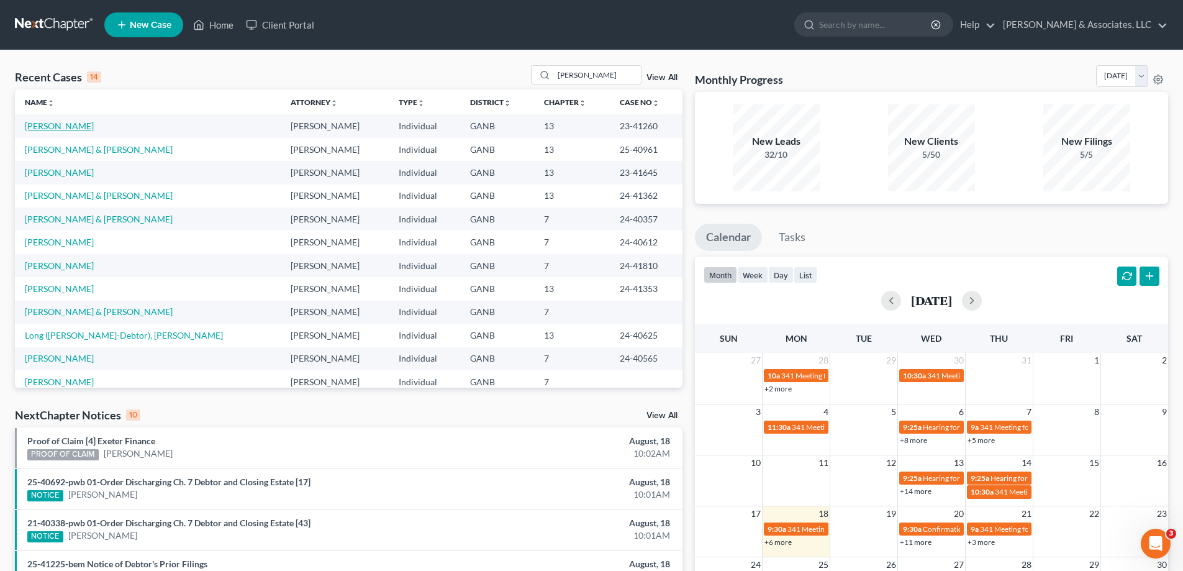
click at [50, 129] on link "Emmett, Ryan" at bounding box center [59, 125] width 69 height 11
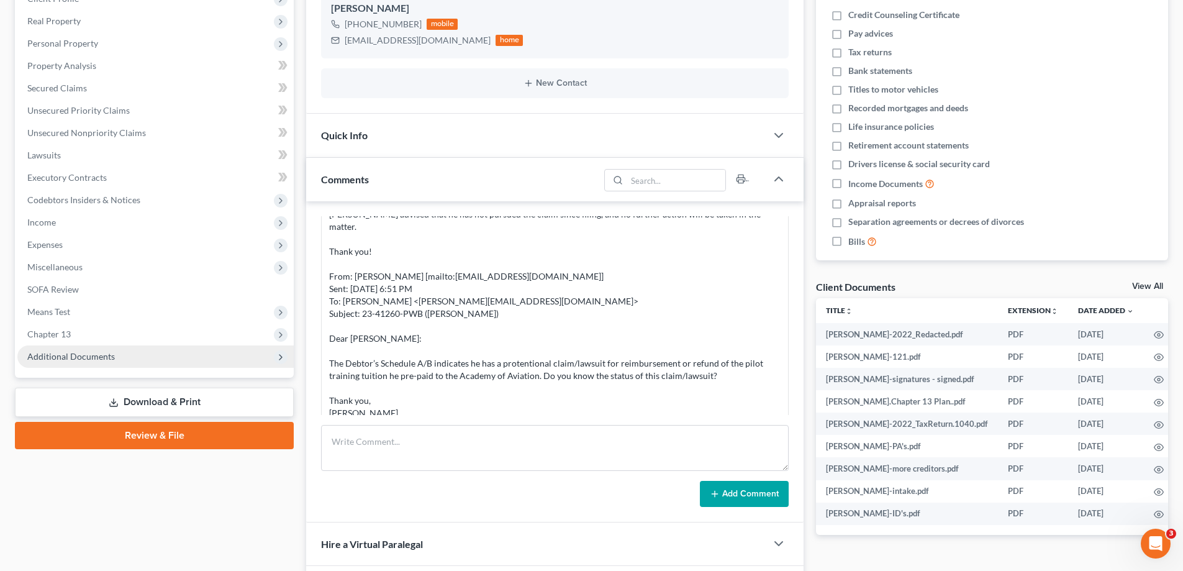
scroll to position [383, 0]
drag, startPoint x: 96, startPoint y: 358, endPoint x: 104, endPoint y: 365, distance: 11.0
click at [96, 358] on span "Additional Documents" at bounding box center [71, 356] width 88 height 11
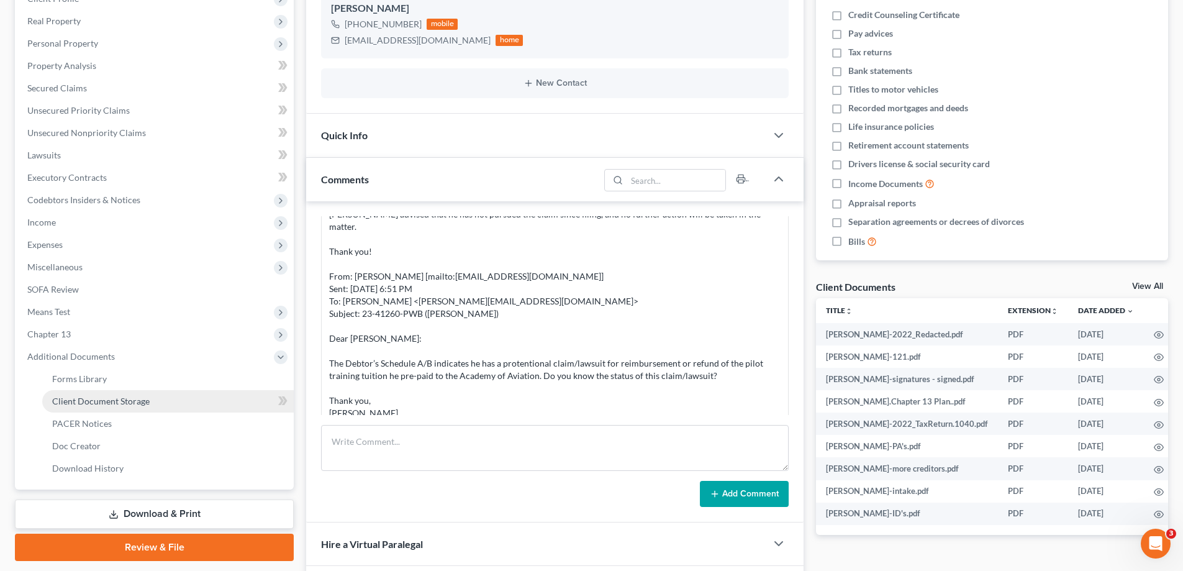
click at [88, 396] on span "Client Document Storage" at bounding box center [101, 401] width 98 height 11
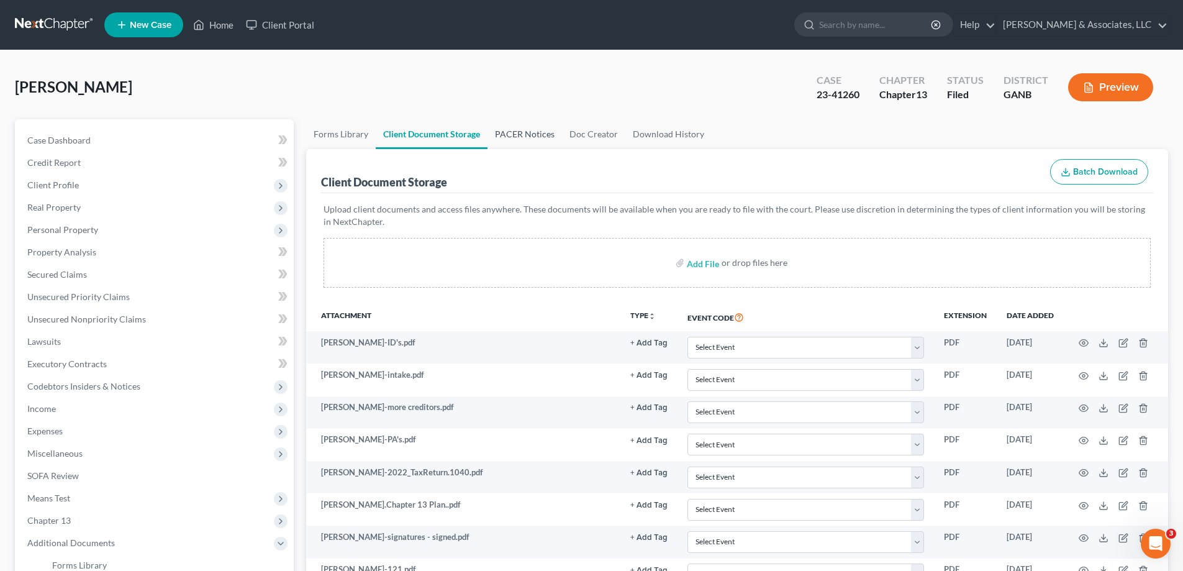
drag, startPoint x: 526, startPoint y: 130, endPoint x: 518, endPoint y: 167, distance: 37.5
click at [526, 130] on link "PACER Notices" at bounding box center [525, 134] width 75 height 30
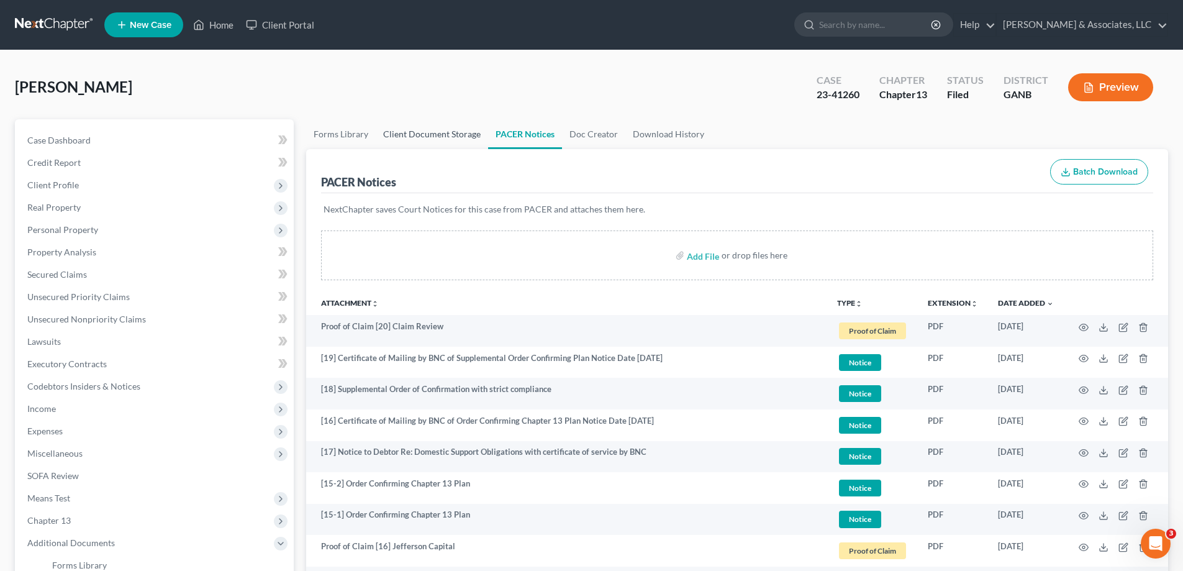
click at [448, 134] on link "Client Document Storage" at bounding box center [432, 134] width 112 height 30
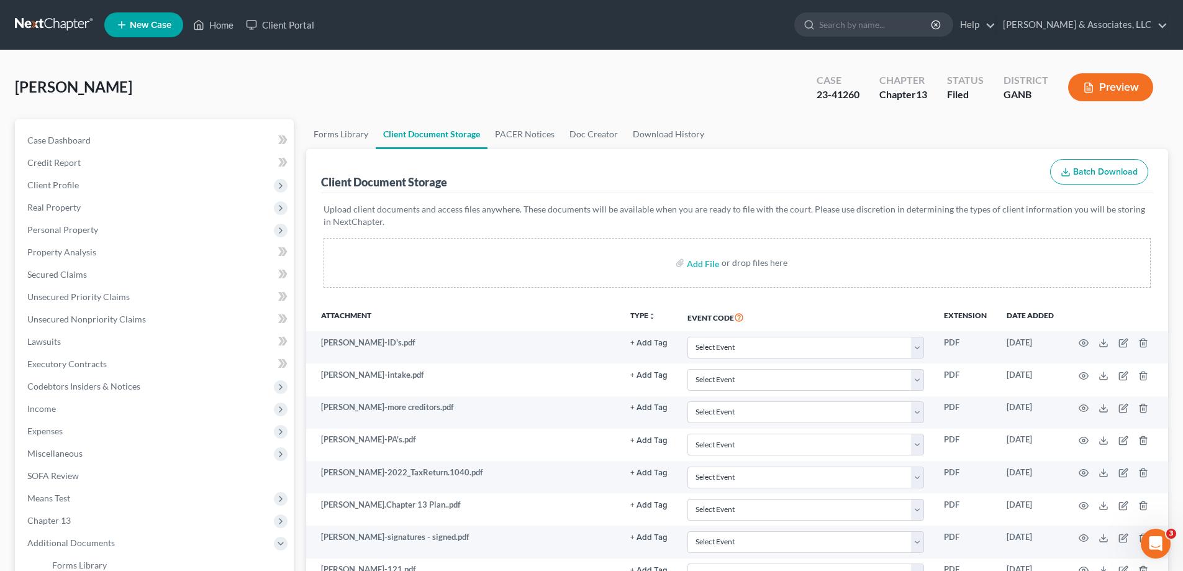
scroll to position [186, 0]
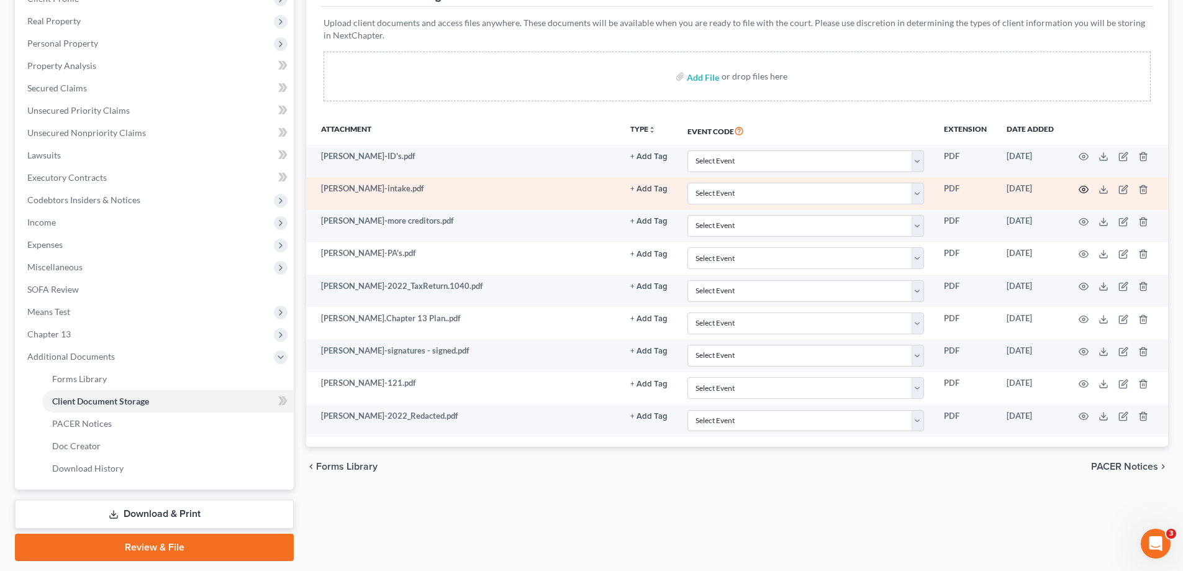
click at [1085, 188] on circle "button" at bounding box center [1083, 189] width 2 height 2
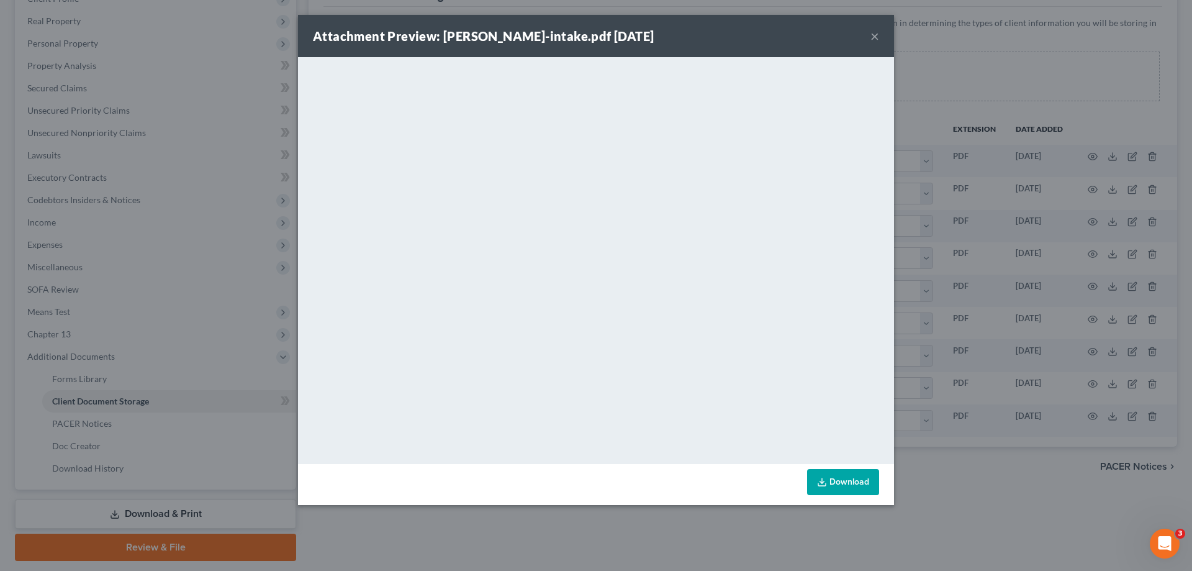
click at [874, 35] on button "×" at bounding box center [875, 36] width 9 height 15
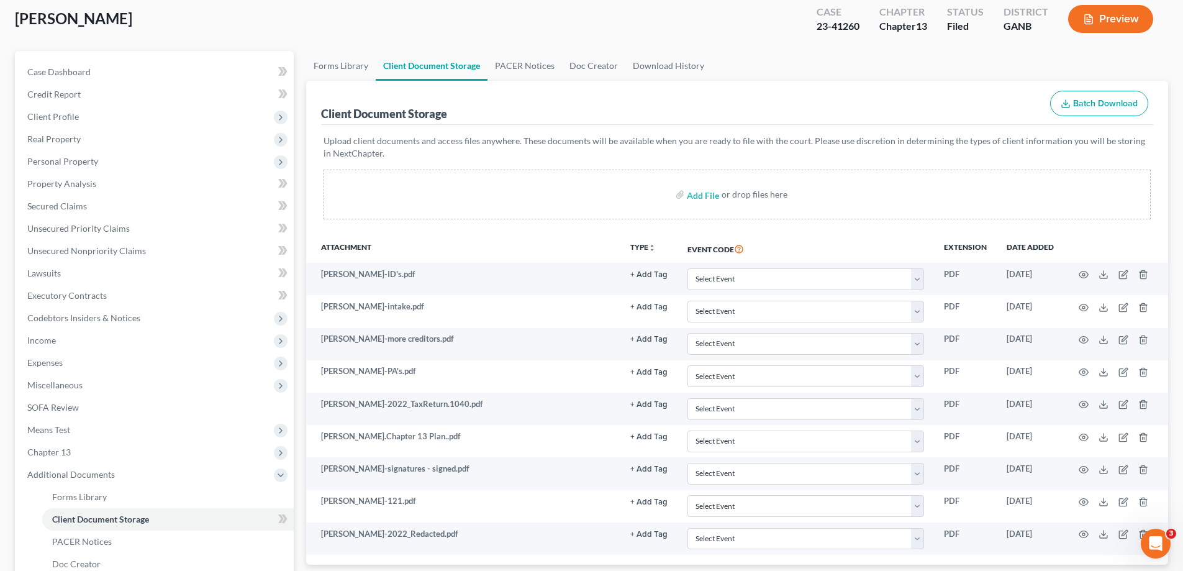
scroll to position [0, 0]
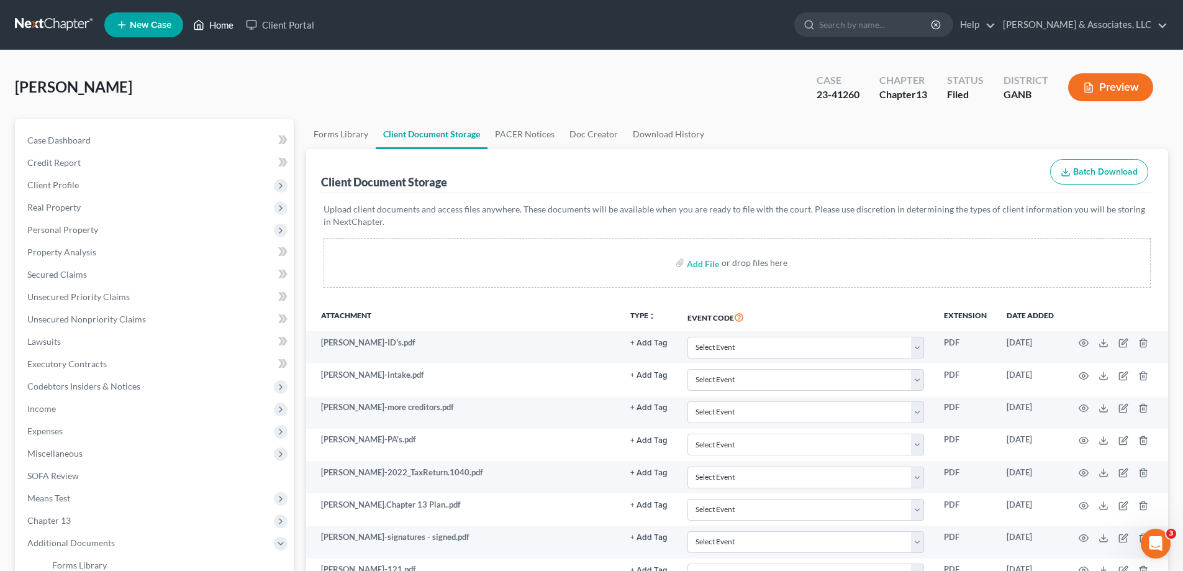
click at [221, 24] on link "Home" at bounding box center [213, 25] width 53 height 22
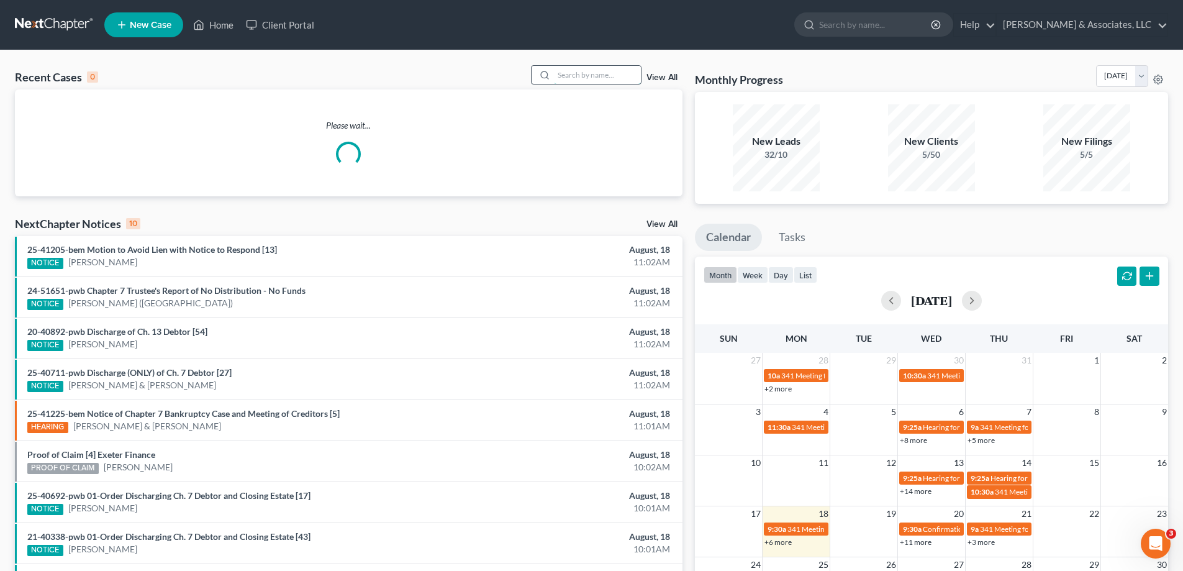
click at [633, 76] on input "search" at bounding box center [597, 75] width 87 height 18
type input "emmett"
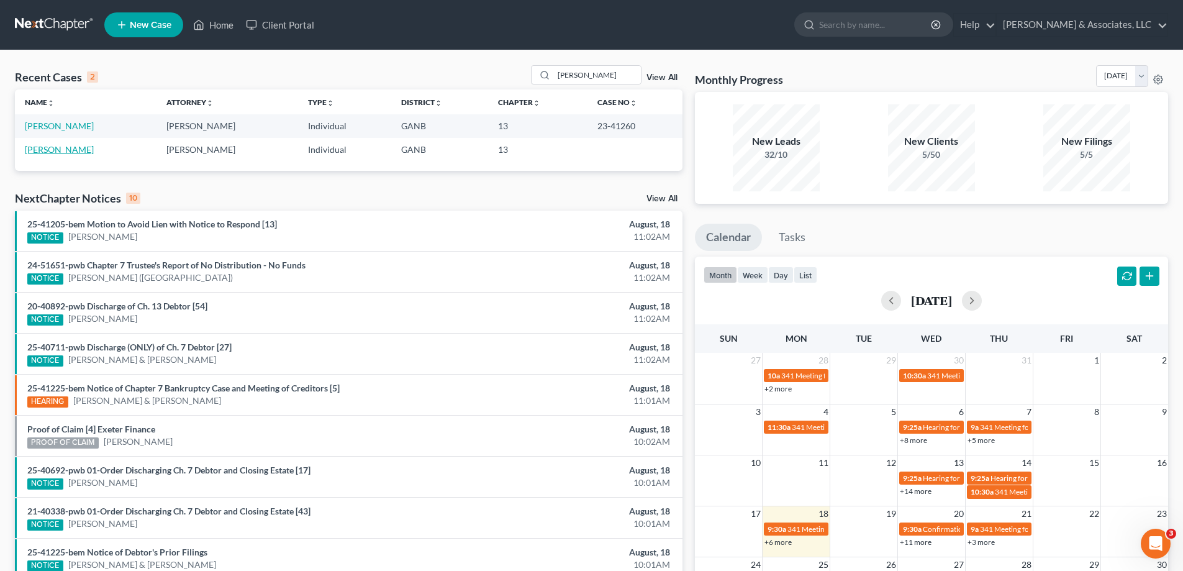
click at [34, 147] on link "Emmett, Lisa" at bounding box center [59, 149] width 69 height 11
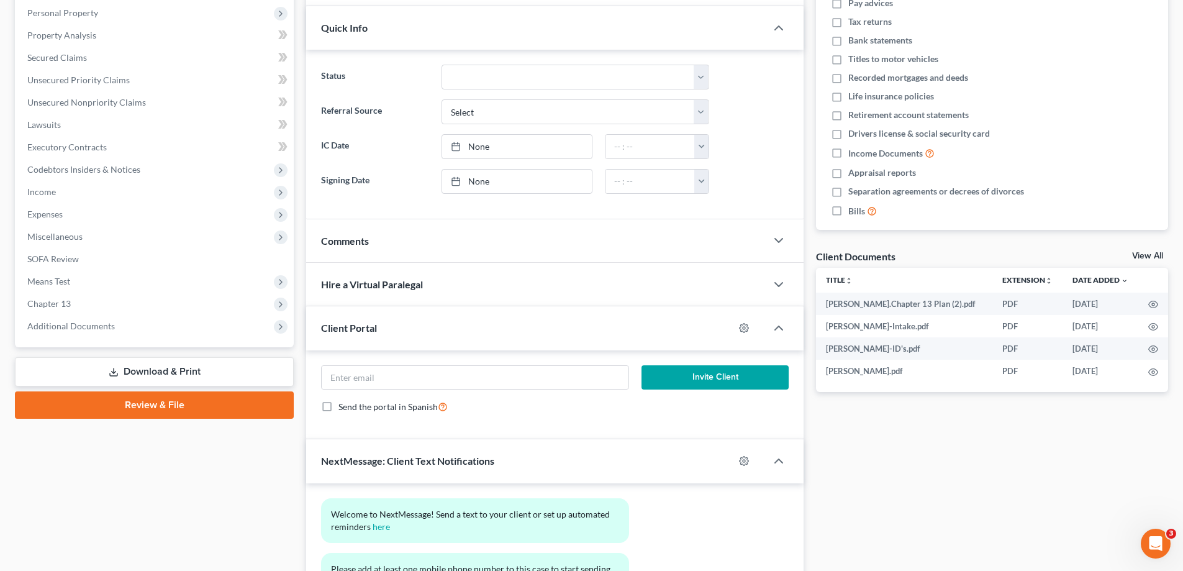
scroll to position [248, 0]
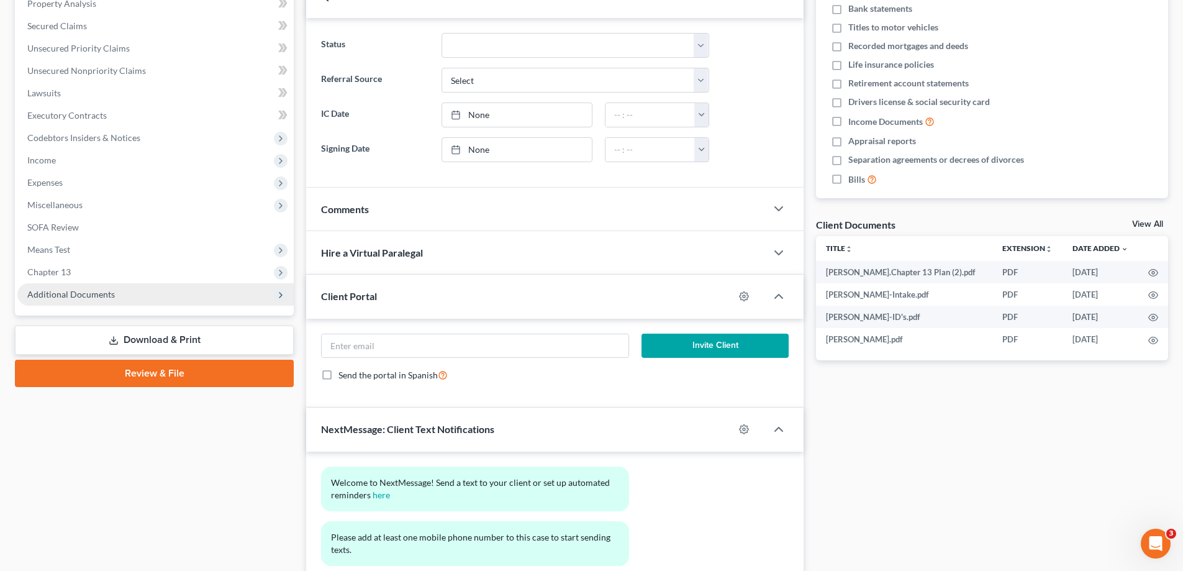
click at [100, 292] on span "Additional Documents" at bounding box center [71, 294] width 88 height 11
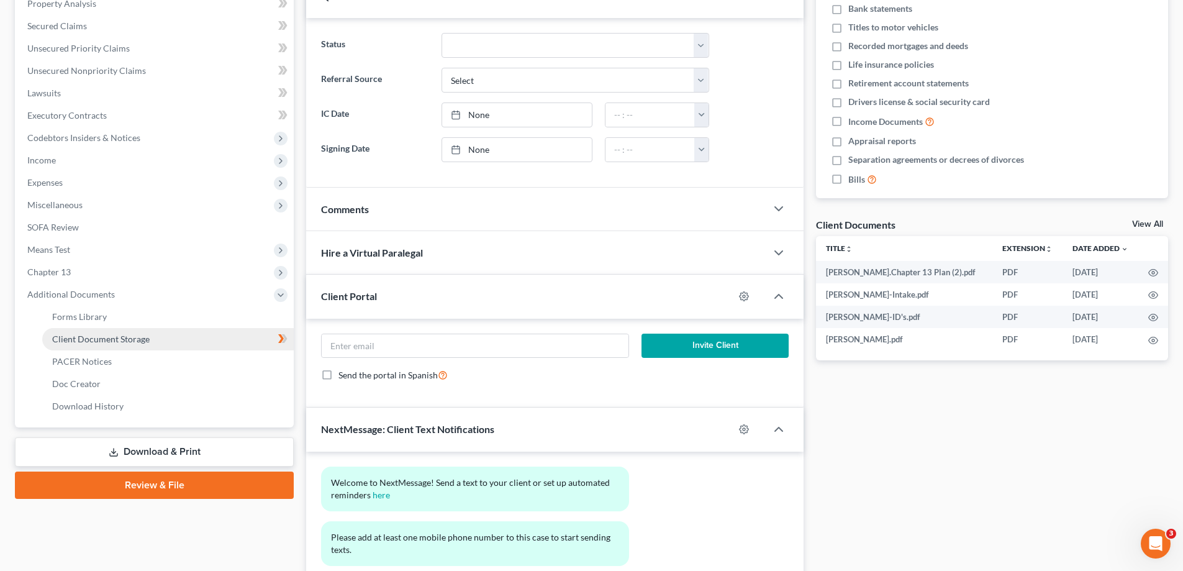
click at [79, 336] on span "Client Document Storage" at bounding box center [101, 338] width 98 height 11
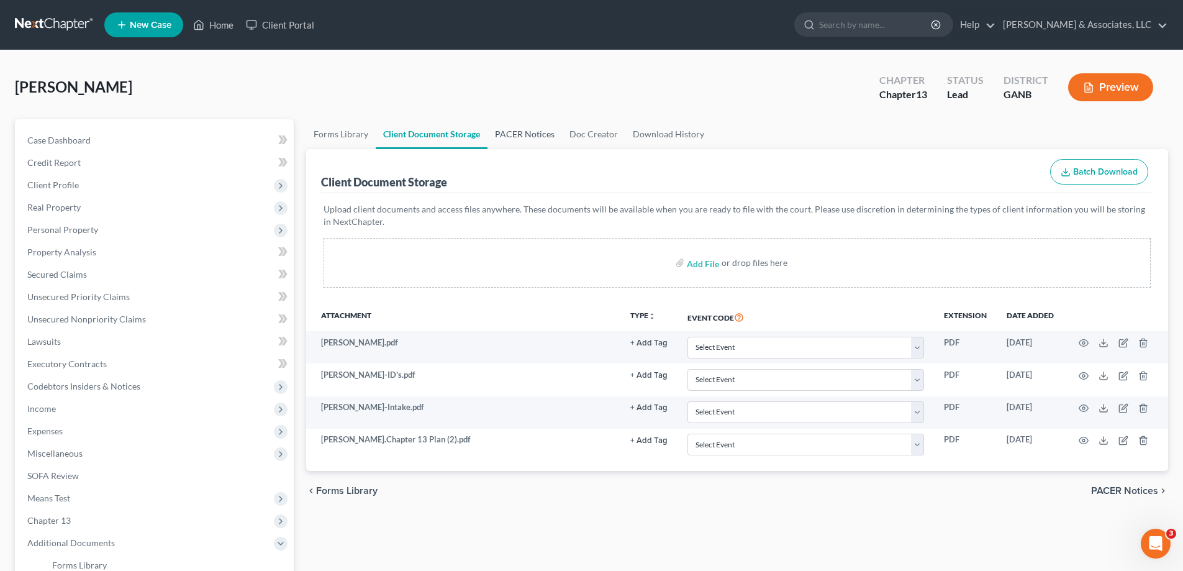
click at [522, 135] on link "PACER Notices" at bounding box center [525, 134] width 75 height 30
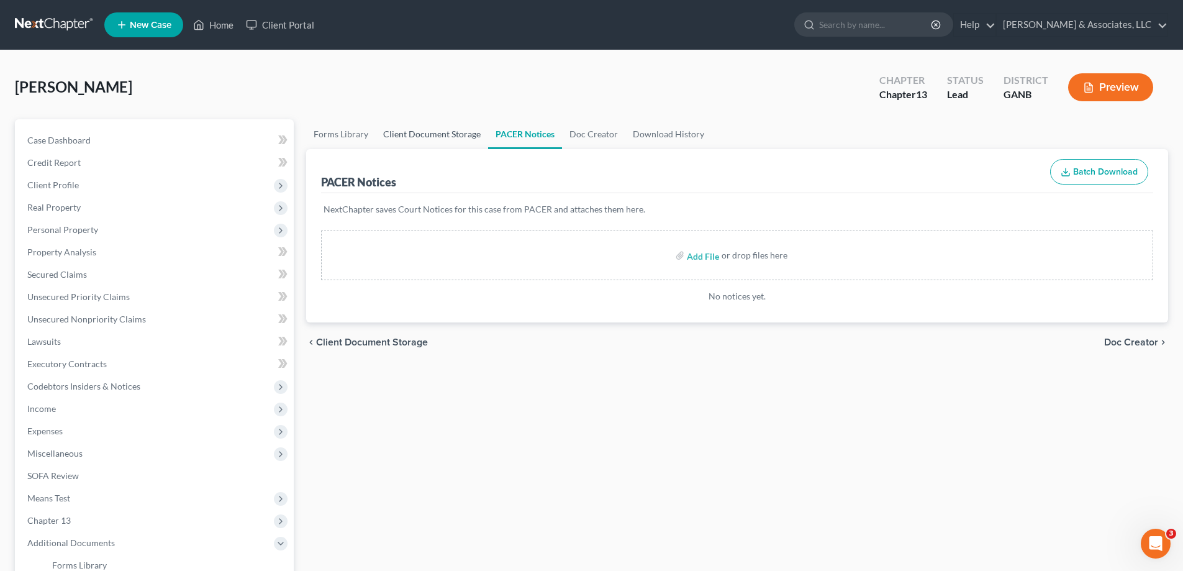
click at [432, 137] on link "Client Document Storage" at bounding box center [432, 134] width 112 height 30
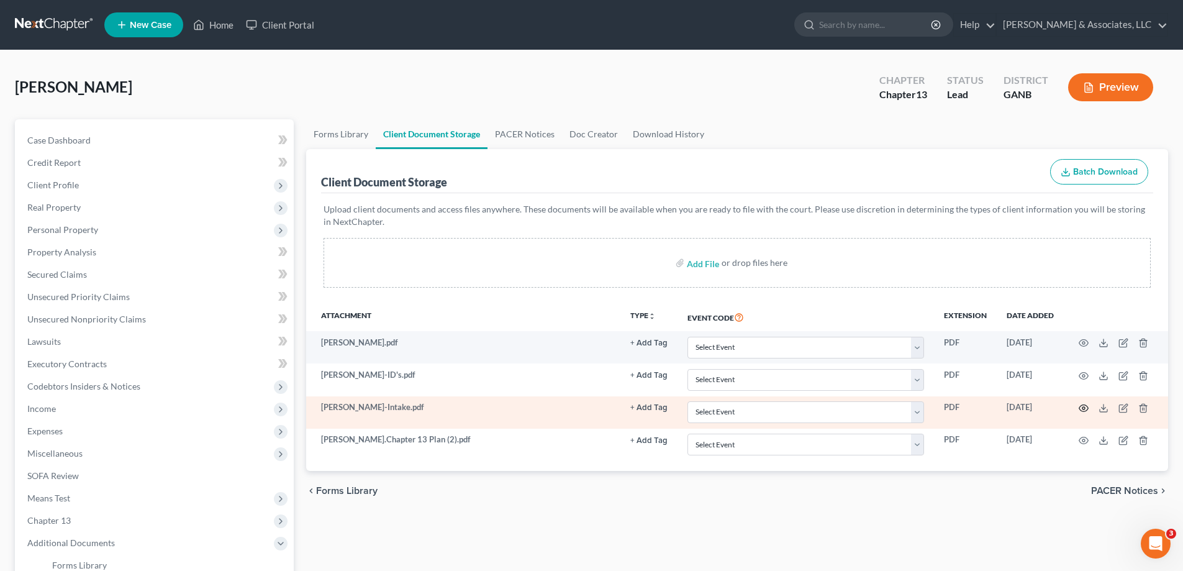
click at [1083, 406] on icon "button" at bounding box center [1084, 408] width 10 height 10
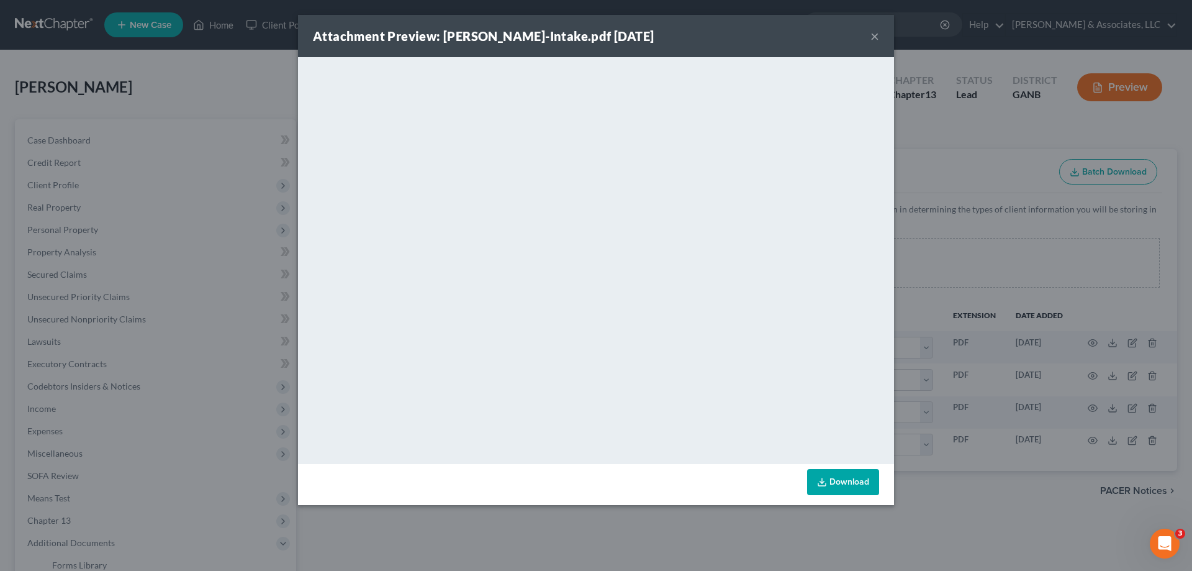
click at [871, 34] on button "×" at bounding box center [875, 36] width 9 height 15
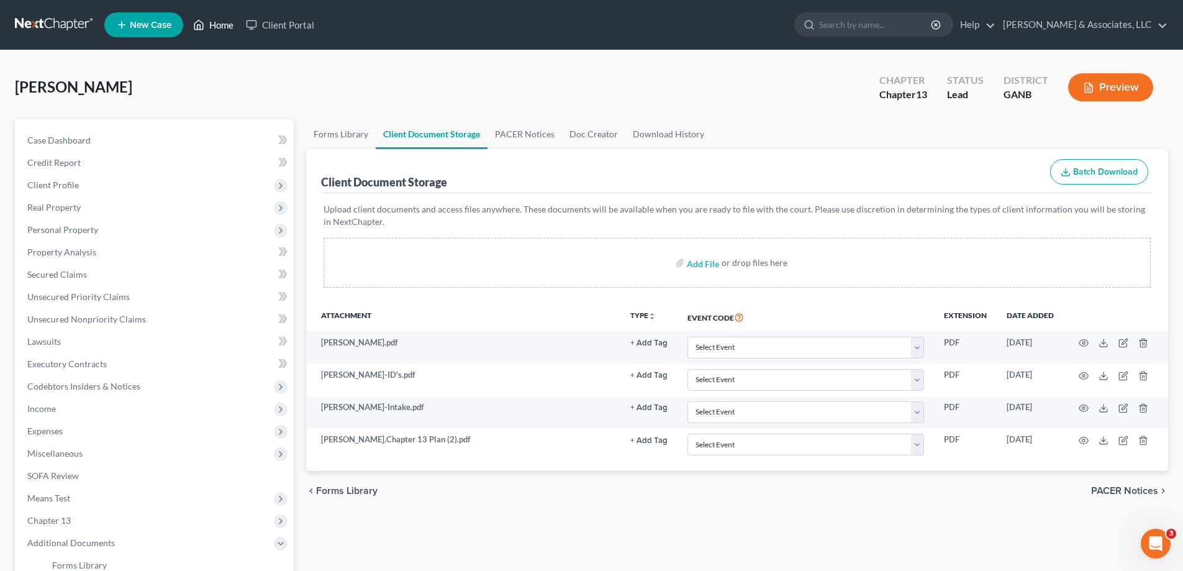
drag, startPoint x: 217, startPoint y: 26, endPoint x: 211, endPoint y: 34, distance: 9.3
click at [217, 26] on link "Home" at bounding box center [213, 25] width 53 height 22
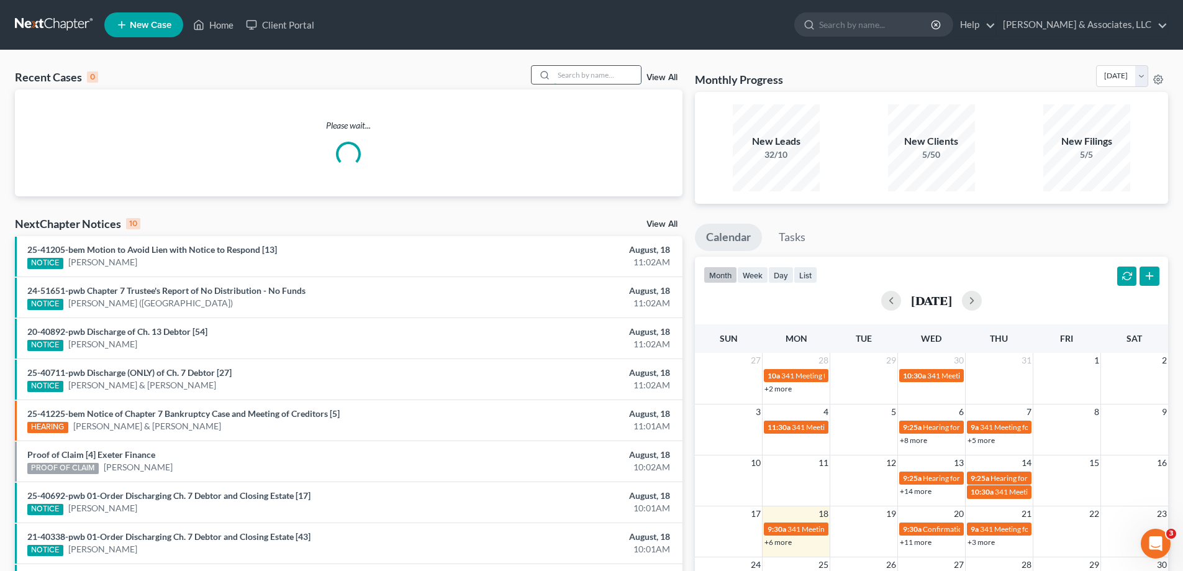
click at [610, 74] on input "search" at bounding box center [597, 75] width 87 height 18
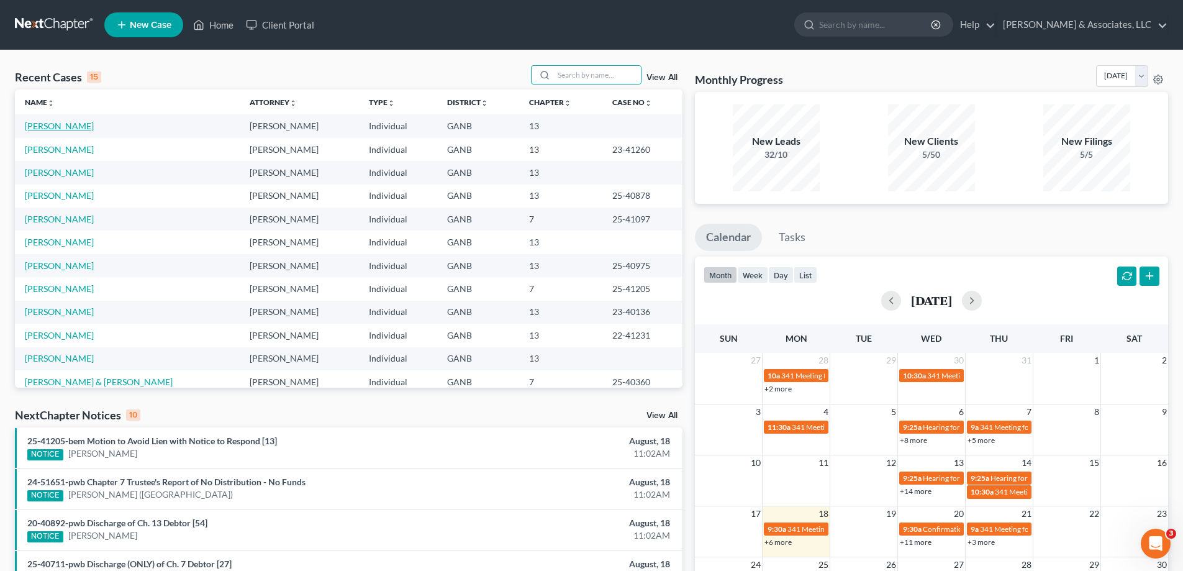
click at [54, 127] on link "Emmett, Lisa" at bounding box center [59, 125] width 69 height 11
select select "10"
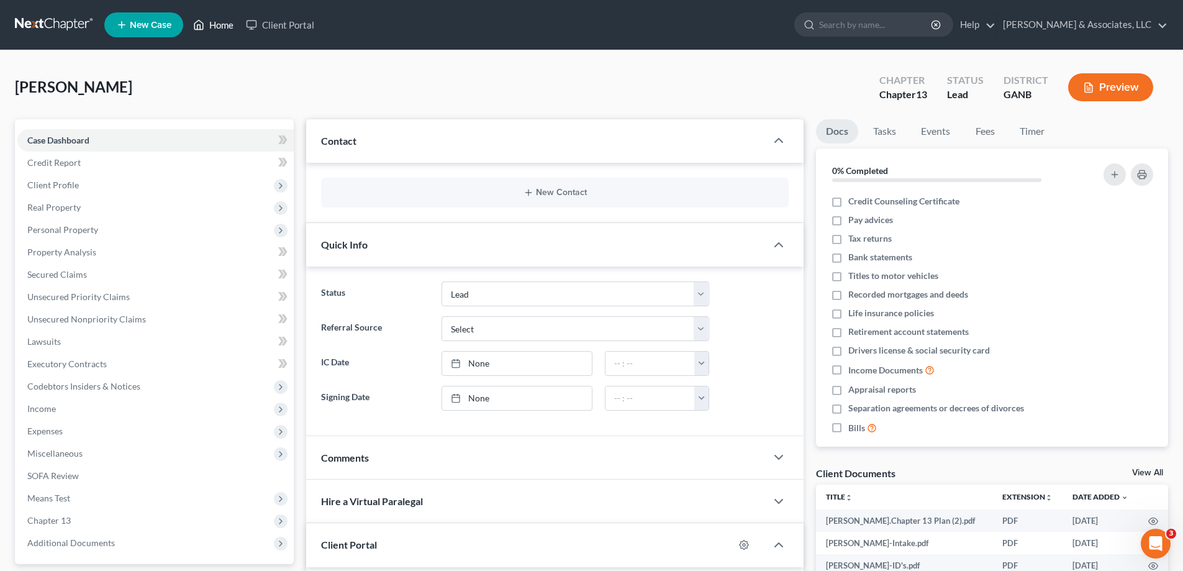
click at [224, 24] on link "Home" at bounding box center [213, 25] width 53 height 22
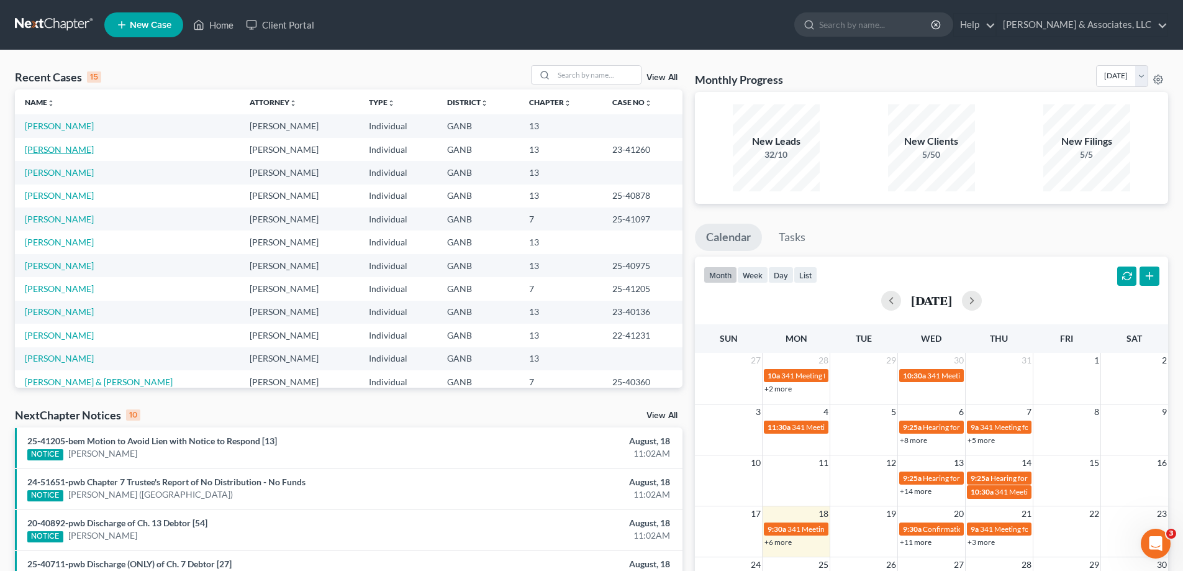
click at [73, 148] on link "Emmett, Ryan" at bounding box center [59, 149] width 69 height 11
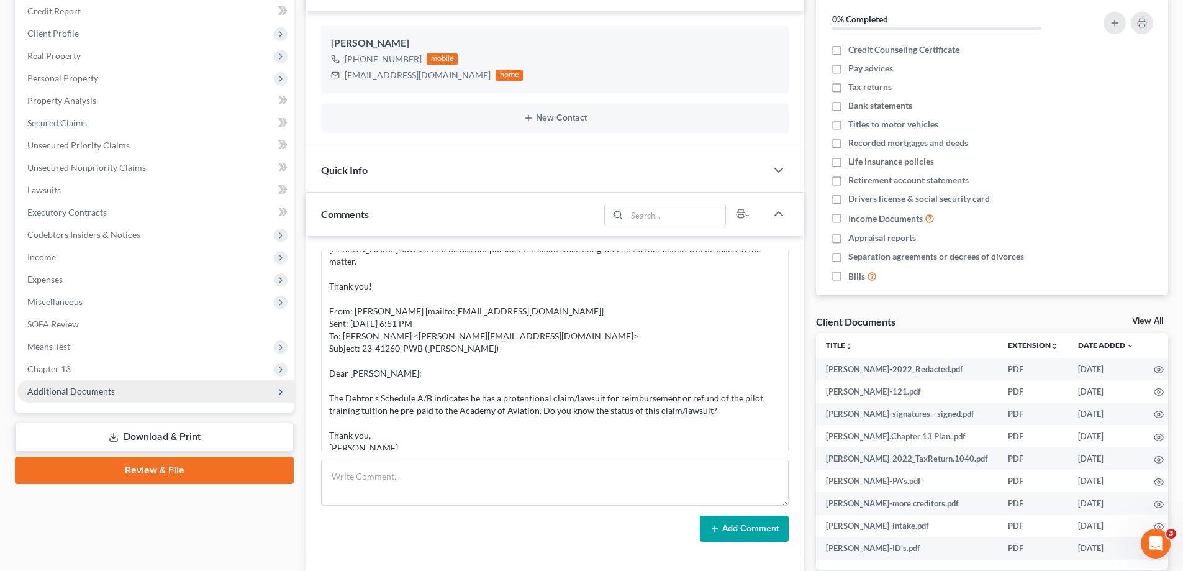
scroll to position [186, 0]
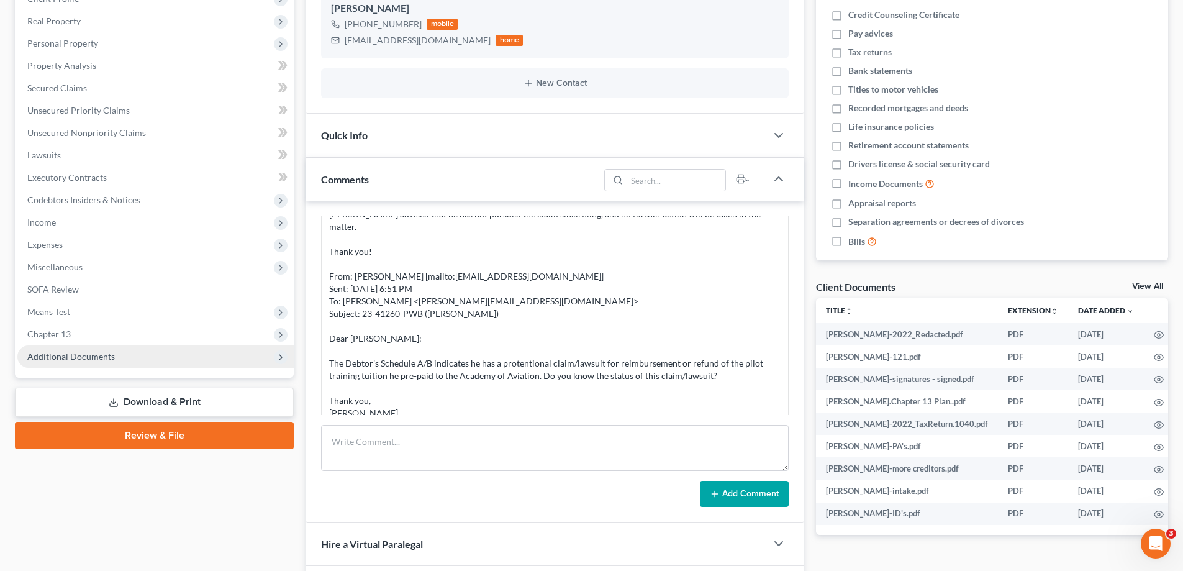
click at [71, 358] on span "Additional Documents" at bounding box center [71, 356] width 88 height 11
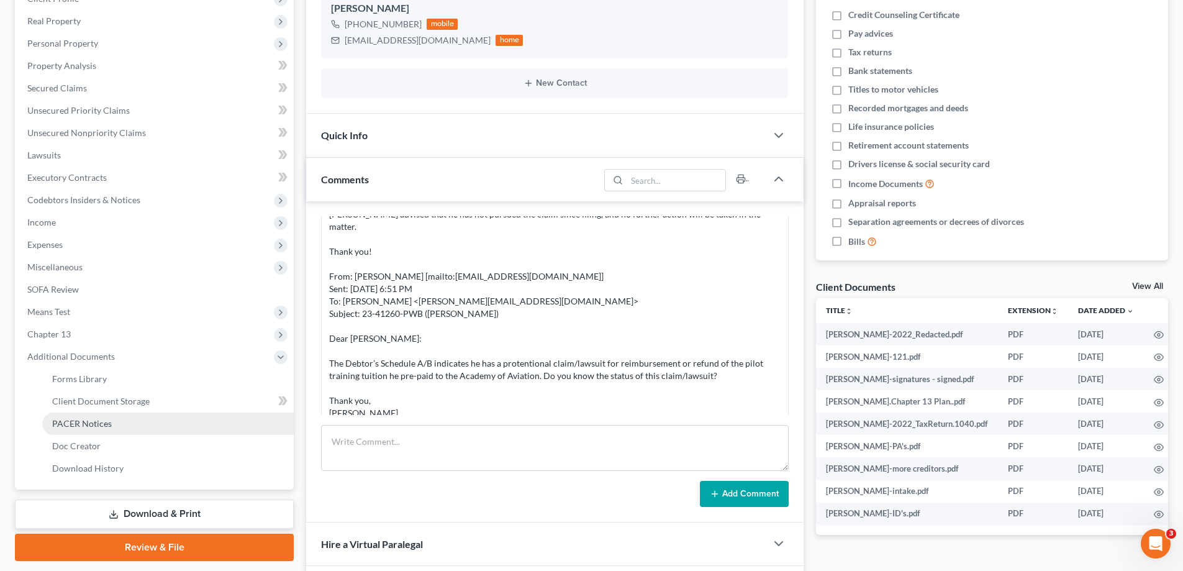
click at [88, 420] on span "PACER Notices" at bounding box center [82, 423] width 60 height 11
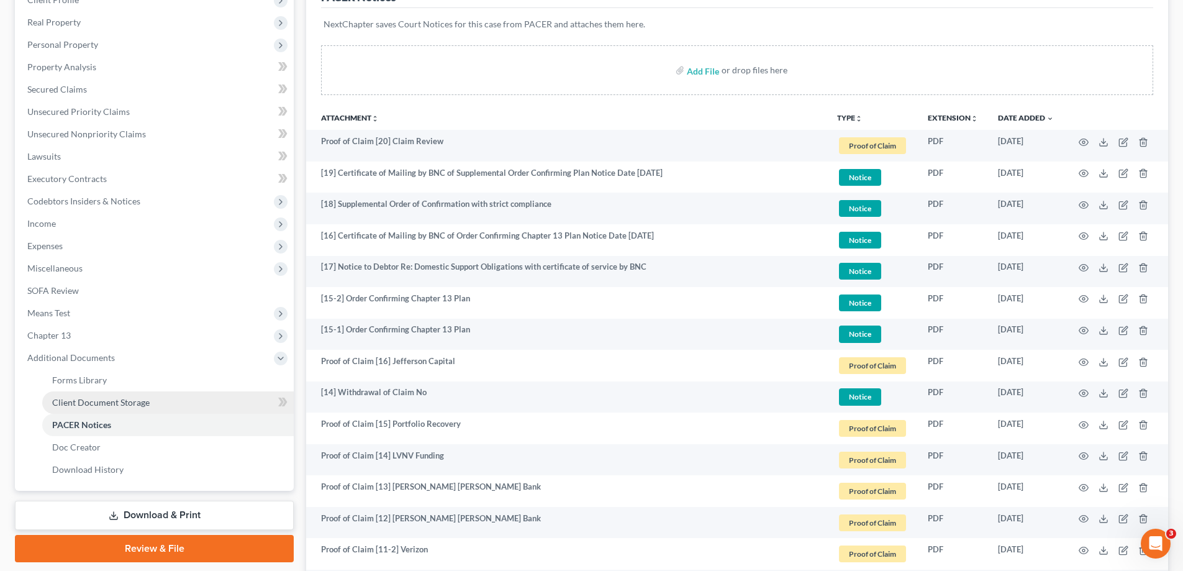
scroll to position [186, 0]
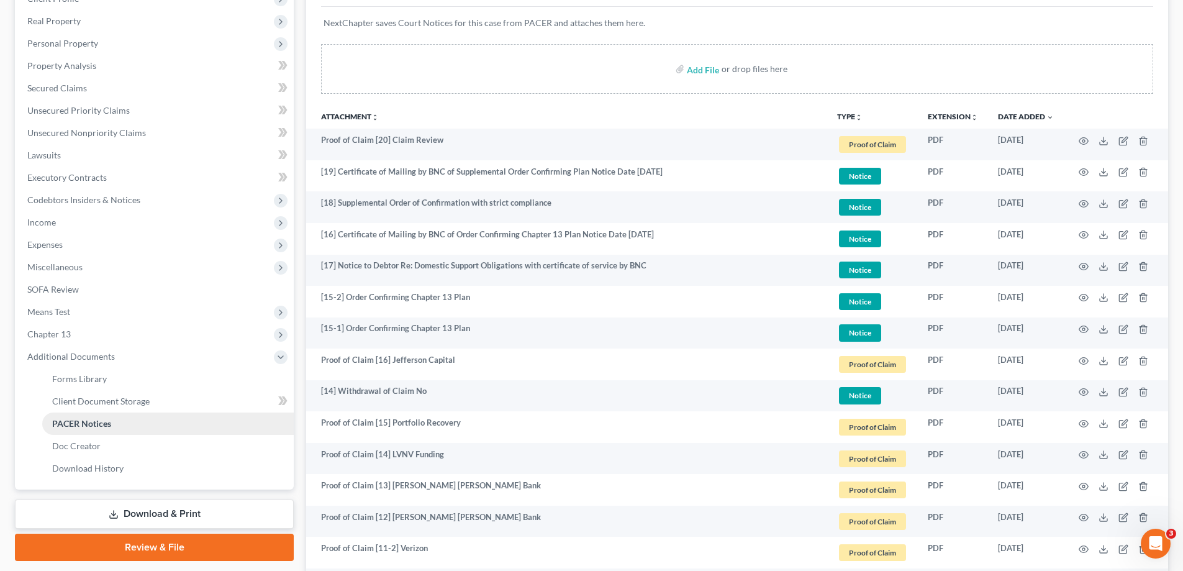
click at [108, 425] on span "PACER Notices" at bounding box center [81, 423] width 59 height 11
click at [71, 408] on link "Client Document Storage" at bounding box center [168, 401] width 252 height 22
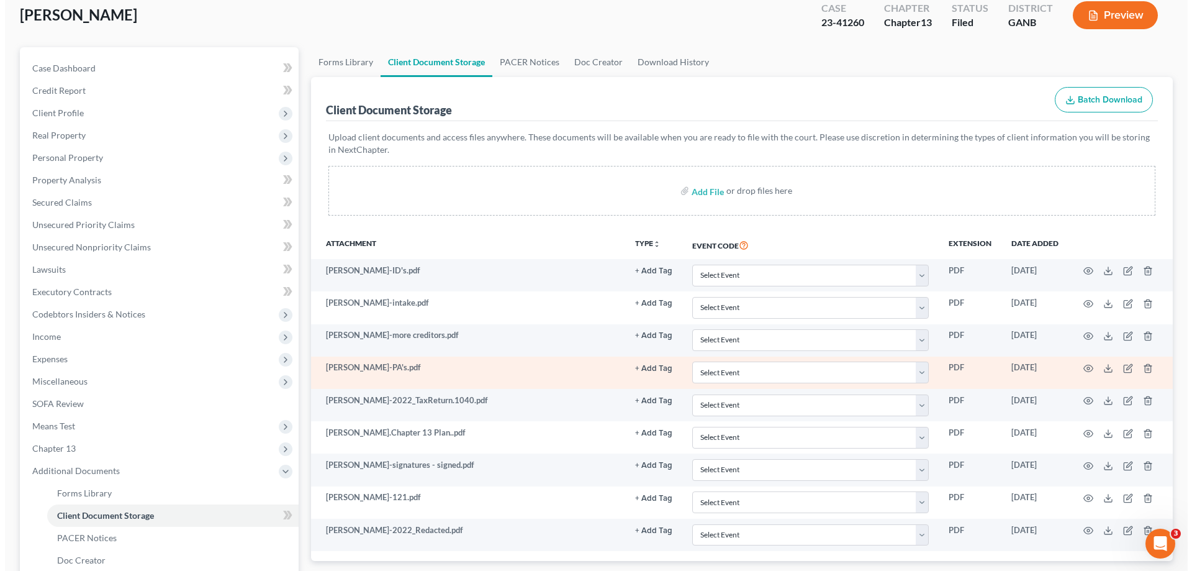
scroll to position [186, 0]
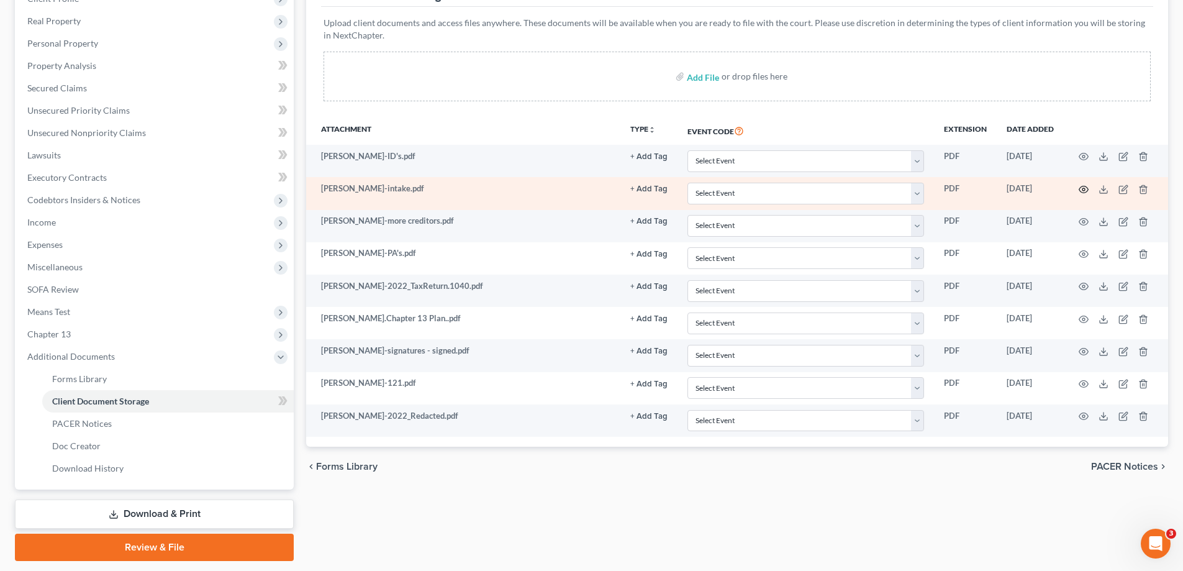
click at [1082, 189] on icon "button" at bounding box center [1084, 189] width 10 height 10
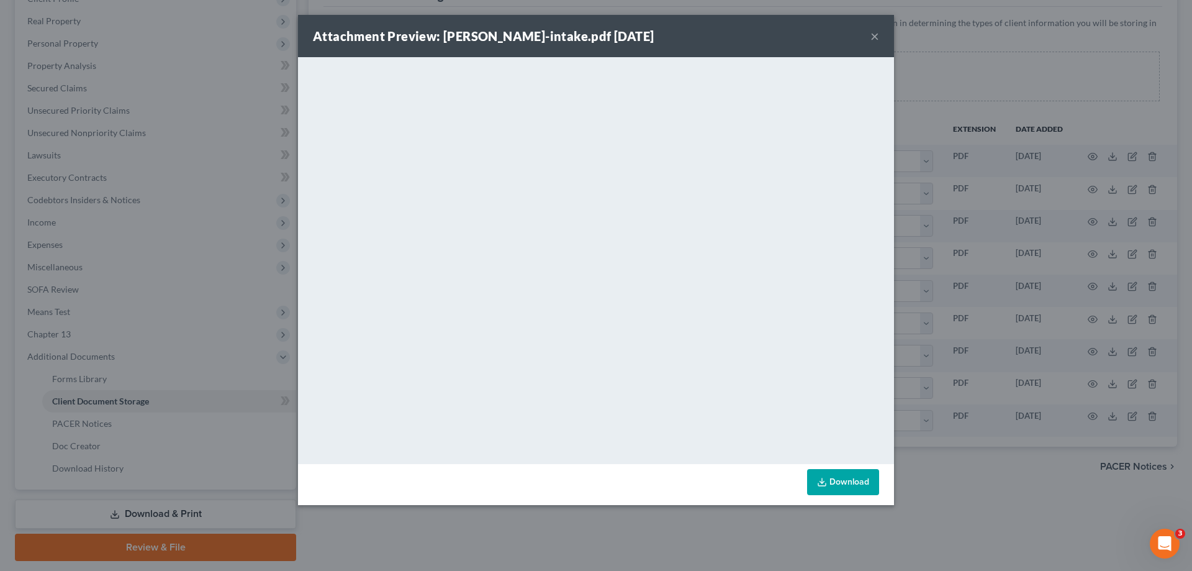
click at [873, 39] on button "×" at bounding box center [875, 36] width 9 height 15
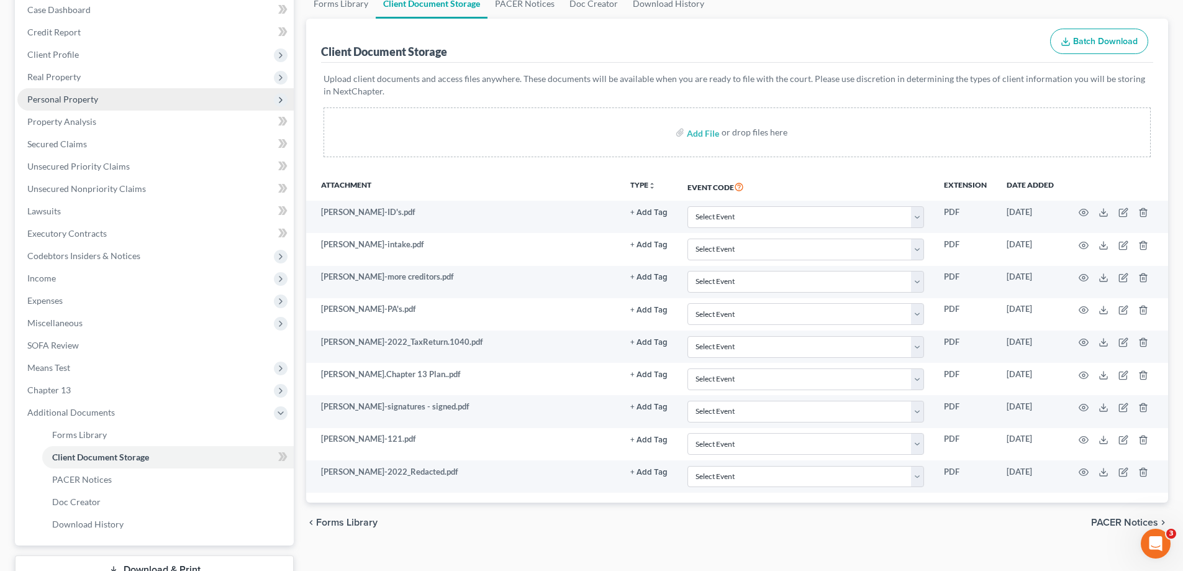
scroll to position [0, 0]
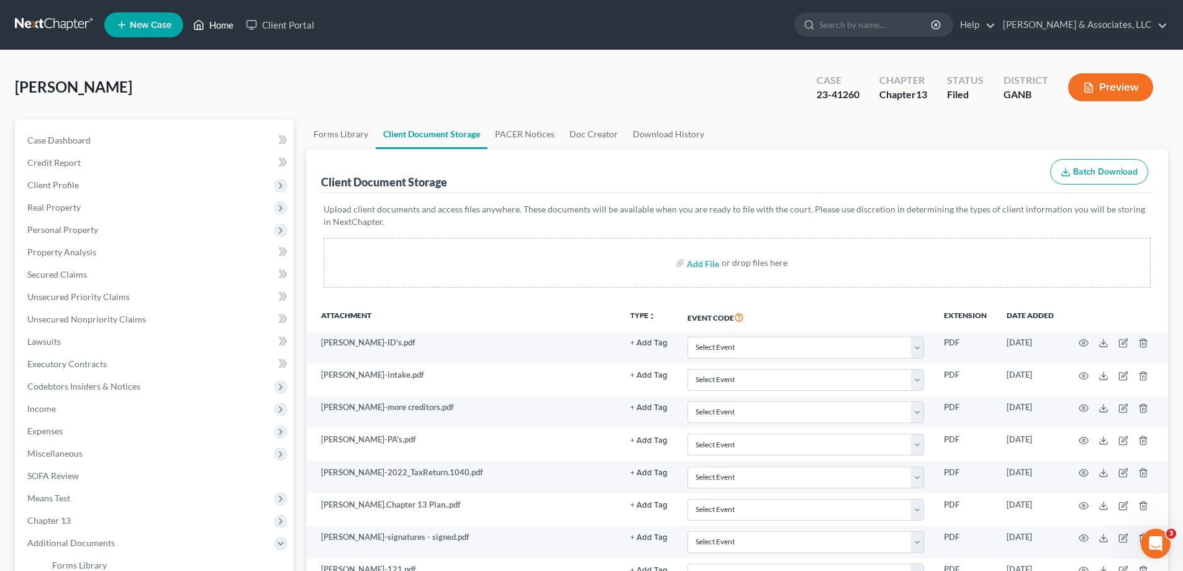
click at [225, 26] on link "Home" at bounding box center [213, 25] width 53 height 22
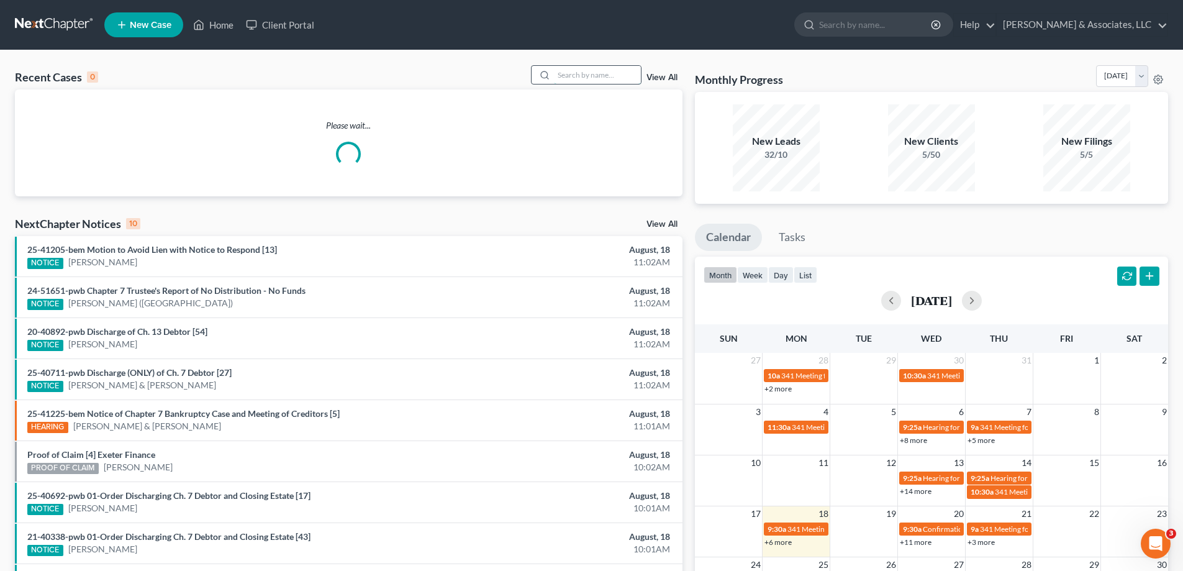
click at [597, 77] on input "search" at bounding box center [597, 75] width 87 height 18
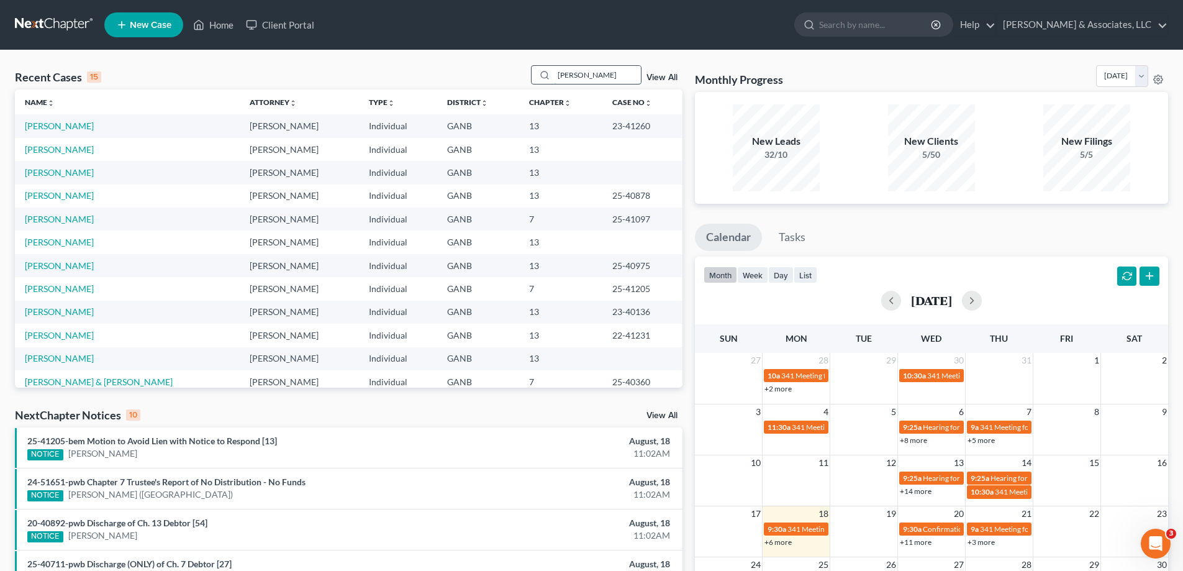
type input "lisa"
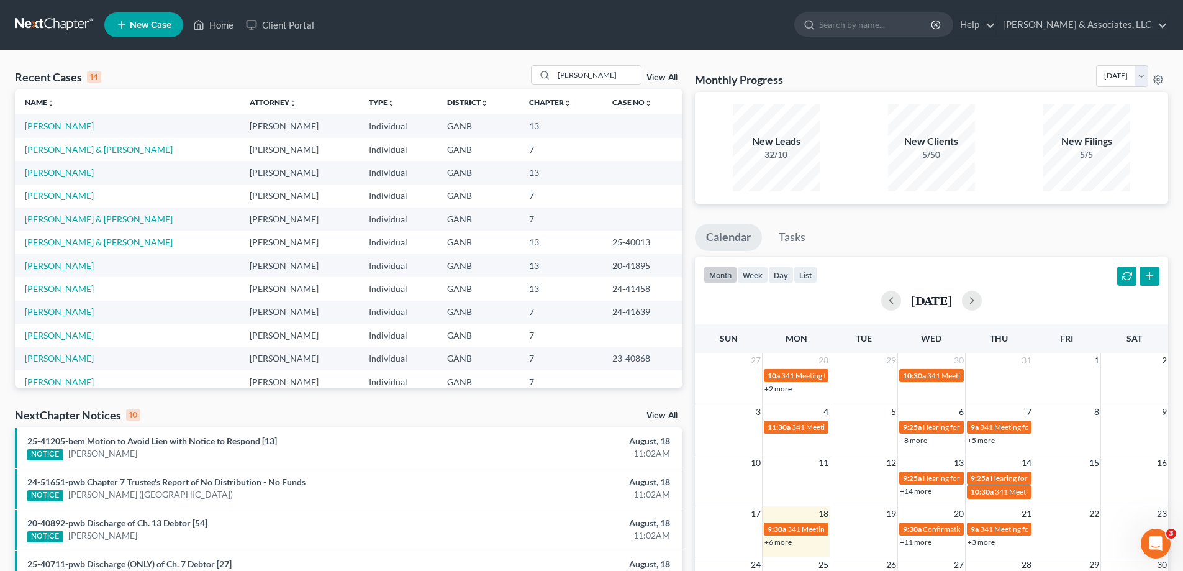
click at [53, 124] on link "Emmett, Lisa" at bounding box center [59, 125] width 69 height 11
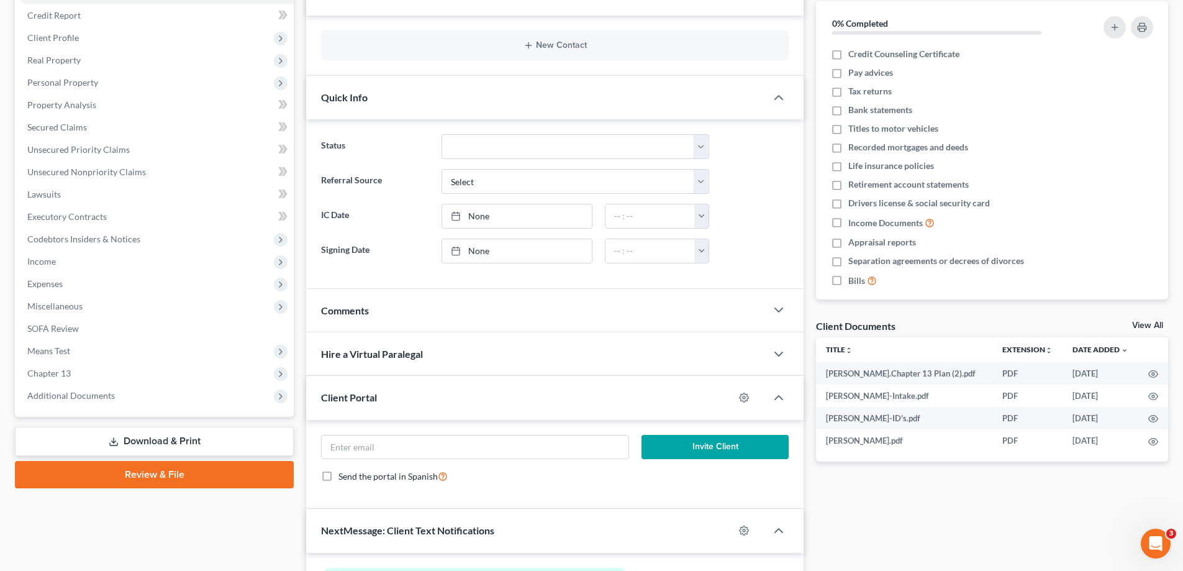
scroll to position [186, 0]
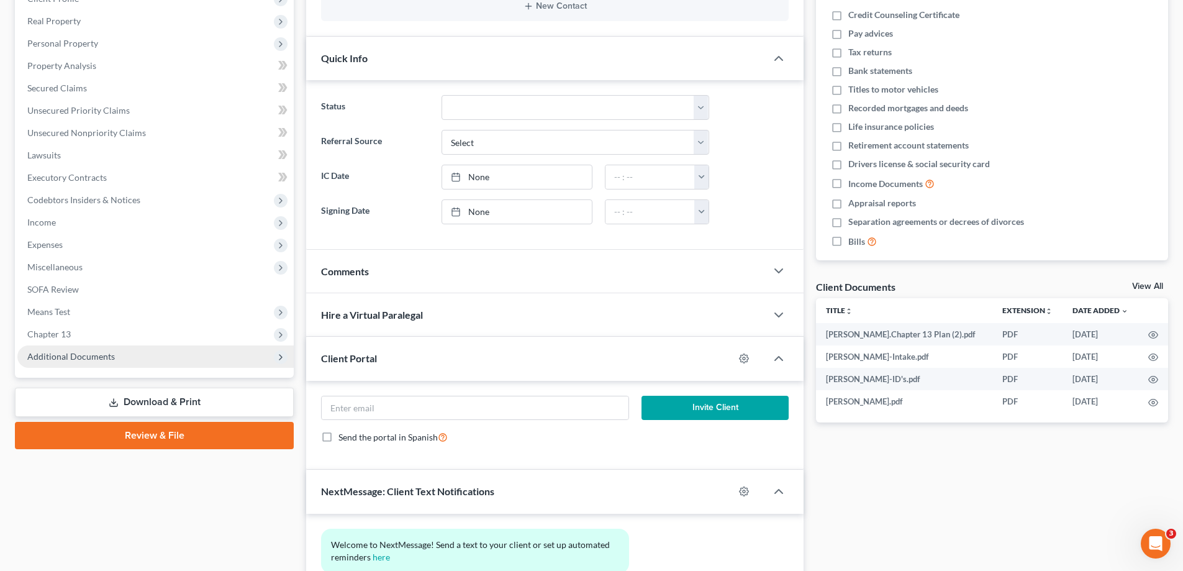
click at [71, 347] on span "Additional Documents" at bounding box center [155, 356] width 276 height 22
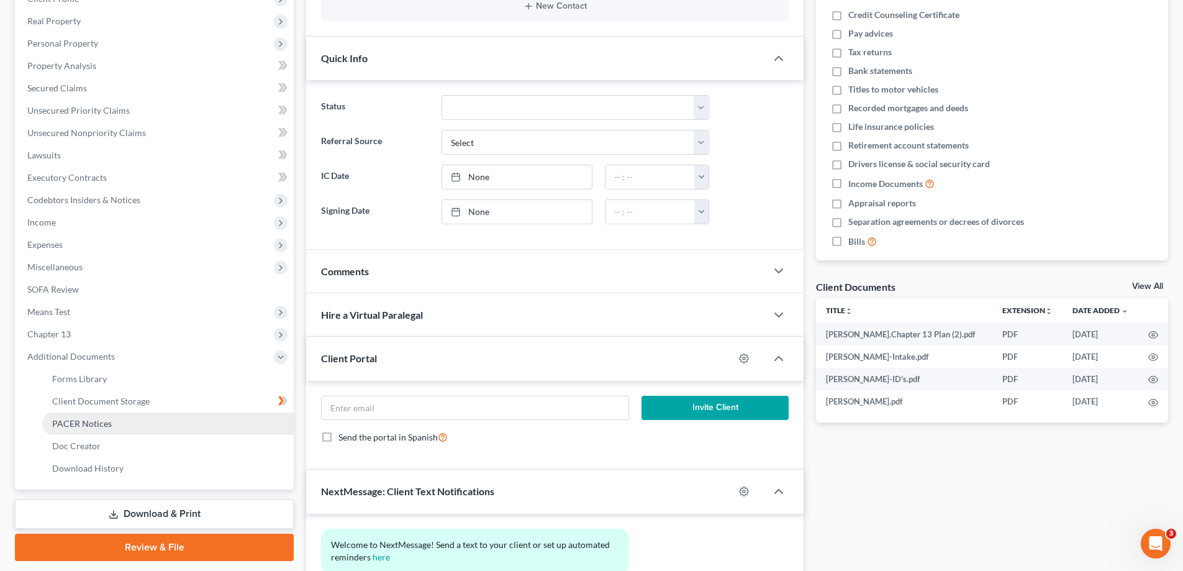
click at [91, 419] on span "PACER Notices" at bounding box center [82, 423] width 60 height 11
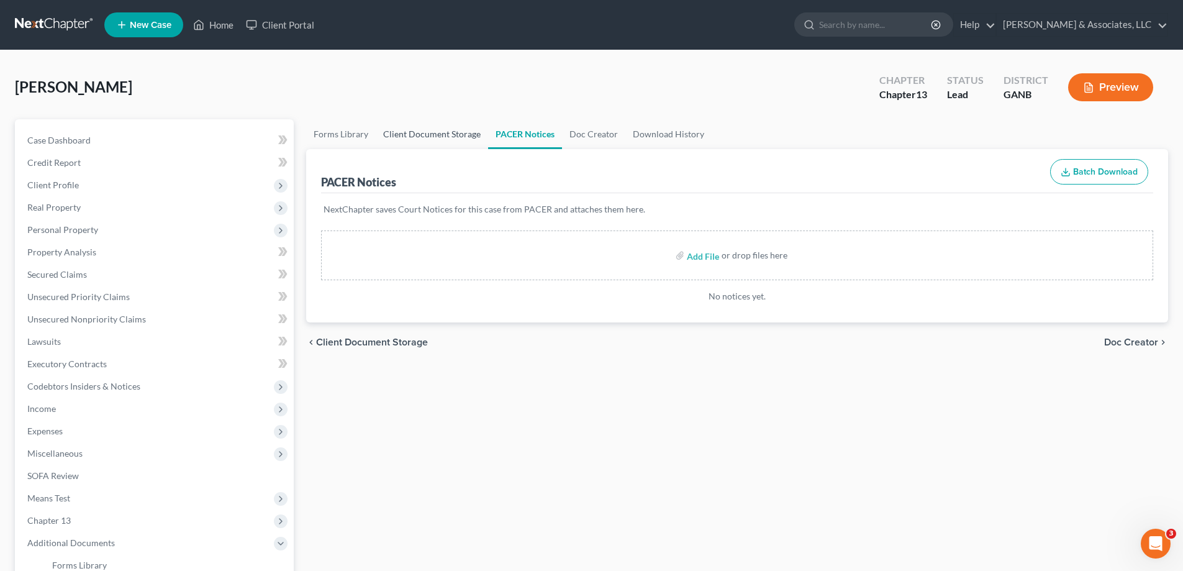
click at [441, 134] on link "Client Document Storage" at bounding box center [432, 134] width 112 height 30
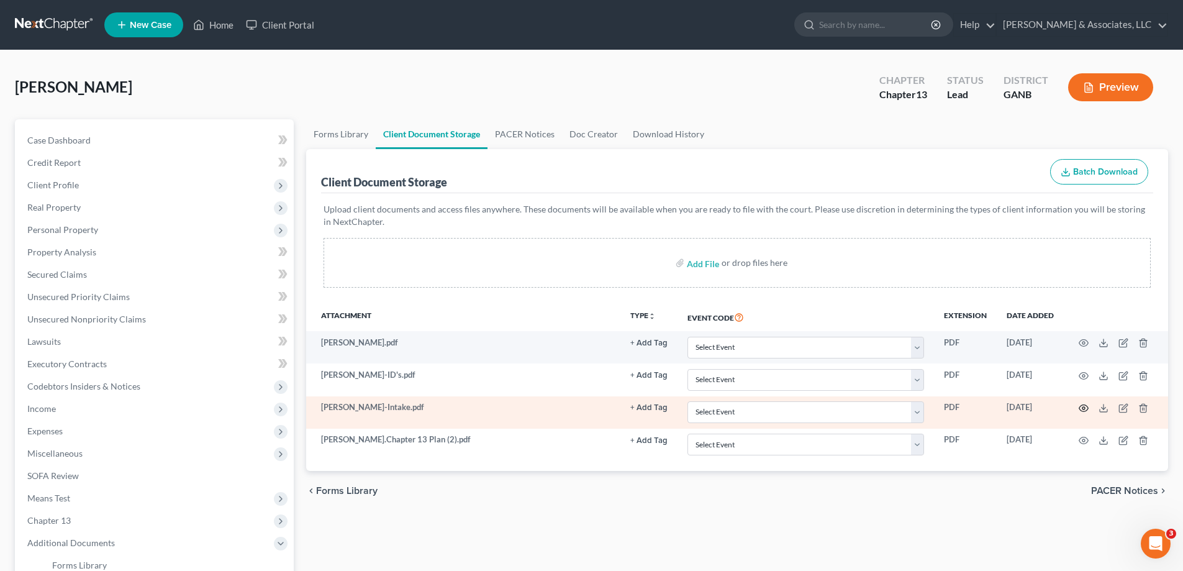
click at [1086, 408] on icon "button" at bounding box center [1084, 408] width 10 height 10
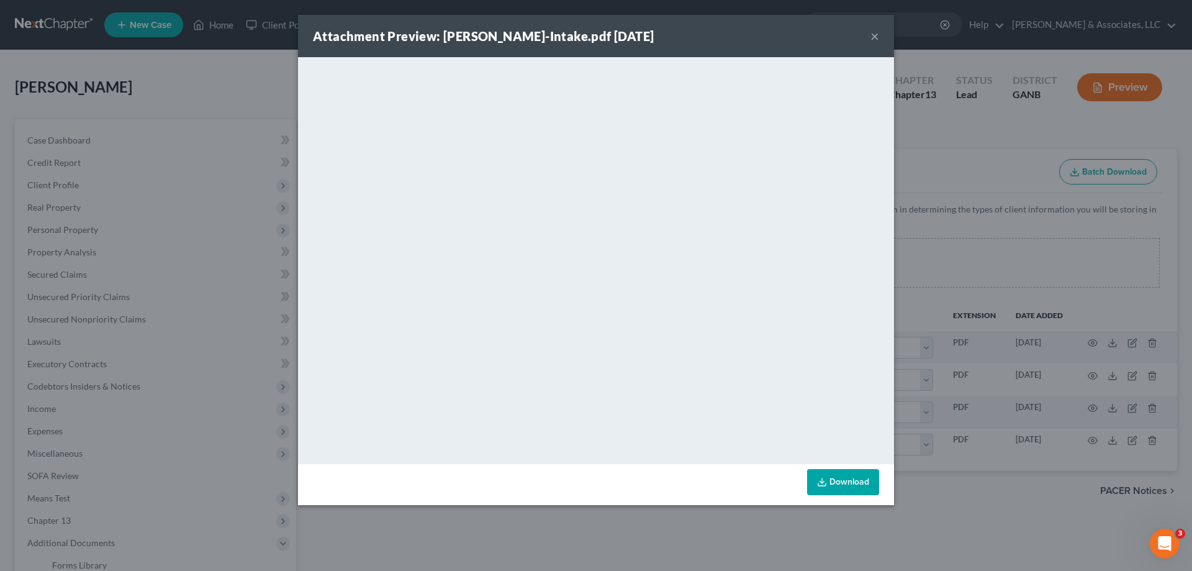
click at [876, 38] on button "×" at bounding box center [875, 36] width 9 height 15
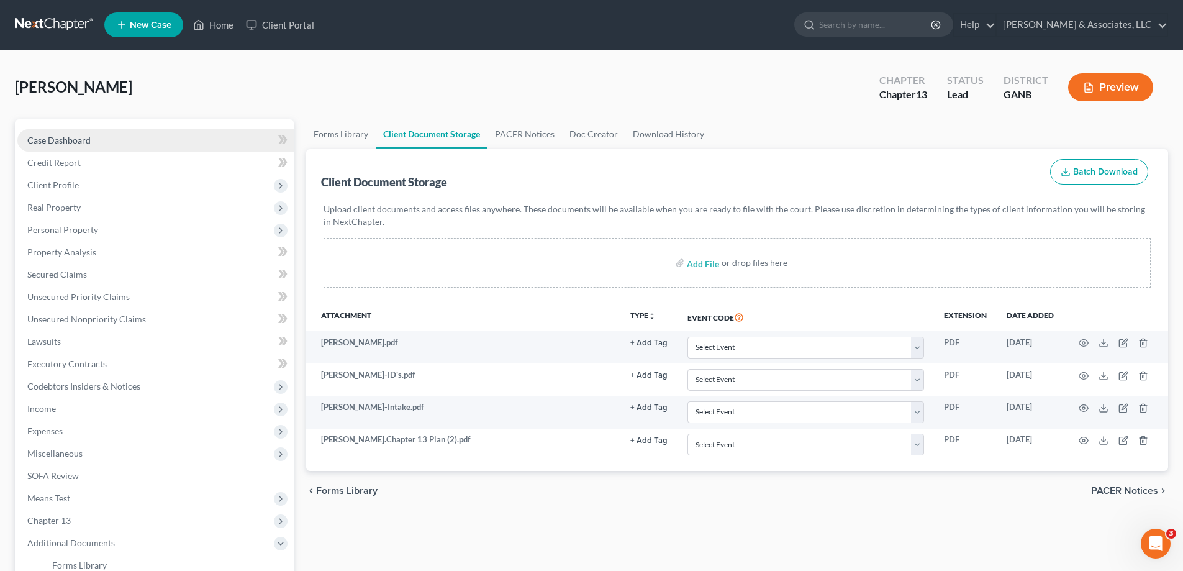
click at [99, 143] on link "Case Dashboard" at bounding box center [155, 140] width 276 height 22
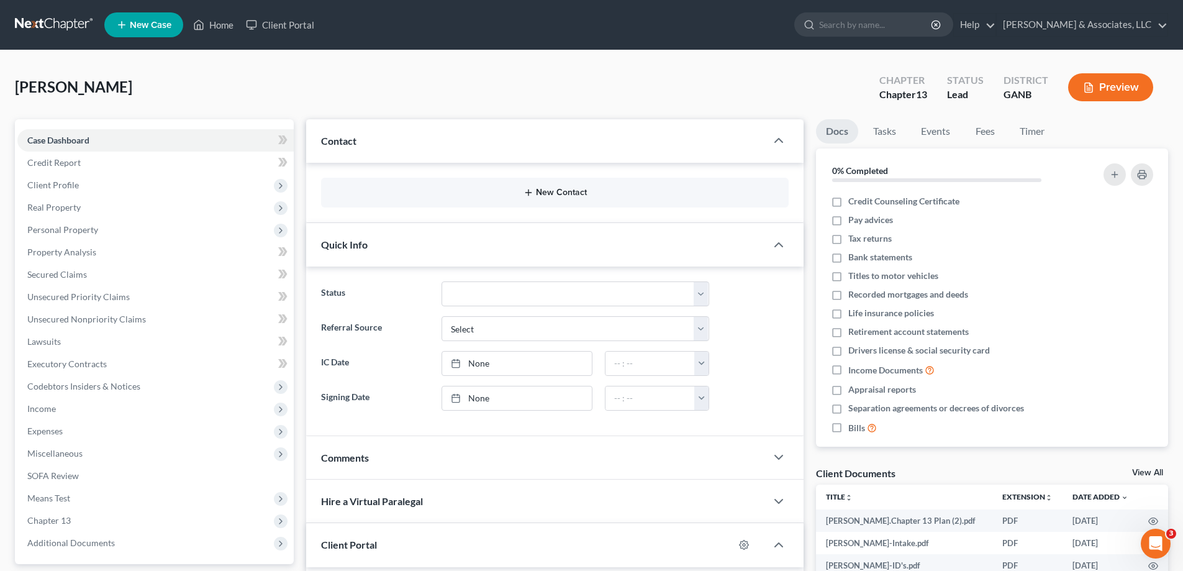
click at [567, 191] on button "New Contact" at bounding box center [555, 193] width 448 height 10
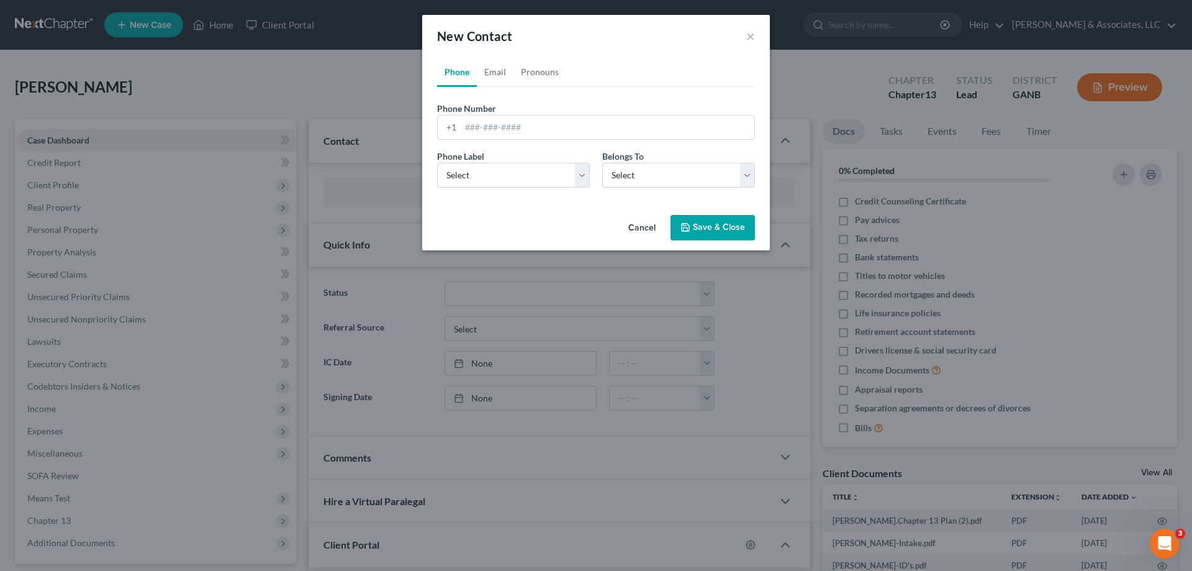
drag, startPoint x: 643, startPoint y: 224, endPoint x: 204, endPoint y: 20, distance: 484.0
click at [643, 224] on button "Cancel" at bounding box center [642, 228] width 47 height 25
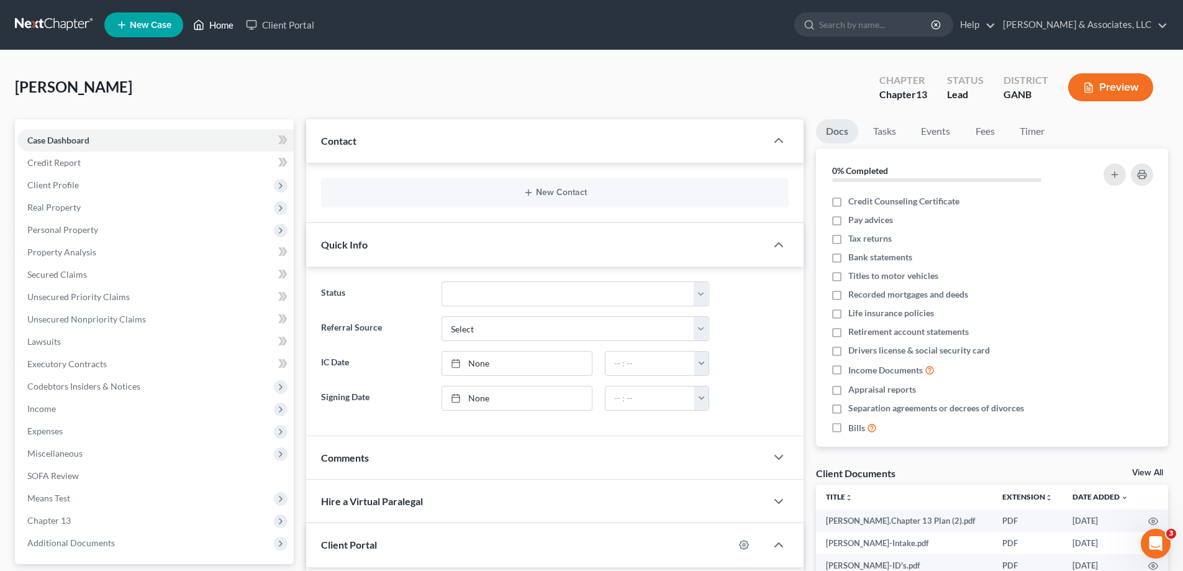
click at [215, 22] on link "Home" at bounding box center [213, 25] width 53 height 22
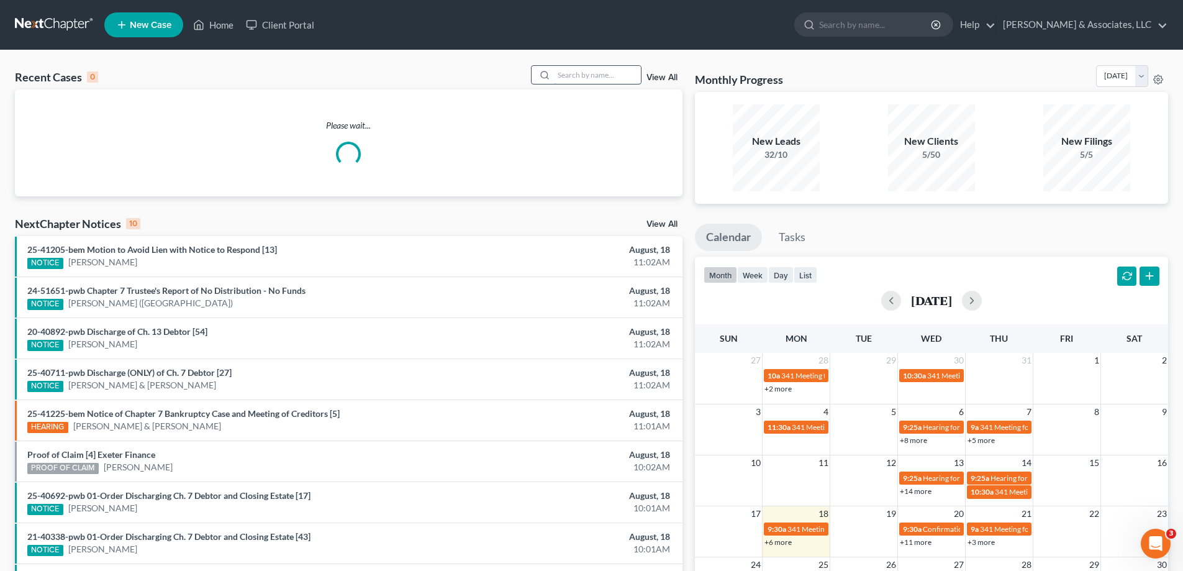
click at [607, 77] on input "search" at bounding box center [597, 75] width 87 height 18
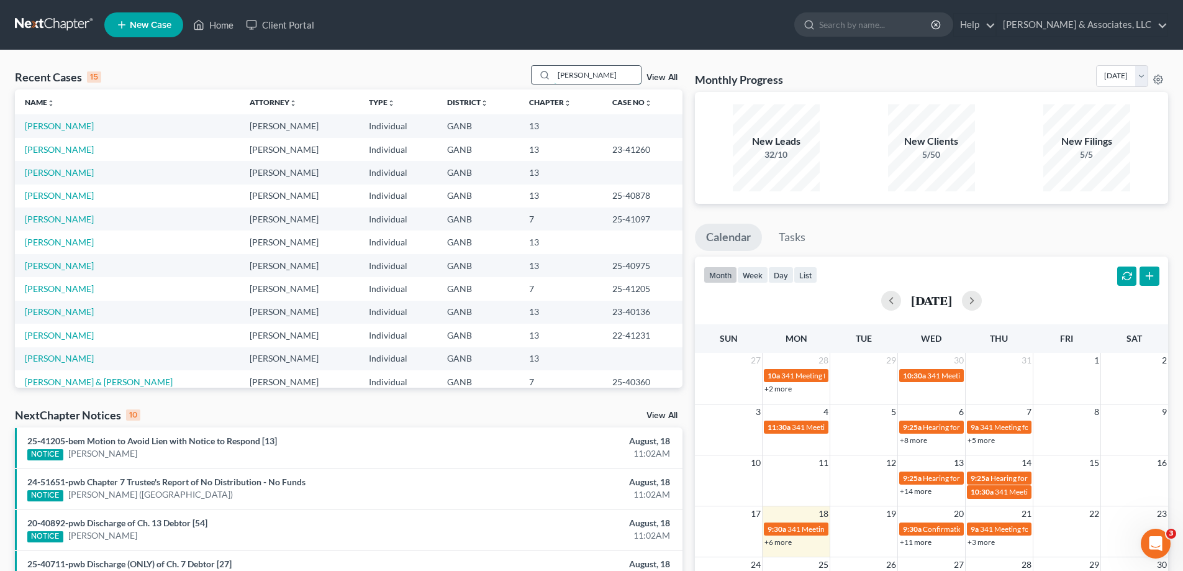
type input "emmett"
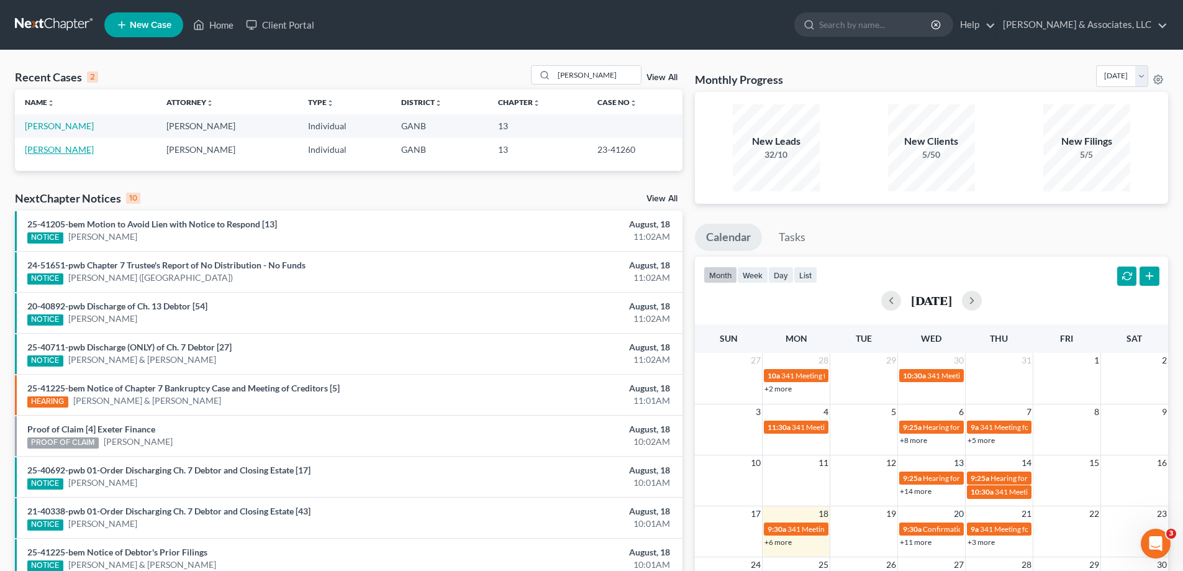
click at [32, 152] on link "Emmett, Ryan" at bounding box center [59, 149] width 69 height 11
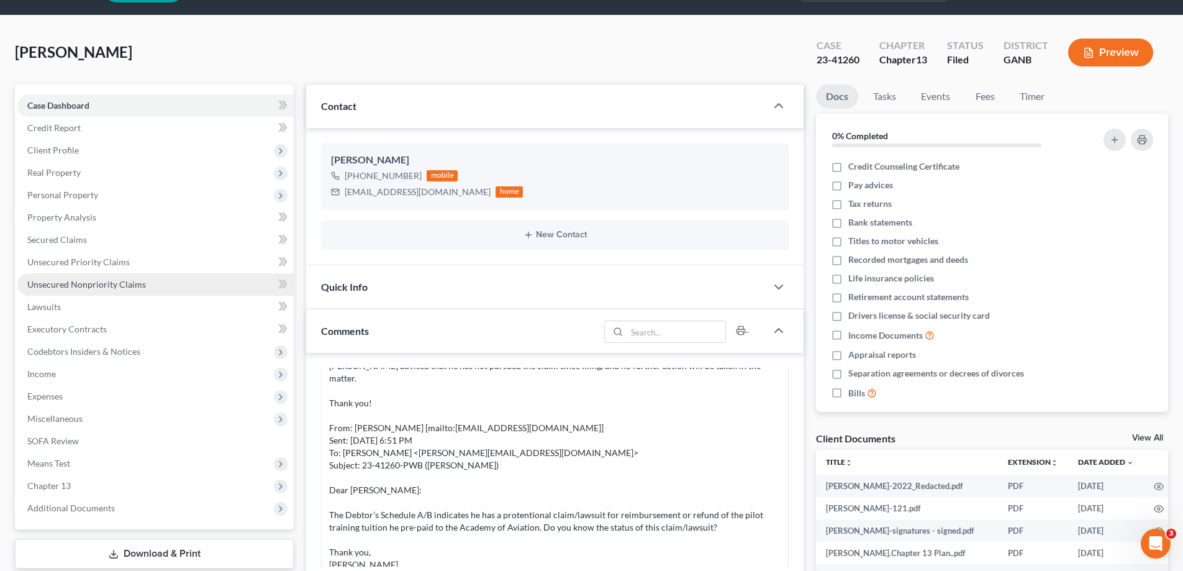
scroll to position [62, 0]
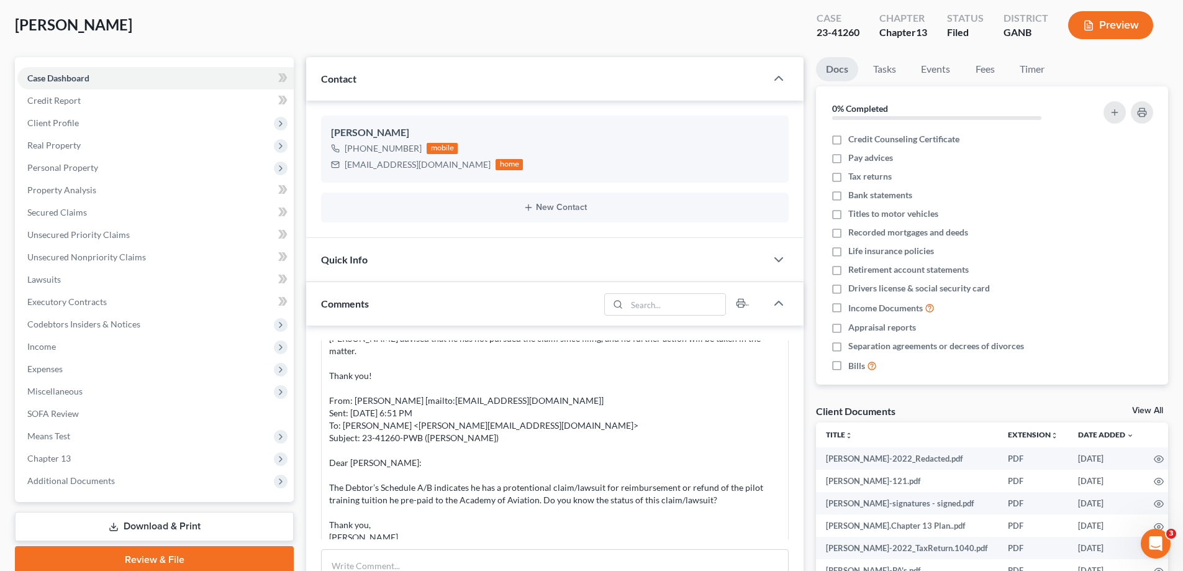
drag, startPoint x: 79, startPoint y: 79, endPoint x: 235, endPoint y: 55, distance: 157.7
click at [79, 79] on span "Case Dashboard" at bounding box center [58, 78] width 62 height 11
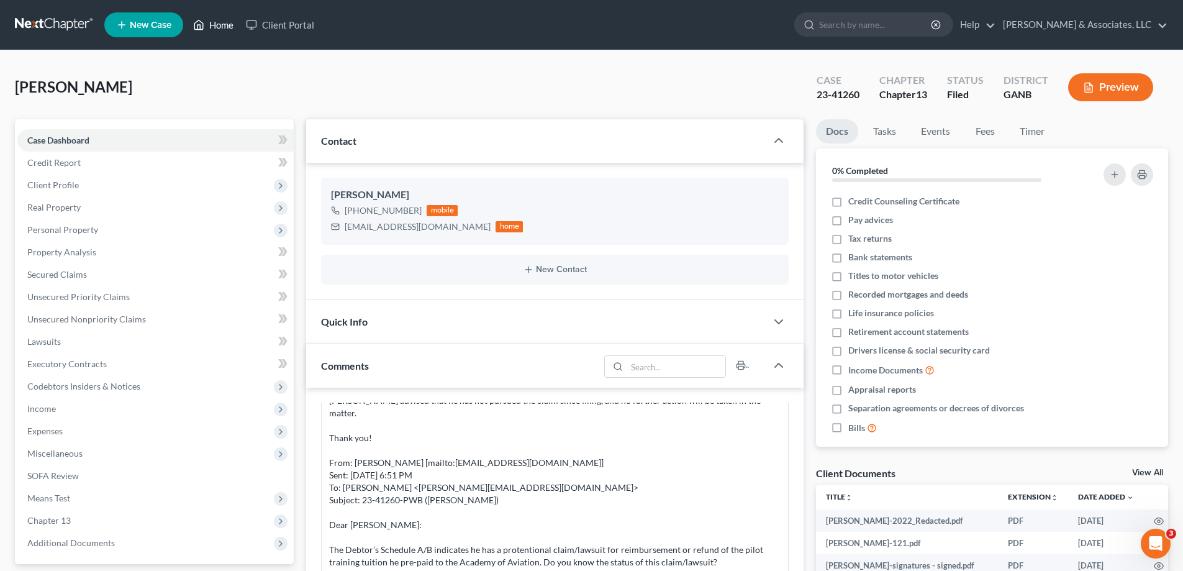
drag, startPoint x: 227, startPoint y: 24, endPoint x: 523, endPoint y: 35, distance: 296.4
click at [225, 24] on link "Home" at bounding box center [213, 25] width 53 height 22
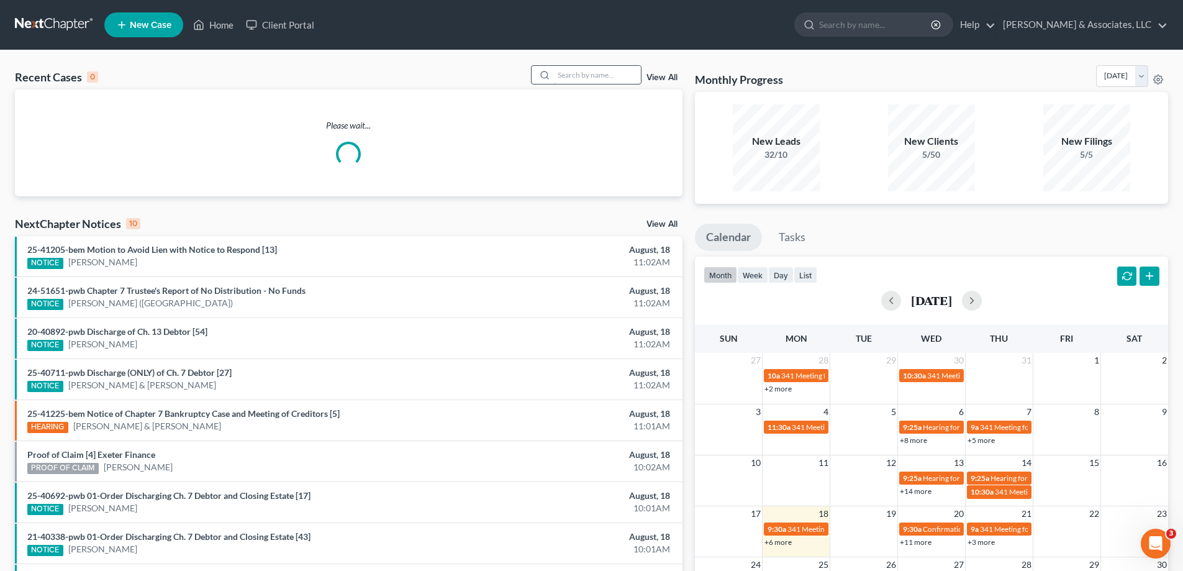
click at [560, 72] on input "search" at bounding box center [597, 75] width 87 height 18
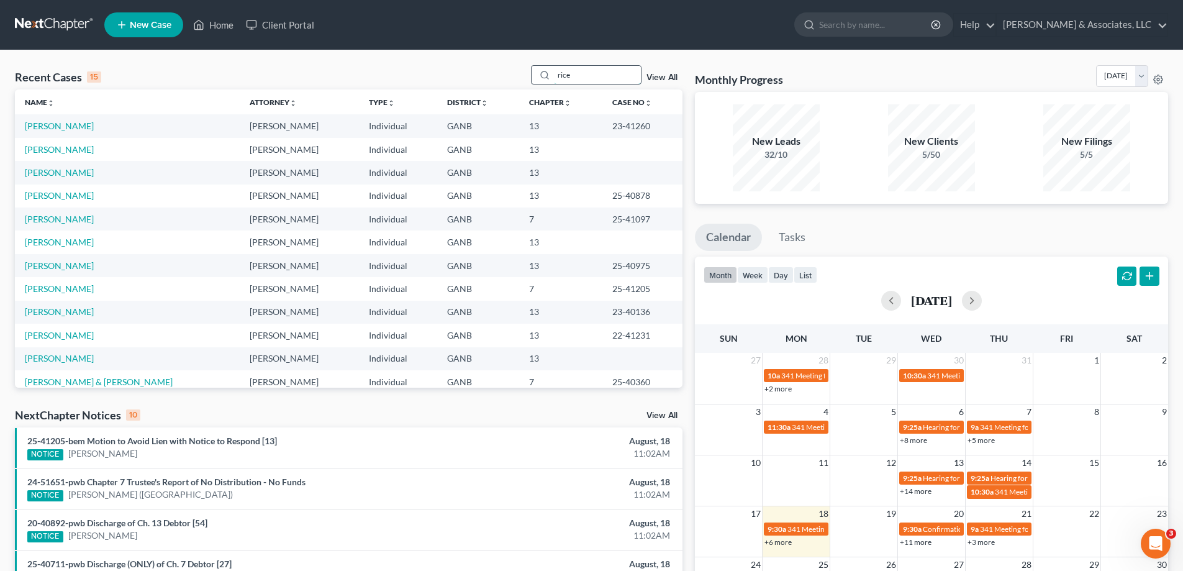
type input "rice"
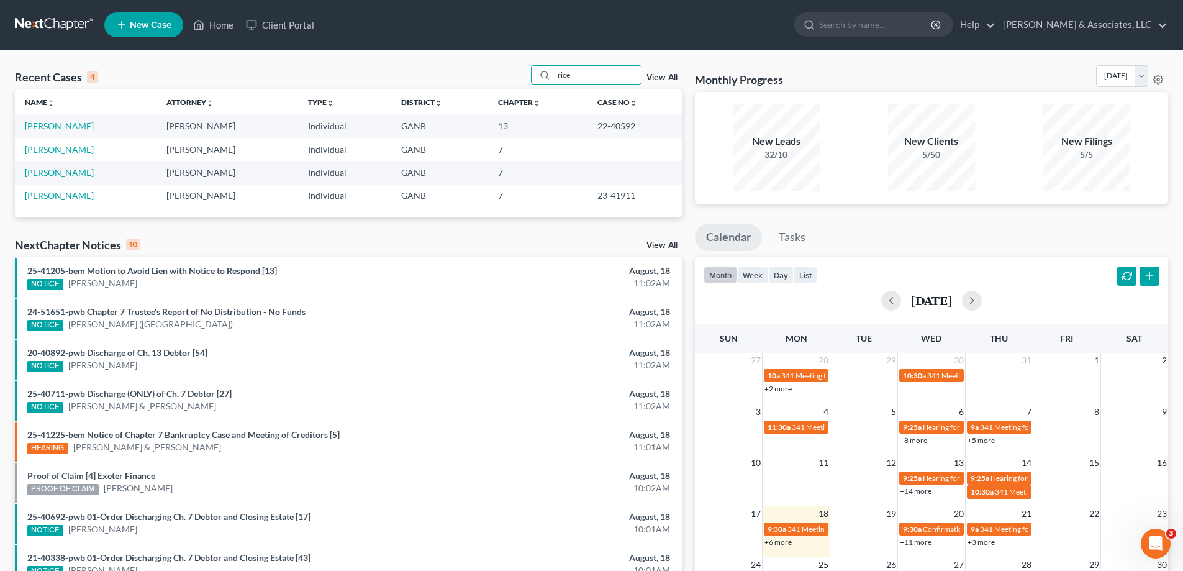
click at [53, 127] on link "Rice, Venus" at bounding box center [59, 125] width 69 height 11
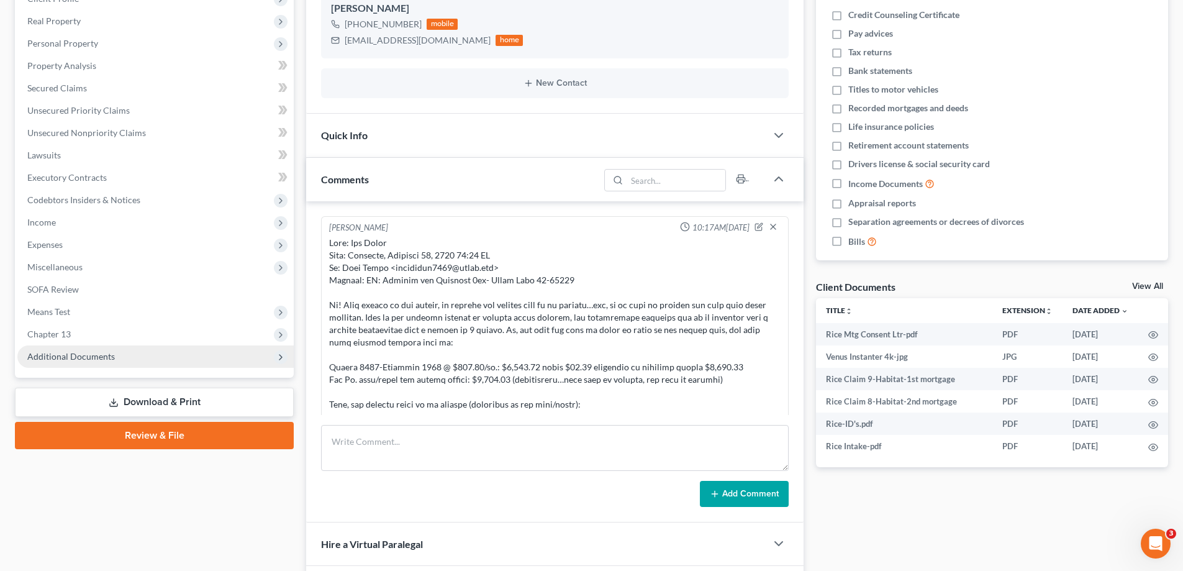
scroll to position [871, 0]
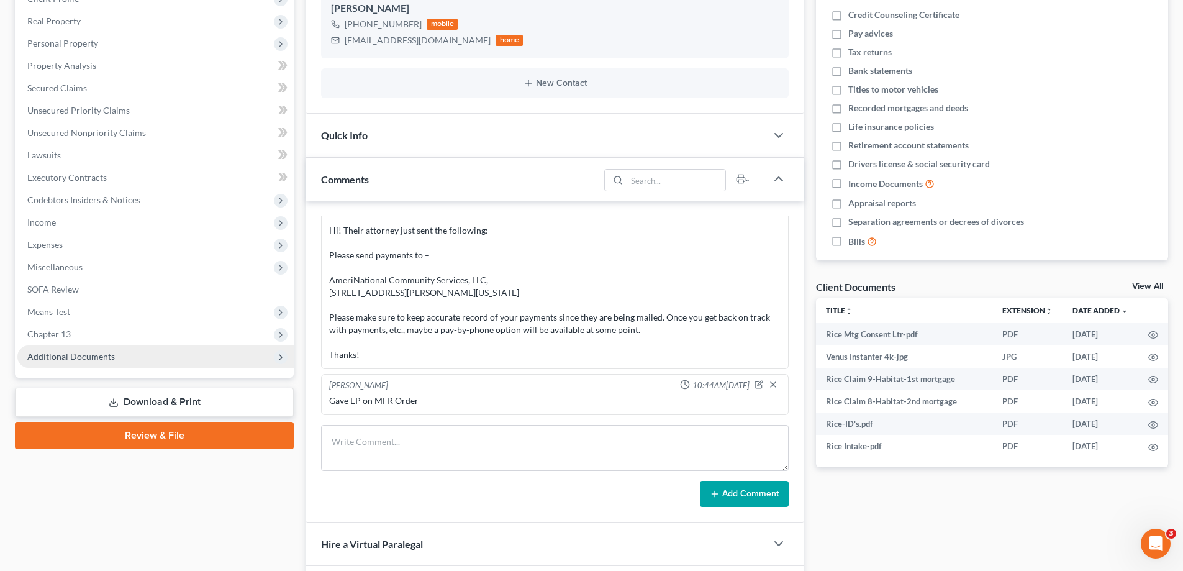
click at [80, 348] on span "Additional Documents" at bounding box center [155, 356] width 276 height 22
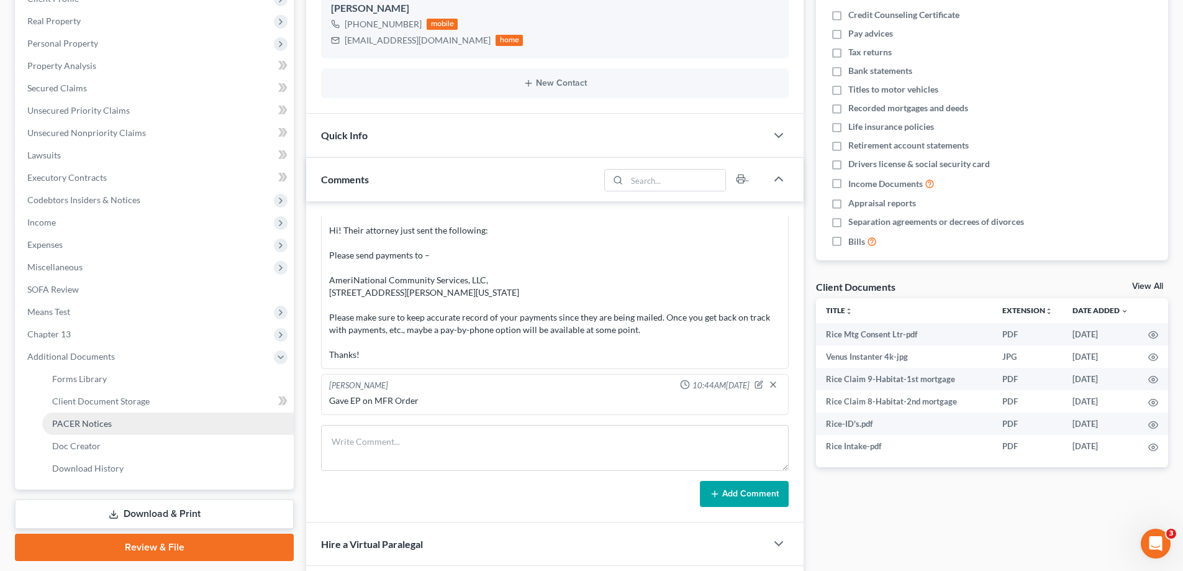
click at [66, 419] on span "PACER Notices" at bounding box center [82, 423] width 60 height 11
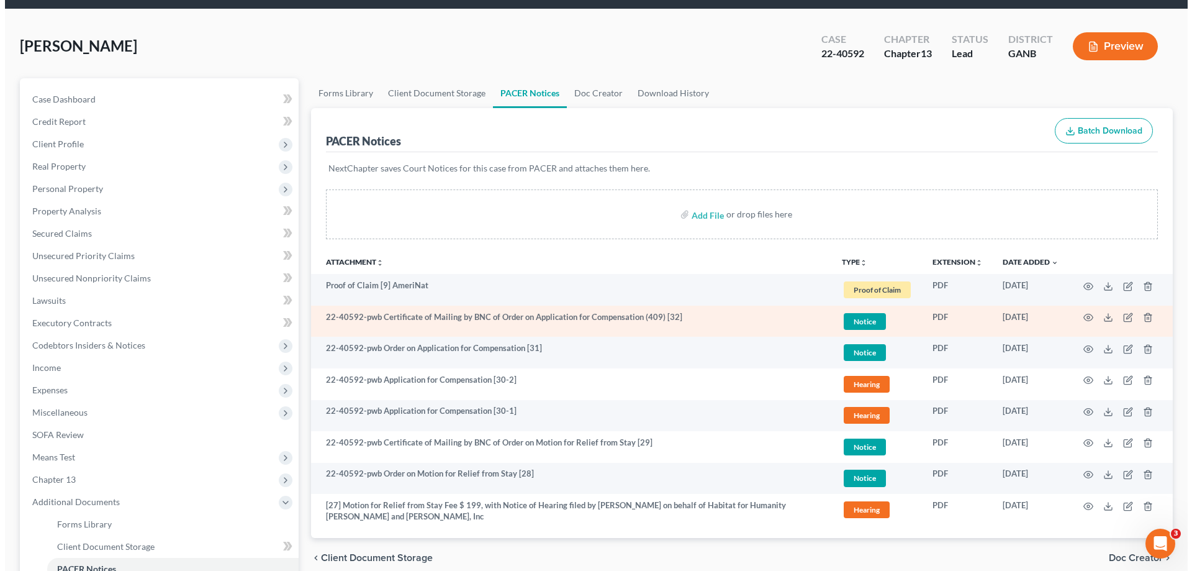
scroll to position [62, 0]
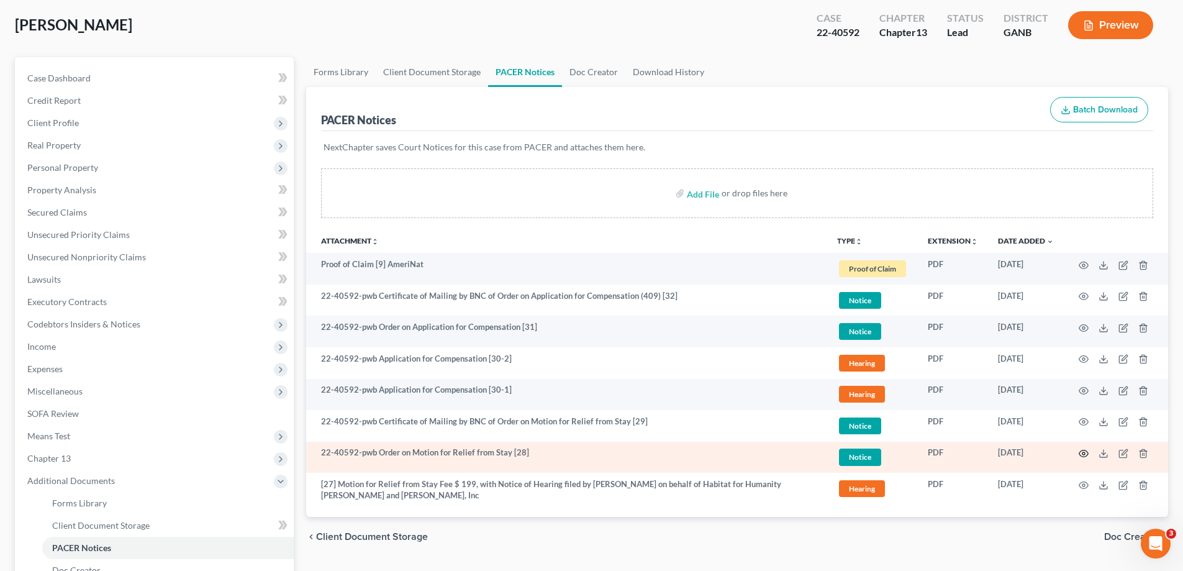
click at [1082, 453] on circle "button" at bounding box center [1083, 453] width 2 height 2
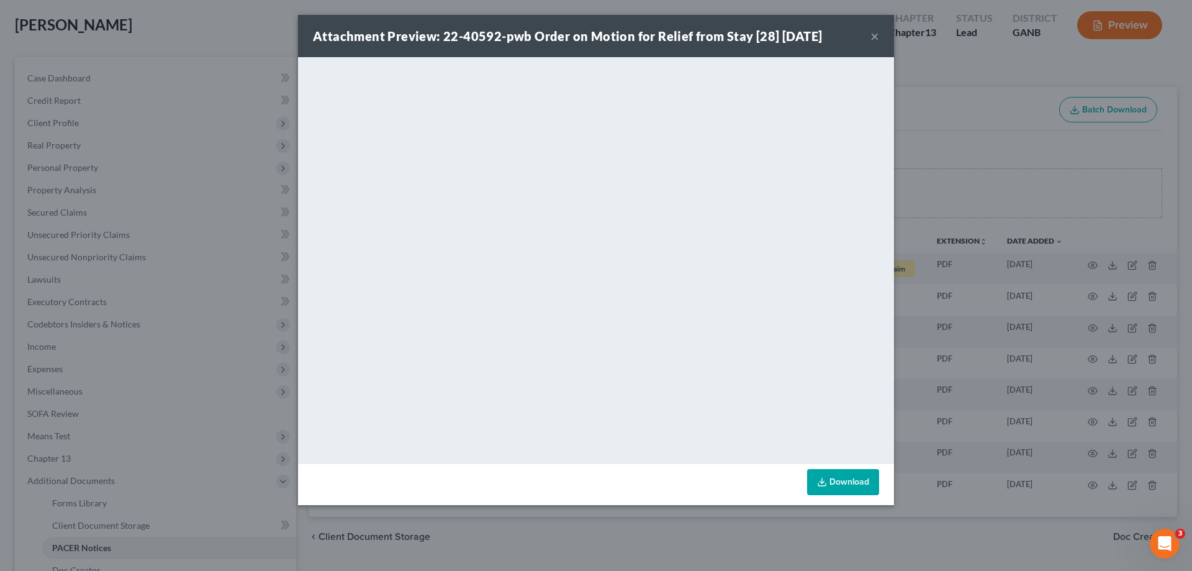
drag, startPoint x: 874, startPoint y: 35, endPoint x: 227, endPoint y: 194, distance: 665.7
click at [874, 35] on button "×" at bounding box center [875, 36] width 9 height 15
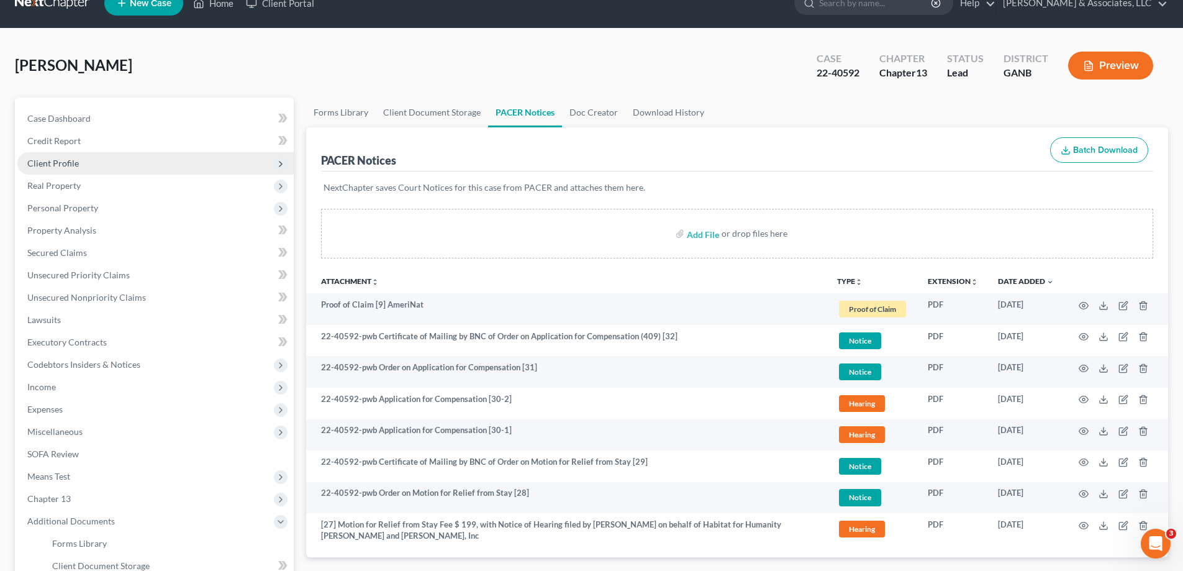
scroll to position [0, 0]
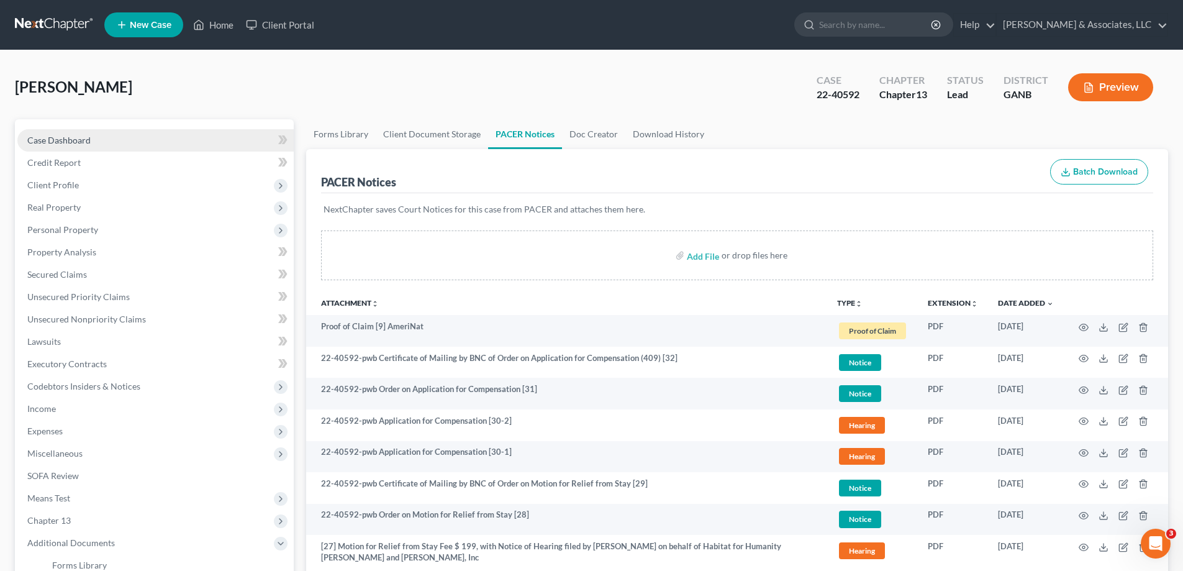
click at [68, 143] on span "Case Dashboard" at bounding box center [58, 140] width 63 height 11
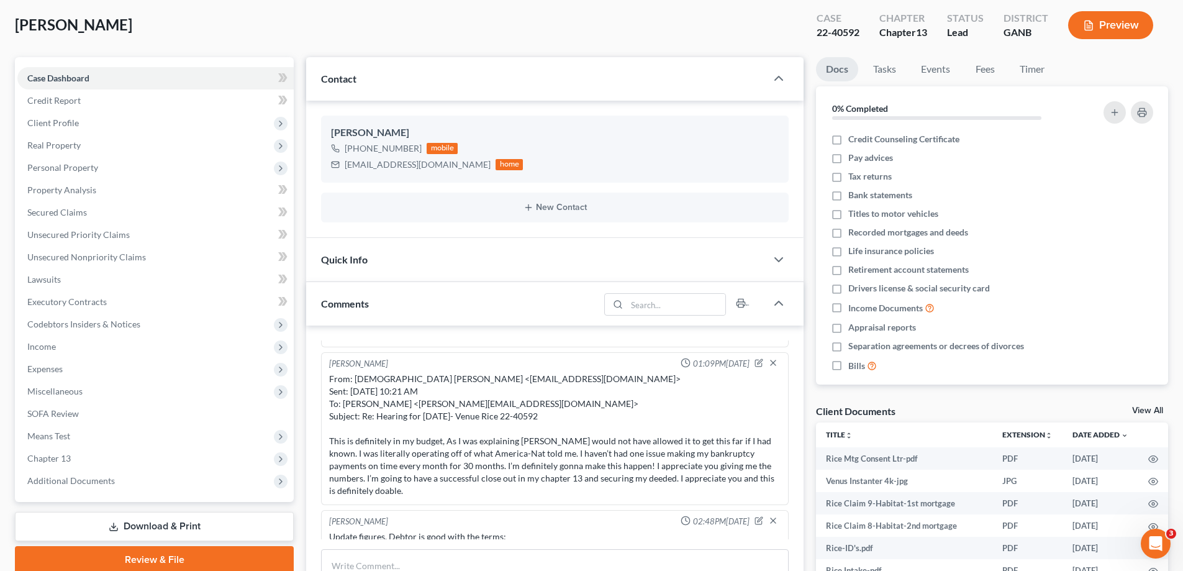
scroll to position [312, 0]
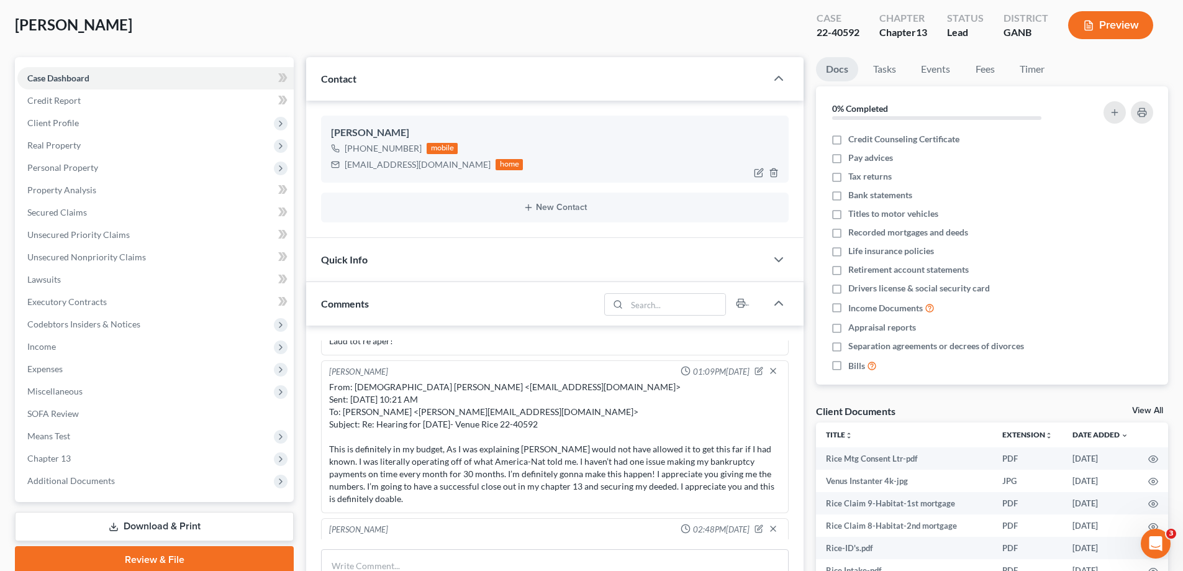
click at [358, 175] on div "Venus Rice +1 (706) 218-3354 mobile ladyvenus1976@gmail.com home" at bounding box center [555, 149] width 468 height 67
drag, startPoint x: 343, startPoint y: 162, endPoint x: 448, endPoint y: 171, distance: 105.4
click at [448, 171] on div "ladyvenus1976@gmail.com home" at bounding box center [427, 164] width 192 height 16
copy div "ladyvenus1976@gmail.com"
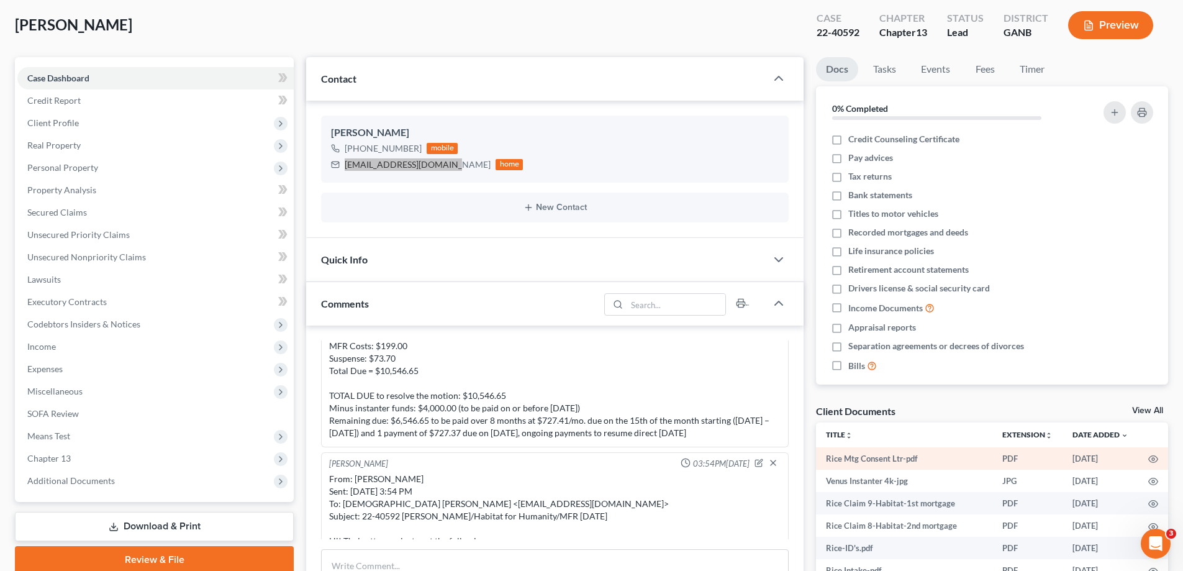
scroll to position [311, 0]
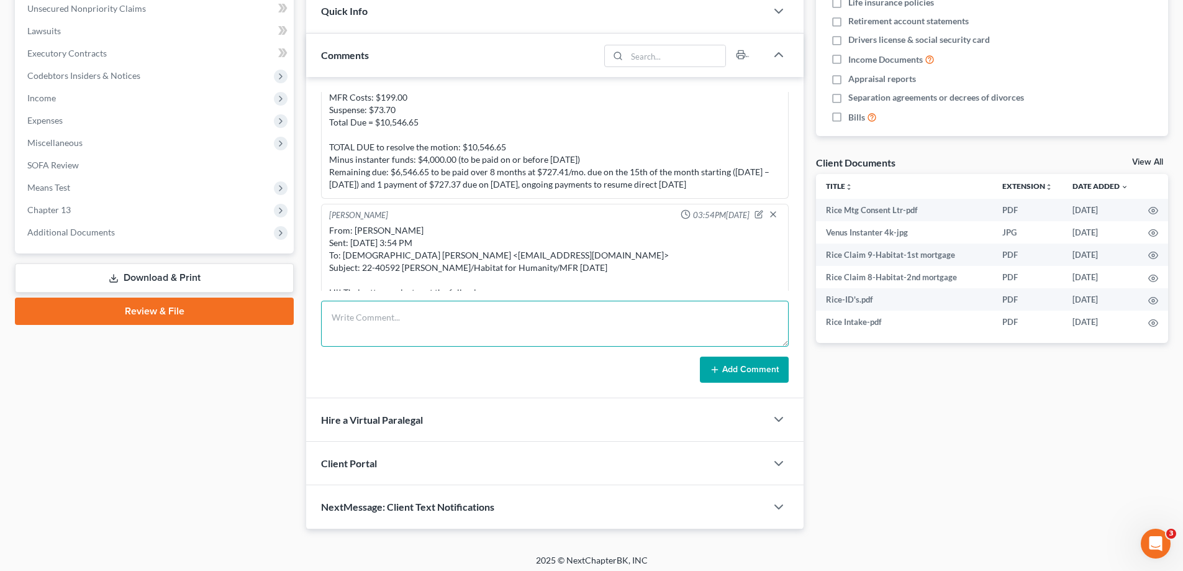
drag, startPoint x: 367, startPoint y: 317, endPoint x: 347, endPoint y: 312, distance: 20.5
click at [364, 314] on textarea at bounding box center [555, 324] width 468 height 46
click at [347, 312] on textarea at bounding box center [555, 324] width 468 height 46
paste textarea "From: Amy Adams Sent: Monday, August 18, 2025 11:33 AM To: 'ladyvenus1976@gmail…"
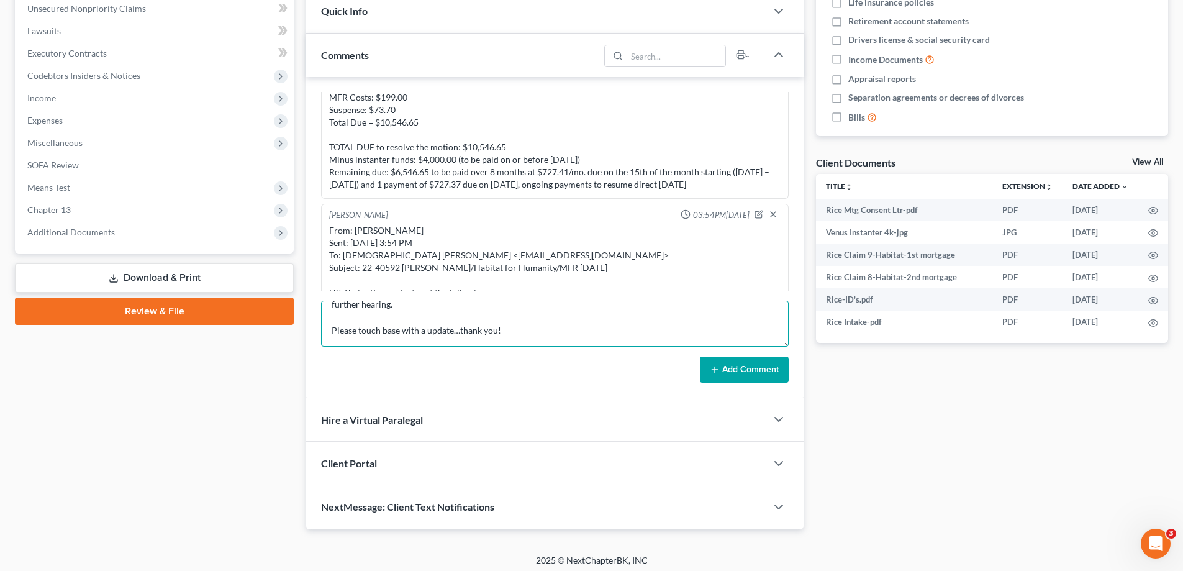
type textarea "From: Amy Adams Sent: Monday, August 18, 2025 11:33 AM To: 'ladyvenus1976@gmail…"
click at [737, 370] on button "Add Comment" at bounding box center [744, 369] width 89 height 26
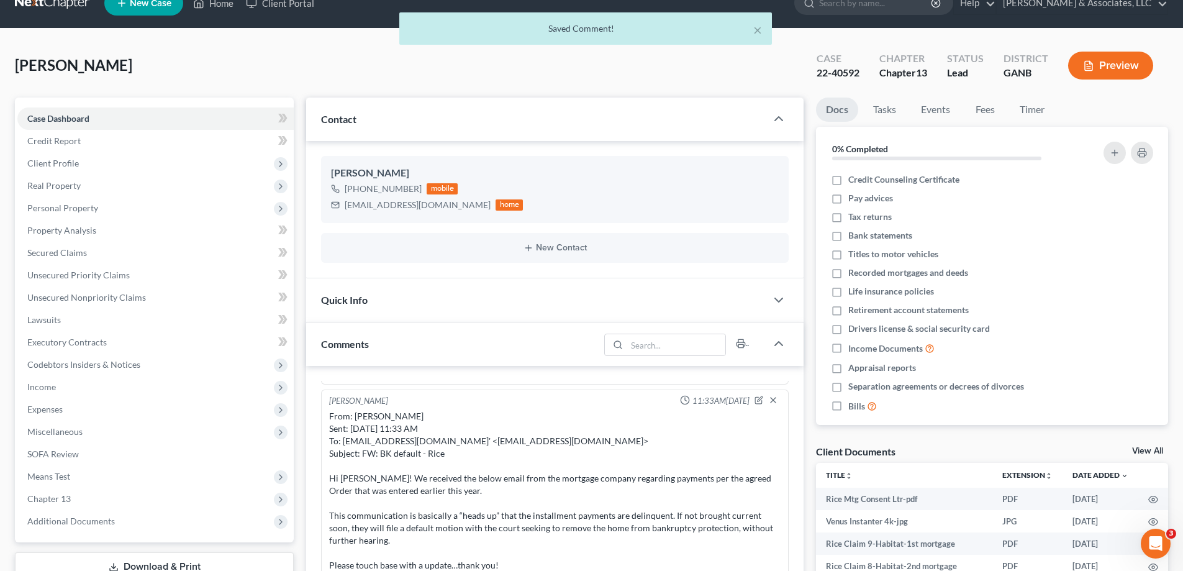
scroll to position [0, 0]
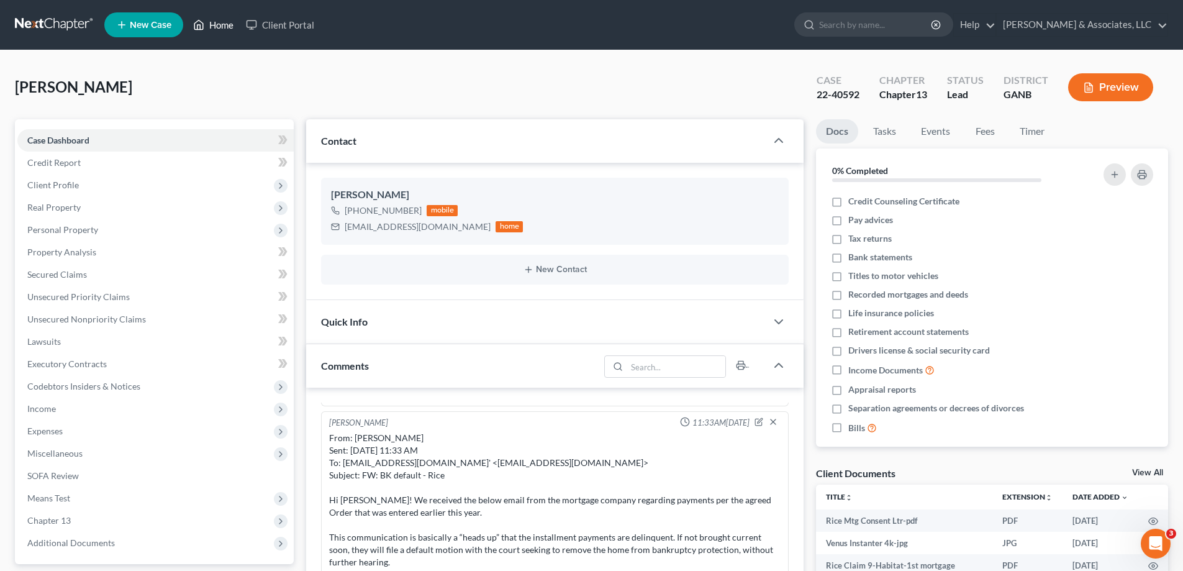
drag, startPoint x: 215, startPoint y: 23, endPoint x: 663, endPoint y: 83, distance: 452.3
click at [215, 23] on link "Home" at bounding box center [213, 25] width 53 height 22
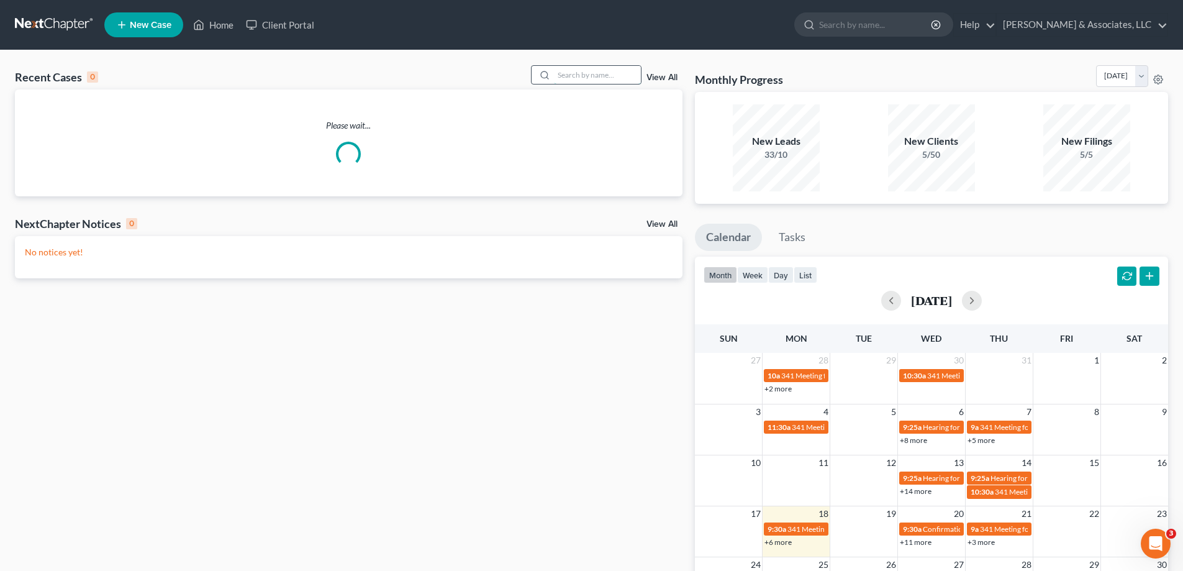
click at [610, 74] on input "search" at bounding box center [597, 75] width 87 height 18
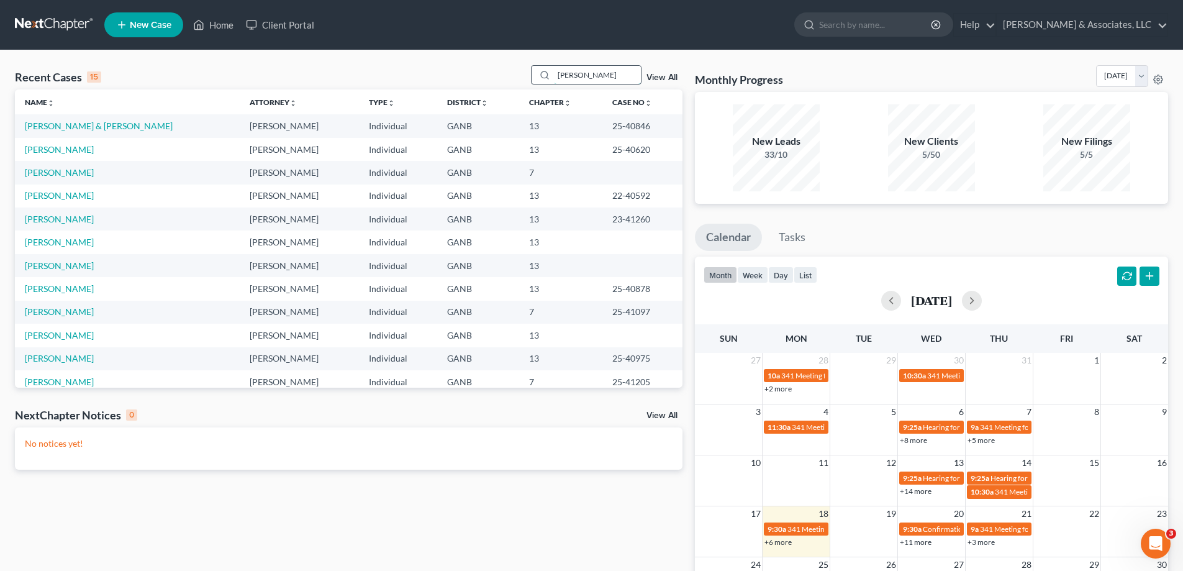
type input "prater"
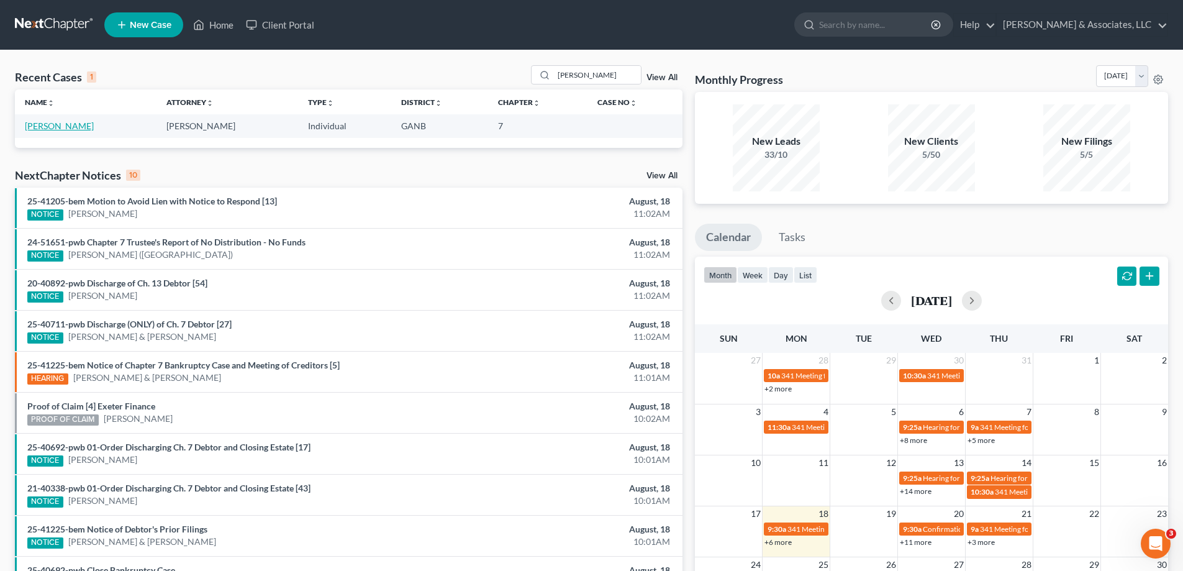
click at [46, 124] on link "Prater, Amber" at bounding box center [59, 125] width 69 height 11
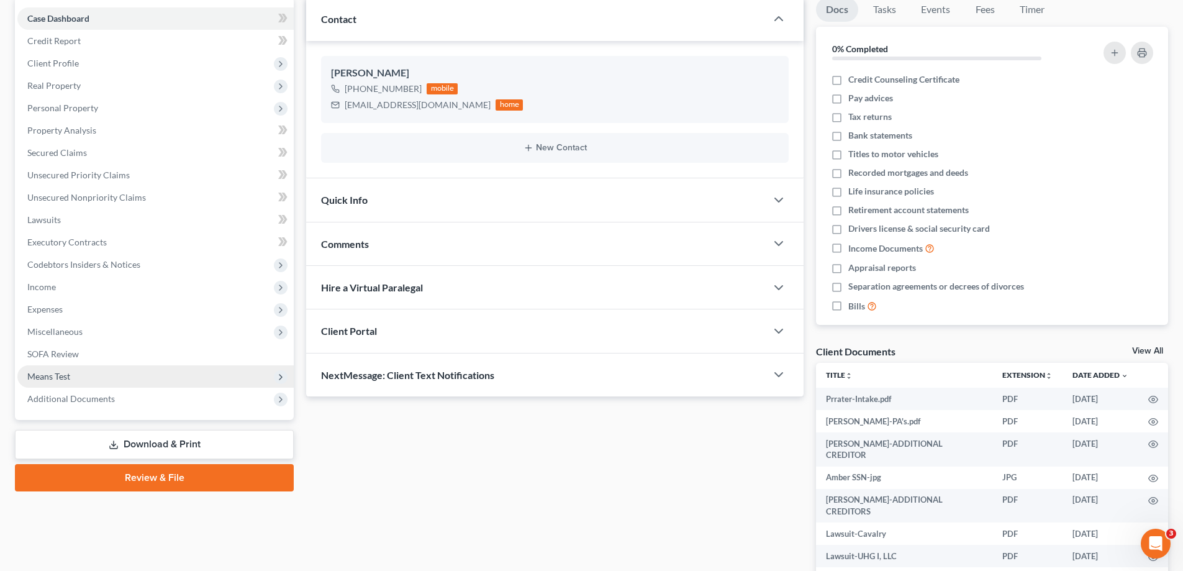
scroll to position [124, 0]
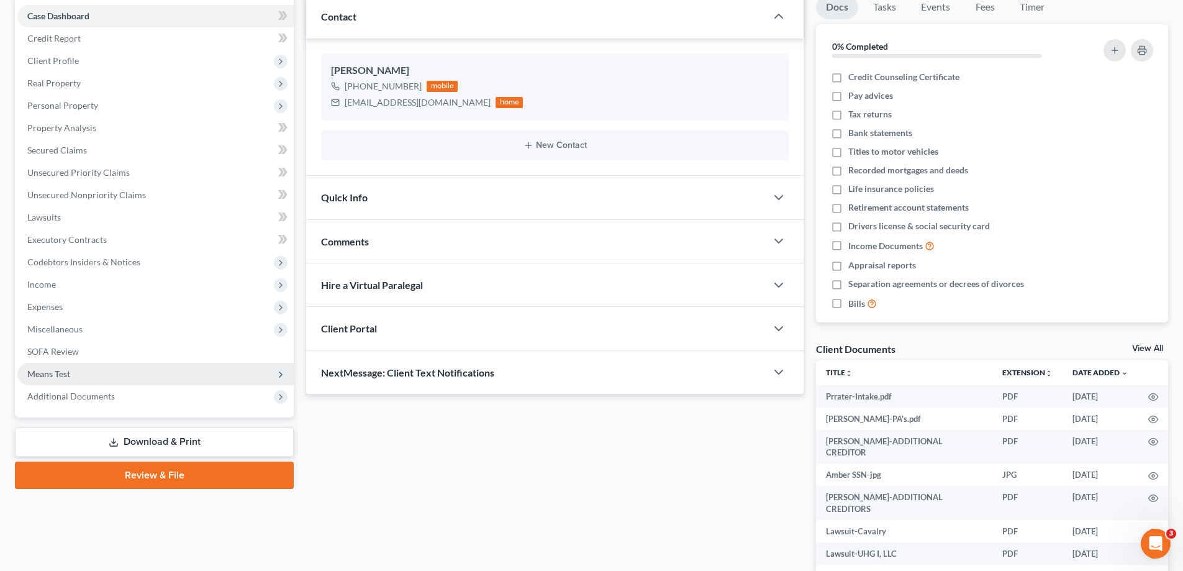
drag, startPoint x: 81, startPoint y: 394, endPoint x: 123, endPoint y: 383, distance: 43.8
click at [81, 394] on span "Additional Documents" at bounding box center [71, 396] width 88 height 11
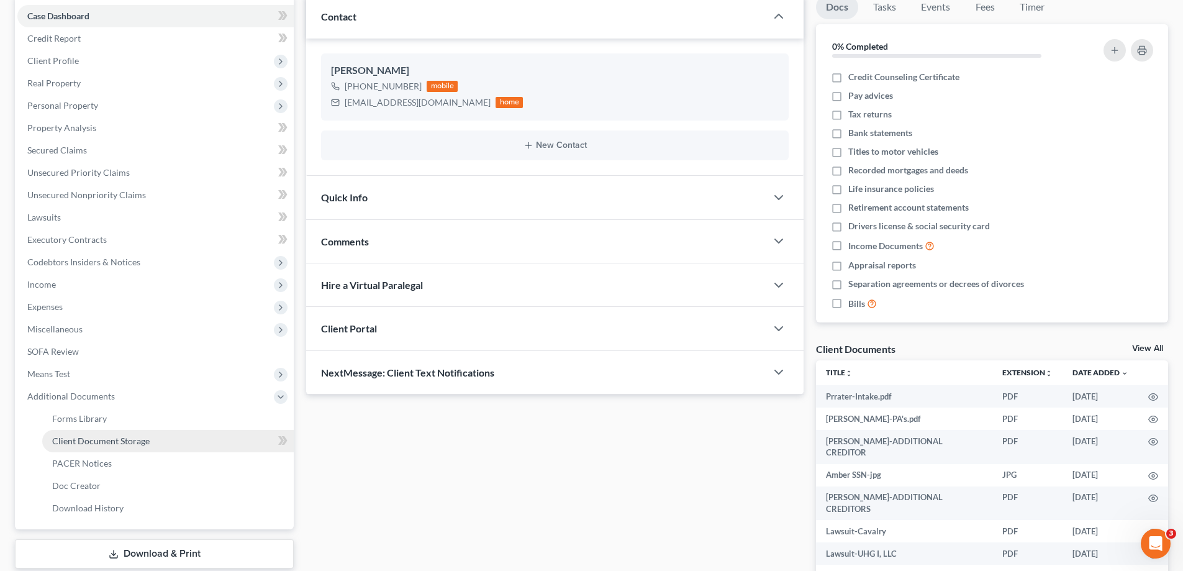
click at [85, 448] on link "Client Document Storage" at bounding box center [168, 441] width 252 height 22
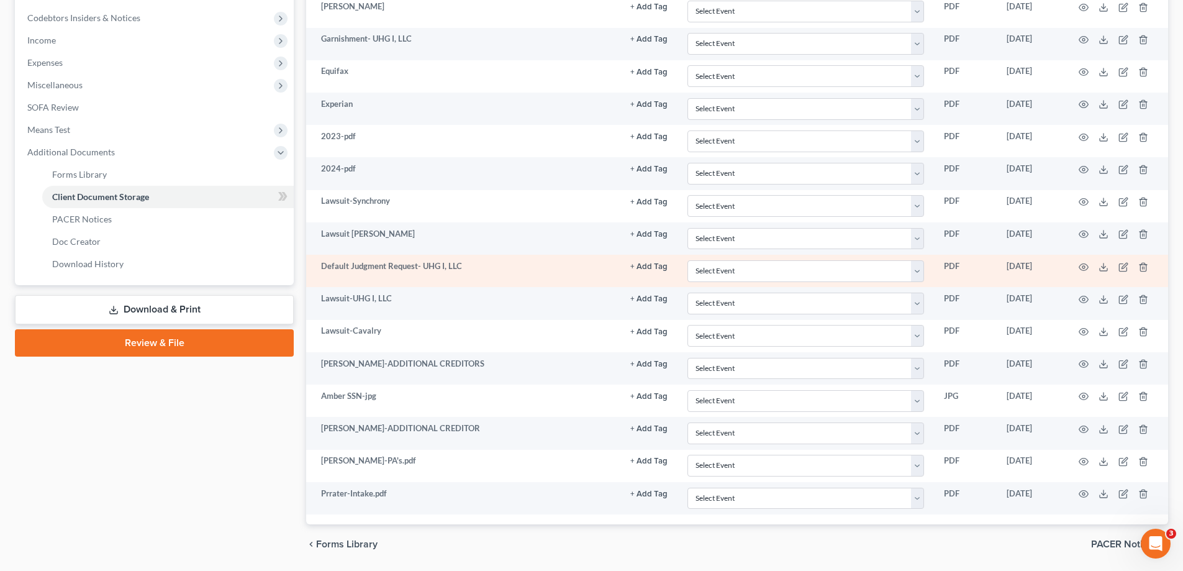
scroll to position [373, 0]
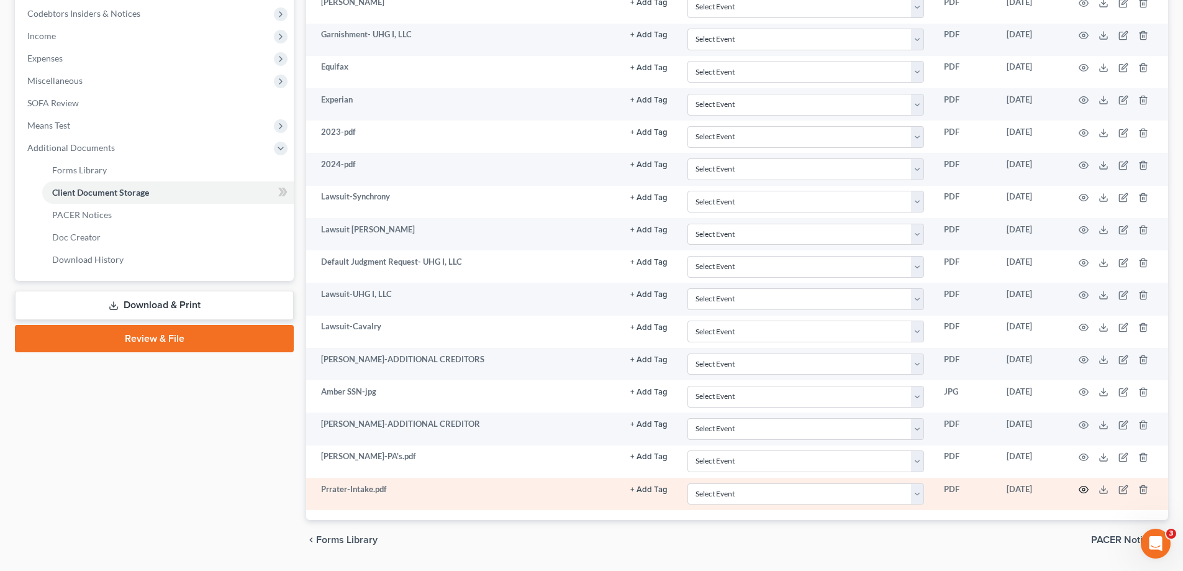
click at [1085, 486] on icon "button" at bounding box center [1083, 489] width 9 height 7
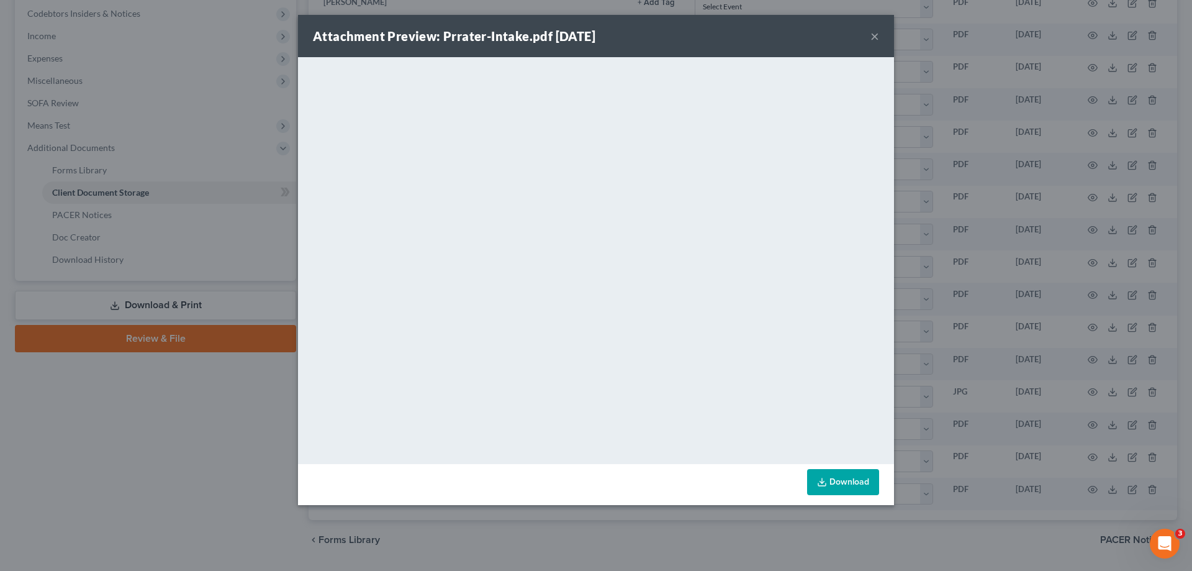
click at [874, 35] on button "×" at bounding box center [875, 36] width 9 height 15
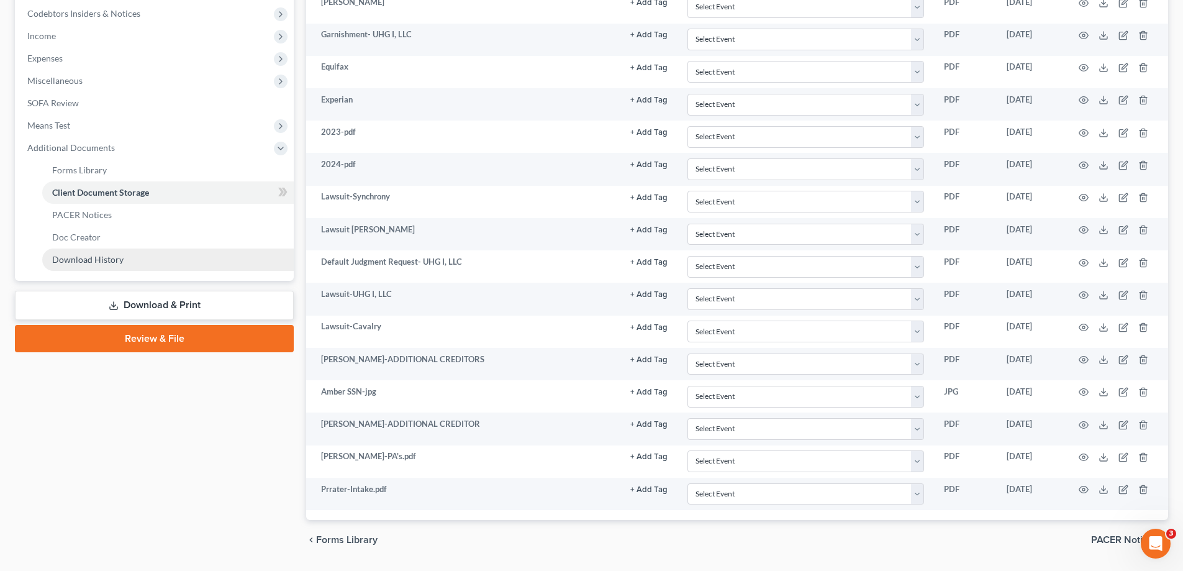
scroll to position [62, 0]
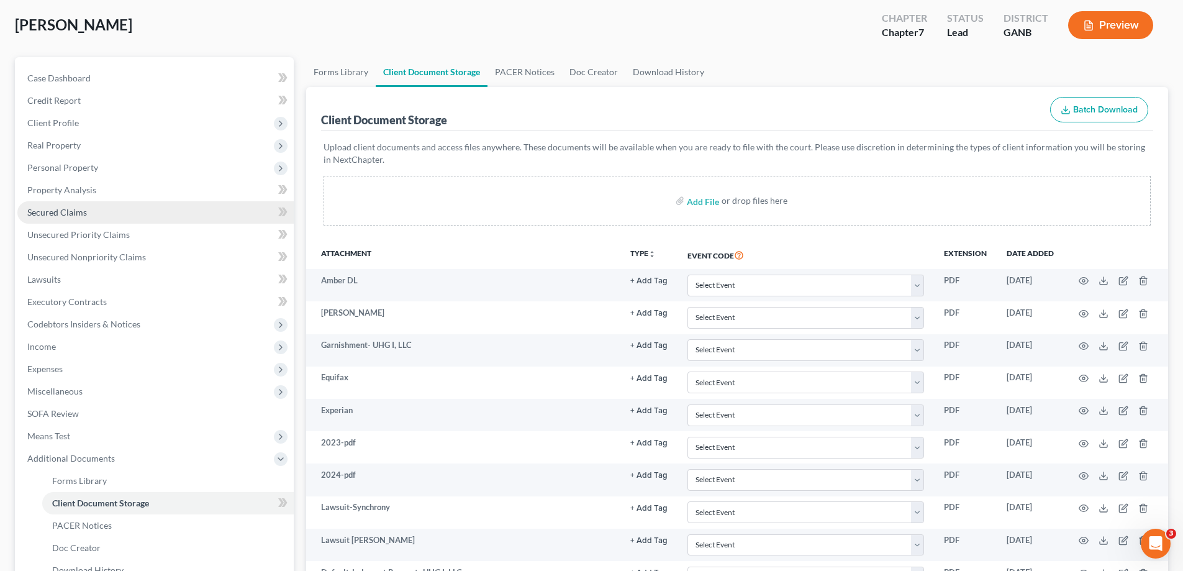
click at [42, 214] on span "Secured Claims" at bounding box center [57, 212] width 60 height 11
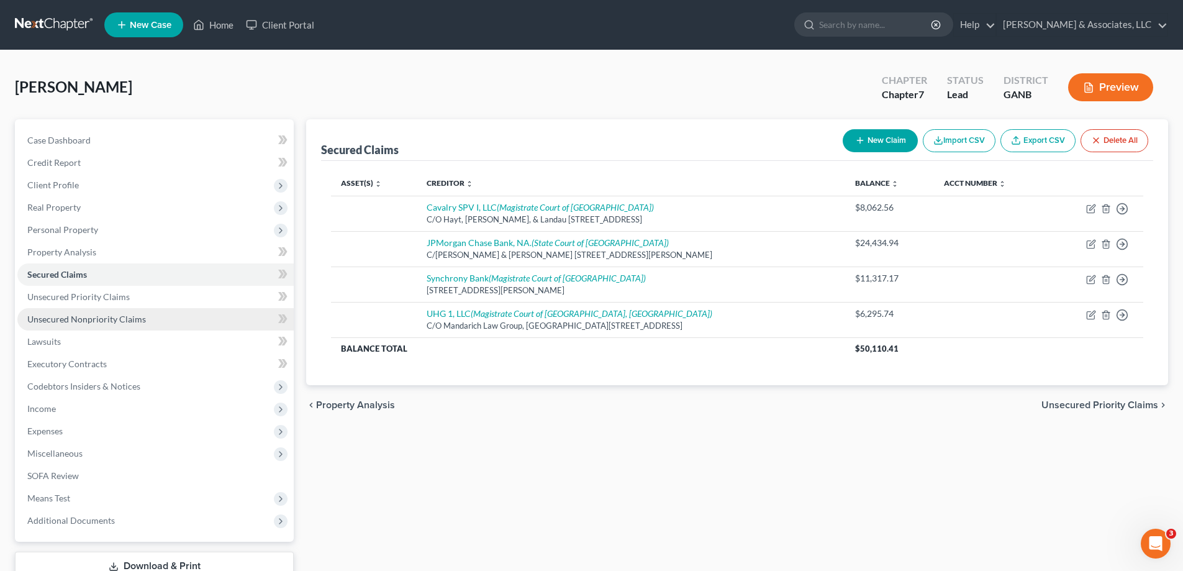
click at [41, 319] on span "Unsecured Nonpriority Claims" at bounding box center [86, 319] width 119 height 11
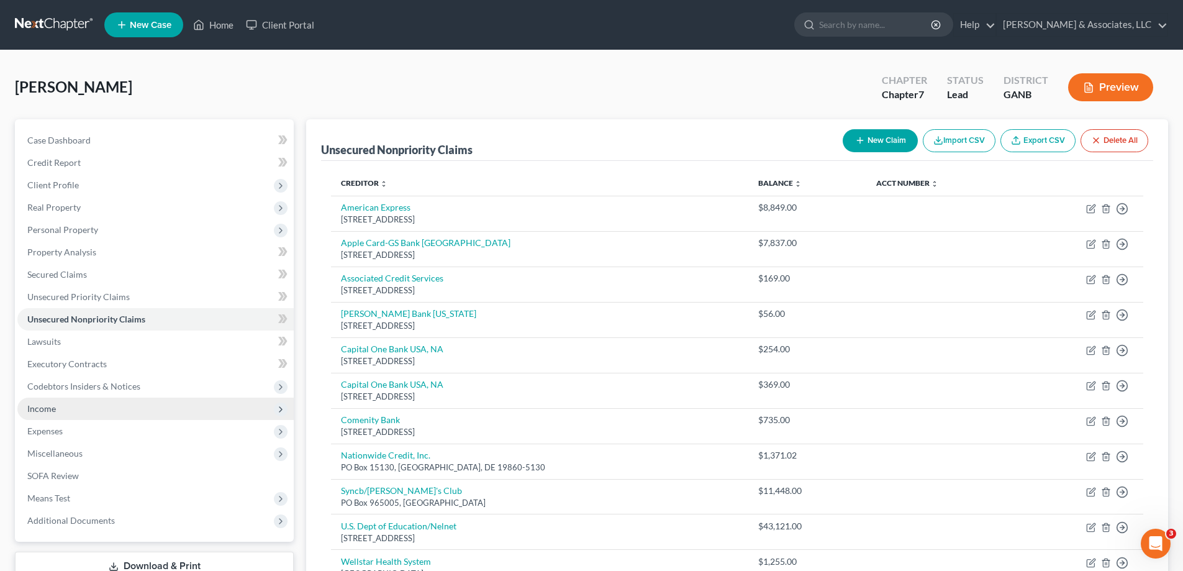
click at [41, 406] on span "Income" at bounding box center [41, 408] width 29 height 11
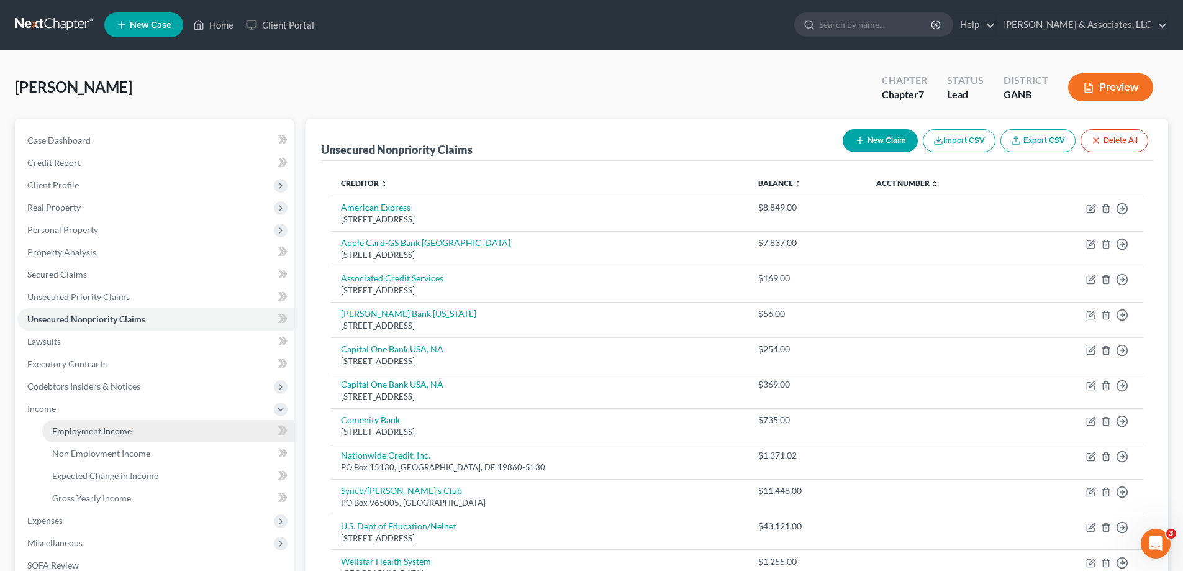
click at [76, 432] on span "Employment Income" at bounding box center [91, 430] width 79 height 11
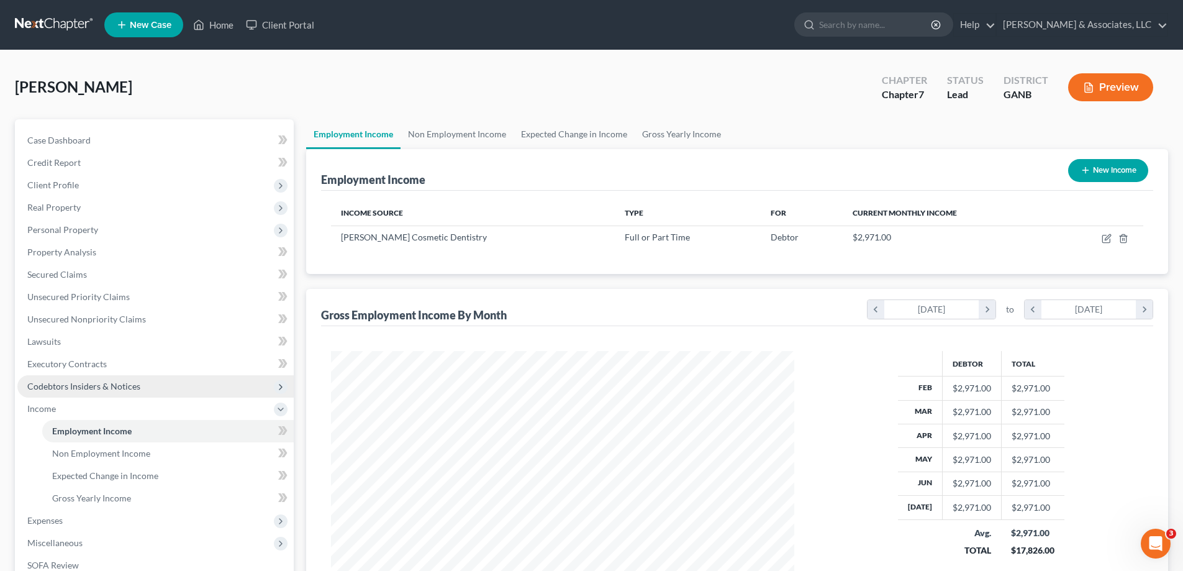
scroll to position [232, 488]
click at [224, 25] on link "Home" at bounding box center [213, 25] width 53 height 22
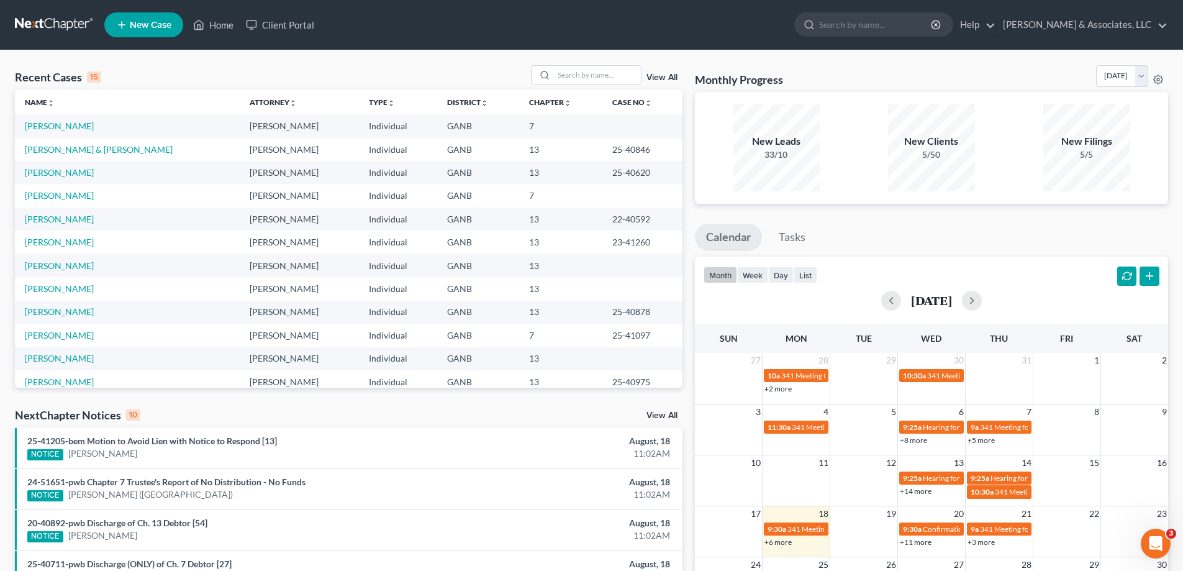
click at [870, 6] on nav "Home New Case Client Portal Brian R. Cahn & Associates, LLC amy@northgabankrupt…" at bounding box center [591, 25] width 1183 height 50
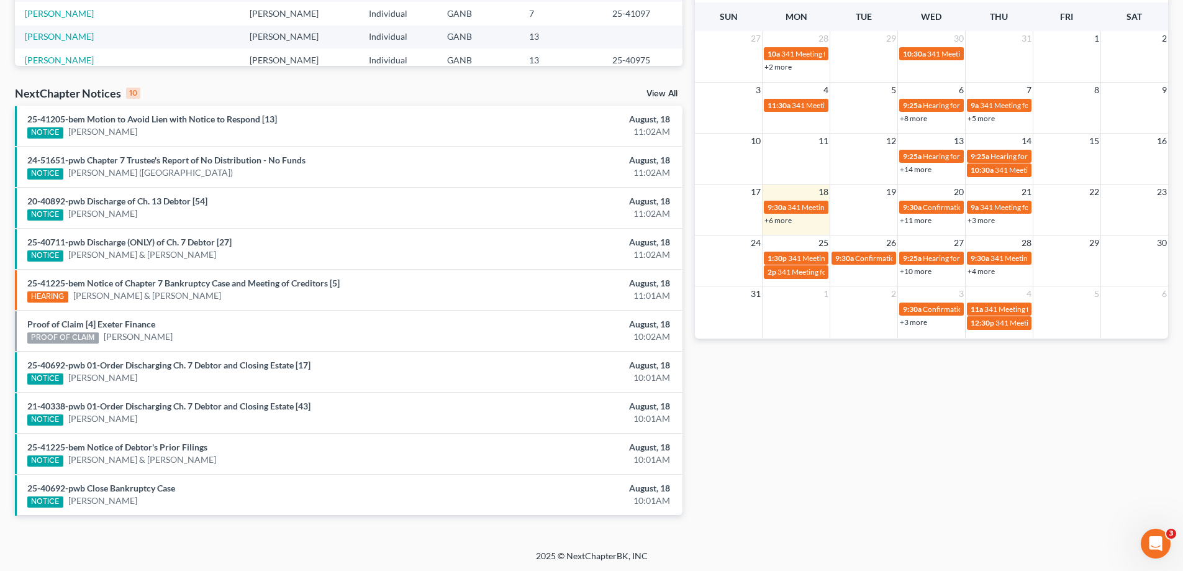
scroll to position [323, 0]
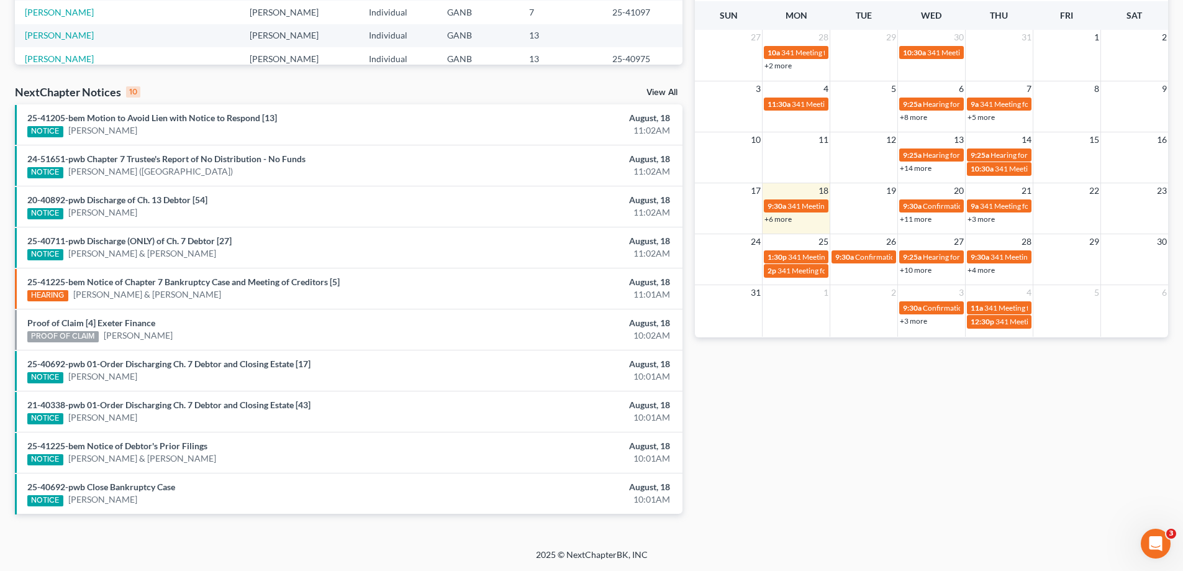
click at [666, 88] on div "NextChapter Notices 10 View All" at bounding box center [349, 94] width 668 height 20
click at [661, 92] on link "View All" at bounding box center [661, 92] width 31 height 9
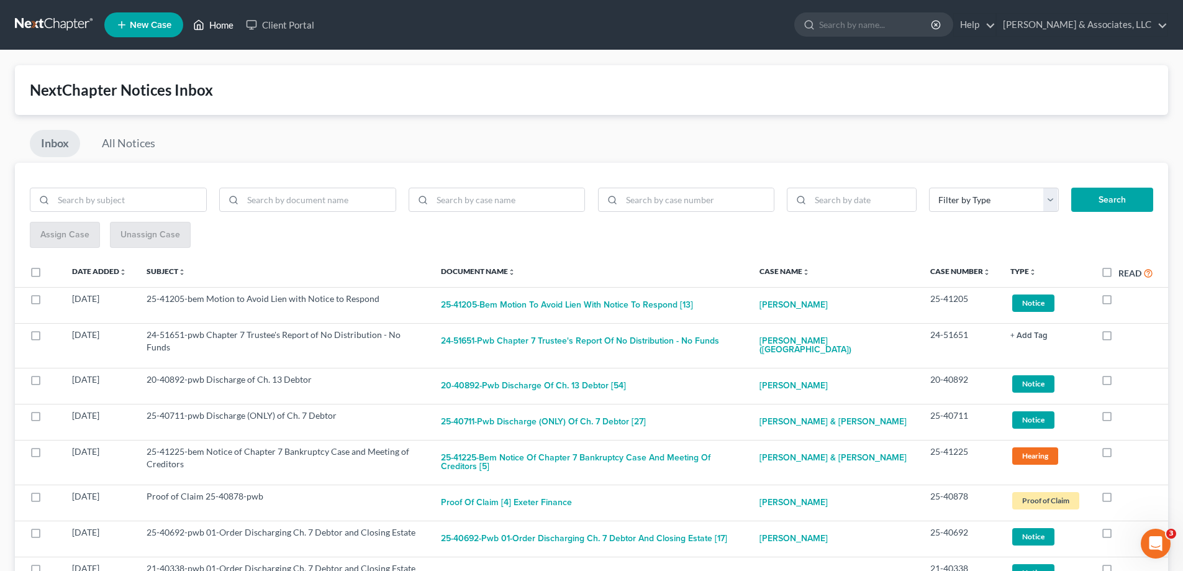
click at [220, 19] on link "Home" at bounding box center [213, 25] width 53 height 22
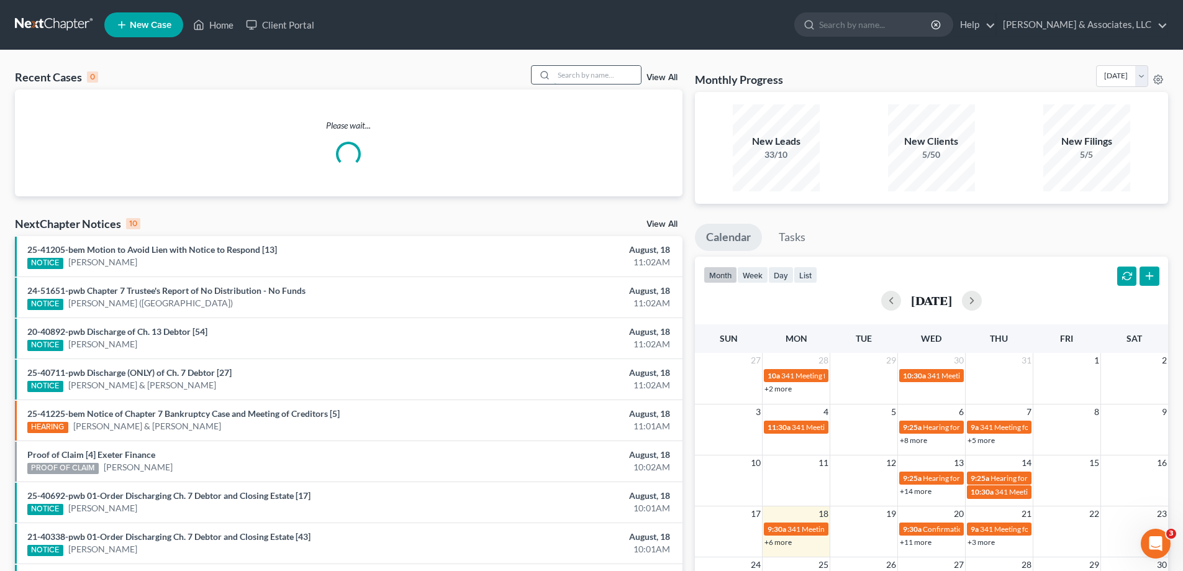
click at [573, 78] on input "search" at bounding box center [597, 75] width 87 height 18
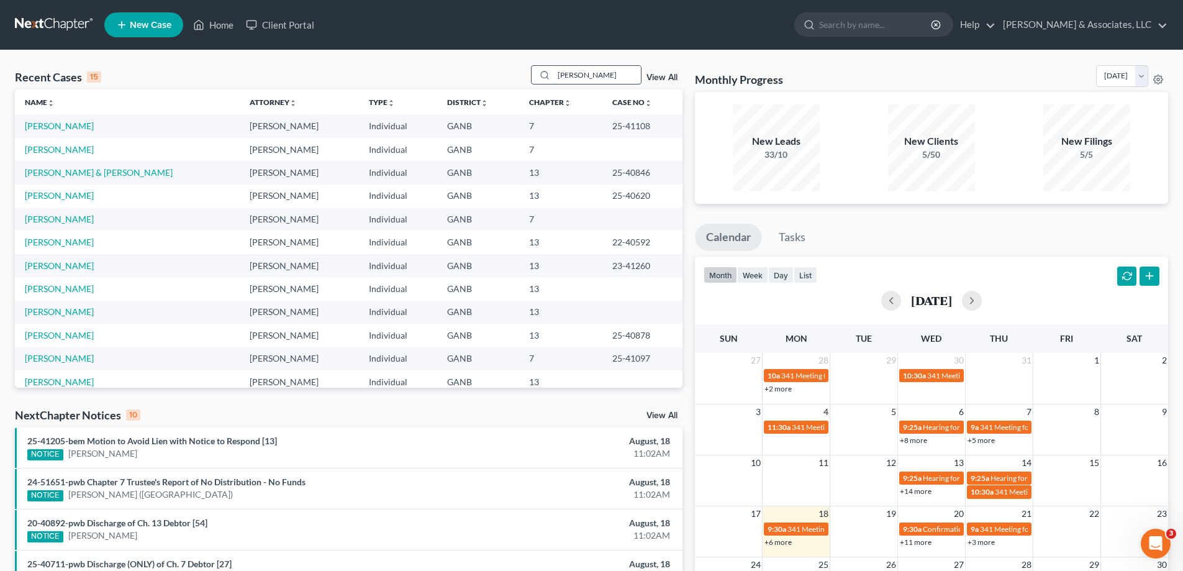
type input "dillard"
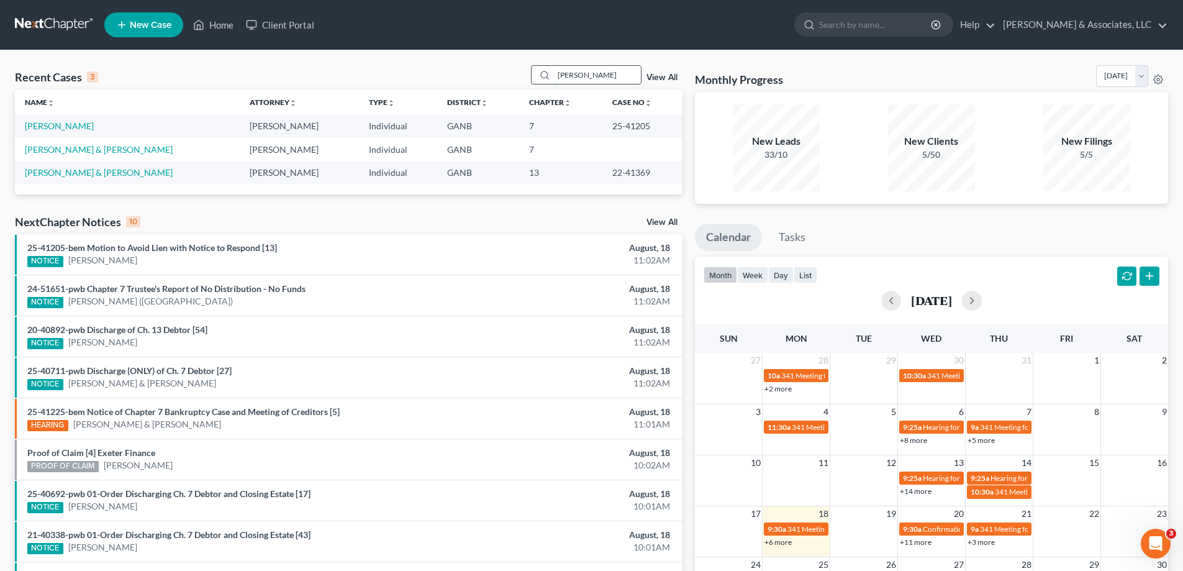
drag, startPoint x: 594, startPoint y: 74, endPoint x: 544, endPoint y: 73, distance: 50.3
click at [544, 73] on div "dillard" at bounding box center [586, 74] width 111 height 19
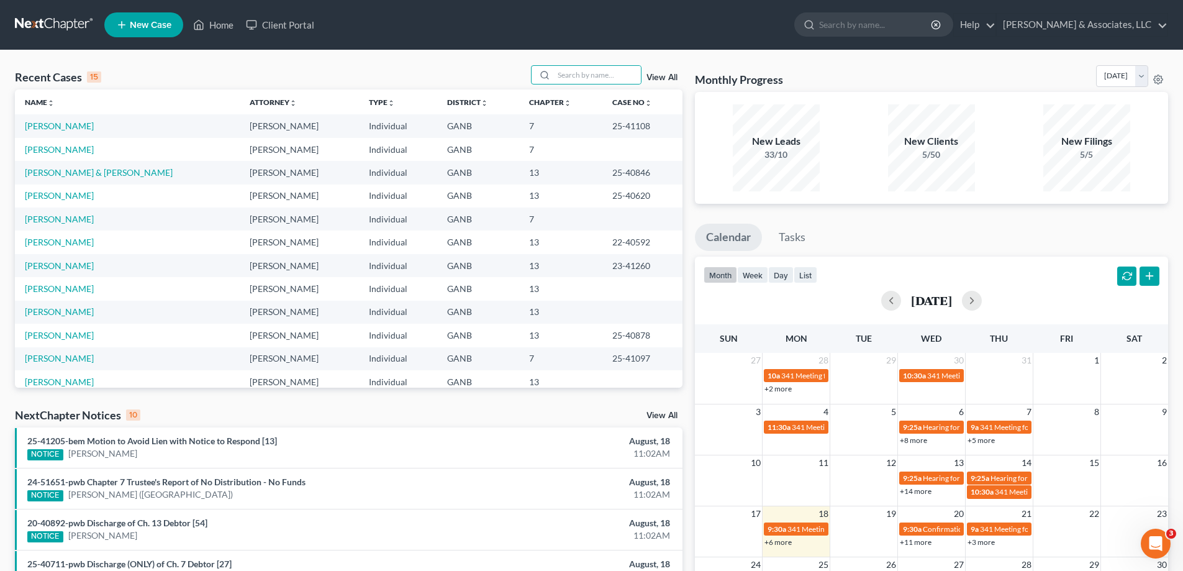
click at [792, 75] on div "Monthly Progress Bankruptcy Bankruptcy August 2025 July 2025 June 2025 May 2025…" at bounding box center [931, 78] width 473 height 27
click at [710, 55] on div "Recent Cases 15 View All Name unfold_more expand_more expand_less Attorney unfo…" at bounding box center [591, 460] width 1183 height 821
click at [788, 76] on div "Monthly Progress Bankruptcy Bankruptcy August 2025 July 2025 June 2025 May 2025…" at bounding box center [931, 78] width 473 height 27
click at [440, 20] on ul "New Case Home Client Portal - No Result - See all results Or Press Enter... Hel…" at bounding box center [636, 25] width 1064 height 32
click at [207, 27] on link "Home" at bounding box center [213, 25] width 53 height 22
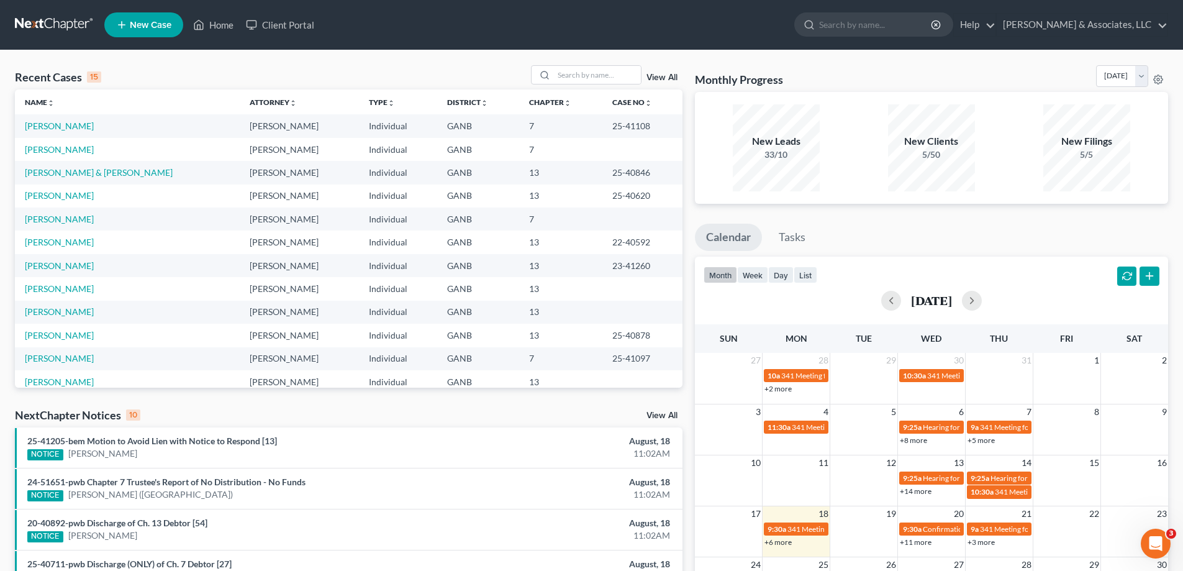
click at [659, 412] on link "View All" at bounding box center [661, 415] width 31 height 9
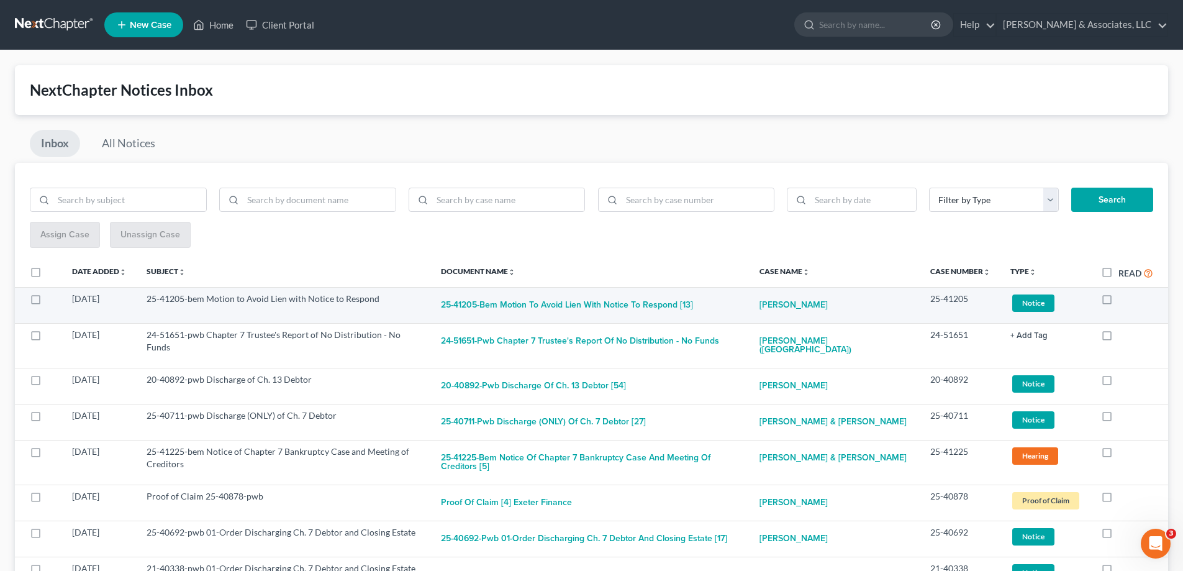
click at [1118, 302] on label at bounding box center [1118, 302] width 0 height 0
click at [1123, 299] on input "checkbox" at bounding box center [1127, 297] width 8 height 8
checkbox input "true"
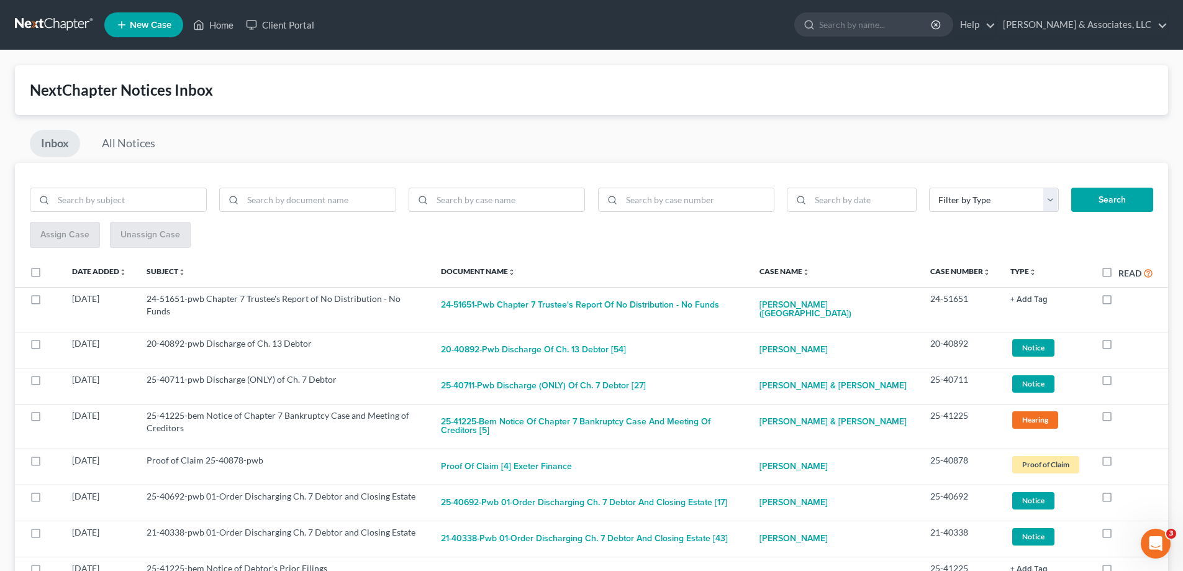
click at [1118, 302] on label at bounding box center [1118, 302] width 0 height 0
click at [1123, 297] on input "checkbox" at bounding box center [1127, 297] width 8 height 8
checkbox input "true"
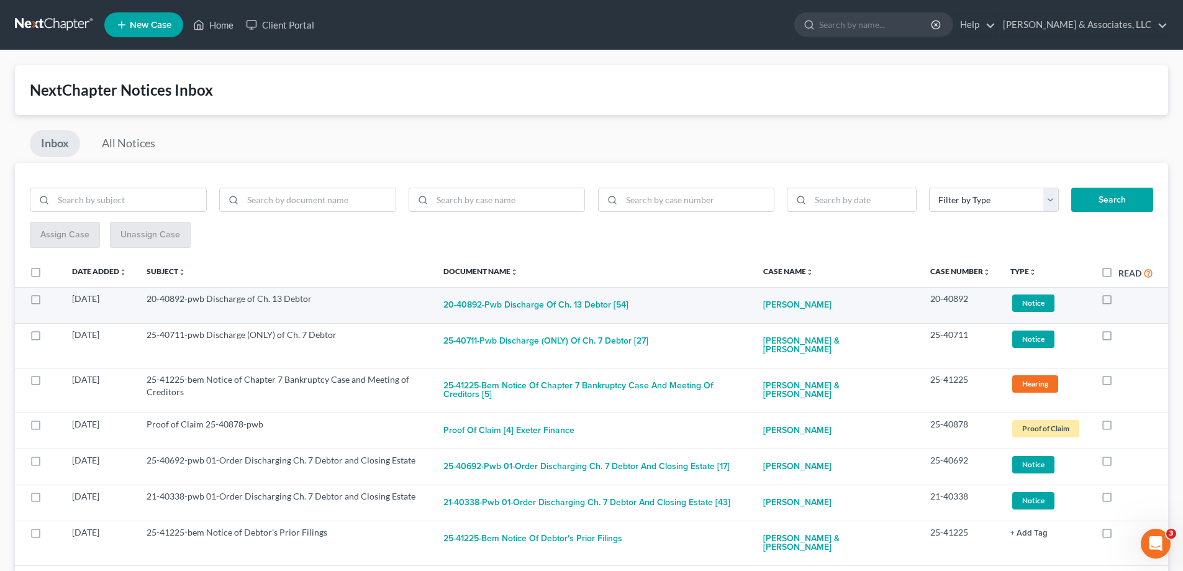
click at [1118, 302] on label at bounding box center [1118, 302] width 0 height 0
click at [1123, 298] on input "checkbox" at bounding box center [1127, 297] width 8 height 8
checkbox input "true"
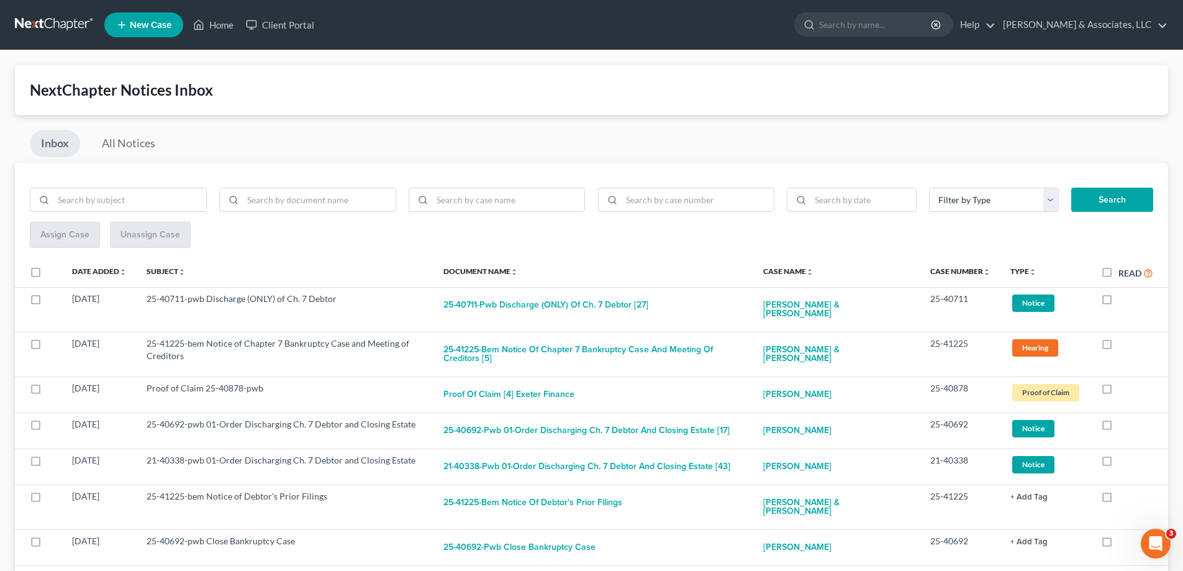
click at [1118, 302] on label at bounding box center [1118, 302] width 0 height 0
click at [1123, 298] on input "checkbox" at bounding box center [1127, 297] width 8 height 8
checkbox input "true"
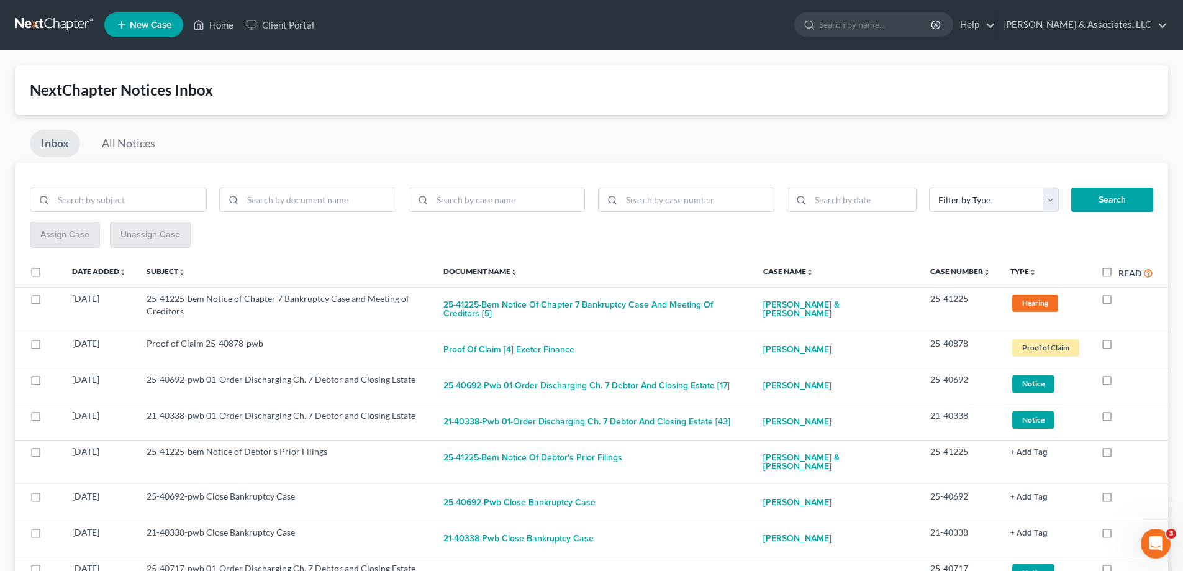
click at [1118, 302] on label at bounding box center [1118, 302] width 0 height 0
click at [1123, 298] on input "checkbox" at bounding box center [1127, 297] width 8 height 8
checkbox input "true"
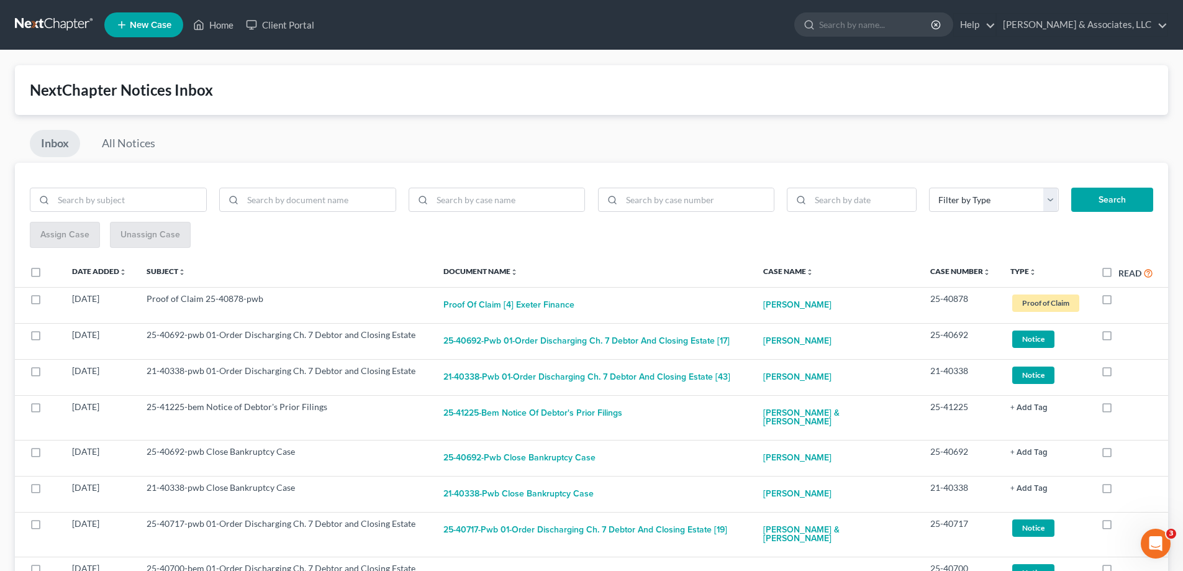
click at [1118, 302] on label at bounding box center [1118, 302] width 0 height 0
click at [1123, 298] on input "checkbox" at bounding box center [1127, 297] width 8 height 8
checkbox input "true"
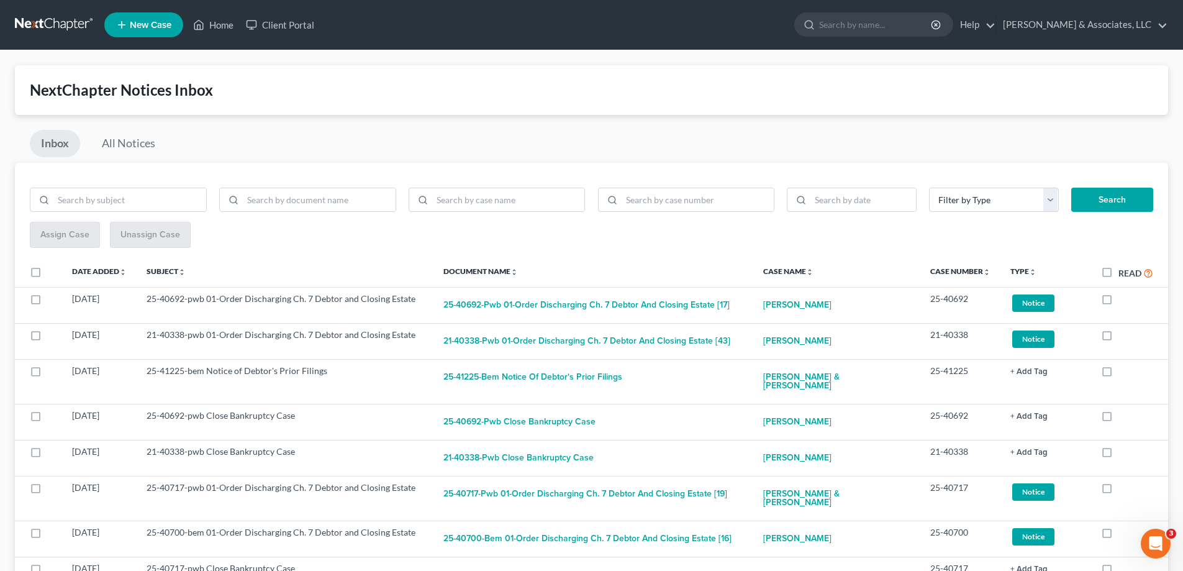
click at [1118, 302] on label at bounding box center [1118, 302] width 0 height 0
click at [1123, 298] on input "checkbox" at bounding box center [1127, 297] width 8 height 8
checkbox input "true"
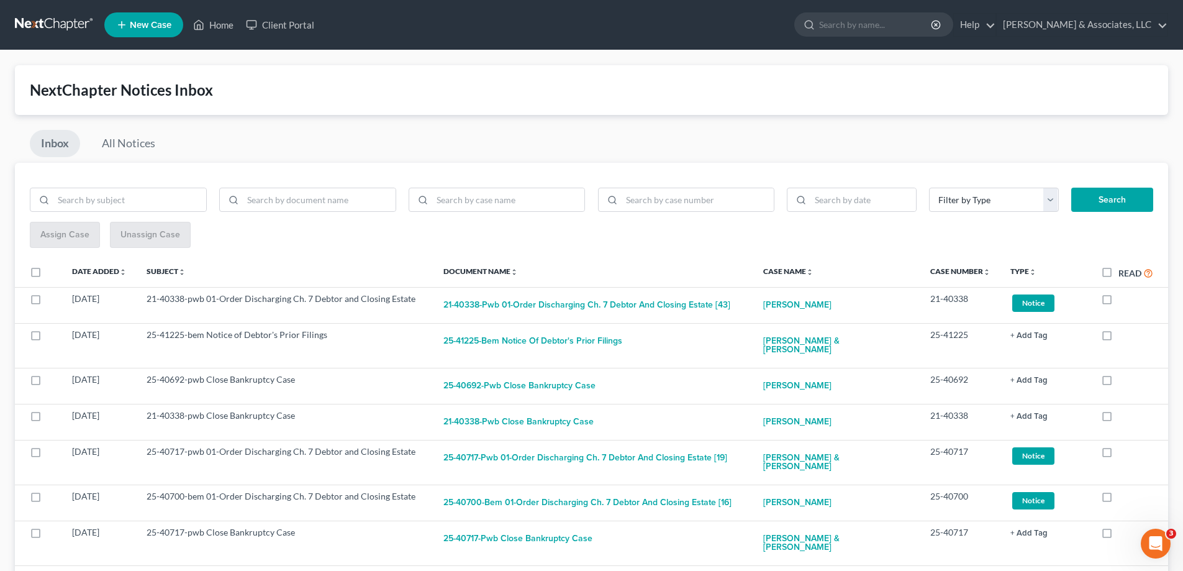
click at [1118, 302] on label at bounding box center [1118, 302] width 0 height 0
click at [1123, 298] on input "checkbox" at bounding box center [1127, 297] width 8 height 8
checkbox input "true"
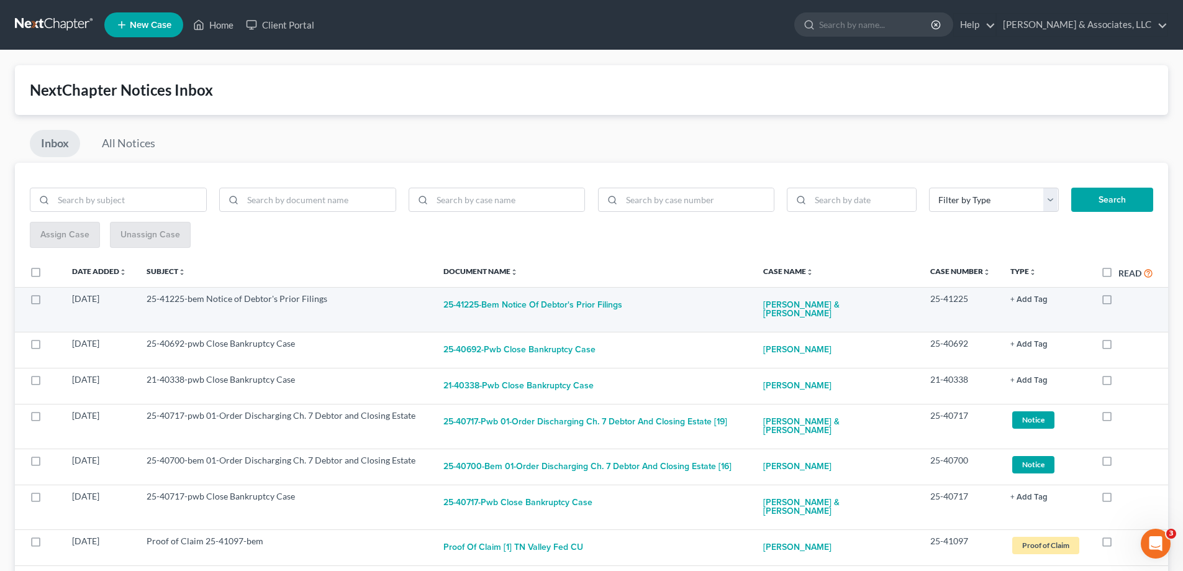
click at [1118, 302] on label at bounding box center [1118, 302] width 0 height 0
click at [1123, 300] on input "checkbox" at bounding box center [1127, 297] width 8 height 8
checkbox input "true"
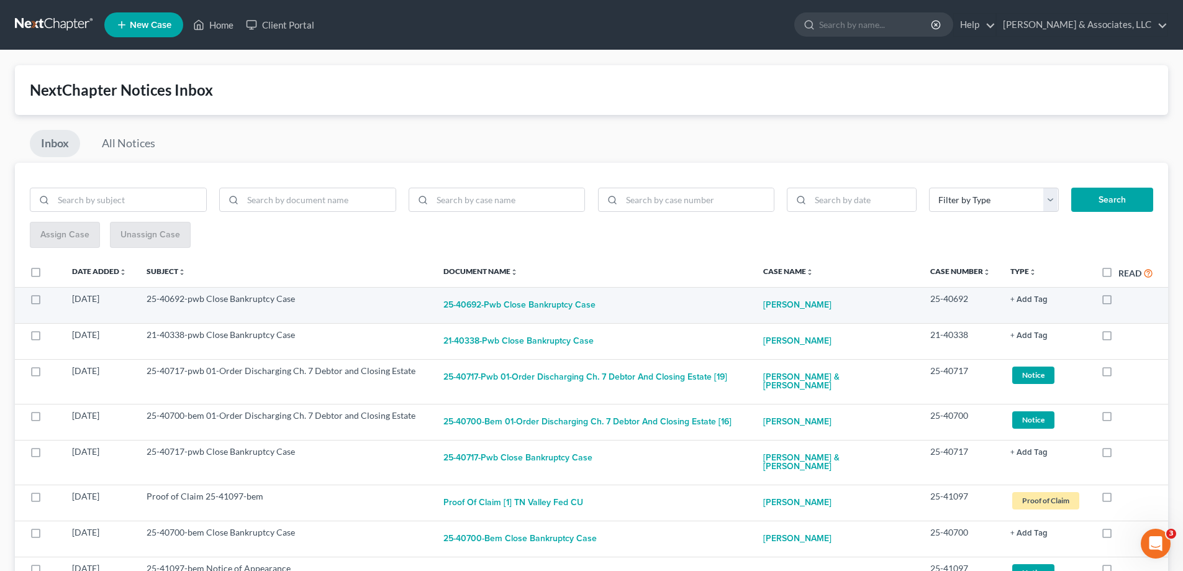
click at [1118, 302] on label at bounding box center [1118, 302] width 0 height 0
click at [1123, 299] on input "checkbox" at bounding box center [1127, 297] width 8 height 8
checkbox input "true"
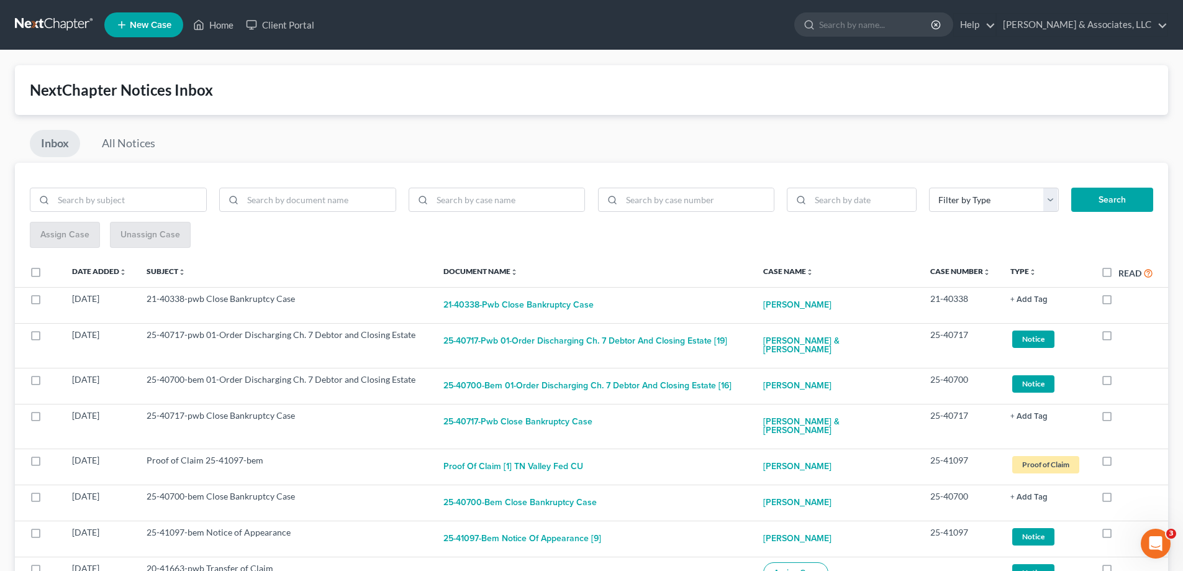
click at [1118, 302] on label at bounding box center [1118, 302] width 0 height 0
click at [1123, 299] on input "checkbox" at bounding box center [1127, 297] width 8 height 8
checkbox input "true"
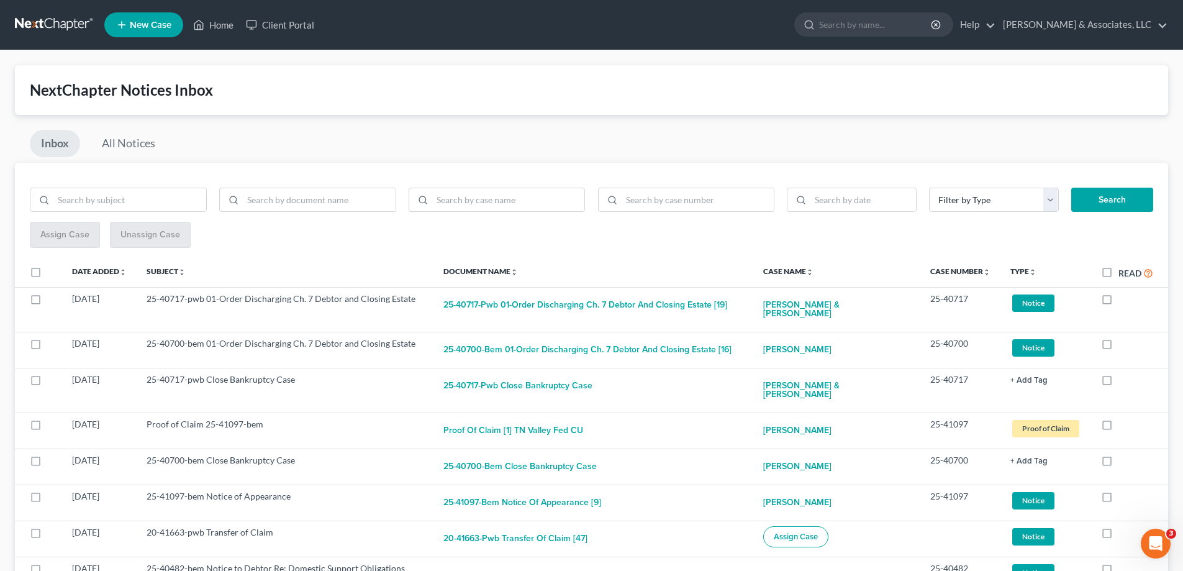
click at [1118, 302] on label at bounding box center [1118, 302] width 0 height 0
click at [1123, 299] on input "checkbox" at bounding box center [1127, 297] width 8 height 8
checkbox input "true"
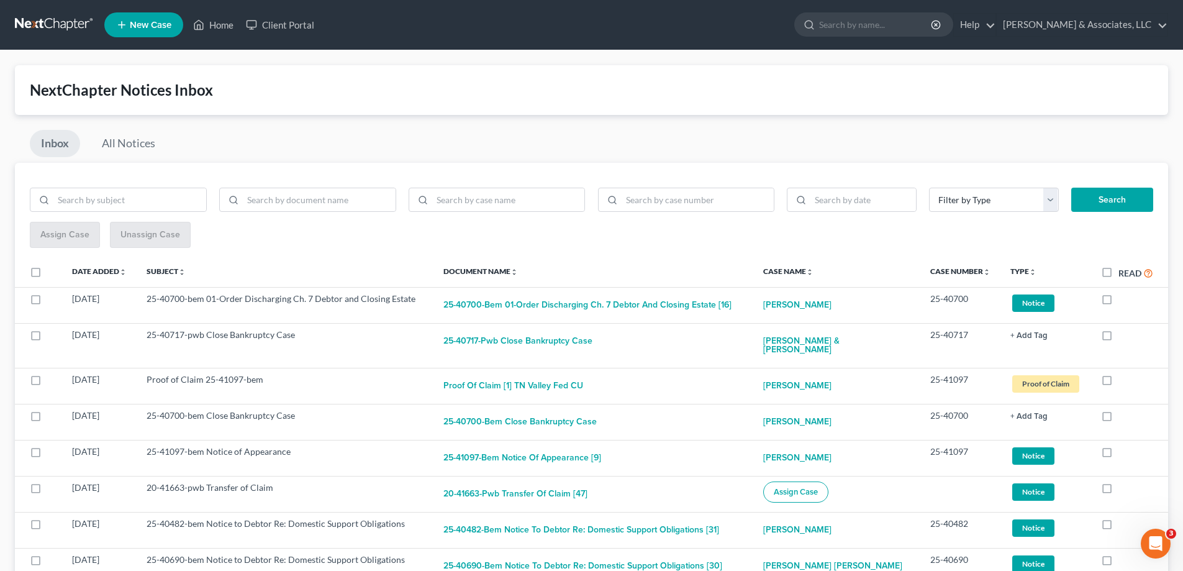
click at [1118, 302] on label at bounding box center [1118, 302] width 0 height 0
click at [1123, 299] on input "checkbox" at bounding box center [1127, 297] width 8 height 8
checkbox input "true"
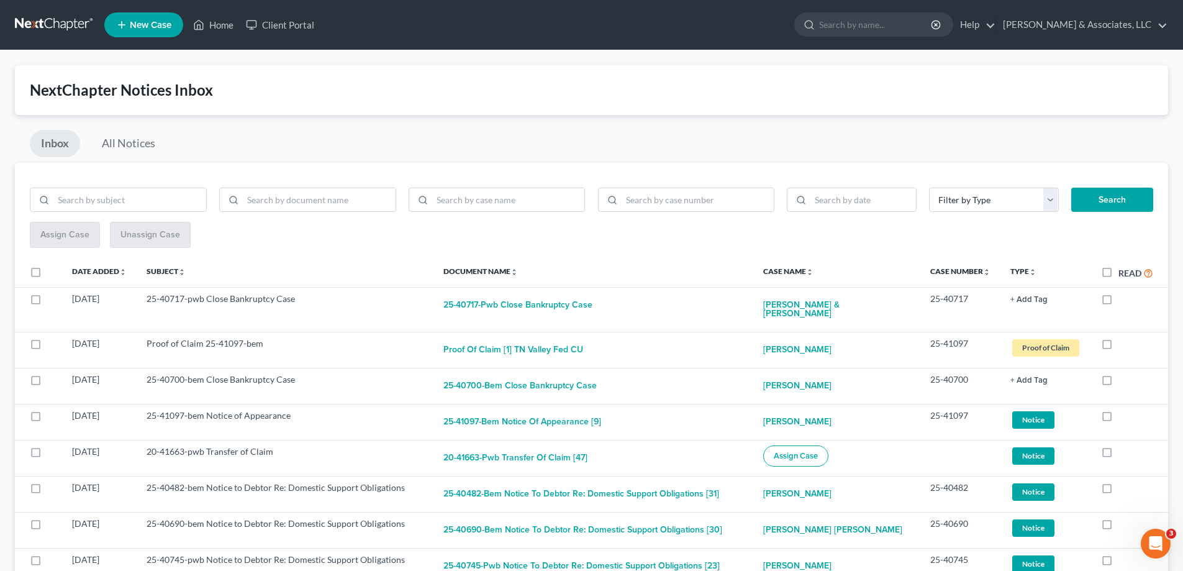
click at [1118, 302] on label at bounding box center [1118, 302] width 0 height 0
click at [1123, 299] on input "checkbox" at bounding box center [1127, 297] width 8 height 8
checkbox input "true"
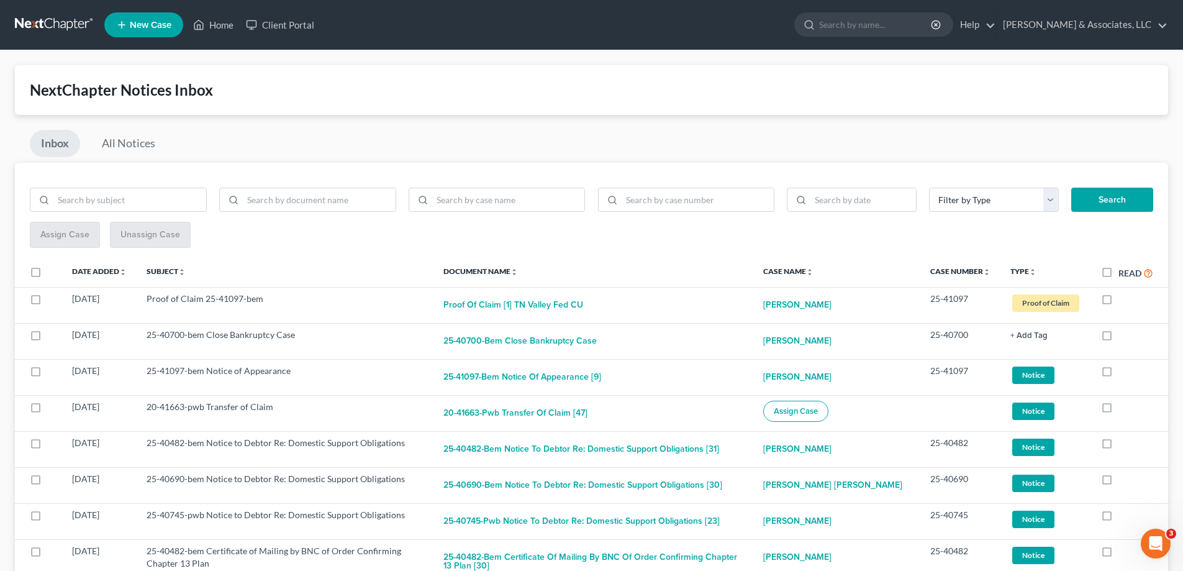
click at [1118, 302] on label at bounding box center [1118, 302] width 0 height 0
click at [1123, 299] on input "checkbox" at bounding box center [1127, 297] width 8 height 8
checkbox input "true"
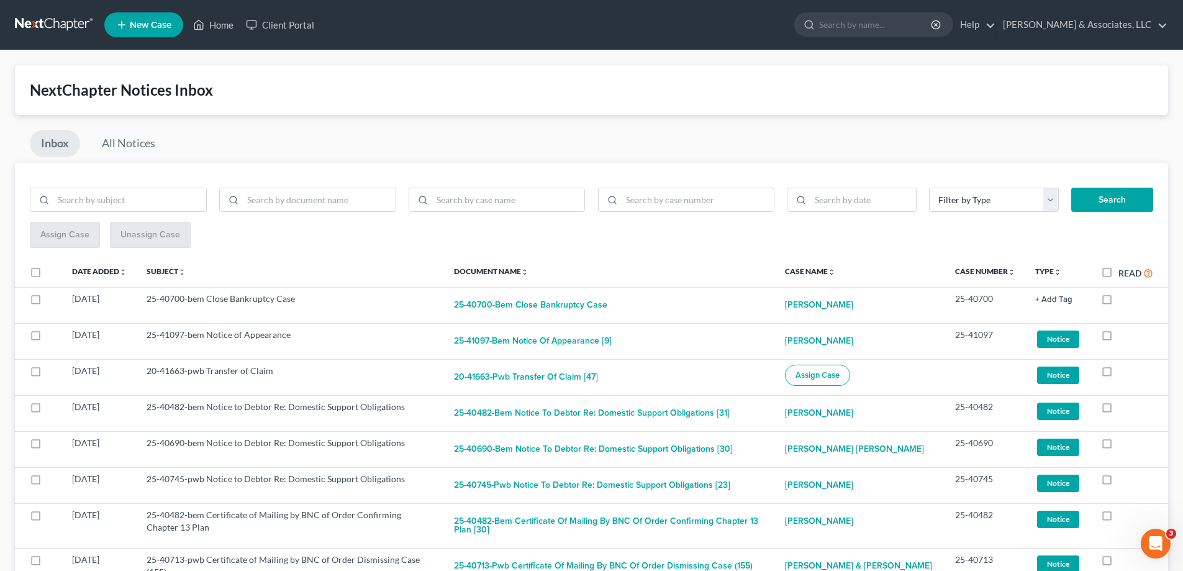
click at [1118, 302] on label at bounding box center [1118, 302] width 0 height 0
click at [1123, 299] on input "checkbox" at bounding box center [1127, 297] width 8 height 8
checkbox input "true"
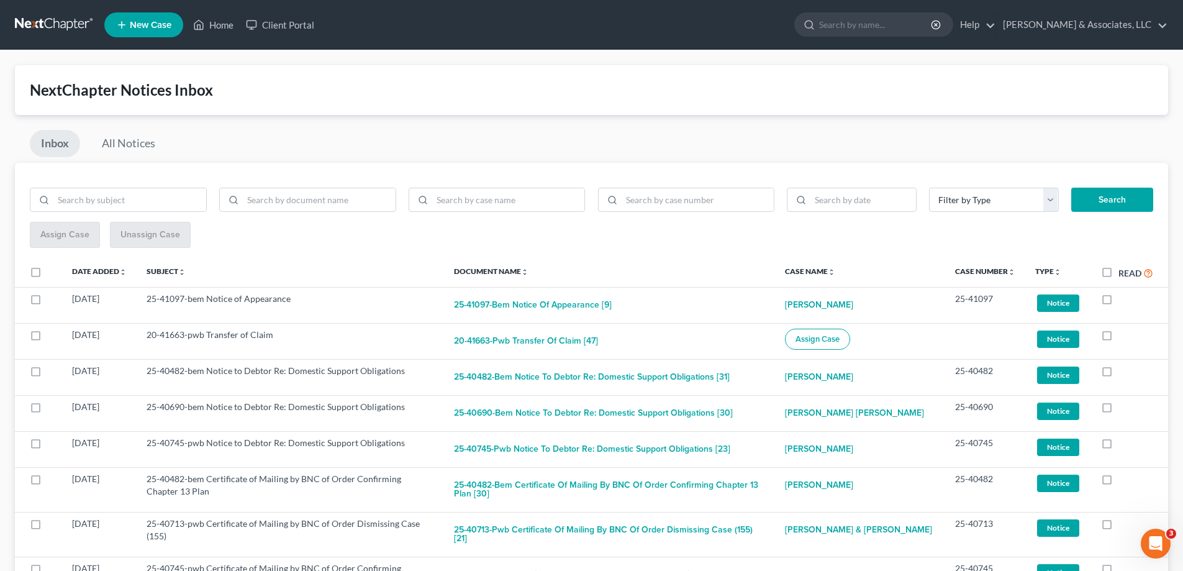
click at [1118, 302] on label at bounding box center [1118, 302] width 0 height 0
click at [1123, 299] on input "checkbox" at bounding box center [1127, 297] width 8 height 8
checkbox input "true"
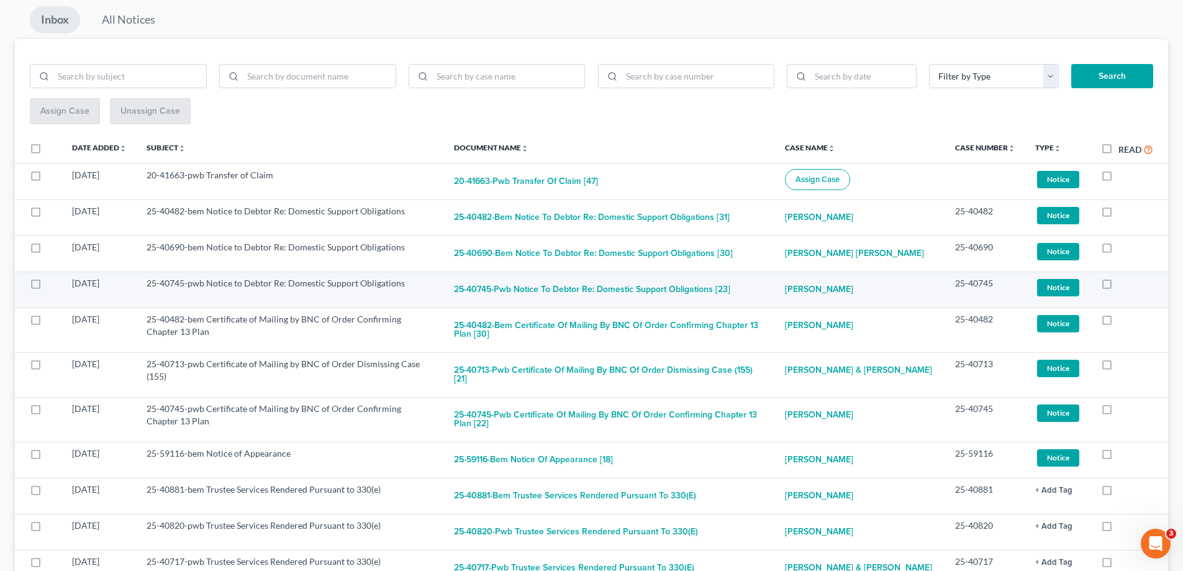
scroll to position [124, 0]
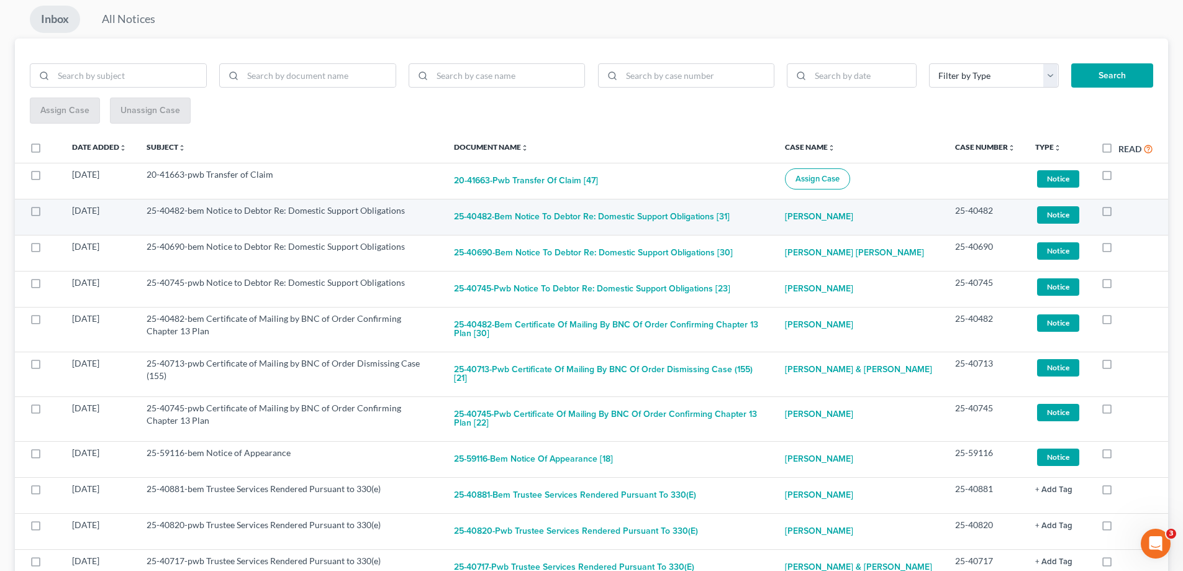
click at [1118, 214] on label at bounding box center [1118, 214] width 0 height 0
click at [1123, 212] on input "checkbox" at bounding box center [1127, 208] width 8 height 8
checkbox input "true"
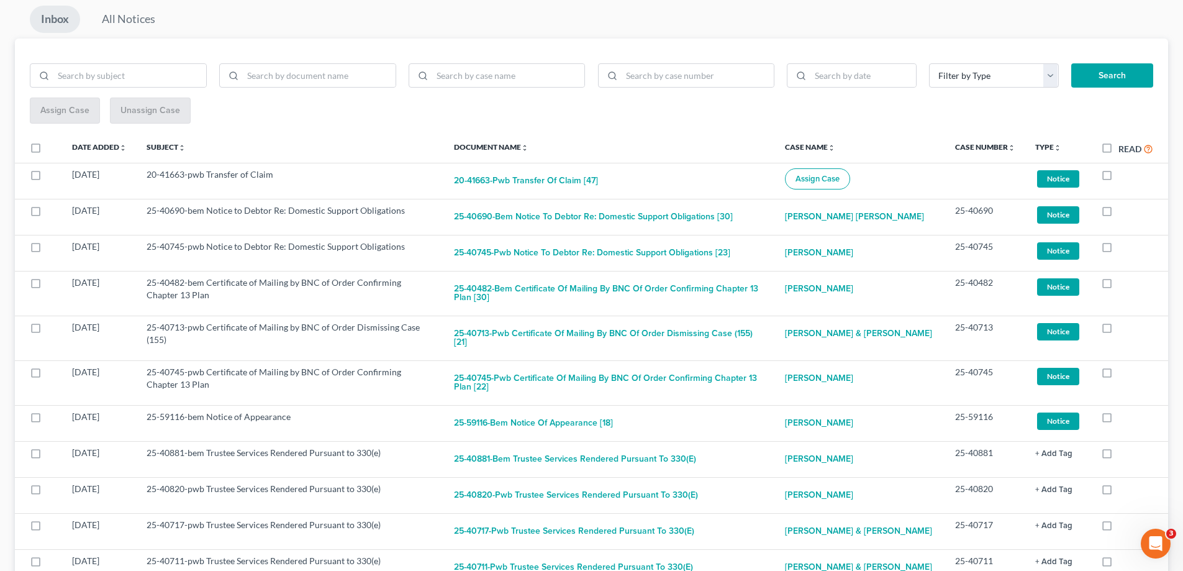
click at [1118, 214] on label at bounding box center [1118, 214] width 0 height 0
click at [1123, 212] on input "checkbox" at bounding box center [1127, 208] width 8 height 8
checkbox input "true"
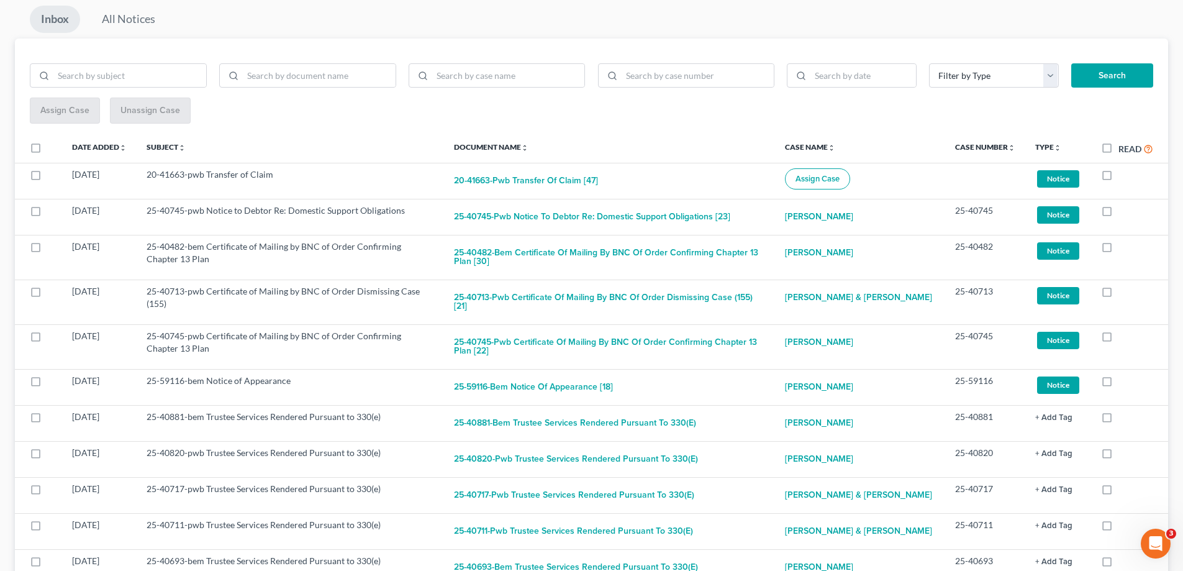
click at [1118, 214] on label at bounding box center [1118, 214] width 0 height 0
click at [1123, 212] on input "checkbox" at bounding box center [1127, 208] width 8 height 8
checkbox input "true"
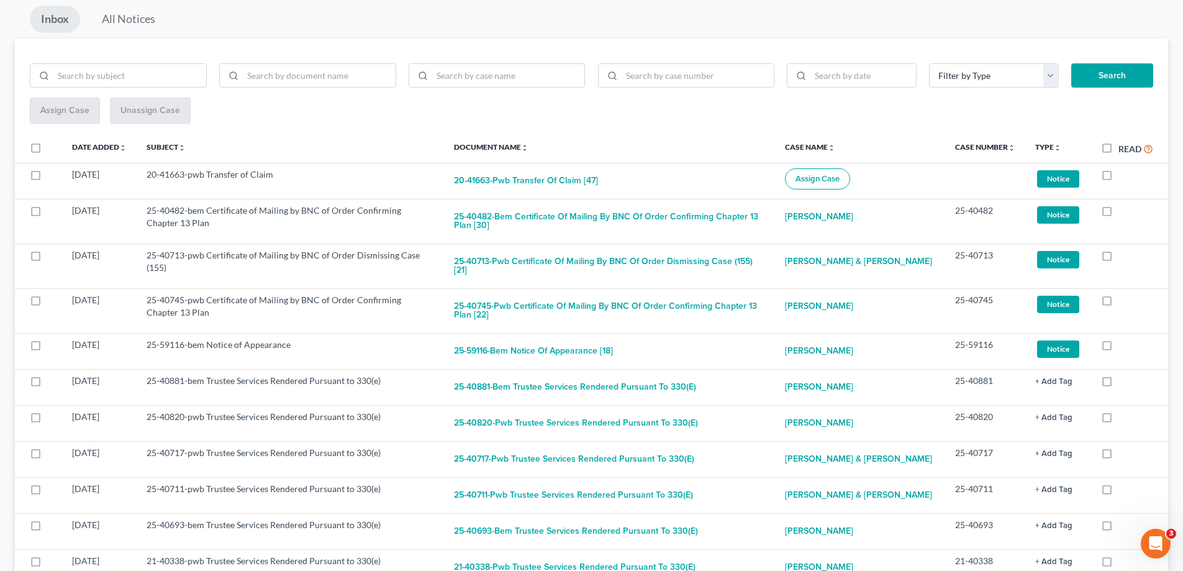
click at [1118, 214] on label at bounding box center [1118, 214] width 0 height 0
click at [1123, 212] on input "checkbox" at bounding box center [1127, 208] width 8 height 8
checkbox input "true"
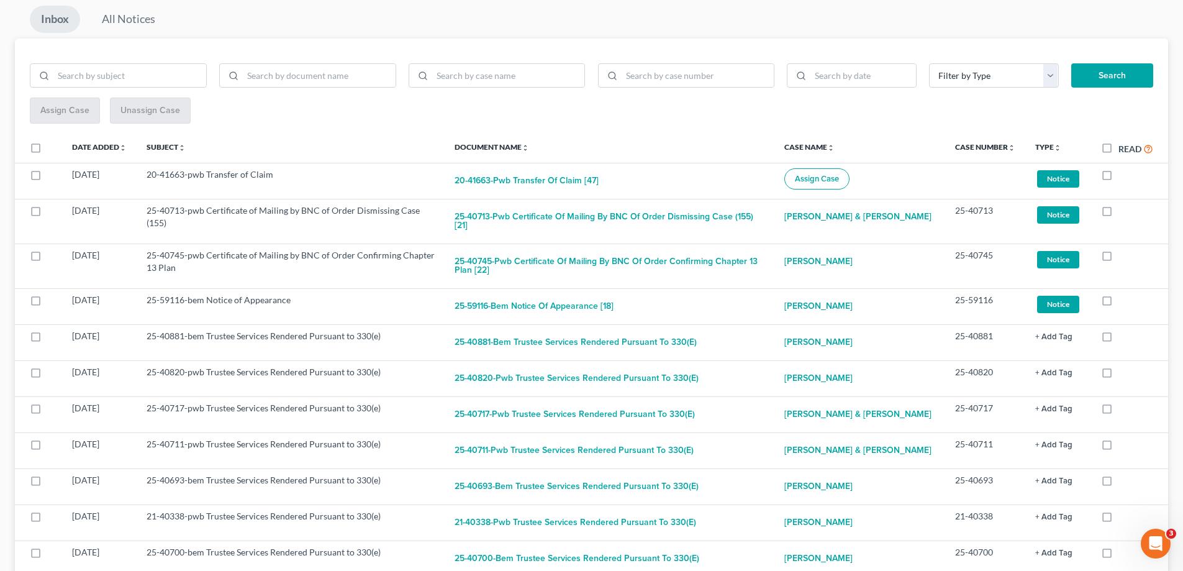
click at [1118, 214] on label at bounding box center [1118, 214] width 0 height 0
click at [1123, 212] on input "checkbox" at bounding box center [1127, 208] width 8 height 8
checkbox input "true"
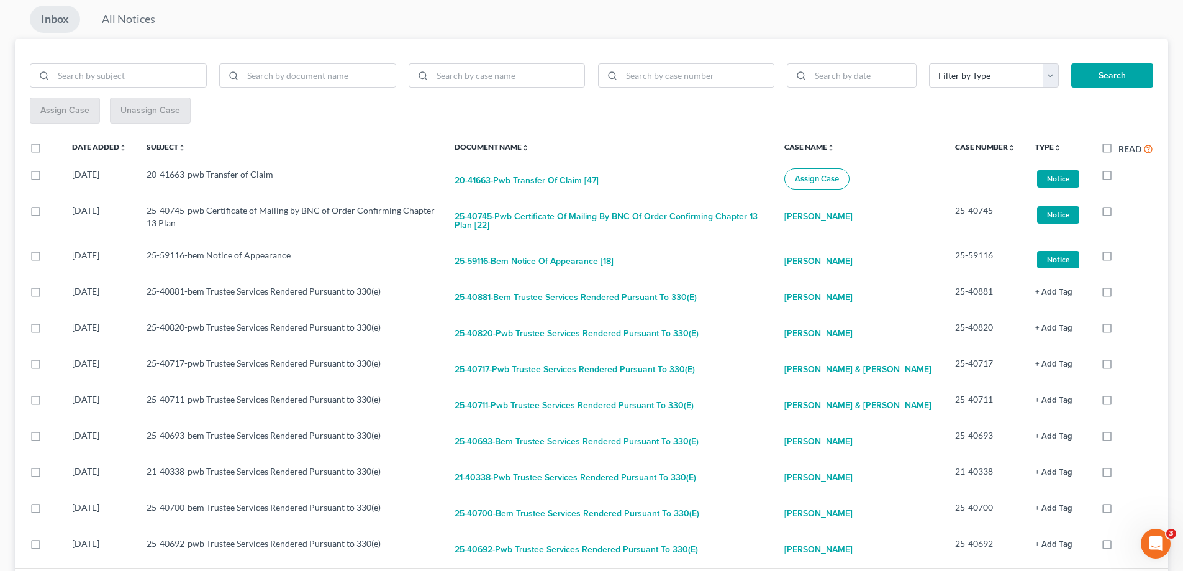
click at [1118, 214] on label at bounding box center [1118, 214] width 0 height 0
click at [1123, 212] on input "checkbox" at bounding box center [1127, 208] width 8 height 8
checkbox input "true"
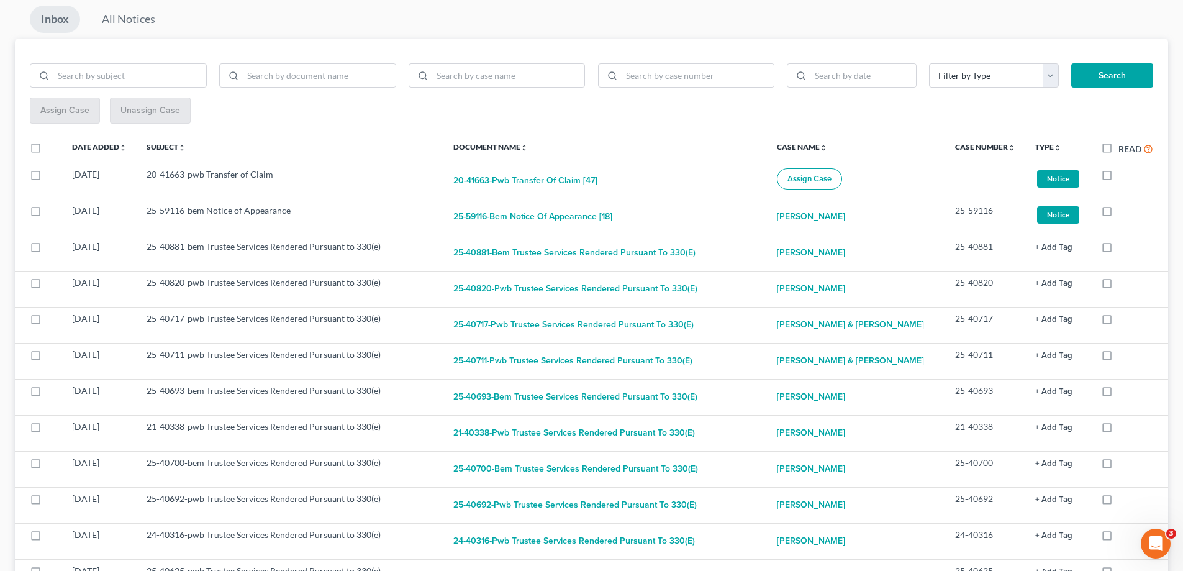
click at [1118, 214] on label at bounding box center [1118, 214] width 0 height 0
click at [1123, 212] on input "checkbox" at bounding box center [1127, 208] width 8 height 8
checkbox input "true"
click at [1118, 214] on label at bounding box center [1118, 214] width 0 height 0
click at [1123, 212] on input "checkbox" at bounding box center [1127, 208] width 8 height 8
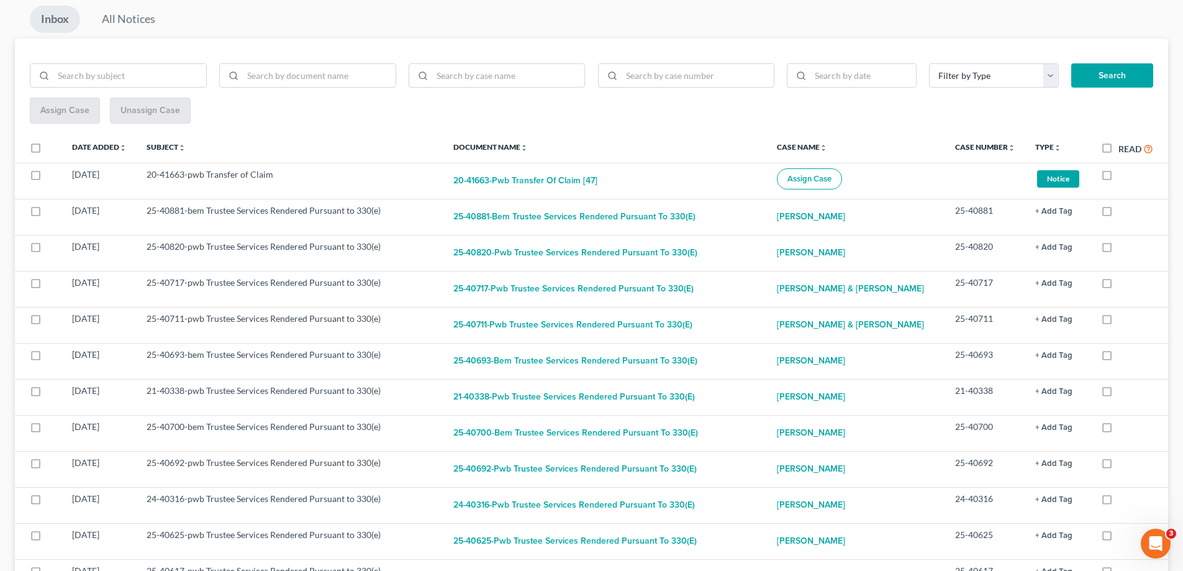
checkbox input "true"
click at [1118, 214] on label at bounding box center [1118, 214] width 0 height 0
click at [1123, 212] on input "checkbox" at bounding box center [1127, 208] width 8 height 8
checkbox input "true"
click at [1118, 214] on label at bounding box center [1118, 214] width 0 height 0
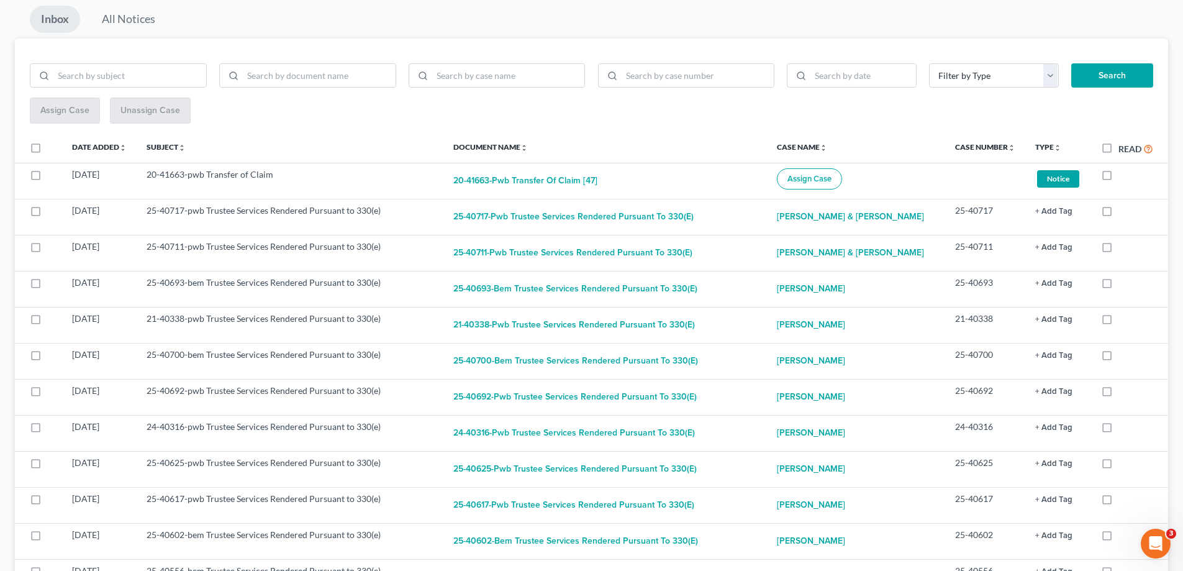
click at [1123, 212] on input "checkbox" at bounding box center [1127, 208] width 8 height 8
checkbox input "true"
click at [1118, 214] on label at bounding box center [1118, 214] width 0 height 0
click at [1123, 212] on input "checkbox" at bounding box center [1127, 208] width 8 height 8
checkbox input "true"
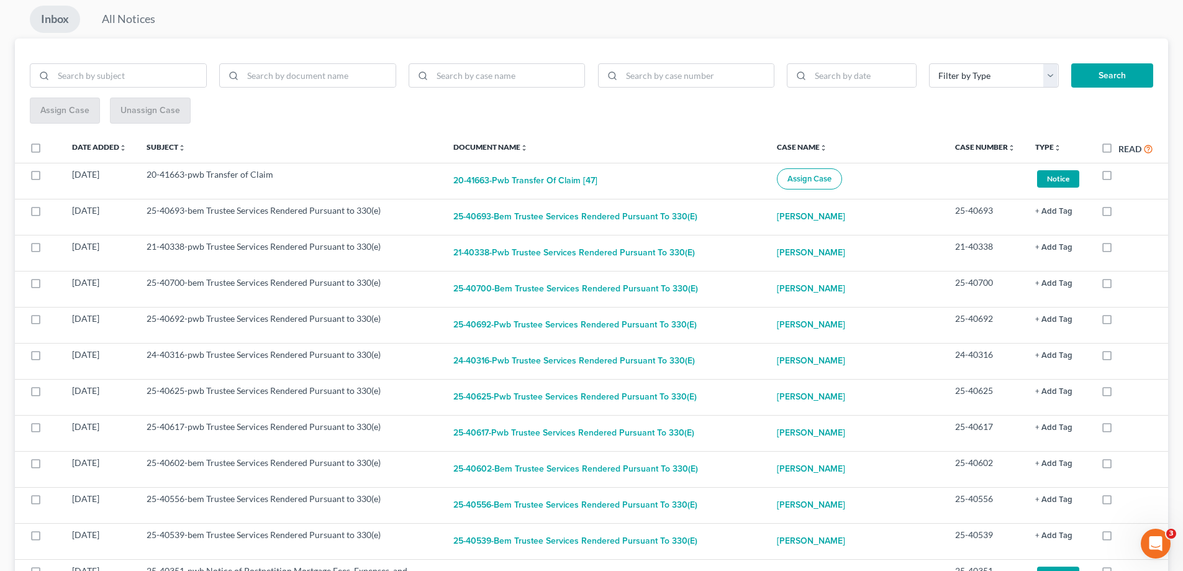
click at [1118, 214] on label at bounding box center [1118, 214] width 0 height 0
click at [1123, 212] on input "checkbox" at bounding box center [1127, 208] width 8 height 8
checkbox input "true"
click at [1118, 214] on label at bounding box center [1118, 214] width 0 height 0
click at [1123, 212] on input "checkbox" at bounding box center [1127, 208] width 8 height 8
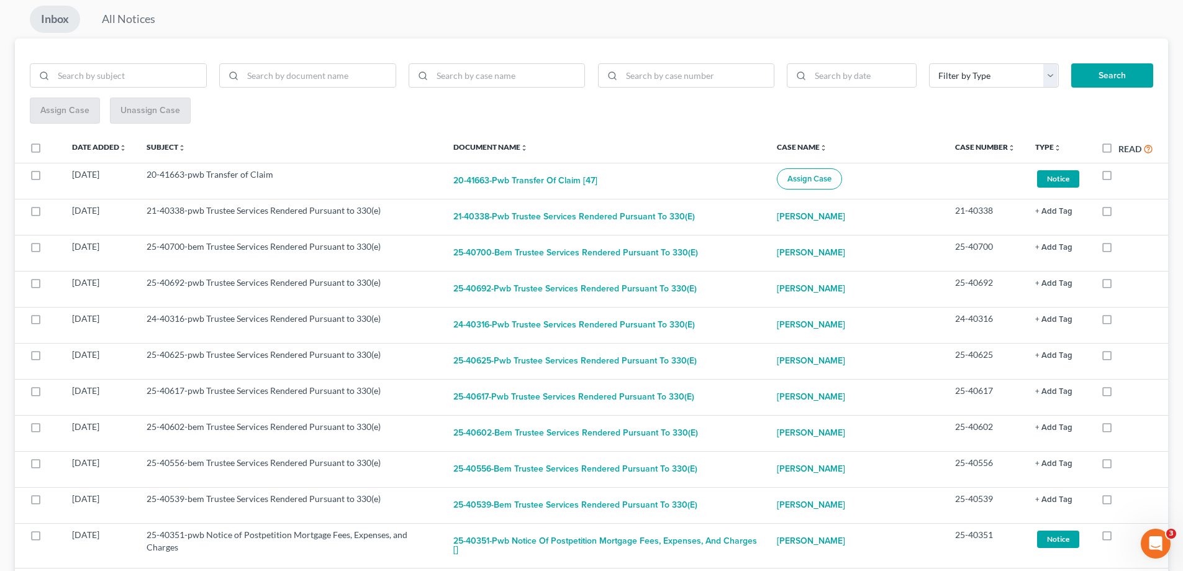
checkbox input "true"
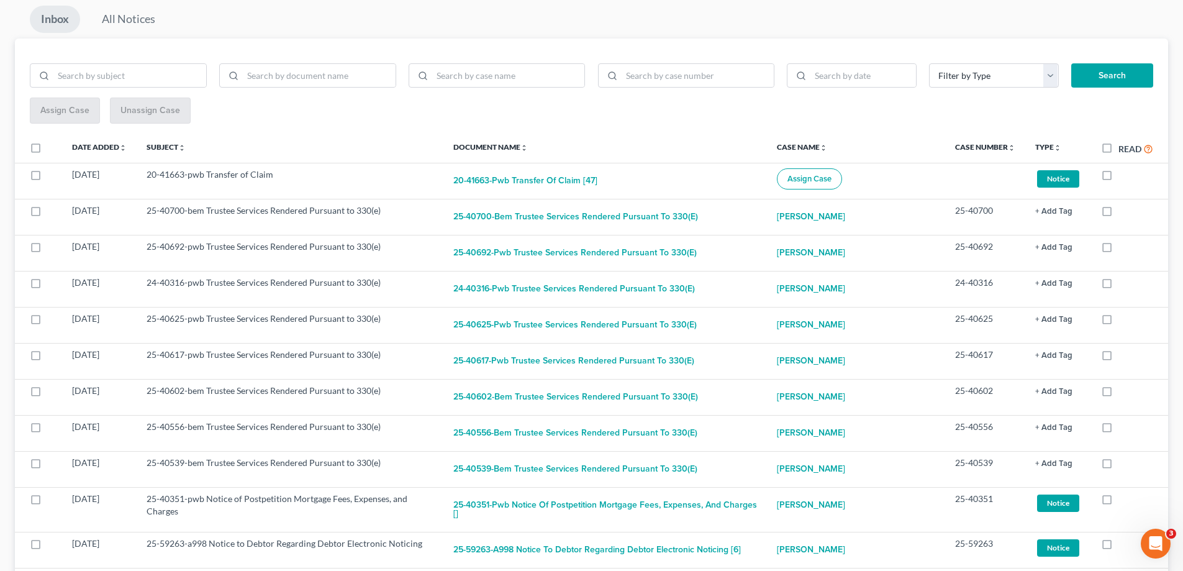
click at [1118, 214] on label at bounding box center [1118, 214] width 0 height 0
click at [1123, 212] on input "checkbox" at bounding box center [1127, 208] width 8 height 8
checkbox input "true"
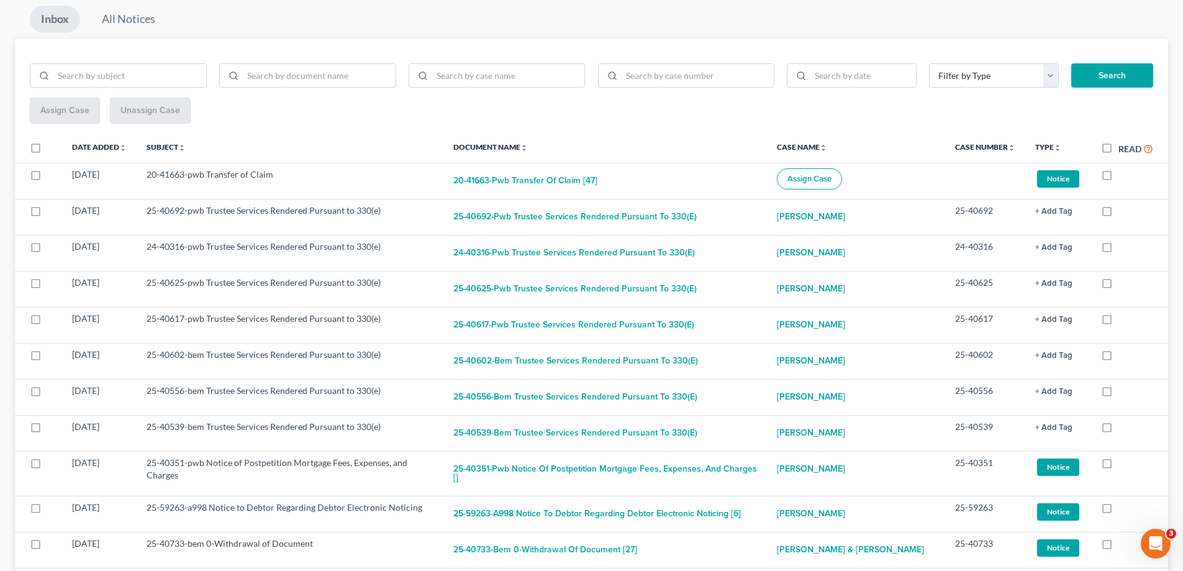
click at [1118, 214] on label at bounding box center [1118, 214] width 0 height 0
click at [1123, 212] on input "checkbox" at bounding box center [1127, 208] width 8 height 8
checkbox input "true"
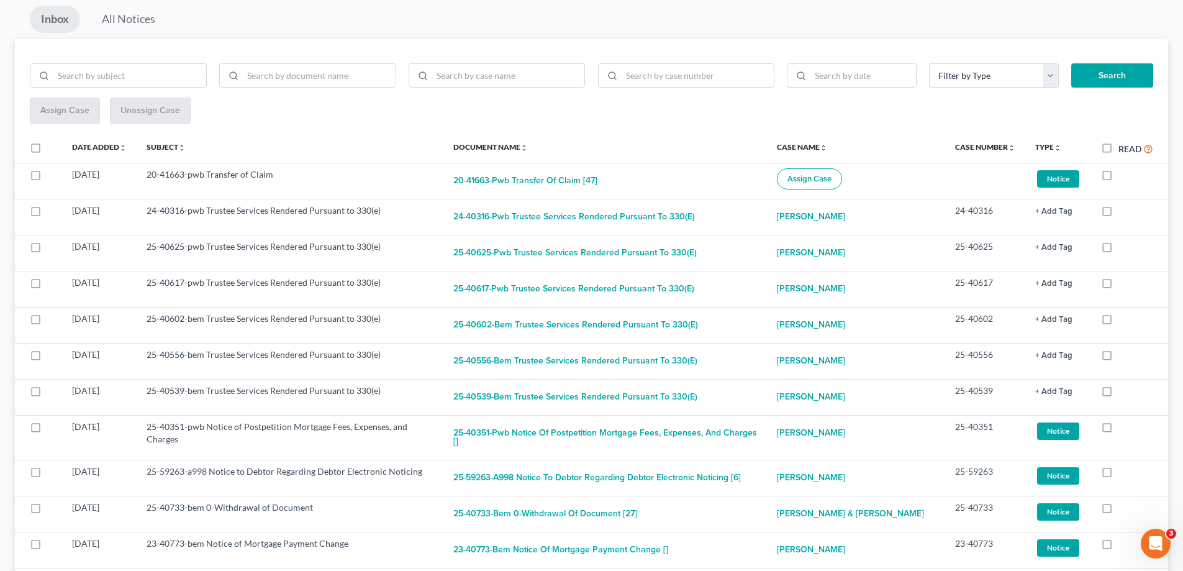
click at [1118, 214] on label at bounding box center [1118, 214] width 0 height 0
click at [1123, 212] on input "checkbox" at bounding box center [1127, 208] width 8 height 8
checkbox input "true"
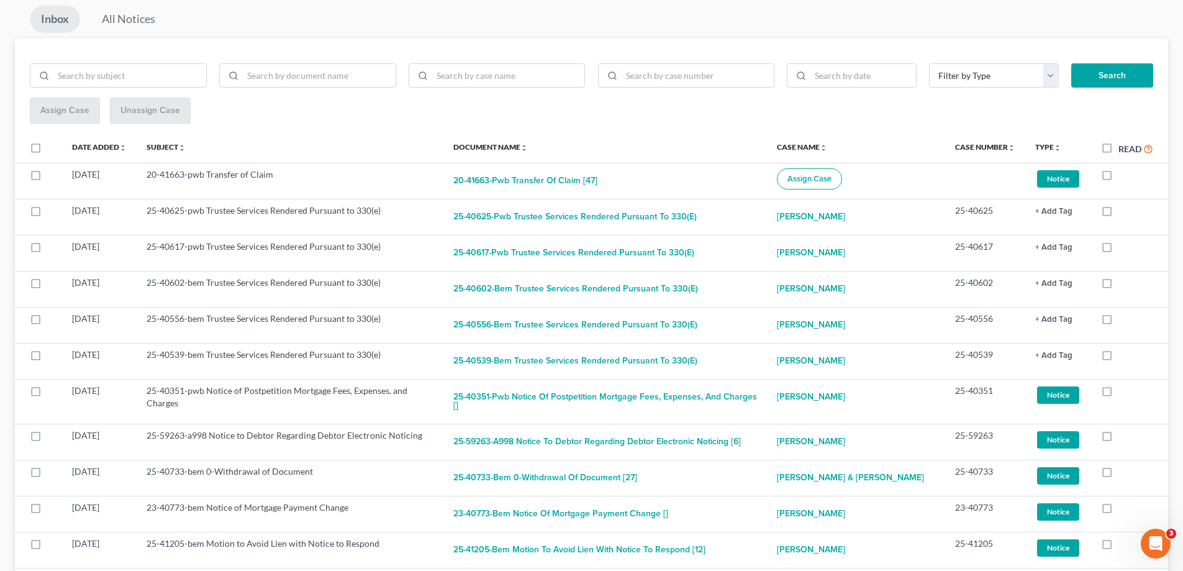
click at [1118, 214] on label at bounding box center [1118, 214] width 0 height 0
click at [1123, 212] on input "checkbox" at bounding box center [1127, 208] width 8 height 8
checkbox input "true"
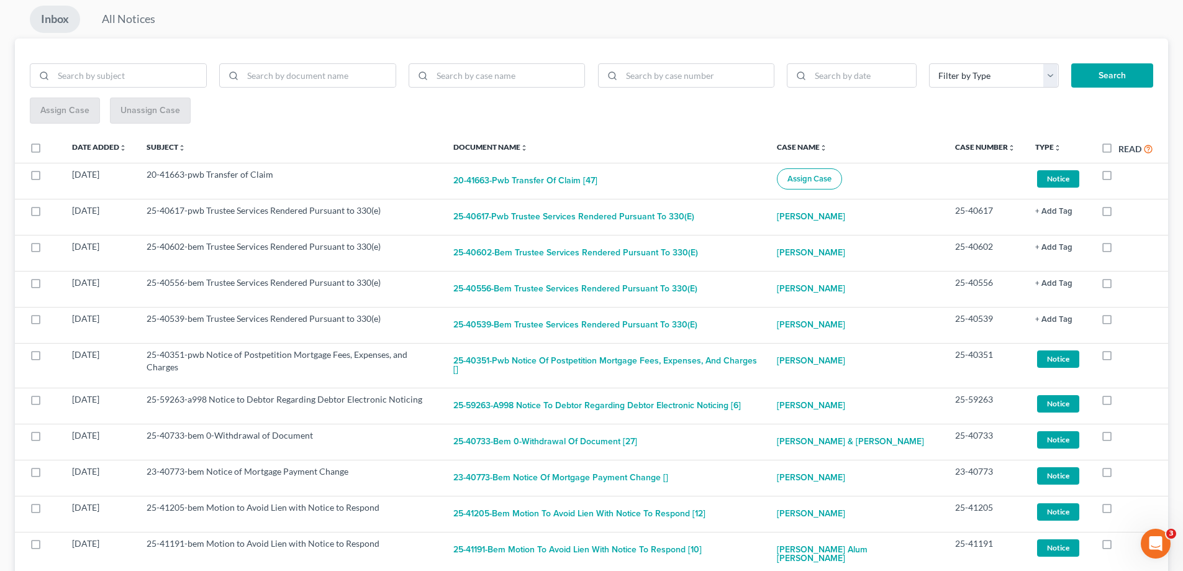
click at [1118, 214] on label at bounding box center [1118, 214] width 0 height 0
click at [1123, 212] on input "checkbox" at bounding box center [1127, 208] width 8 height 8
checkbox input "true"
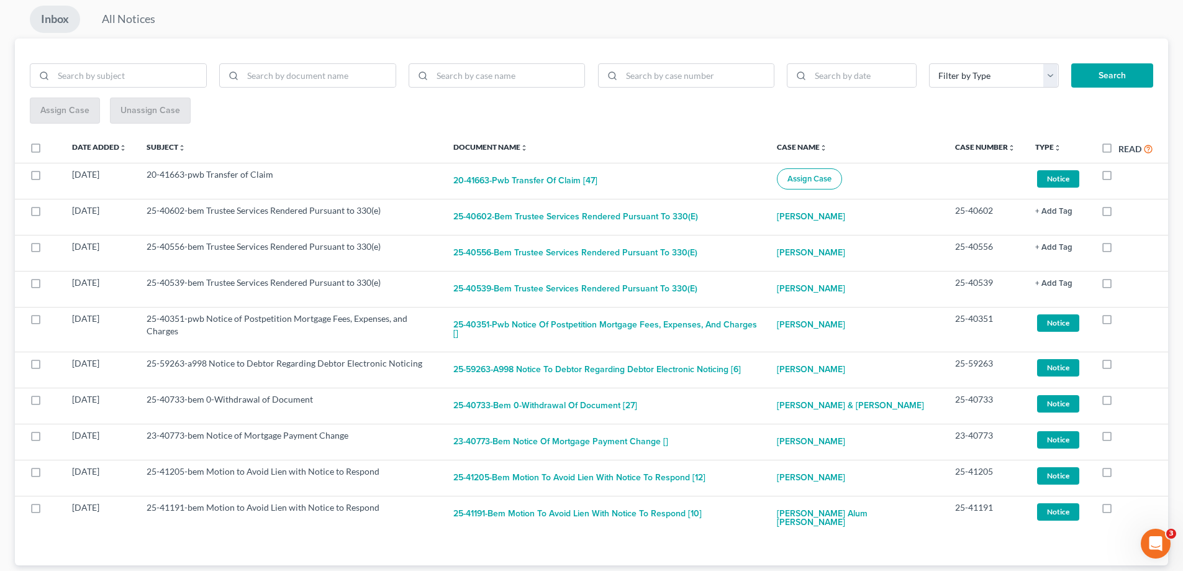
click at [1118, 214] on label at bounding box center [1118, 214] width 0 height 0
click at [1123, 212] on input "checkbox" at bounding box center [1127, 208] width 8 height 8
checkbox input "true"
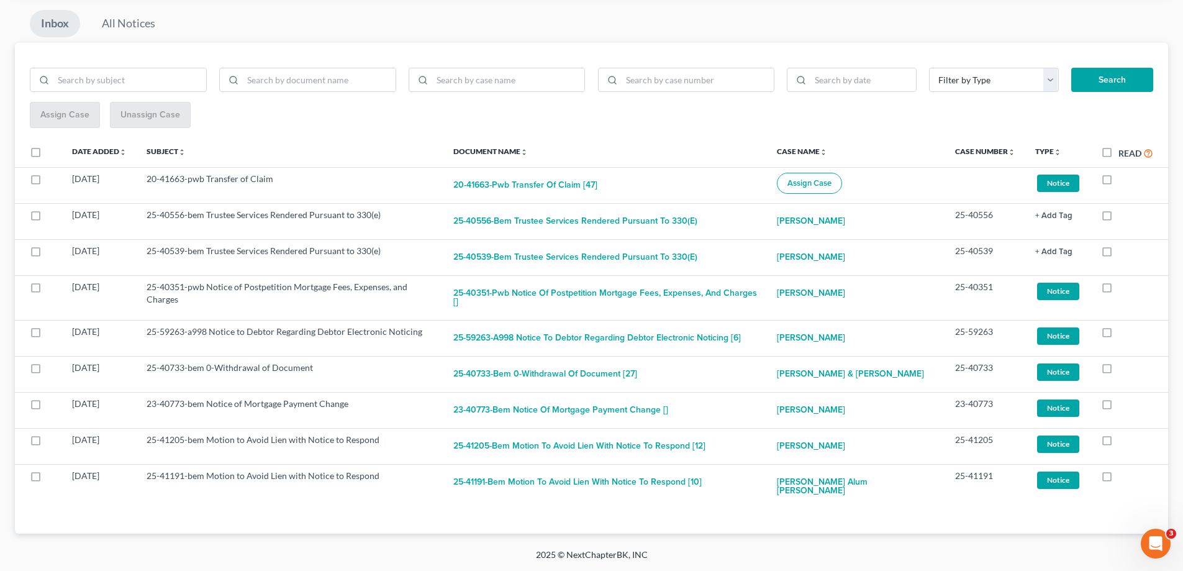
click at [1118, 218] on label at bounding box center [1118, 218] width 0 height 0
click at [1123, 212] on input "checkbox" at bounding box center [1127, 213] width 8 height 8
checkbox input "true"
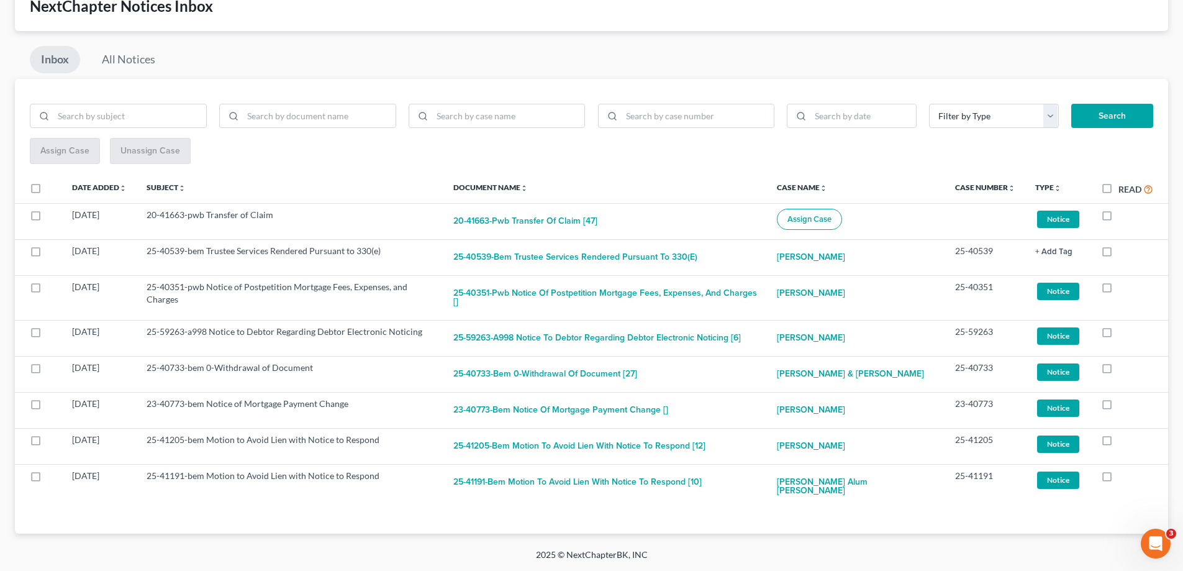
scroll to position [84, 0]
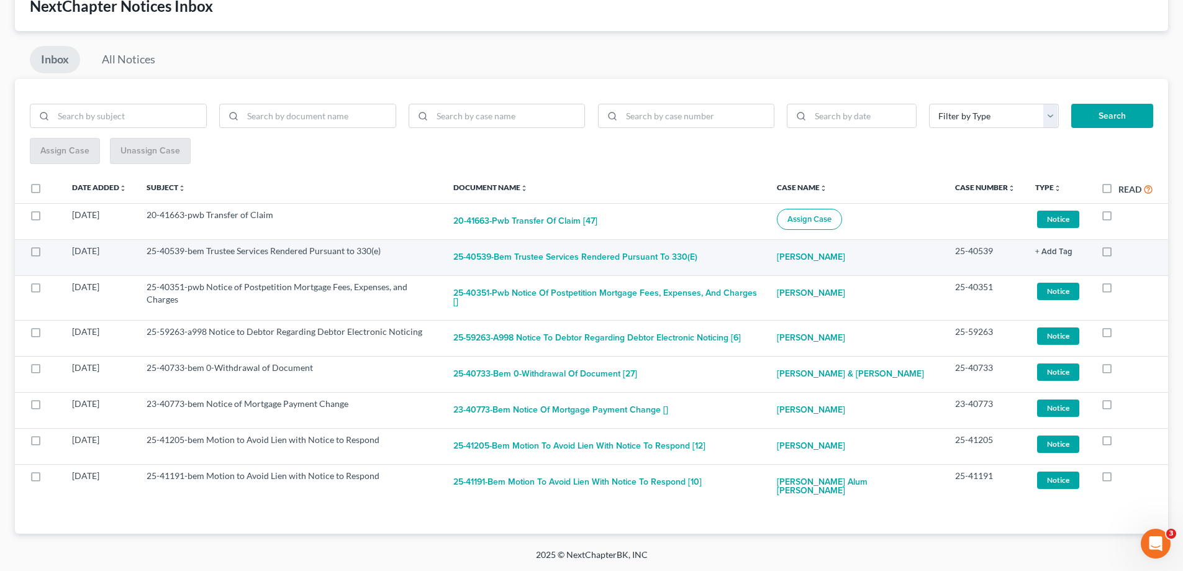
click at [1118, 254] on label at bounding box center [1118, 254] width 0 height 0
click at [1123, 250] on input "checkbox" at bounding box center [1127, 249] width 8 height 8
checkbox input "true"
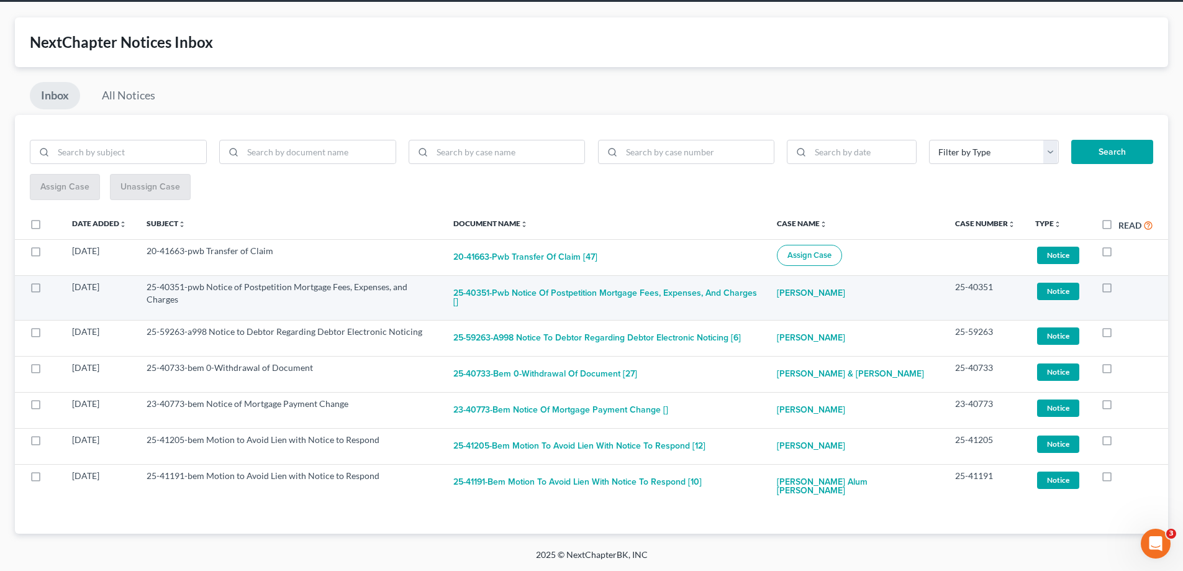
scroll to position [48, 0]
click at [658, 289] on button "25-40351-pwb Notice of Postpetition Mortgage Fees, Expenses, and Charges []" at bounding box center [605, 298] width 304 height 34
checkbox input "true"
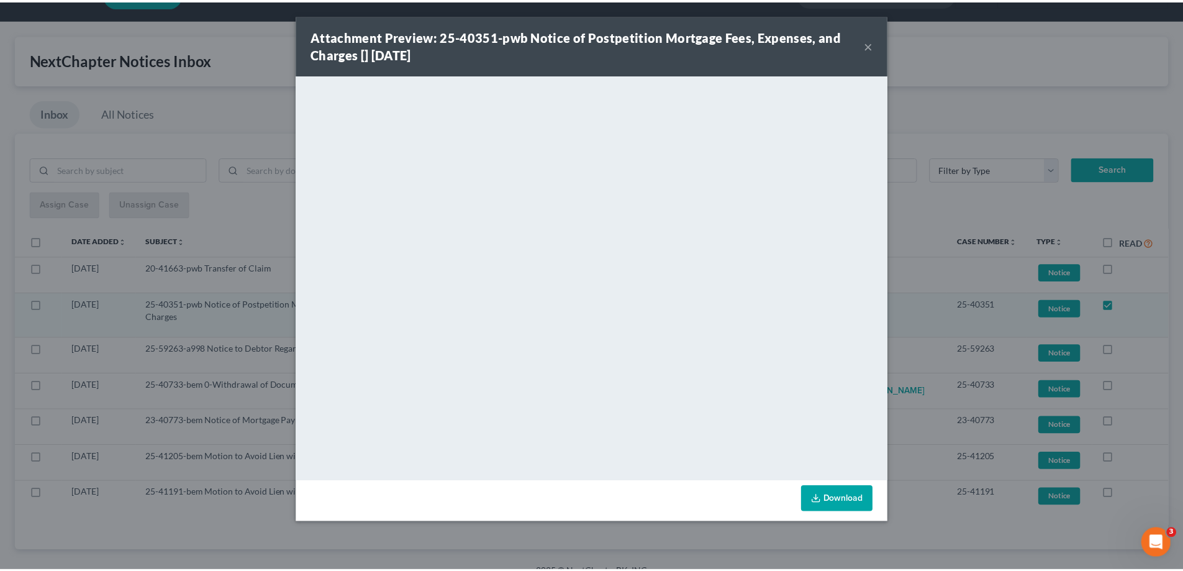
scroll to position [0, 0]
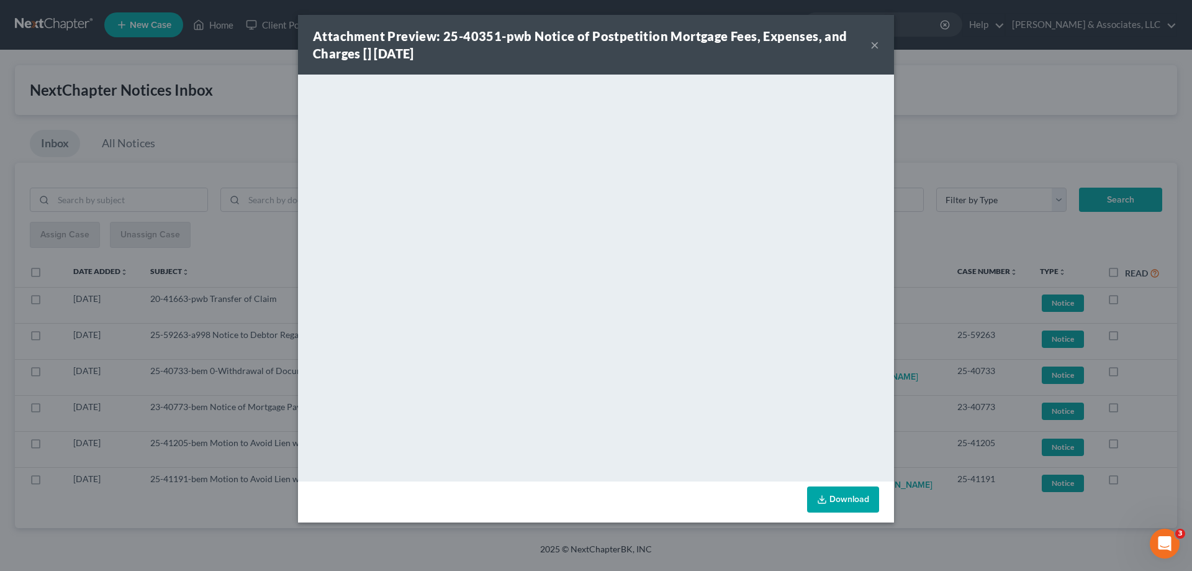
click at [874, 44] on button "×" at bounding box center [875, 44] width 9 height 15
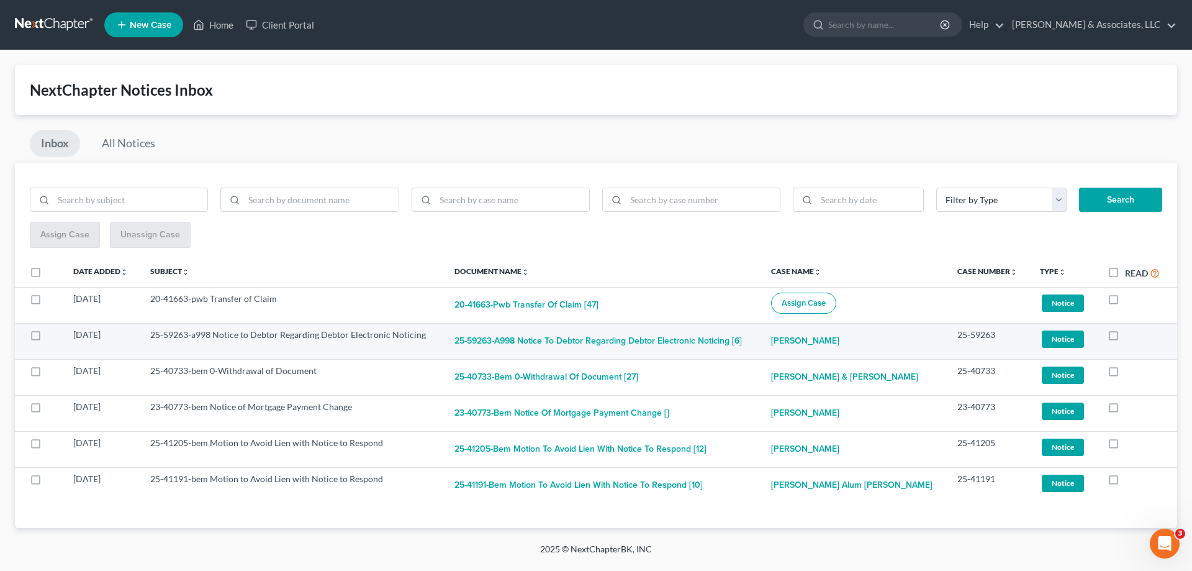
click at [1125, 338] on label at bounding box center [1125, 338] width 0 height 0
click at [1130, 336] on input "checkbox" at bounding box center [1134, 333] width 8 height 8
checkbox input "true"
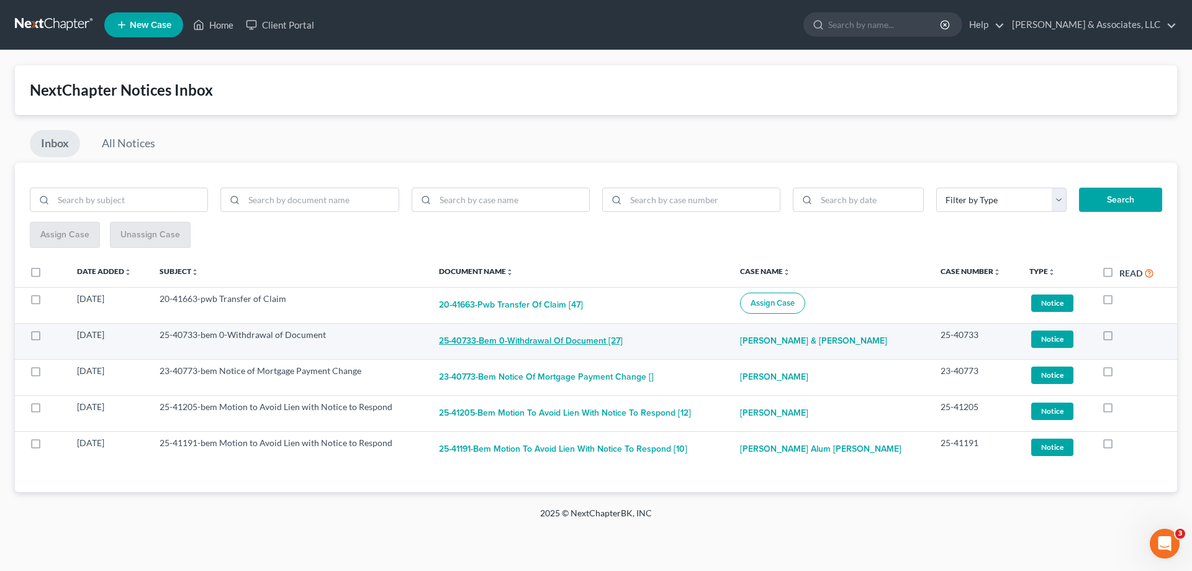
click at [573, 340] on button "25-40733-bem 0-Withdrawal of Document [27]" at bounding box center [531, 341] width 184 height 25
checkbox input "true"
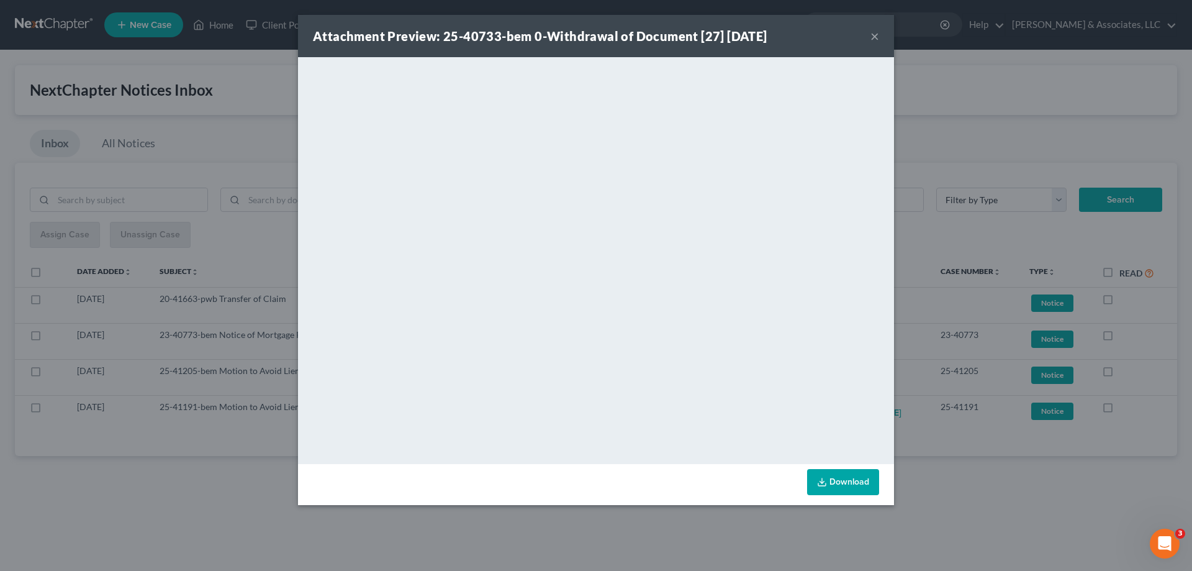
click at [873, 34] on button "×" at bounding box center [875, 36] width 9 height 15
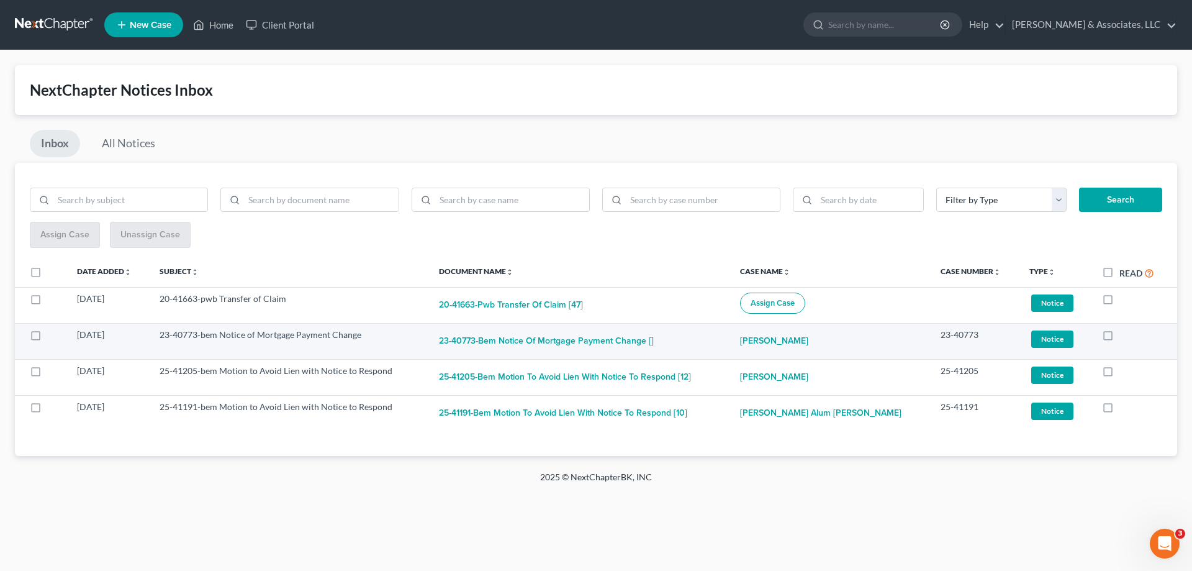
click at [1120, 338] on label at bounding box center [1120, 338] width 0 height 0
click at [1125, 334] on input "checkbox" at bounding box center [1129, 333] width 8 height 8
checkbox input "true"
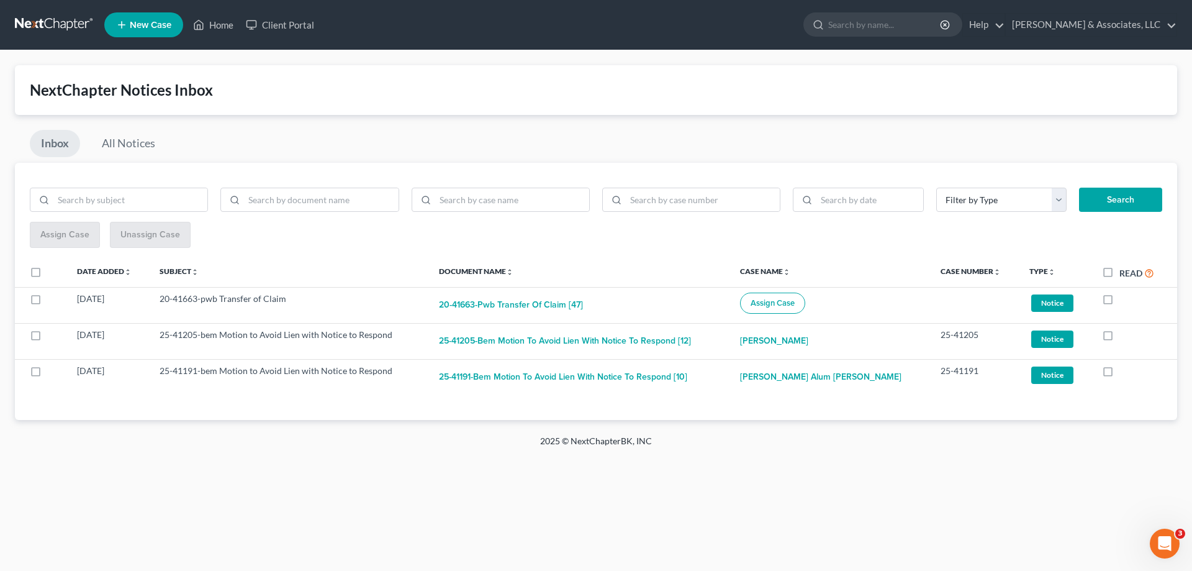
click at [1120, 338] on label at bounding box center [1120, 338] width 0 height 0
click at [1125, 334] on input "checkbox" at bounding box center [1129, 333] width 8 height 8
checkbox input "true"
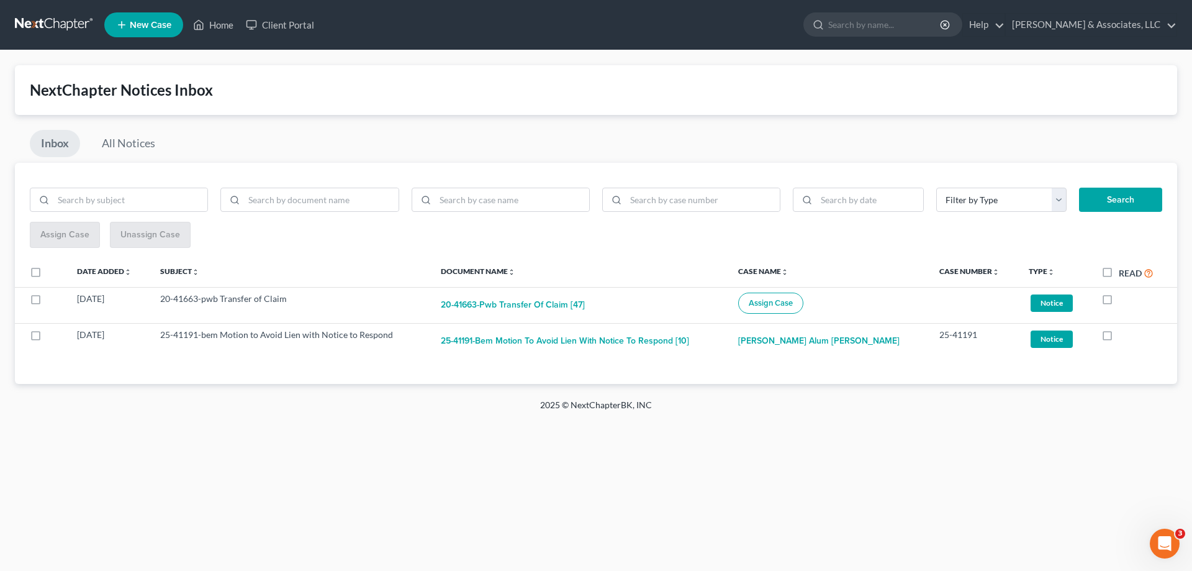
click at [1119, 338] on label at bounding box center [1119, 338] width 0 height 0
click at [1124, 334] on input "checkbox" at bounding box center [1128, 333] width 8 height 8
checkbox input "true"
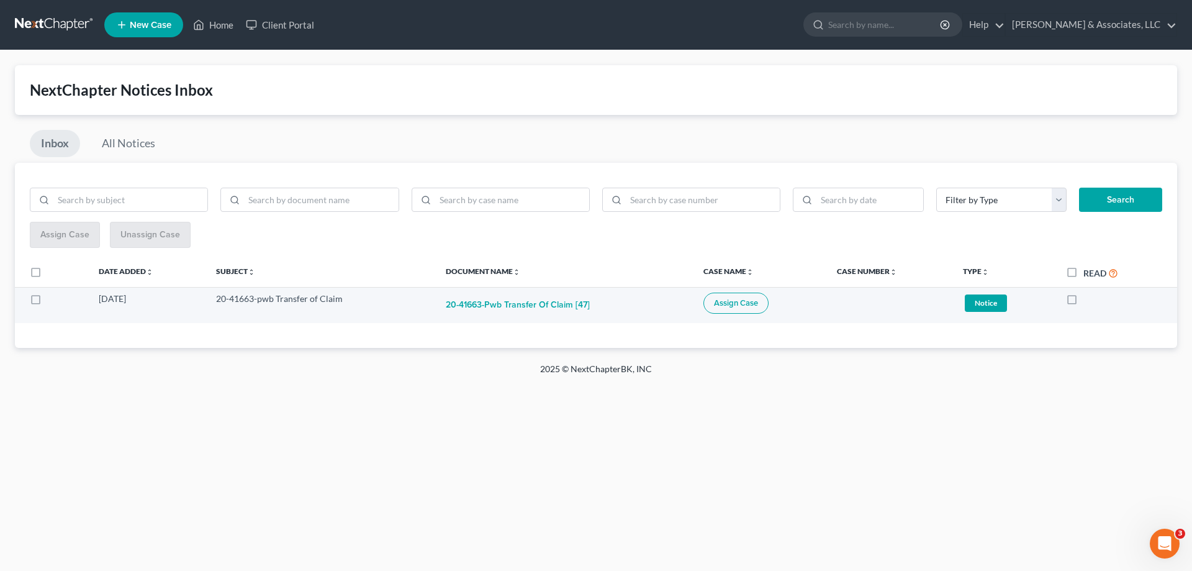
click at [725, 304] on span "Assign Case" at bounding box center [736, 303] width 44 height 10
checkbox input "true"
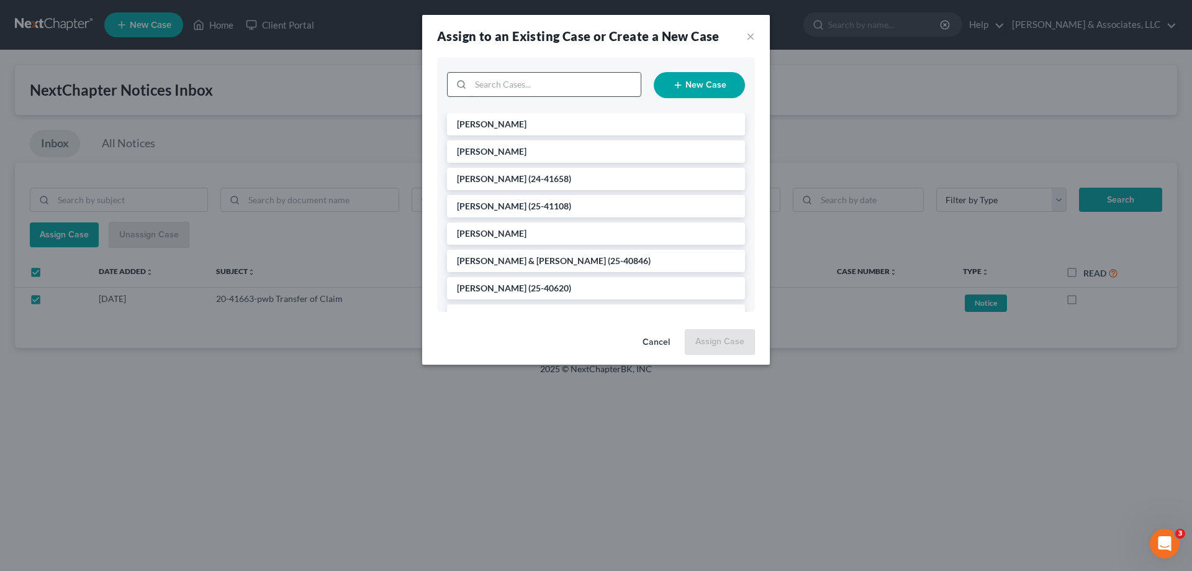
click at [542, 83] on input "search" at bounding box center [556, 85] width 170 height 24
type input "munn"
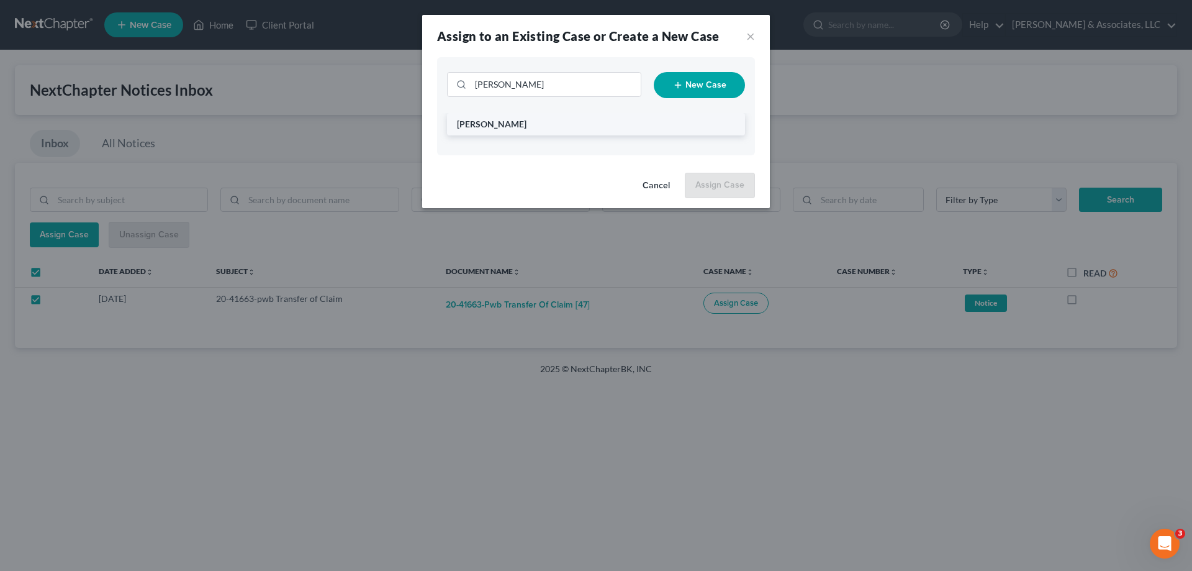
click at [478, 128] on span "Munn, Patrick" at bounding box center [492, 124] width 70 height 11
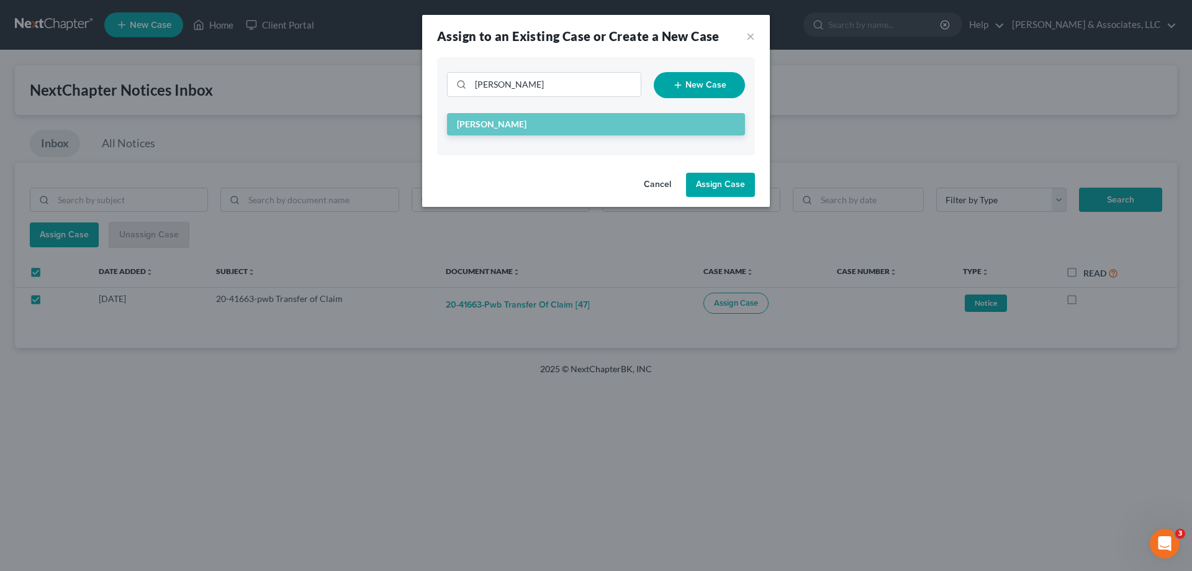
click at [715, 183] on button "Assign Case" at bounding box center [720, 185] width 69 height 25
checkbox input "false"
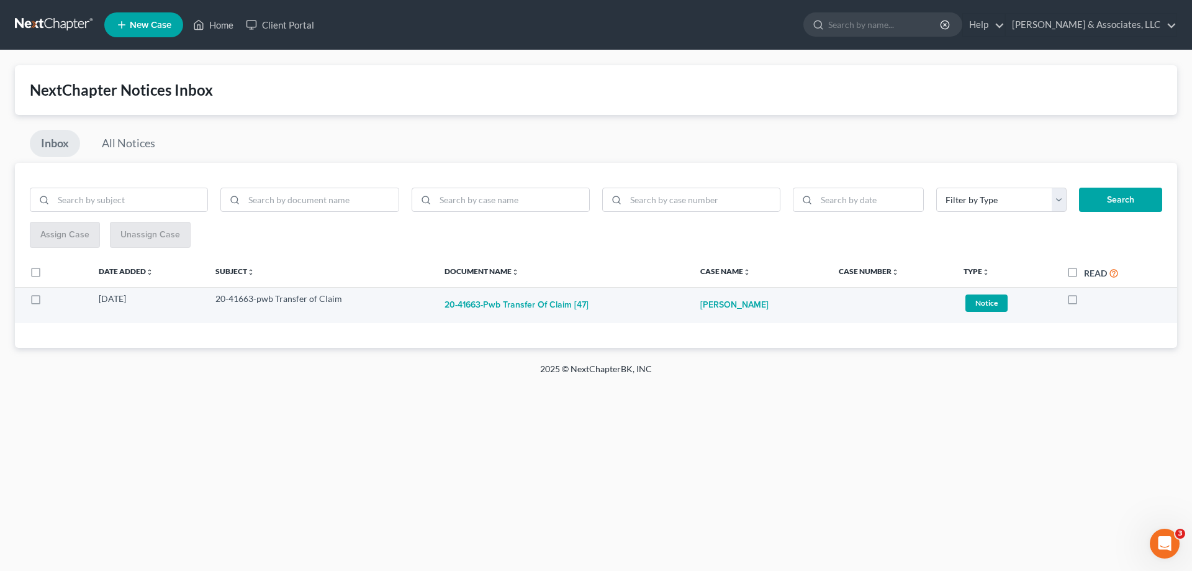
click at [1084, 302] on label at bounding box center [1084, 302] width 0 height 0
click at [1089, 300] on input "checkbox" at bounding box center [1093, 297] width 8 height 8
checkbox input "true"
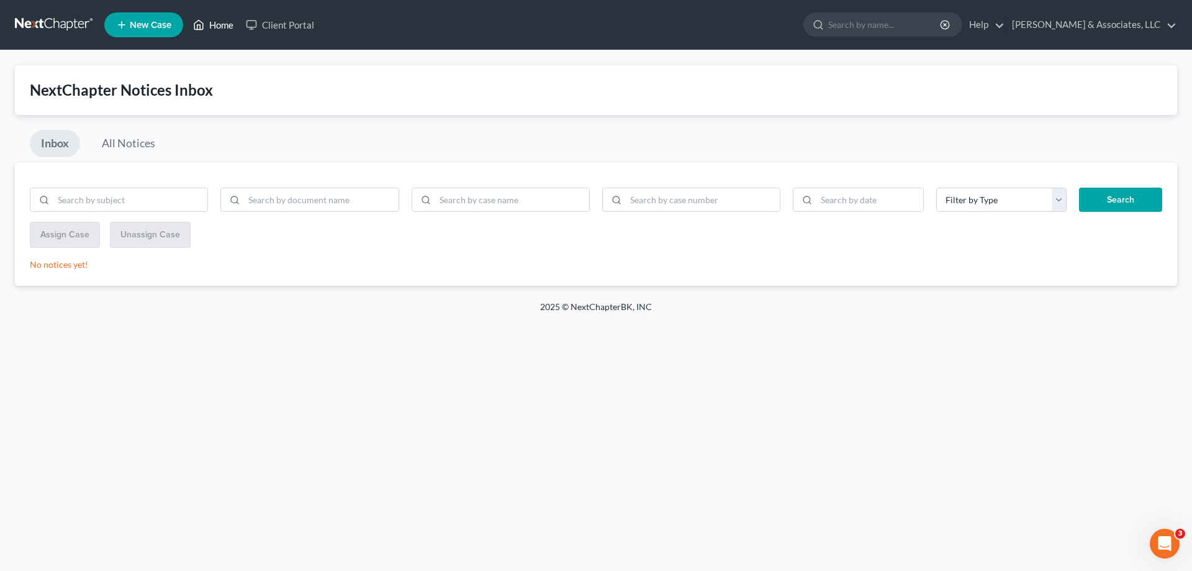
click at [222, 22] on link "Home" at bounding box center [213, 25] width 53 height 22
